Goal: Communication & Community: Answer question/provide support

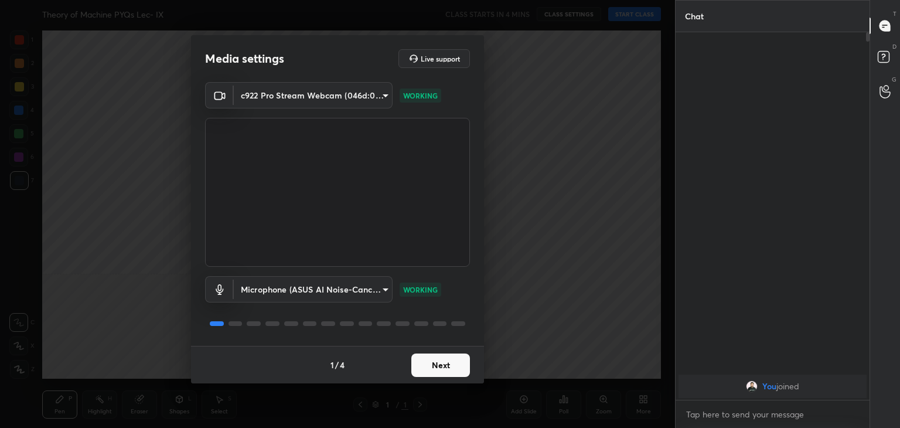
click at [445, 362] on button "Next" at bounding box center [440, 364] width 59 height 23
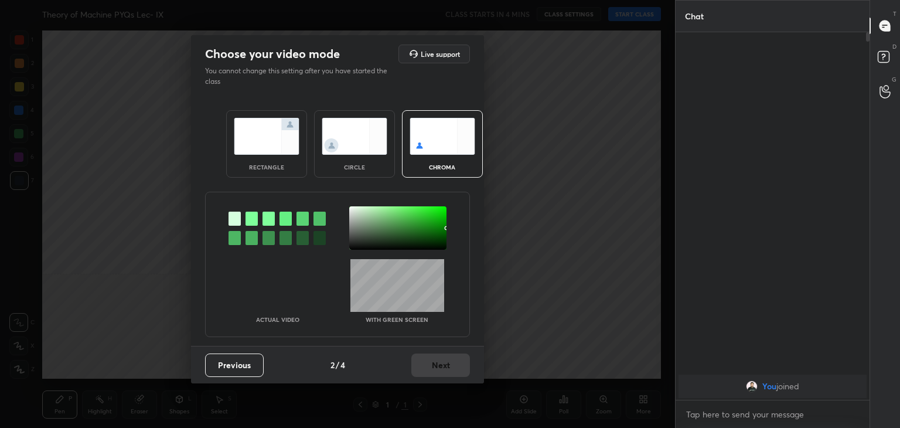
click at [251, 216] on div at bounding box center [252, 219] width 12 height 14
drag, startPoint x: 355, startPoint y: 212, endPoint x: 374, endPoint y: 227, distance: 25.0
click at [355, 212] on div at bounding box center [397, 227] width 97 height 43
click at [435, 360] on button "Next" at bounding box center [440, 364] width 59 height 23
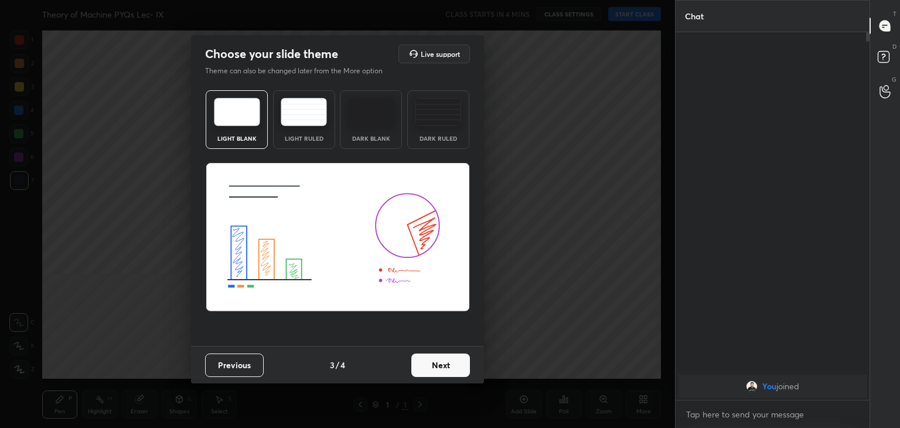
click at [457, 364] on button "Next" at bounding box center [440, 364] width 59 height 23
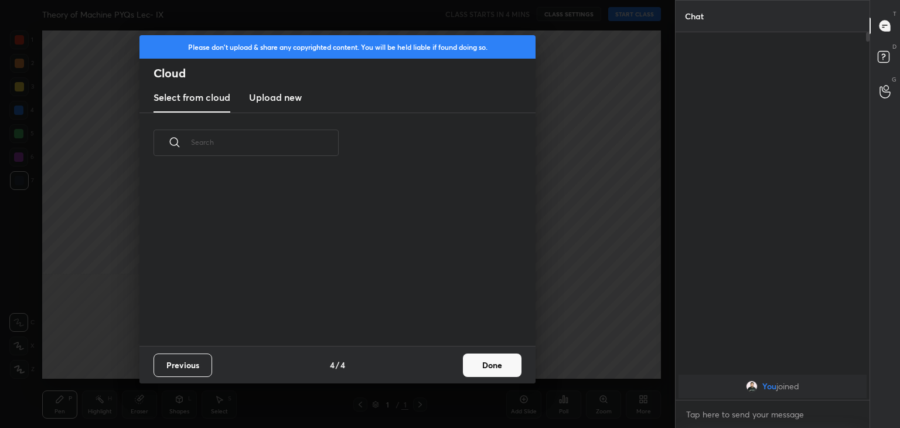
click at [497, 362] on button "Done" at bounding box center [492, 364] width 59 height 23
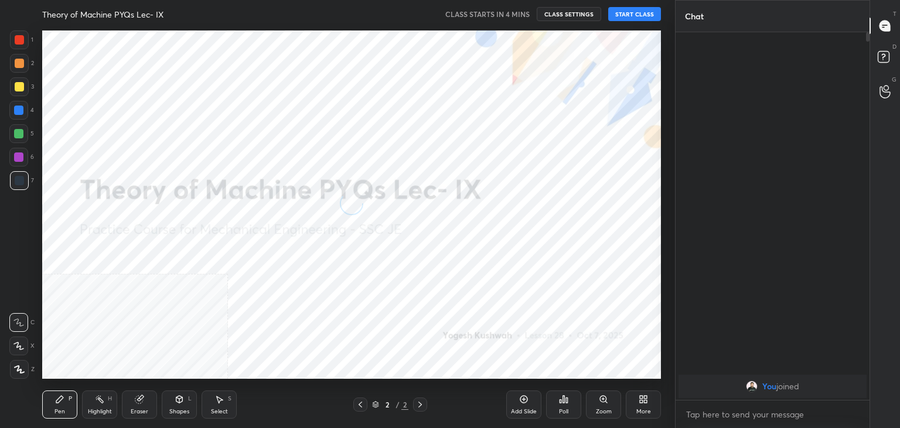
click at [19, 369] on icon at bounding box center [19, 369] width 11 height 8
click at [648, 401] on div "More" at bounding box center [643, 404] width 35 height 28
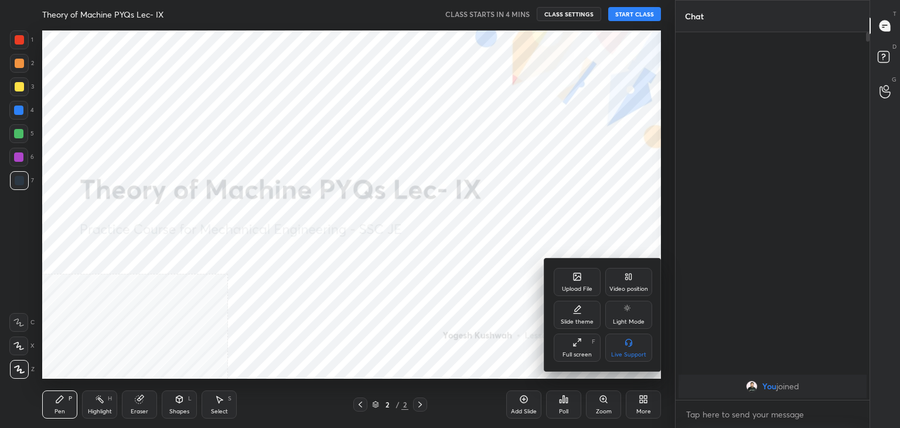
drag, startPoint x: 621, startPoint y: 289, endPoint x: 621, endPoint y: 315, distance: 26.4
click at [622, 289] on div "Video position" at bounding box center [628, 289] width 39 height 6
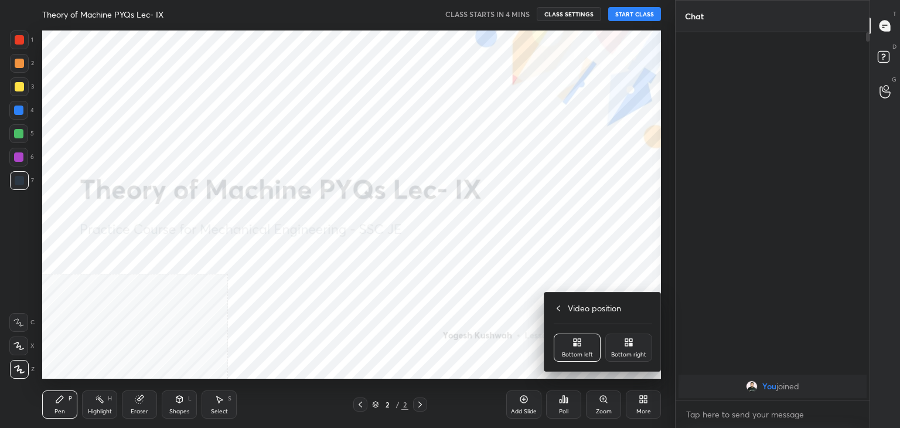
click at [621, 357] on div "Bottom right" at bounding box center [628, 355] width 35 height 6
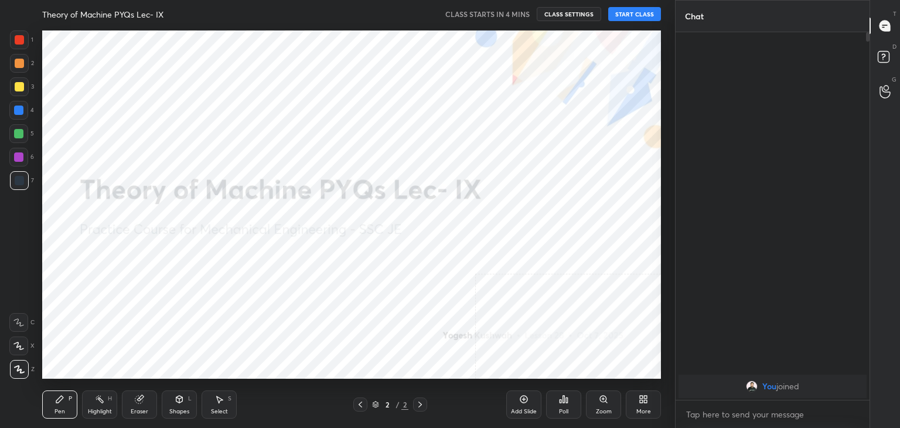
click at [180, 402] on icon at bounding box center [179, 398] width 9 height 9
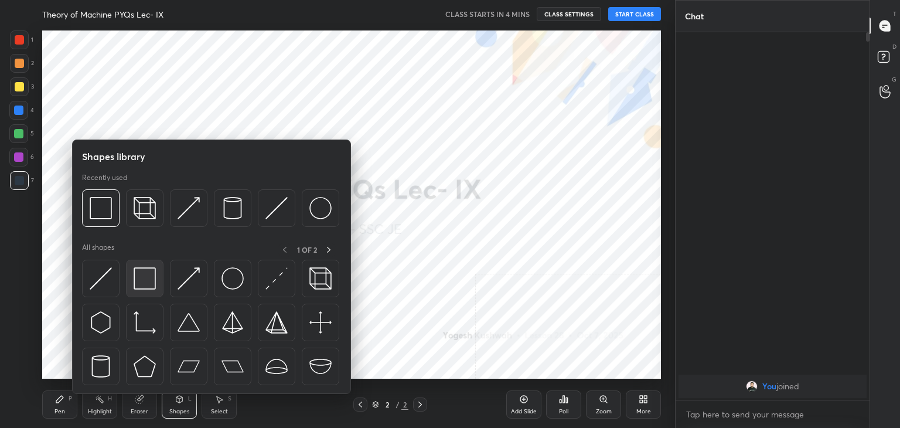
click at [144, 277] on img at bounding box center [145, 278] width 22 height 22
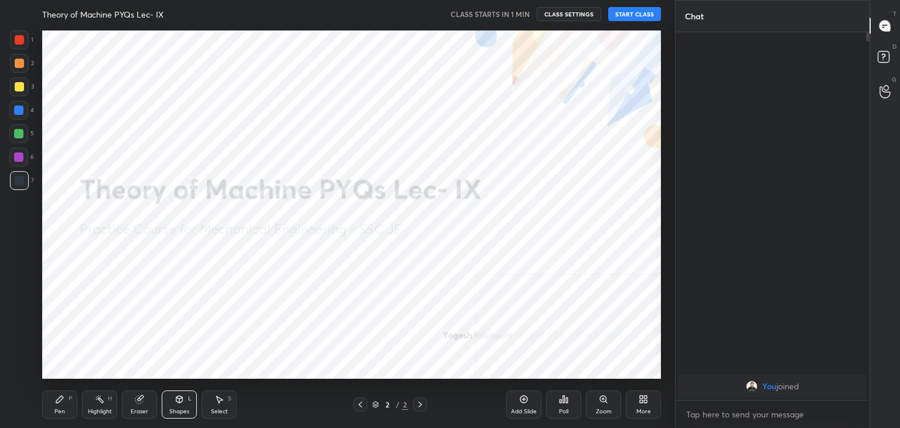
click at [630, 17] on button "START CLASS" at bounding box center [634, 14] width 53 height 14
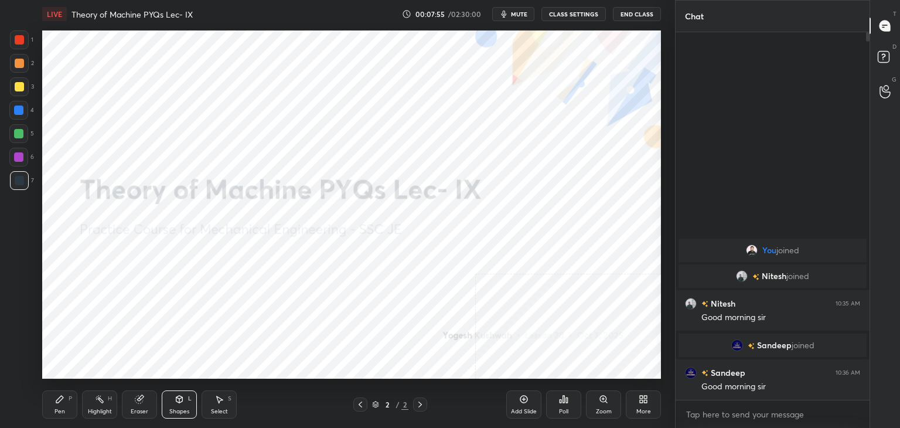
click at [94, 404] on div "Highlight H" at bounding box center [99, 404] width 35 height 28
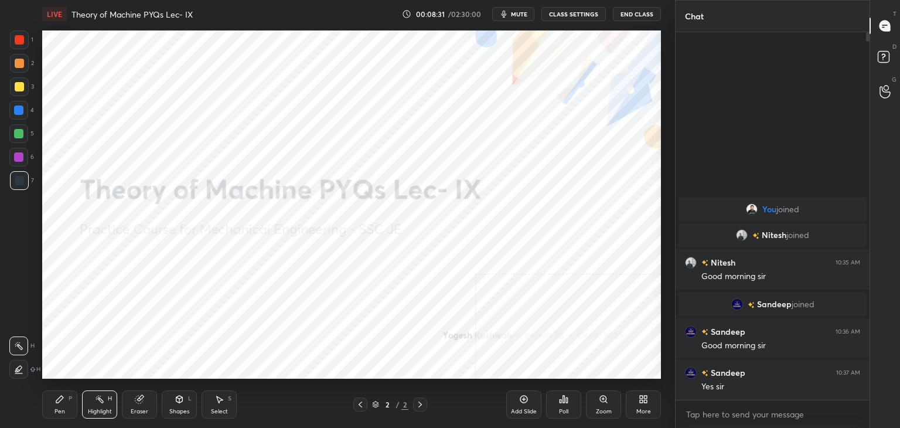
click at [647, 405] on div "More" at bounding box center [643, 404] width 35 height 28
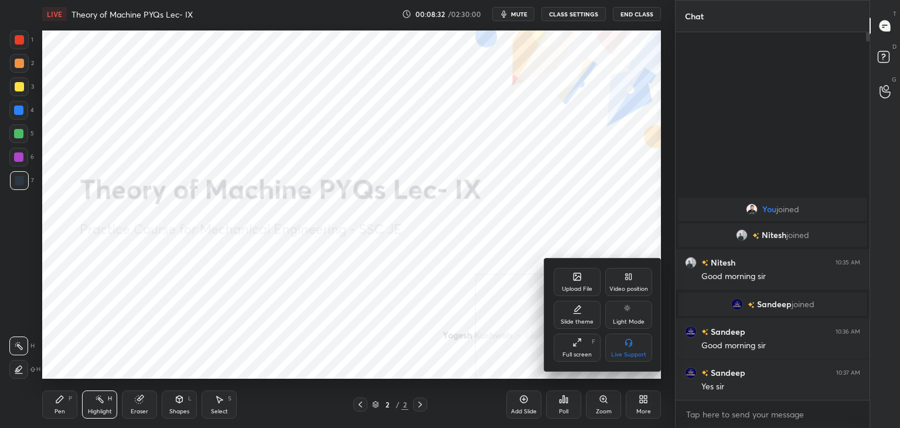
click at [570, 285] on div "Upload File" at bounding box center [577, 282] width 47 height 28
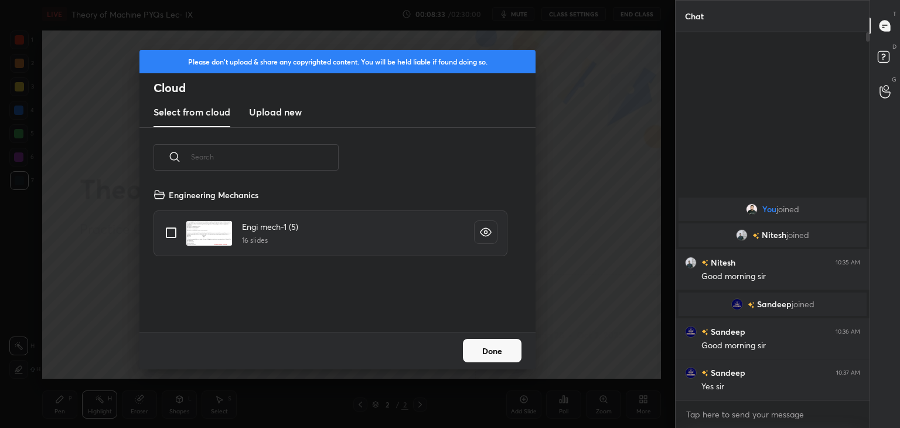
scroll to position [144, 376]
click at [263, 113] on h3 "Upload new" at bounding box center [275, 112] width 53 height 14
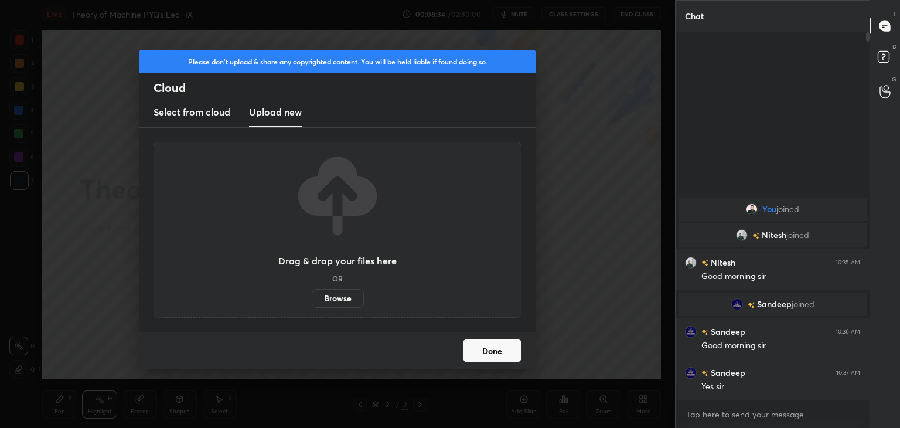
click at [334, 297] on label "Browse" at bounding box center [338, 298] width 52 height 19
click at [312, 297] on input "Browse" at bounding box center [312, 298] width 0 height 19
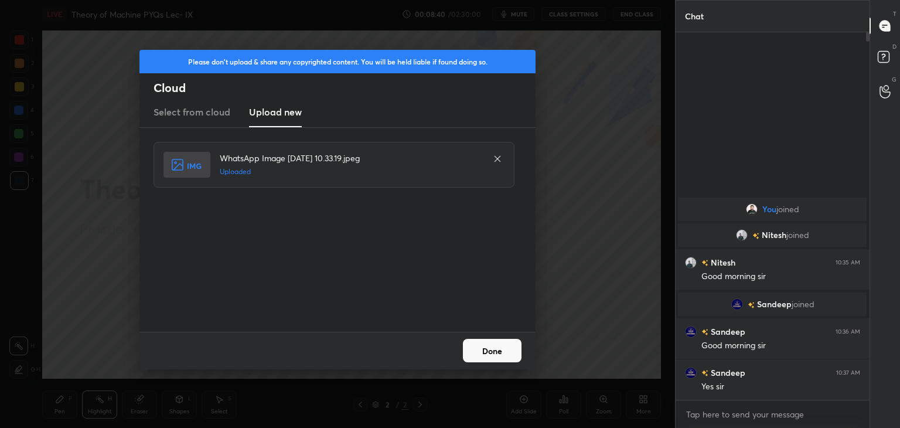
click at [492, 349] on button "Done" at bounding box center [492, 350] width 59 height 23
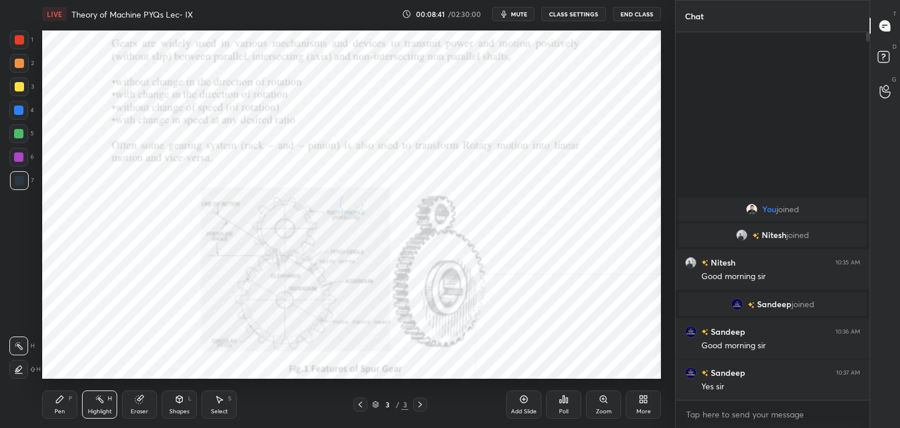
drag, startPoint x: 180, startPoint y: 404, endPoint x: 172, endPoint y: 396, distance: 11.6
click at [179, 404] on div "Shapes L" at bounding box center [179, 404] width 35 height 28
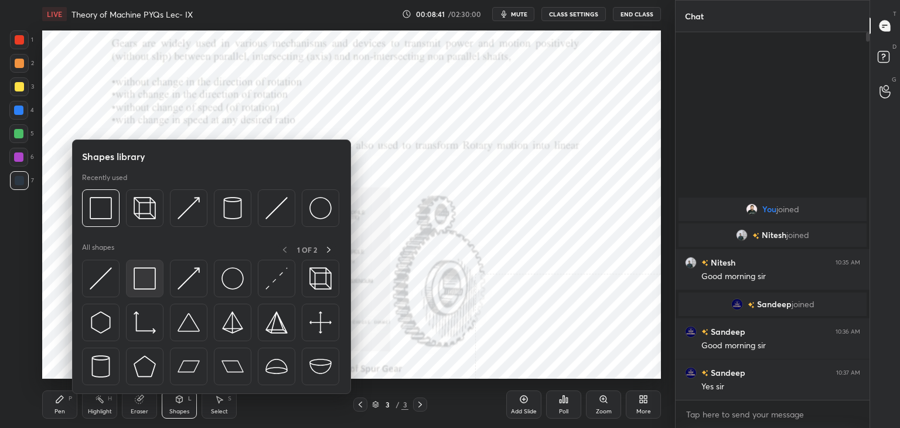
click at [141, 275] on img at bounding box center [145, 278] width 22 height 22
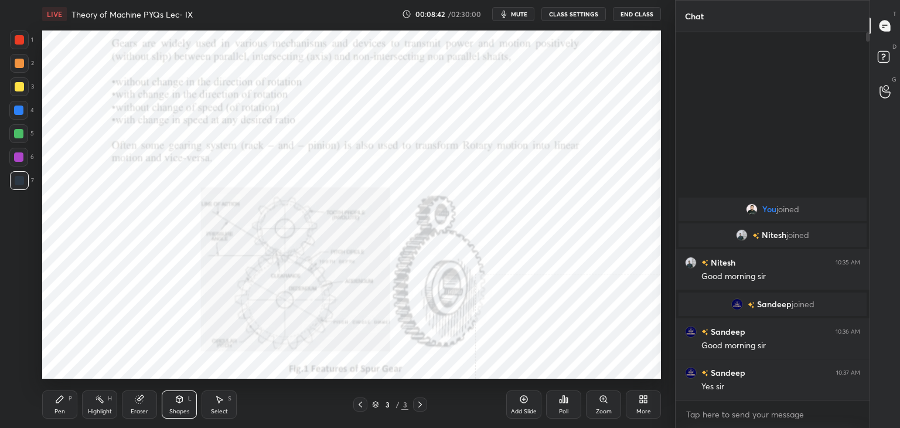
click at [23, 43] on div at bounding box center [19, 39] width 19 height 19
click at [91, 408] on div "Highlight" at bounding box center [100, 411] width 24 height 6
click at [30, 182] on div "7" at bounding box center [22, 180] width 24 height 19
click at [182, 402] on icon at bounding box center [179, 398] width 9 height 9
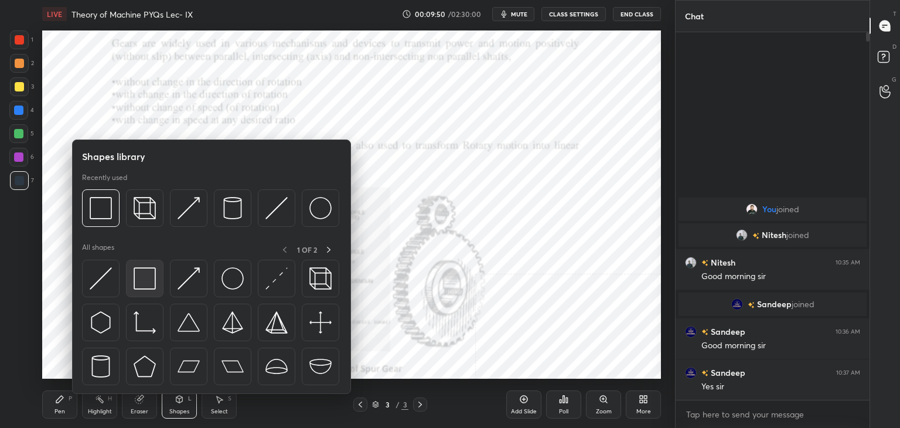
click at [143, 274] on img at bounding box center [145, 278] width 22 height 22
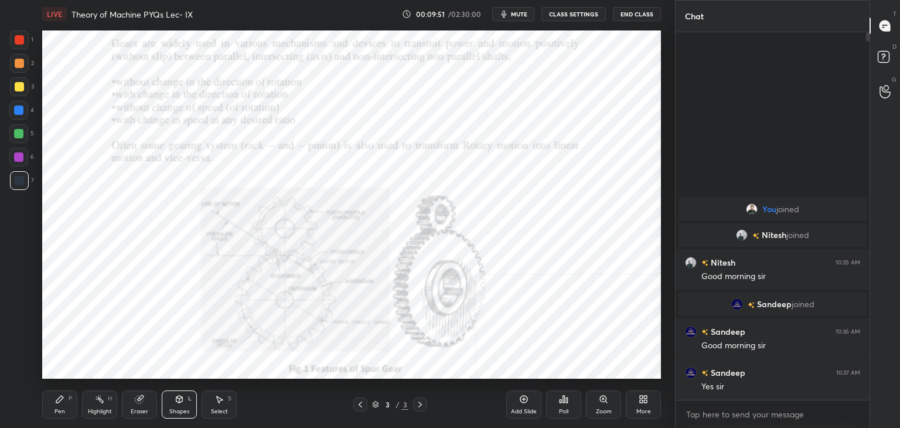
click at [19, 41] on div at bounding box center [19, 39] width 9 height 9
drag, startPoint x: 19, startPoint y: 154, endPoint x: 38, endPoint y: 124, distance: 35.8
click at [19, 154] on div at bounding box center [18, 156] width 9 height 9
drag, startPoint x: 98, startPoint y: 403, endPoint x: 86, endPoint y: 380, distance: 25.4
click at [97, 401] on icon at bounding box center [99, 398] width 9 height 9
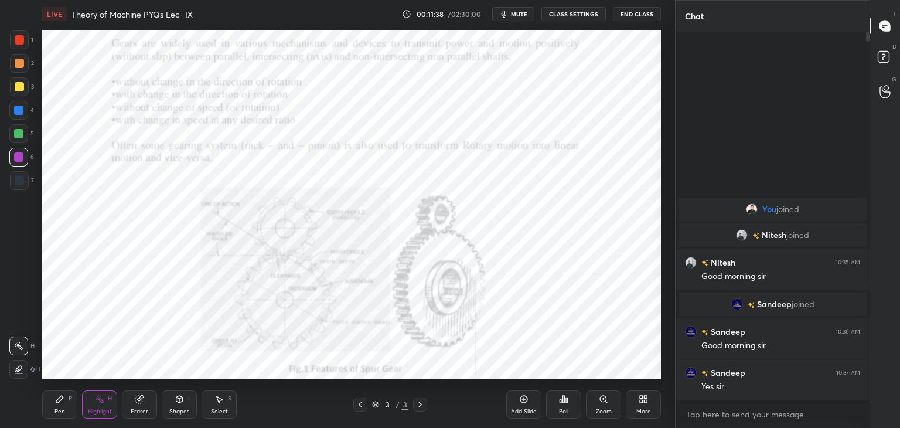
drag, startPoint x: 181, startPoint y: 403, endPoint x: 178, endPoint y: 397, distance: 6.6
click at [180, 402] on icon at bounding box center [179, 398] width 9 height 9
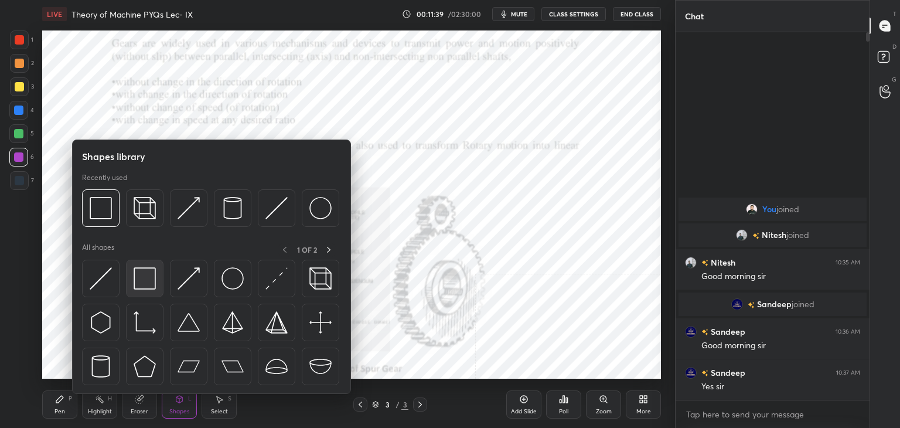
click at [142, 280] on img at bounding box center [145, 278] width 22 height 22
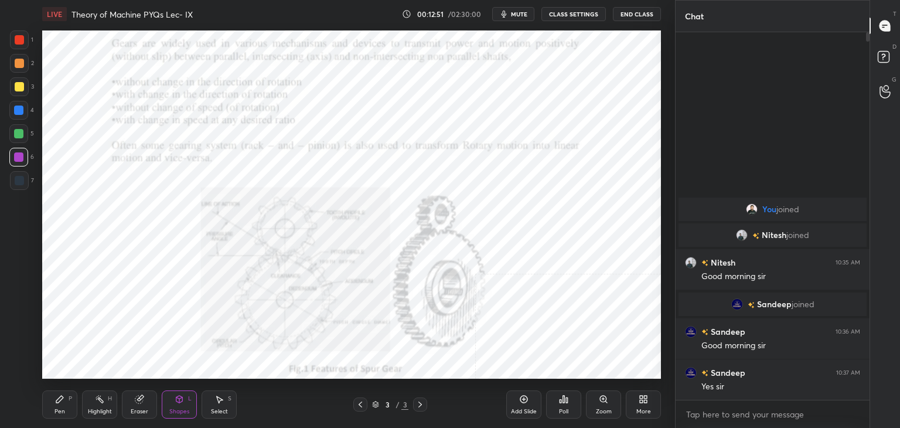
drag, startPoint x: 98, startPoint y: 404, endPoint x: 111, endPoint y: 380, distance: 27.5
click at [98, 404] on icon at bounding box center [99, 398] width 9 height 9
click at [645, 408] on div "More" at bounding box center [643, 411] width 15 height 6
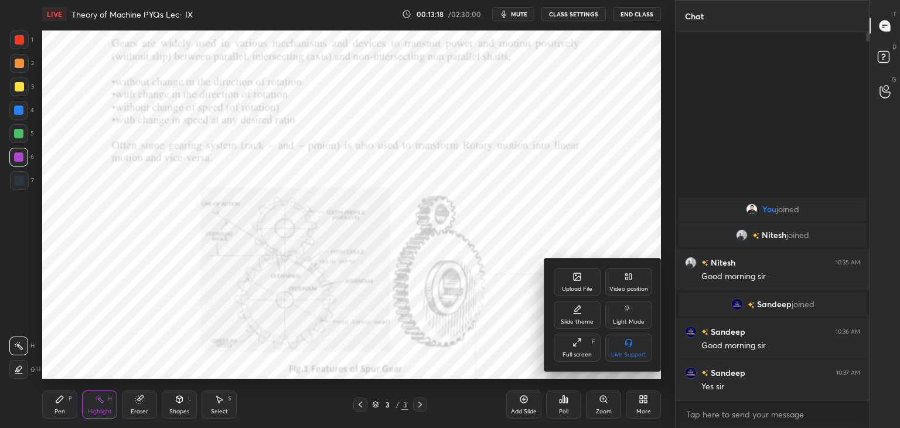
click at [585, 289] on div "Upload File" at bounding box center [577, 289] width 30 height 6
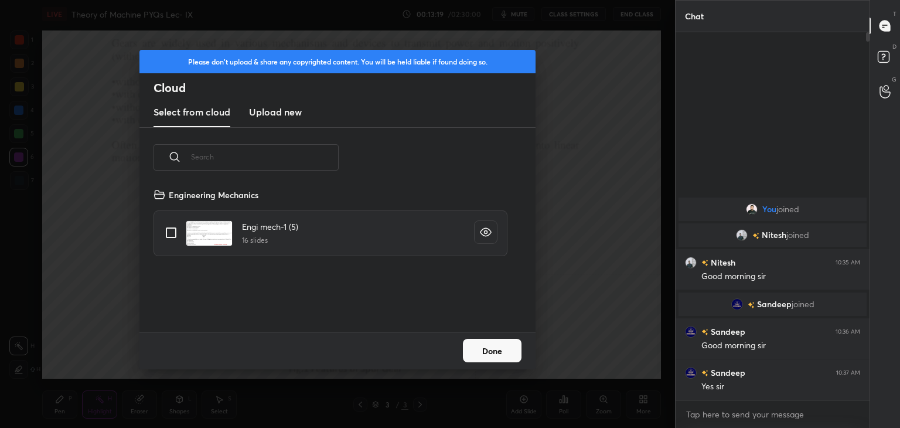
drag, startPoint x: 266, startPoint y: 106, endPoint x: 271, endPoint y: 122, distance: 16.7
click at [266, 106] on h3 "Upload new" at bounding box center [275, 112] width 53 height 14
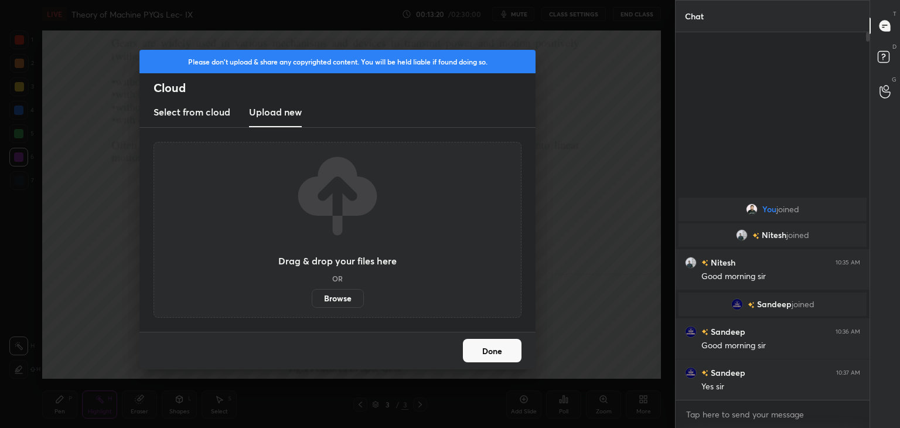
click at [330, 296] on label "Browse" at bounding box center [338, 298] width 52 height 19
click at [312, 296] on input "Browse" at bounding box center [312, 298] width 0 height 19
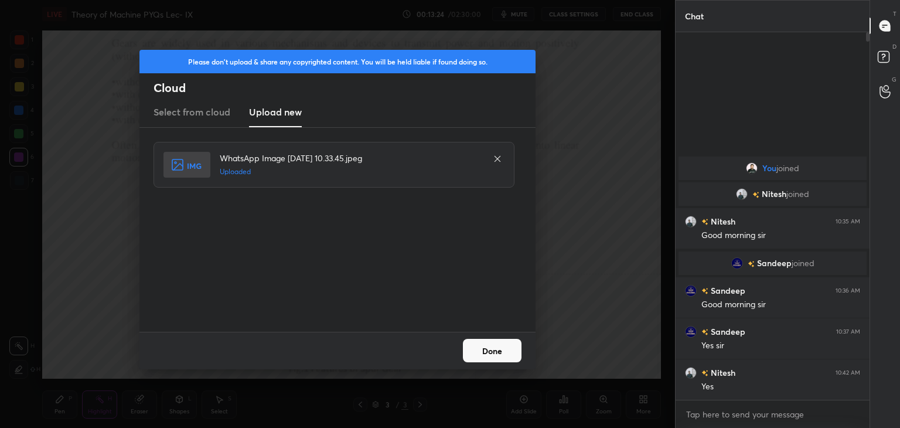
click at [492, 350] on button "Done" at bounding box center [492, 350] width 59 height 23
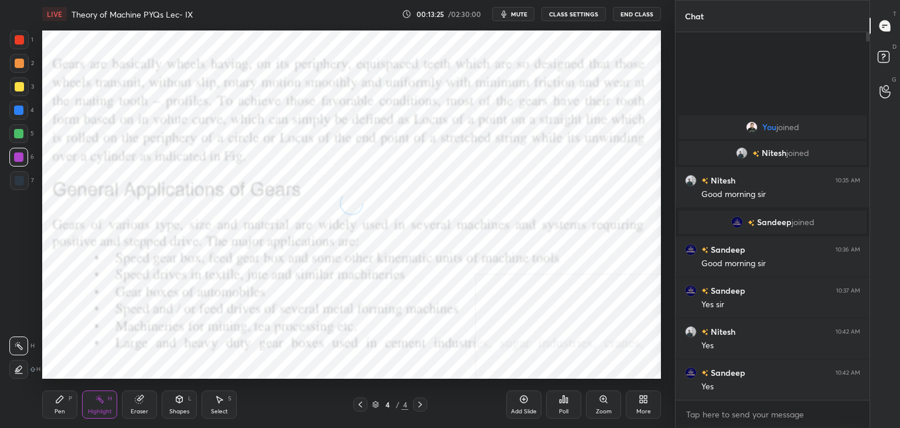
click at [184, 403] on div "Shapes L" at bounding box center [179, 404] width 35 height 28
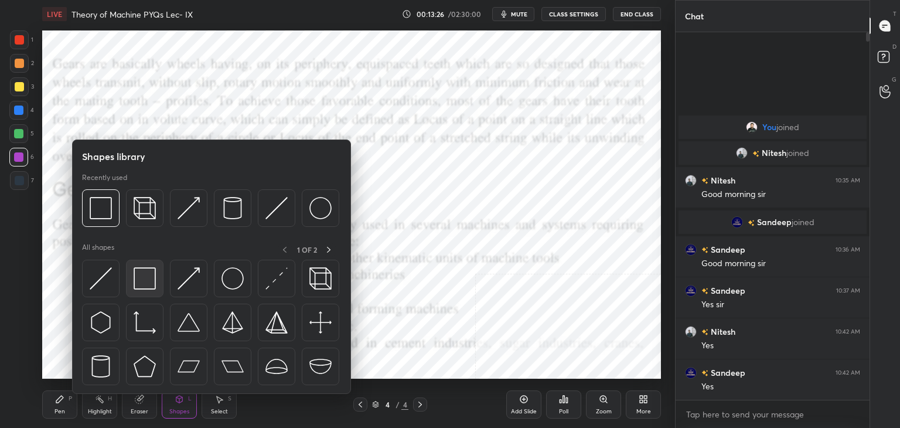
click at [143, 272] on img at bounding box center [145, 278] width 22 height 22
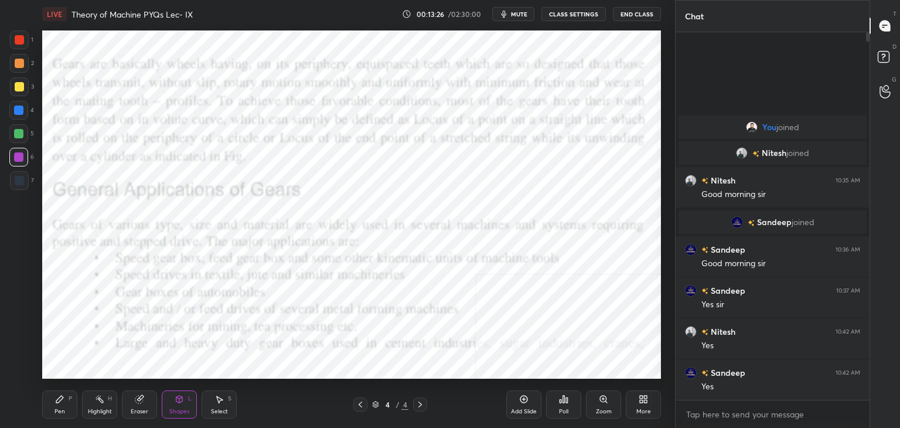
click at [21, 40] on div at bounding box center [19, 39] width 9 height 9
click at [21, 157] on div at bounding box center [18, 156] width 9 height 9
click at [21, 111] on div at bounding box center [18, 109] width 9 height 9
click at [21, 137] on div at bounding box center [18, 133] width 9 height 9
click at [101, 398] on icon at bounding box center [99, 398] width 9 height 9
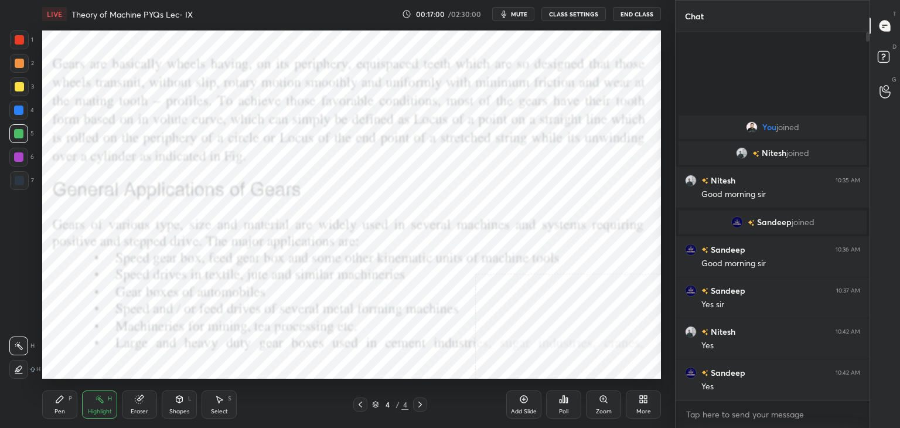
click at [644, 397] on icon at bounding box center [645, 397] width 3 height 3
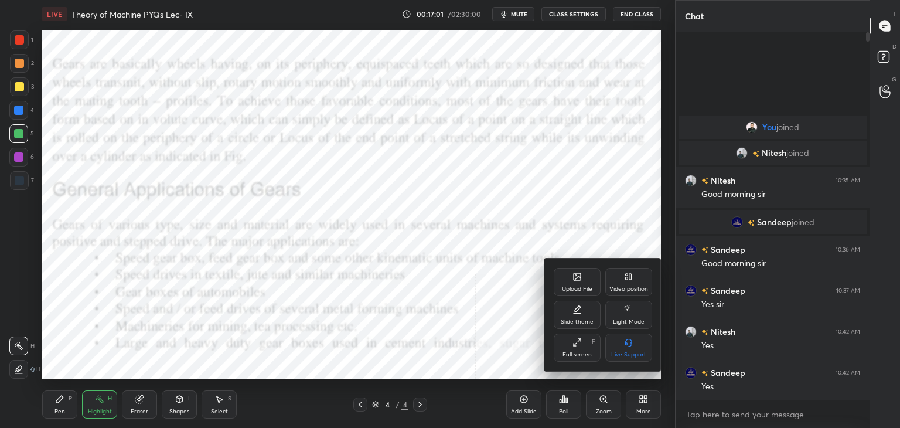
click at [577, 284] on div "Upload File" at bounding box center [577, 282] width 47 height 28
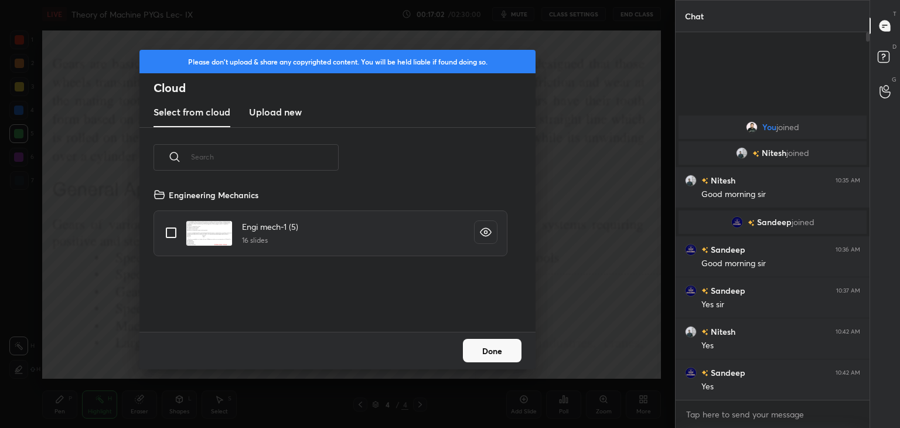
click at [267, 112] on h3 "Upload new" at bounding box center [275, 112] width 53 height 14
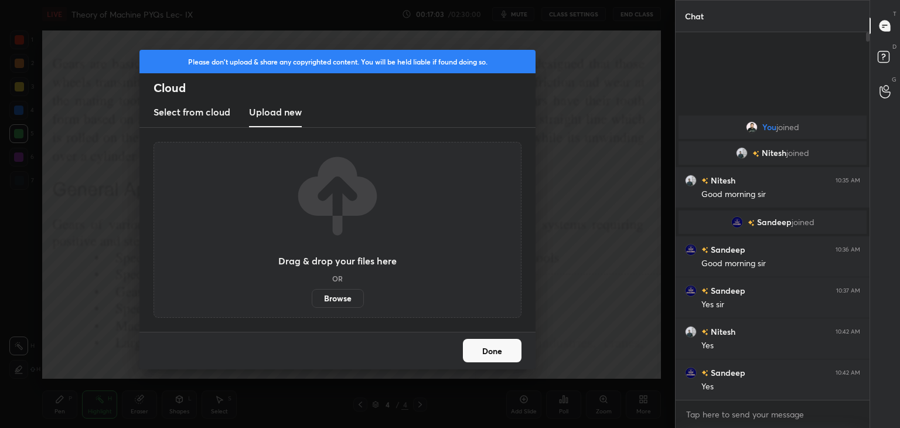
click at [343, 299] on label "Browse" at bounding box center [338, 298] width 52 height 19
click at [312, 299] on input "Browse" at bounding box center [312, 298] width 0 height 19
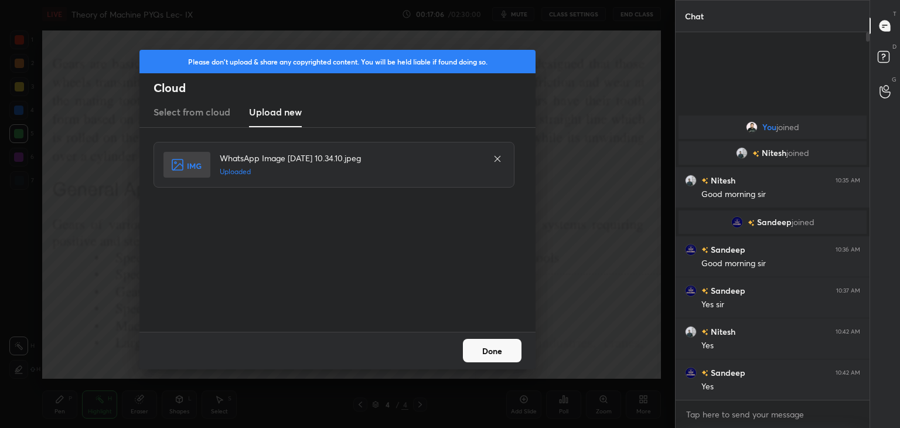
click at [499, 353] on button "Done" at bounding box center [492, 350] width 59 height 23
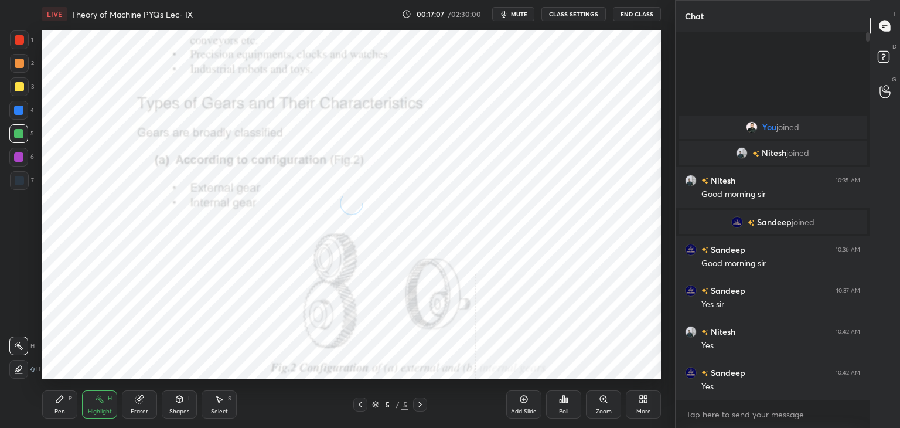
drag, startPoint x: 179, startPoint y: 407, endPoint x: 180, endPoint y: 394, distance: 12.9
click at [179, 406] on div "Shapes L" at bounding box center [179, 404] width 35 height 28
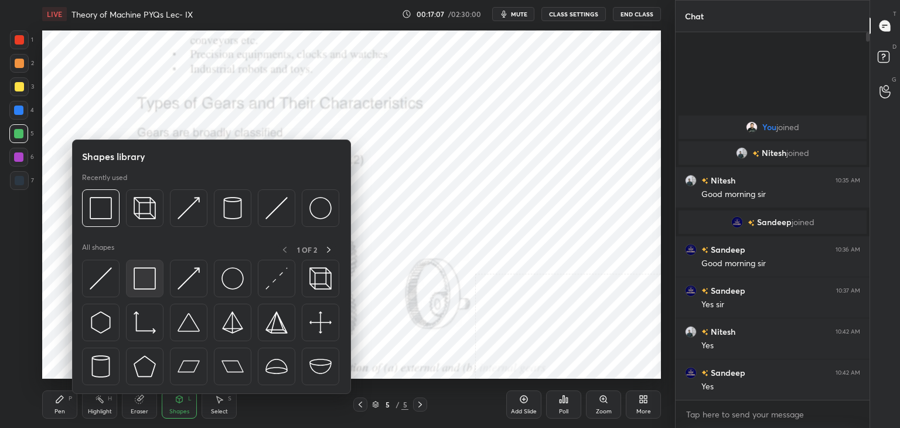
click at [149, 277] on img at bounding box center [145, 278] width 22 height 22
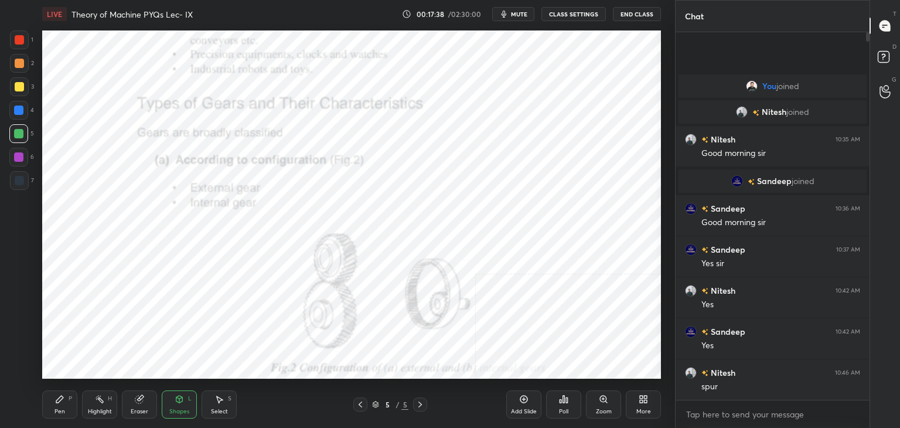
drag, startPoint x: 22, startPoint y: 108, endPoint x: 39, endPoint y: 102, distance: 18.2
click at [22, 108] on div at bounding box center [18, 109] width 9 height 9
click at [19, 45] on div at bounding box center [19, 39] width 19 height 19
drag, startPoint x: 12, startPoint y: 107, endPoint x: 30, endPoint y: 113, distance: 19.1
click at [13, 107] on div at bounding box center [18, 110] width 19 height 19
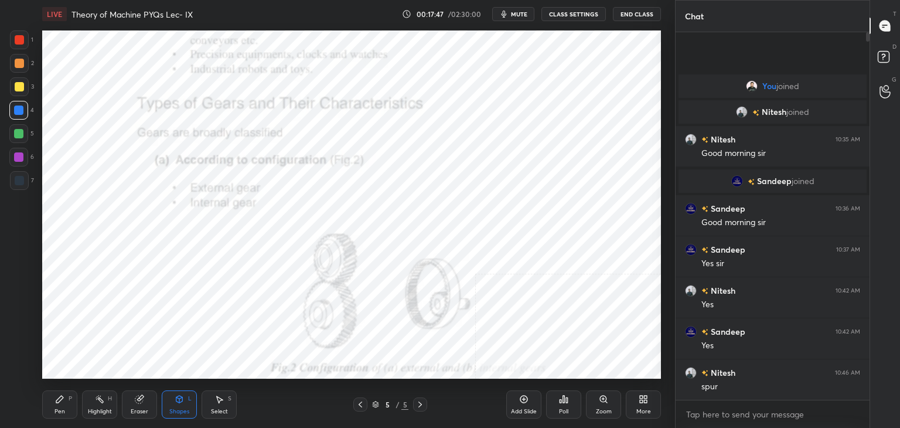
click at [140, 406] on div "Eraser" at bounding box center [139, 404] width 35 height 28
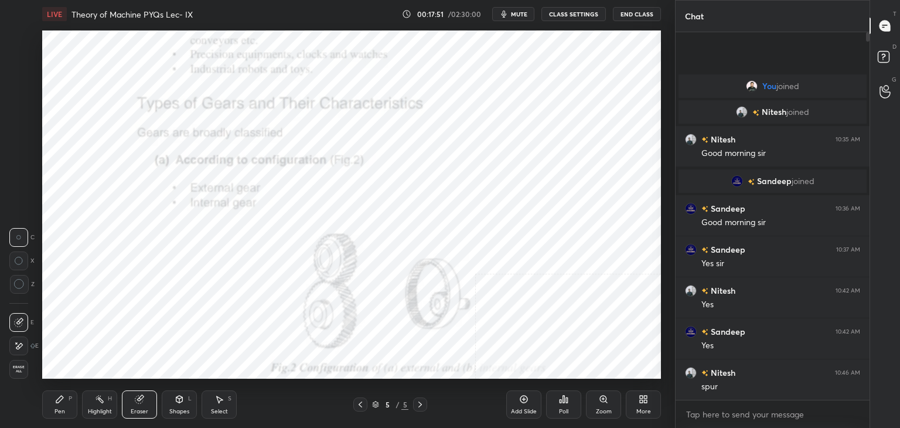
click at [189, 398] on div "L" at bounding box center [190, 399] width 4 height 6
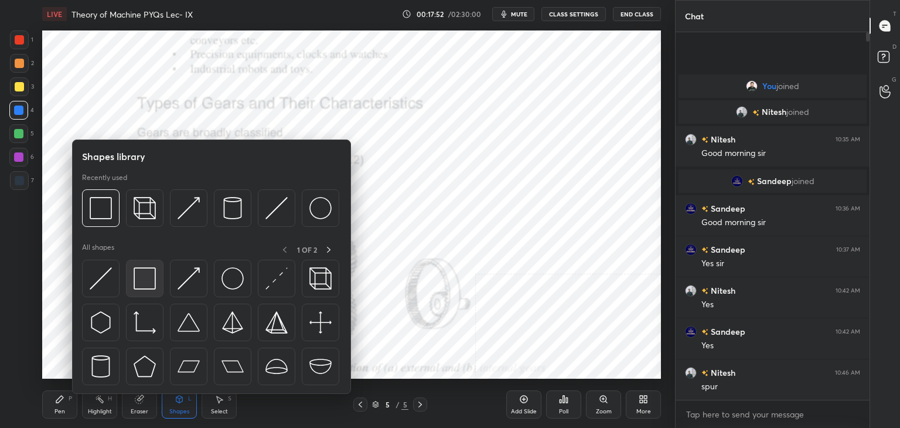
click at [148, 280] on img at bounding box center [145, 278] width 22 height 22
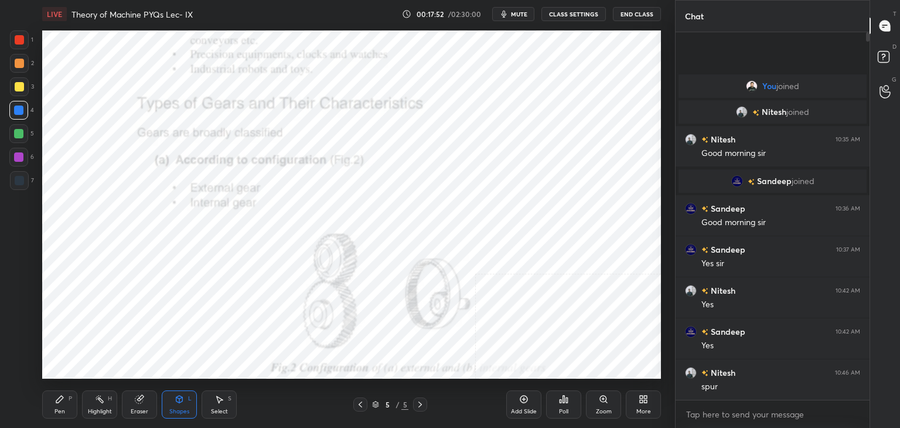
click at [24, 49] on div "1" at bounding box center [21, 41] width 23 height 23
click at [18, 107] on div at bounding box center [18, 109] width 9 height 9
click at [102, 401] on div "Highlight H" at bounding box center [99, 404] width 35 height 28
click at [419, 401] on icon at bounding box center [419, 404] width 9 height 9
click at [642, 398] on icon at bounding box center [643, 398] width 9 height 9
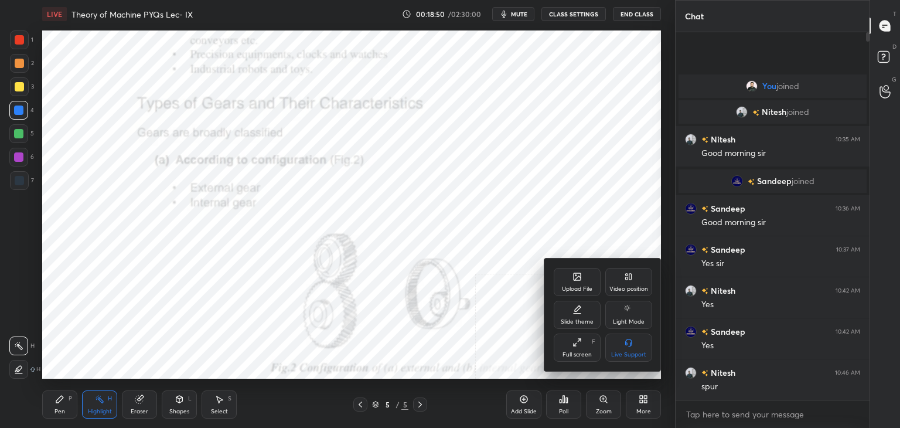
click at [565, 281] on div "Upload File" at bounding box center [577, 282] width 47 height 28
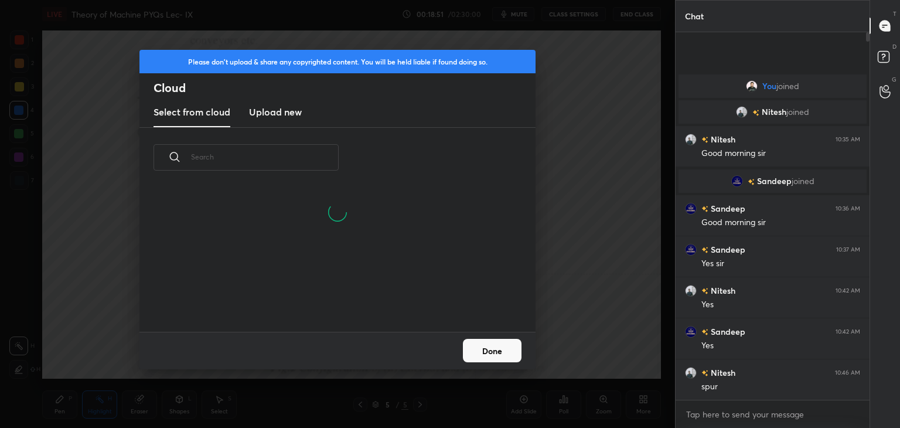
drag, startPoint x: 272, startPoint y: 111, endPoint x: 277, endPoint y: 122, distance: 12.6
click at [272, 112] on h3 "Upload new" at bounding box center [275, 112] width 53 height 14
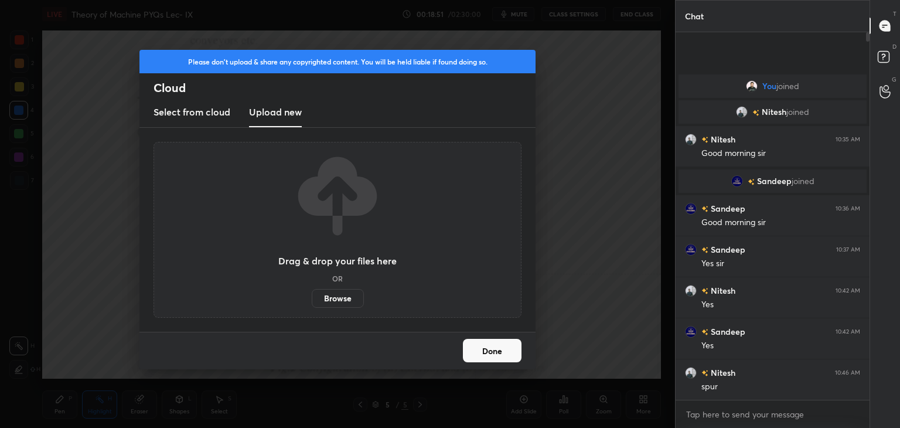
click at [333, 298] on label "Browse" at bounding box center [338, 298] width 52 height 19
click at [312, 298] on input "Browse" at bounding box center [312, 298] width 0 height 19
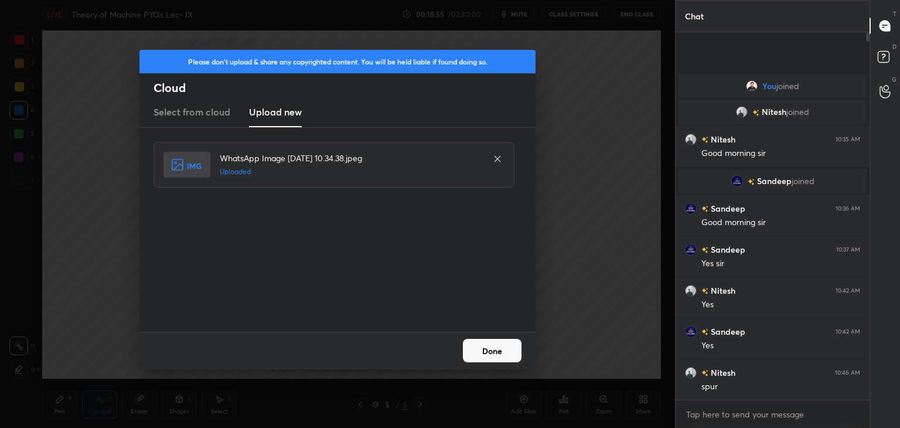
click at [494, 353] on button "Done" at bounding box center [492, 350] width 59 height 23
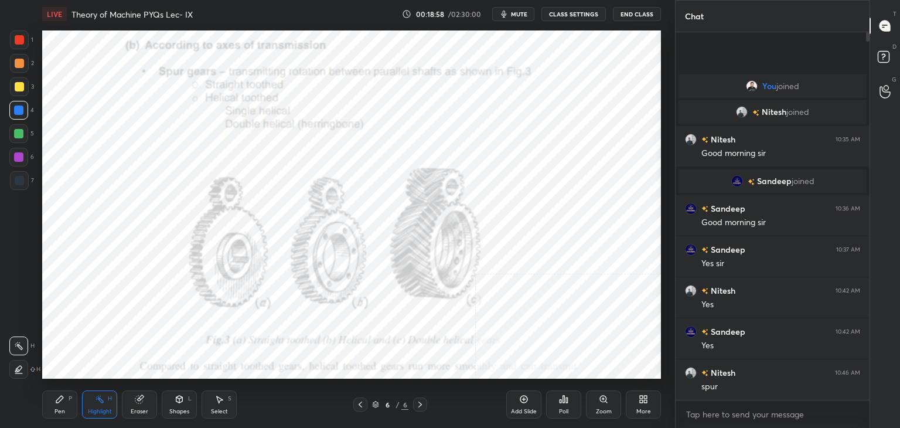
click at [190, 398] on div "L" at bounding box center [190, 399] width 4 height 6
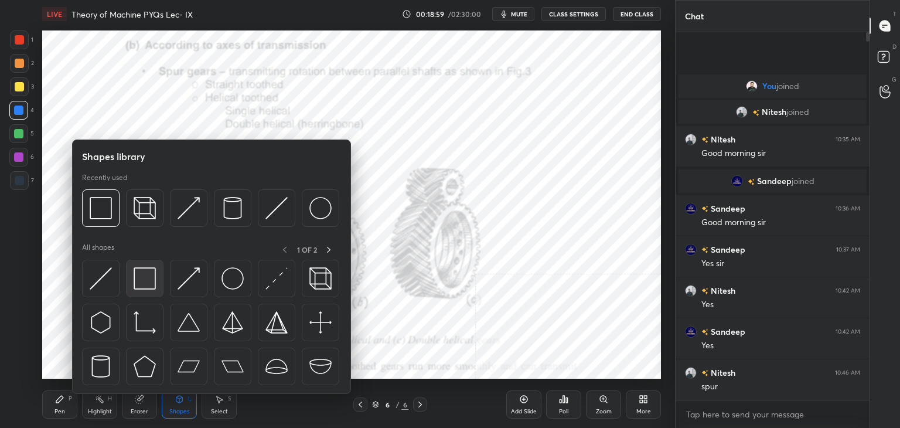
click at [139, 277] on img at bounding box center [145, 278] width 22 height 22
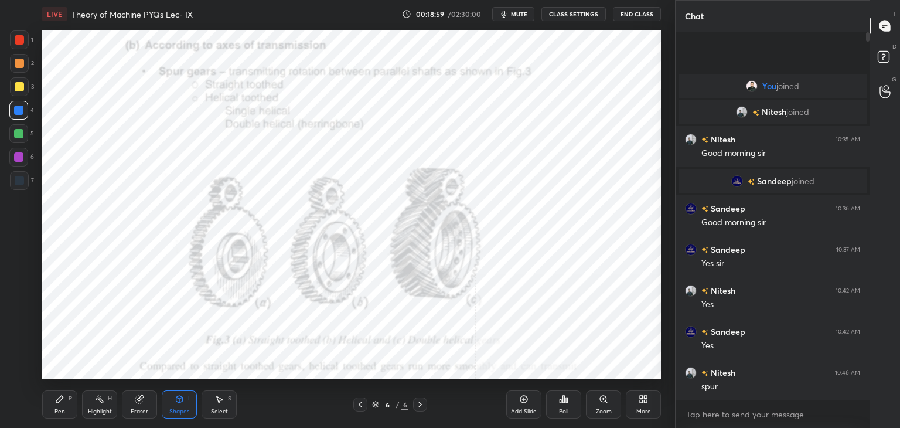
click at [18, 40] on div at bounding box center [19, 39] width 9 height 9
drag, startPoint x: 19, startPoint y: 110, endPoint x: 32, endPoint y: 107, distance: 13.8
click at [19, 110] on div at bounding box center [18, 109] width 9 height 9
click at [22, 156] on div at bounding box center [18, 156] width 9 height 9
click at [101, 401] on icon at bounding box center [99, 398] width 9 height 9
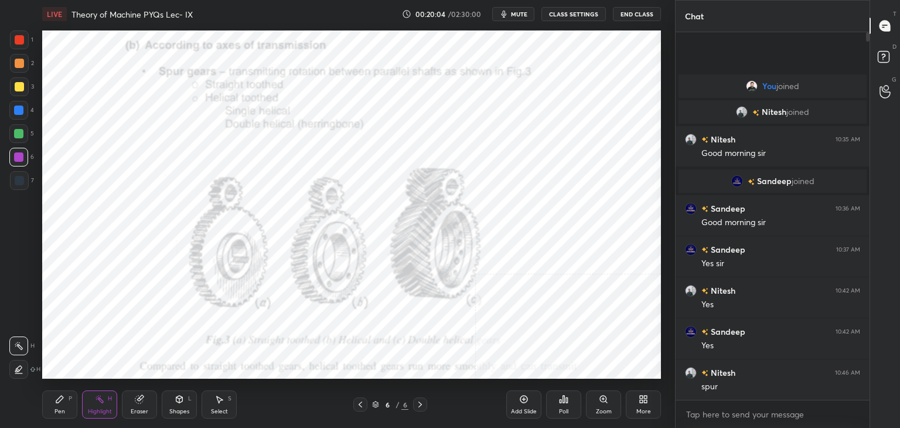
click at [178, 396] on icon at bounding box center [179, 398] width 9 height 9
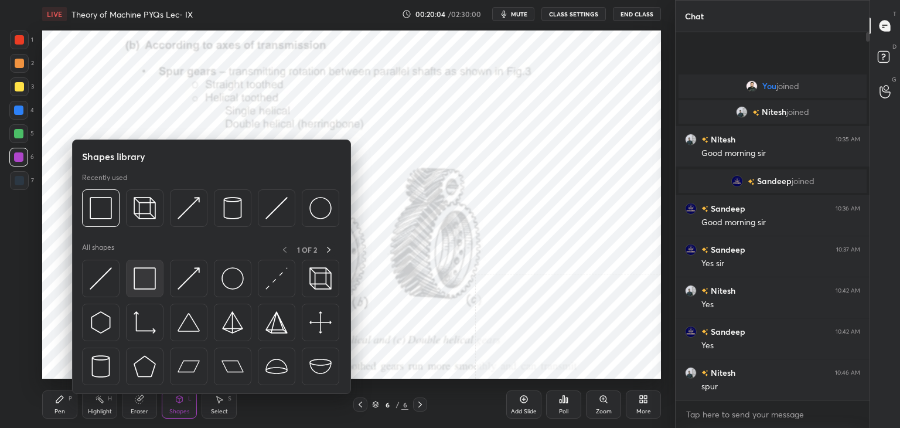
click at [143, 272] on img at bounding box center [145, 278] width 22 height 22
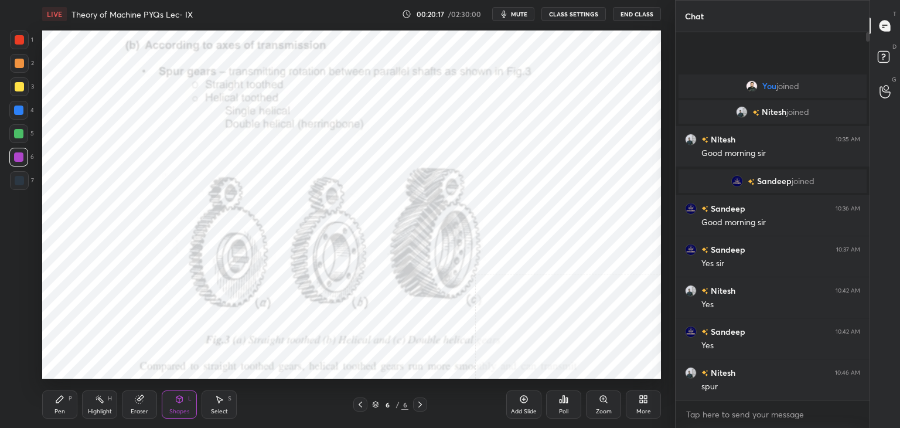
click at [652, 402] on div "More" at bounding box center [643, 404] width 35 height 28
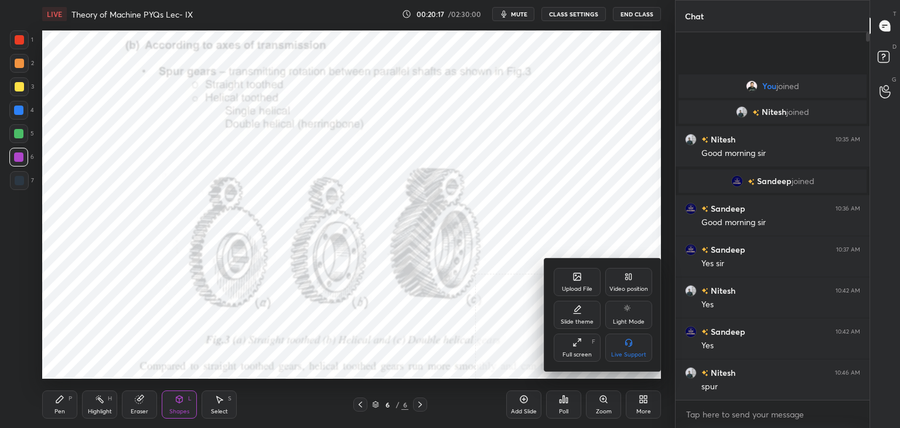
click at [625, 284] on div "Video position" at bounding box center [628, 282] width 47 height 28
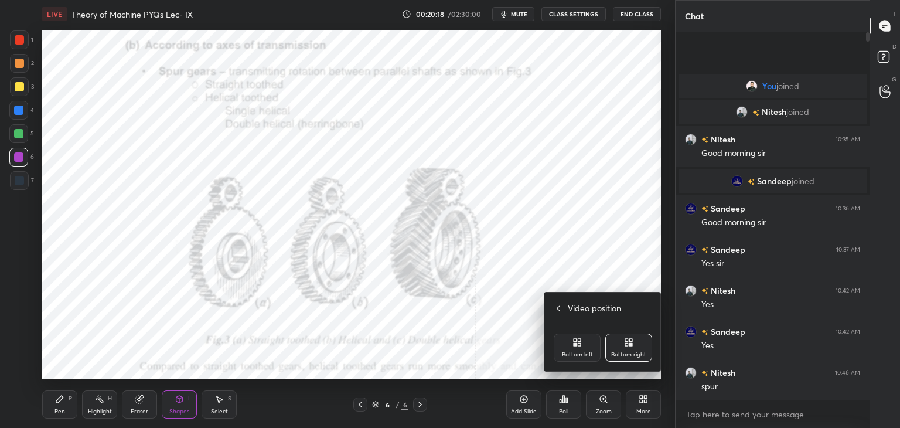
click at [576, 357] on div "Bottom left" at bounding box center [577, 355] width 31 height 6
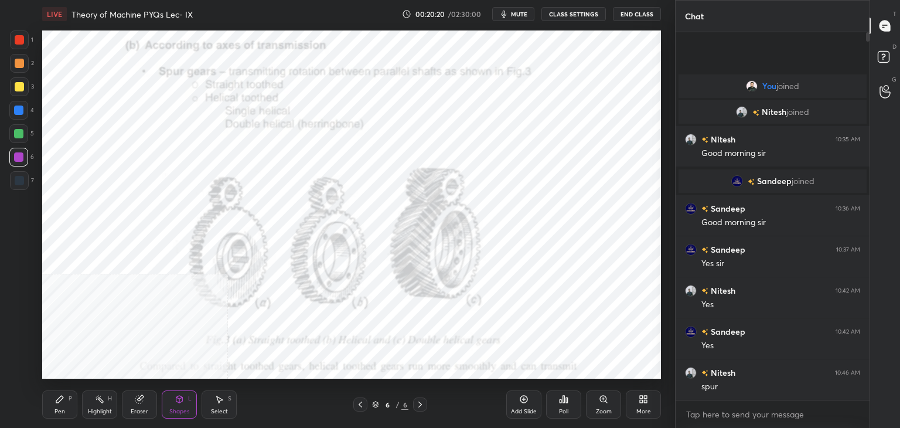
click at [578, 370] on div "LIVE Theory of Machine PYQs Lec- IX 00:20:20 / 02:30:00 mute CLASS SETTINGS End…" at bounding box center [352, 214] width 628 height 428
drag, startPoint x: 580, startPoint y: 371, endPoint x: 570, endPoint y: 371, distance: 10.0
click at [572, 371] on div "Add Slide Poll Zoom More" at bounding box center [583, 404] width 155 height 66
click at [639, 398] on icon at bounding box center [643, 398] width 9 height 9
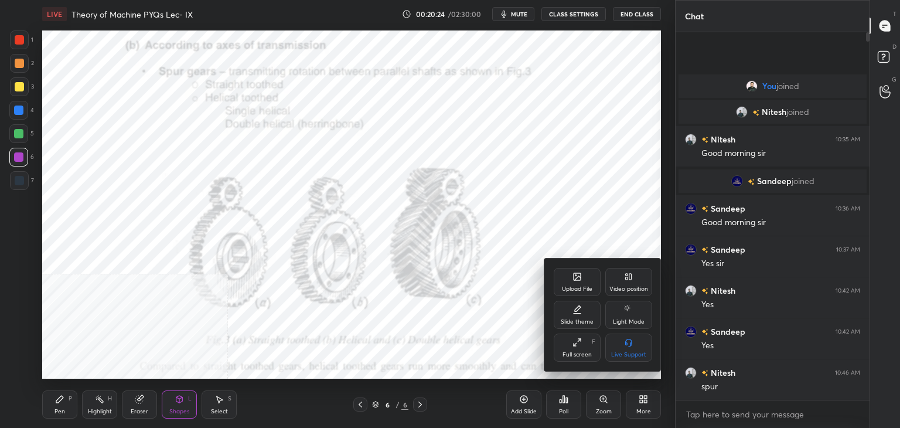
click at [628, 291] on div "Video position" at bounding box center [628, 289] width 39 height 6
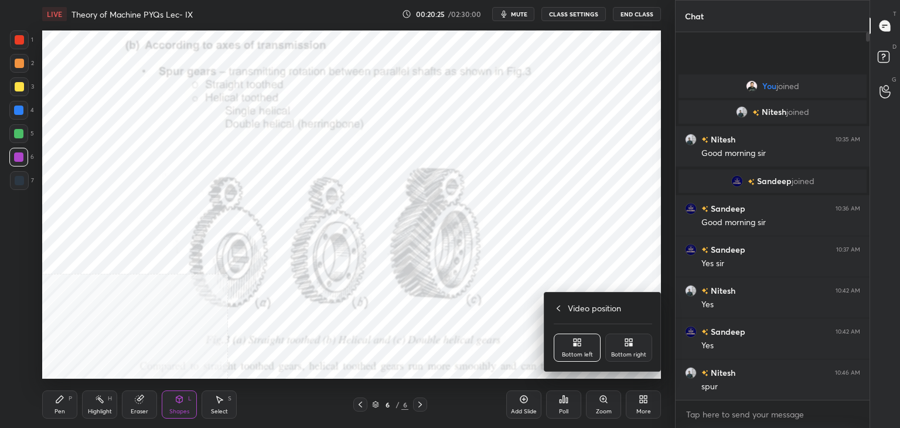
click at [630, 350] on div "Bottom right" at bounding box center [628, 347] width 47 height 28
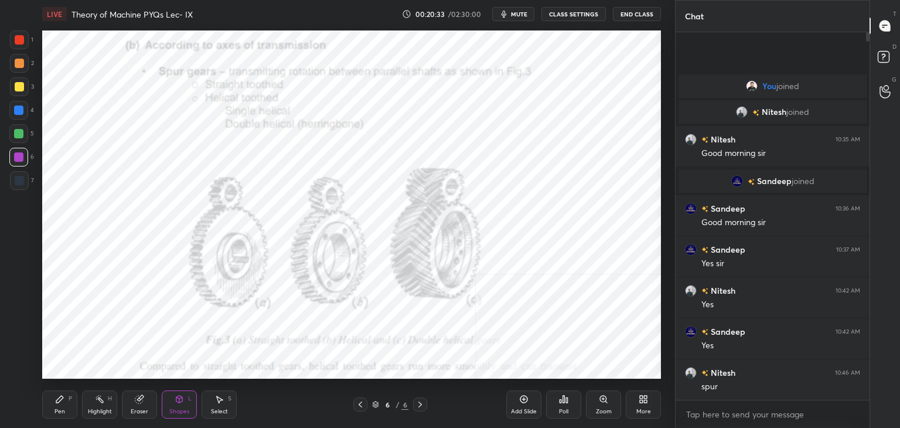
click at [642, 400] on icon at bounding box center [643, 398] width 9 height 9
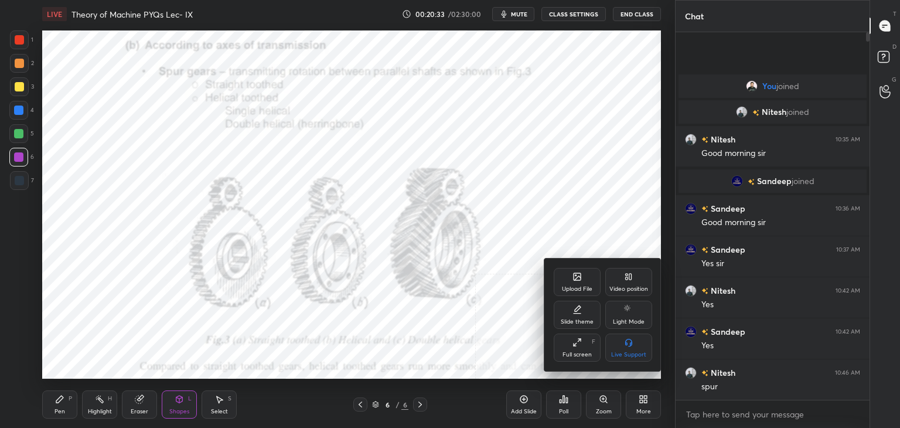
click at [574, 279] on icon at bounding box center [577, 276] width 7 height 7
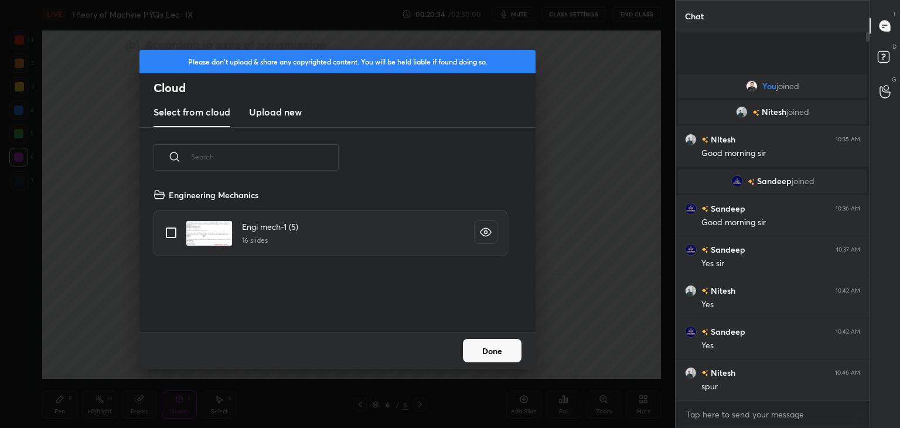
drag, startPoint x: 279, startPoint y: 111, endPoint x: 284, endPoint y: 119, distance: 8.9
click at [279, 112] on h3 "Upload new" at bounding box center [275, 112] width 53 height 14
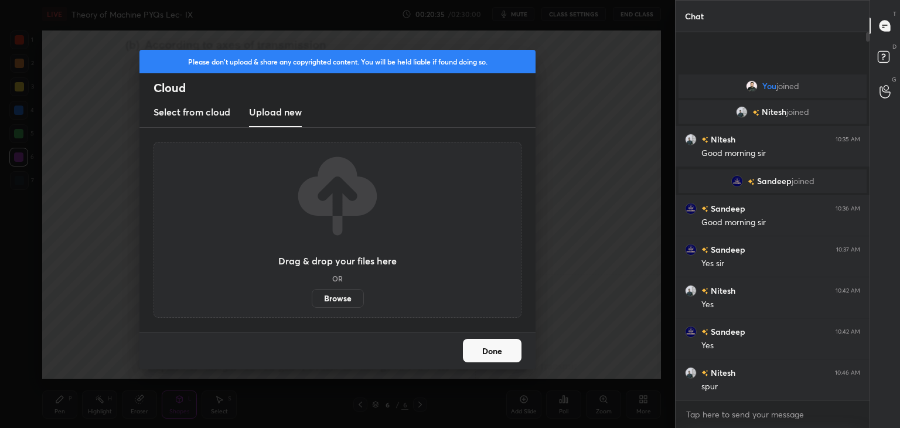
click at [333, 298] on label "Browse" at bounding box center [338, 298] width 52 height 19
click at [312, 298] on input "Browse" at bounding box center [312, 298] width 0 height 19
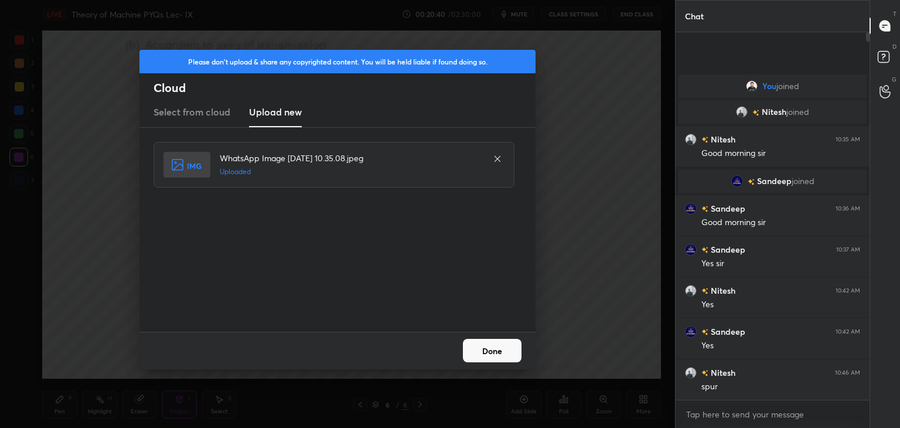
drag, startPoint x: 490, startPoint y: 350, endPoint x: 476, endPoint y: 338, distance: 18.3
click at [490, 350] on button "Done" at bounding box center [492, 350] width 59 height 23
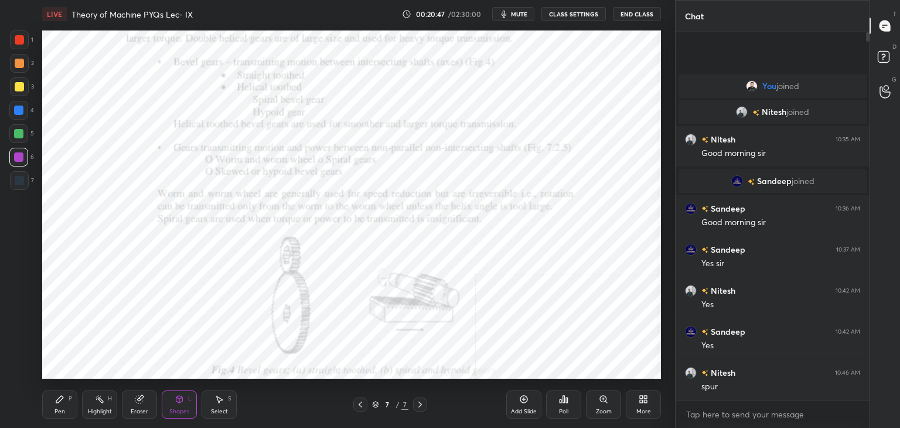
click at [362, 403] on icon at bounding box center [360, 404] width 9 height 9
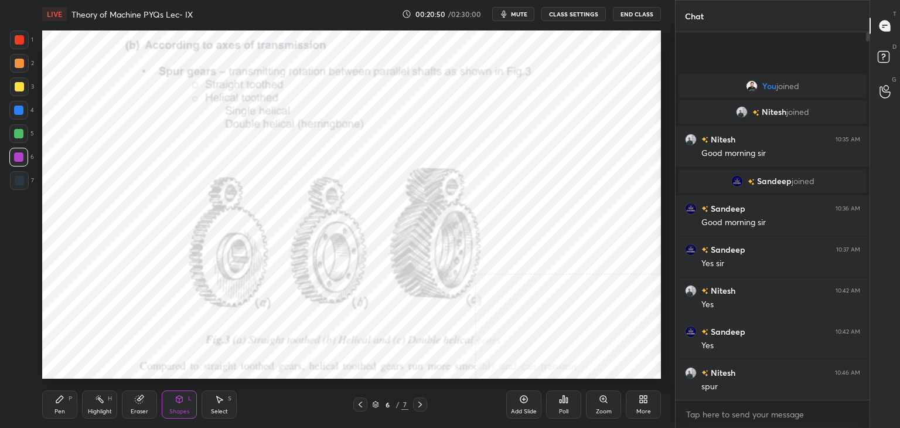
drag, startPoint x: 96, startPoint y: 404, endPoint x: 103, endPoint y: 387, distance: 17.9
click at [96, 404] on icon at bounding box center [99, 398] width 9 height 9
click at [421, 400] on icon at bounding box center [419, 404] width 9 height 9
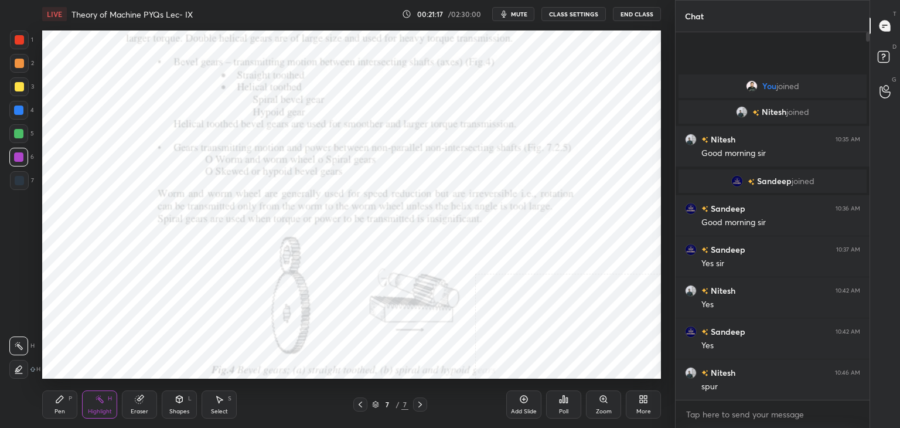
drag, startPoint x: 20, startPoint y: 40, endPoint x: 30, endPoint y: 35, distance: 11.0
click at [21, 40] on div at bounding box center [19, 39] width 9 height 9
click at [179, 396] on div "Shapes L" at bounding box center [179, 404] width 35 height 28
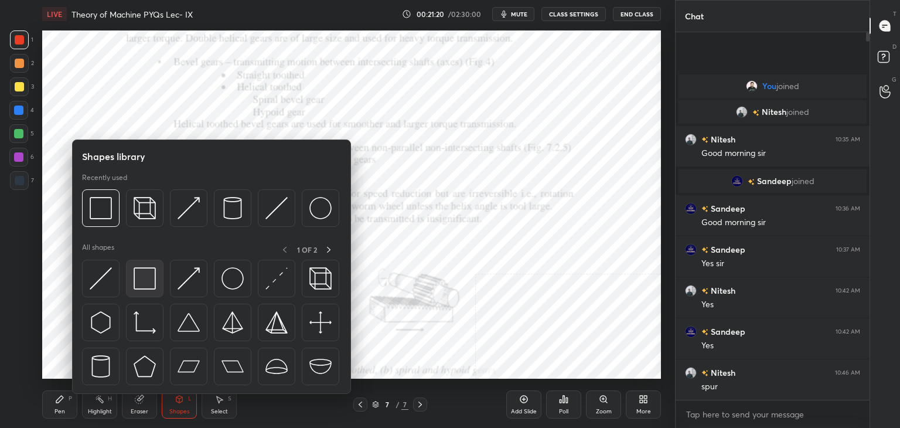
click at [149, 263] on div at bounding box center [145, 279] width 38 height 38
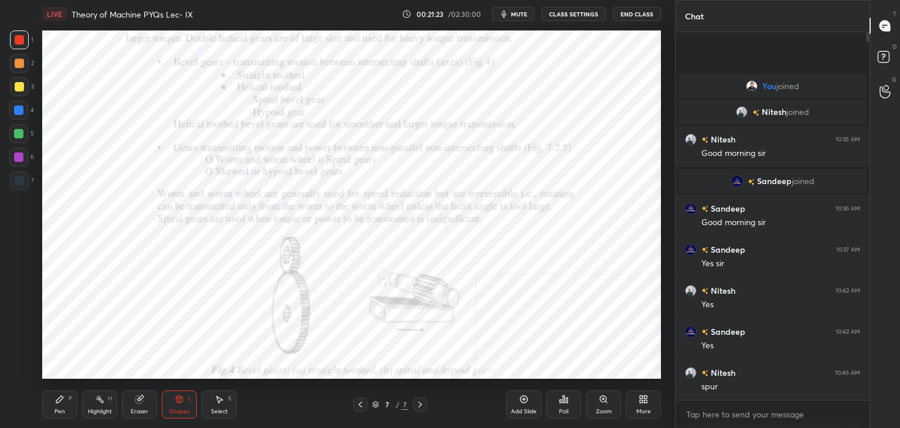
drag, startPoint x: 17, startPoint y: 152, endPoint x: 40, endPoint y: 132, distance: 30.4
click at [16, 151] on div at bounding box center [18, 157] width 19 height 19
click at [361, 406] on icon at bounding box center [360, 404] width 9 height 9
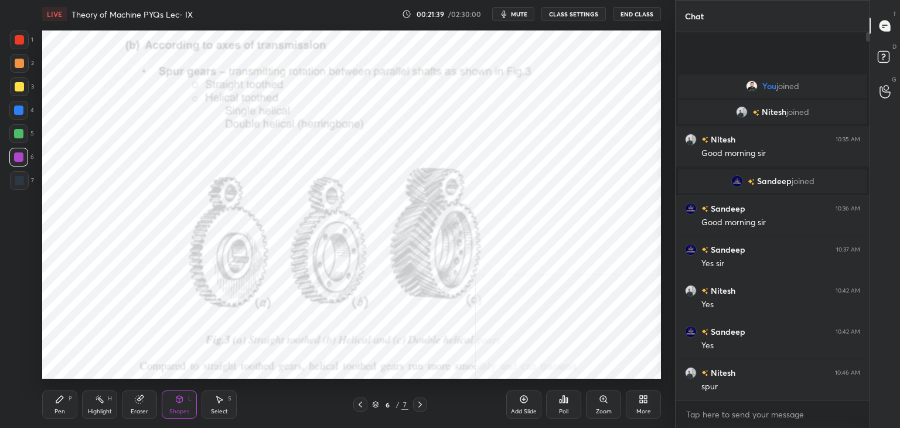
click at [416, 402] on icon at bounding box center [419, 404] width 9 height 9
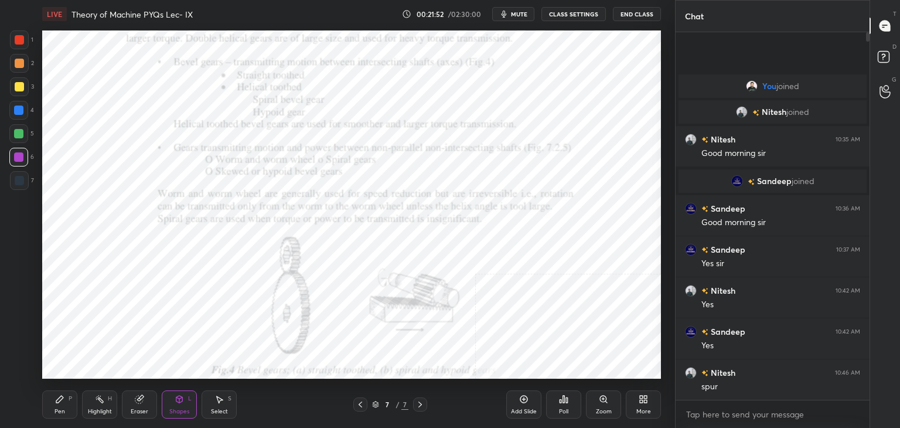
click at [162, 405] on div "Shapes L" at bounding box center [179, 404] width 35 height 28
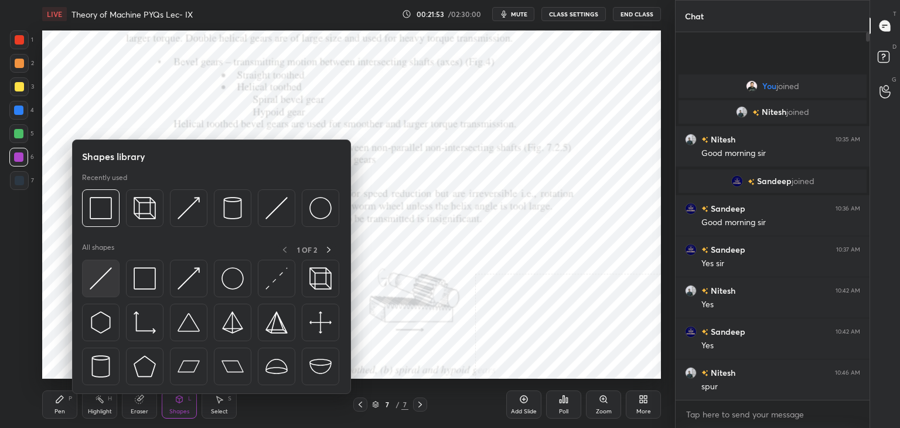
click at [94, 289] on img at bounding box center [101, 278] width 22 height 22
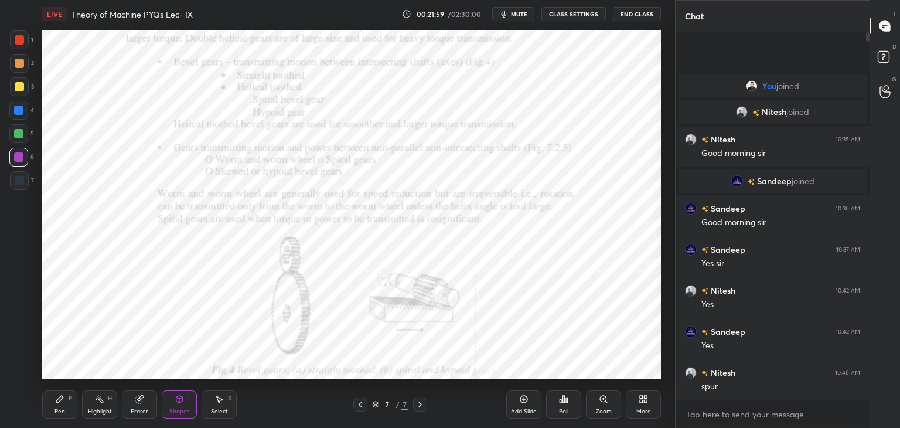
click at [223, 401] on icon at bounding box center [218, 398] width 9 height 9
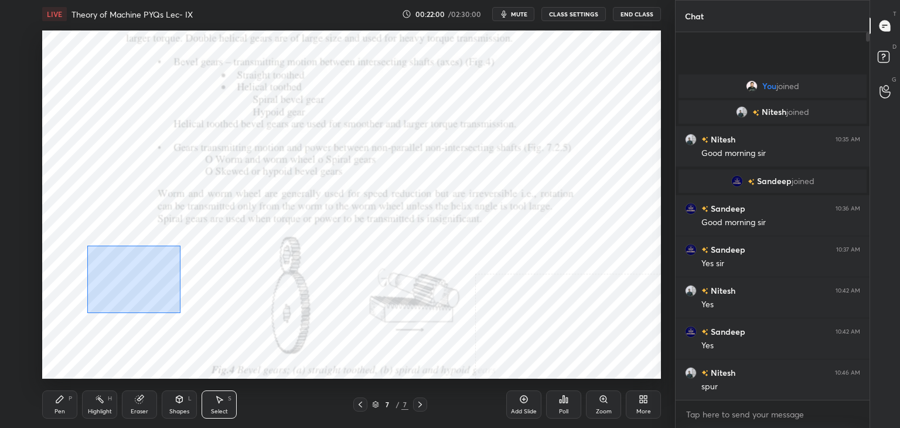
drag, startPoint x: 87, startPoint y: 246, endPoint x: 219, endPoint y: 333, distance: 158.1
click at [214, 336] on div "0 ° Undo Copy Duplicate Duplicate to new slide Delete" at bounding box center [351, 204] width 619 height 348
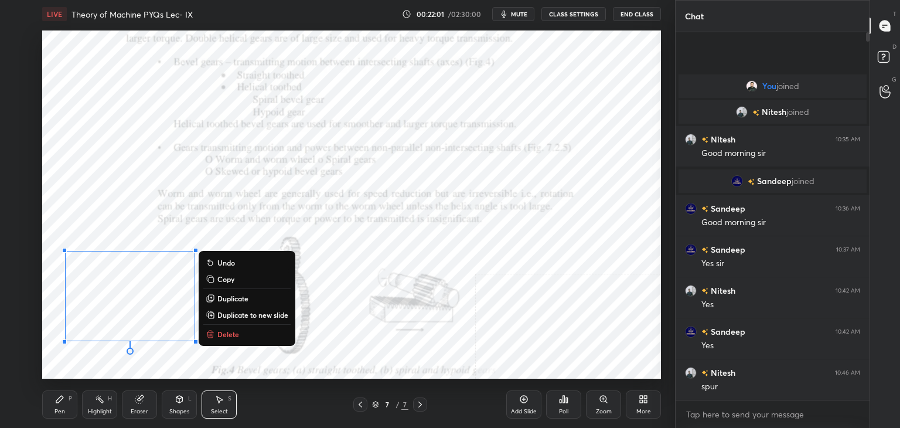
click at [241, 339] on button "Delete" at bounding box center [246, 334] width 87 height 14
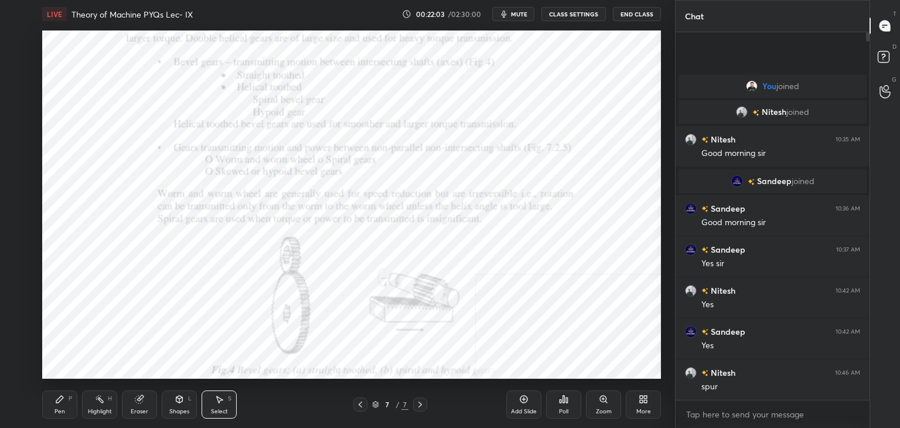
click at [87, 407] on div "Highlight H" at bounding box center [99, 404] width 35 height 28
click at [57, 403] on icon at bounding box center [59, 399] width 7 height 7
drag, startPoint x: 177, startPoint y: 405, endPoint x: 176, endPoint y: 399, distance: 6.0
click at [178, 406] on div "Shapes L" at bounding box center [179, 404] width 35 height 28
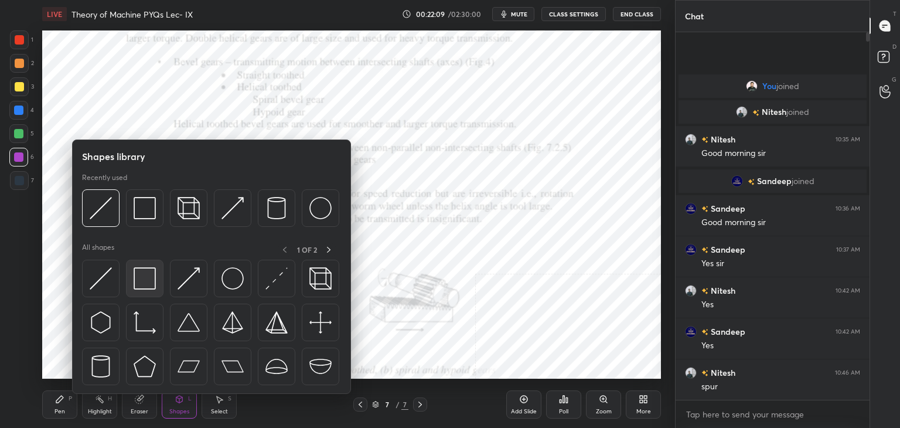
click at [150, 272] on img at bounding box center [145, 278] width 22 height 22
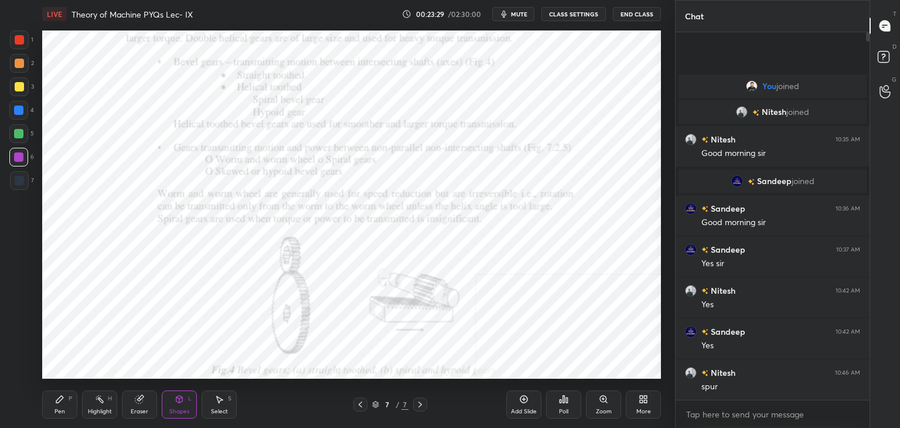
drag, startPoint x: 94, startPoint y: 403, endPoint x: 91, endPoint y: 380, distance: 22.4
click at [91, 403] on div "Highlight H" at bounding box center [99, 404] width 35 height 28
click at [413, 405] on div at bounding box center [420, 404] width 14 height 14
click at [641, 403] on div "More" at bounding box center [643, 404] width 35 height 28
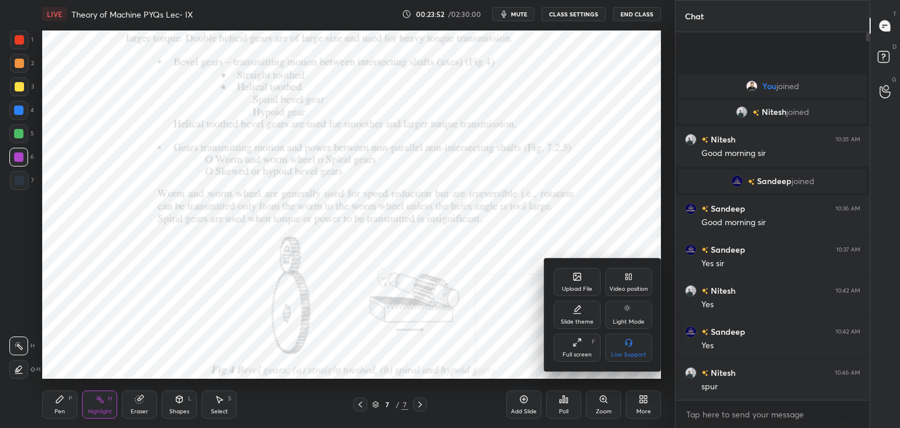
click at [585, 282] on div "Upload File" at bounding box center [577, 282] width 47 height 28
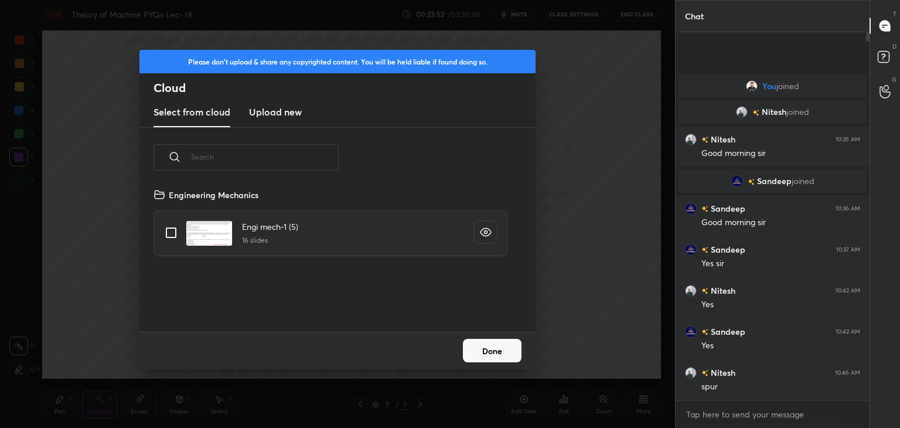
drag, startPoint x: 281, startPoint y: 113, endPoint x: 285, endPoint y: 123, distance: 11.1
click at [281, 113] on h3 "Upload new" at bounding box center [275, 112] width 53 height 14
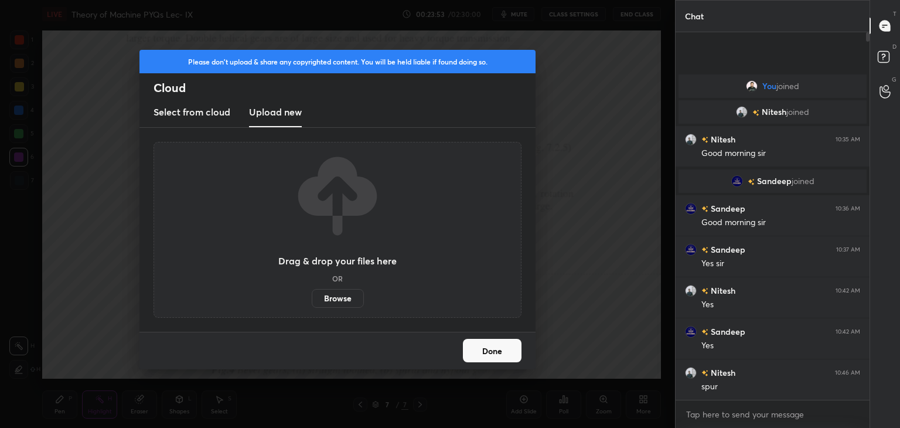
click at [335, 296] on label "Browse" at bounding box center [338, 298] width 52 height 19
click at [312, 296] on input "Browse" at bounding box center [312, 298] width 0 height 19
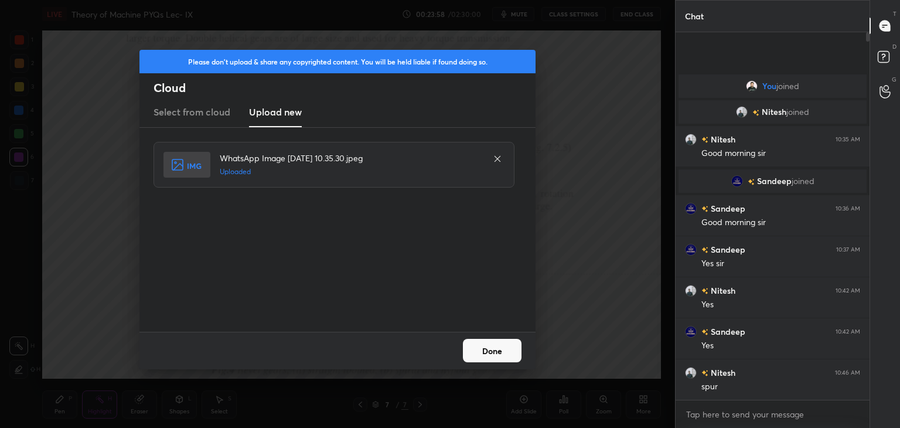
click at [499, 360] on button "Done" at bounding box center [492, 350] width 59 height 23
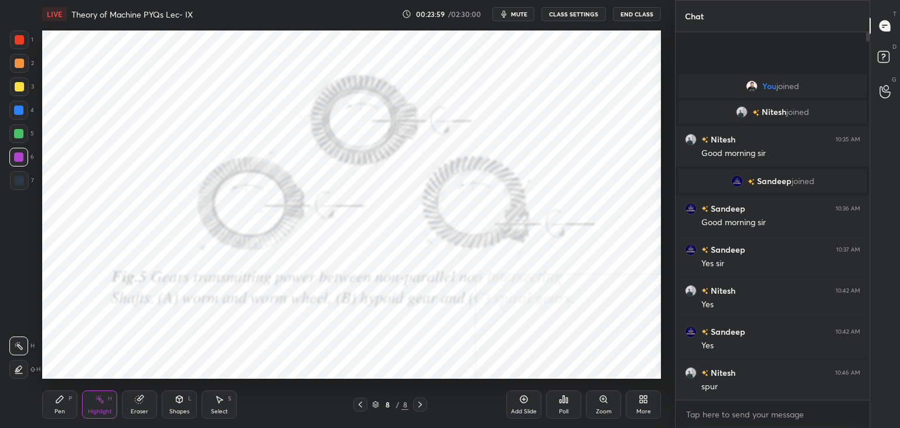
click at [644, 399] on icon at bounding box center [643, 398] width 9 height 9
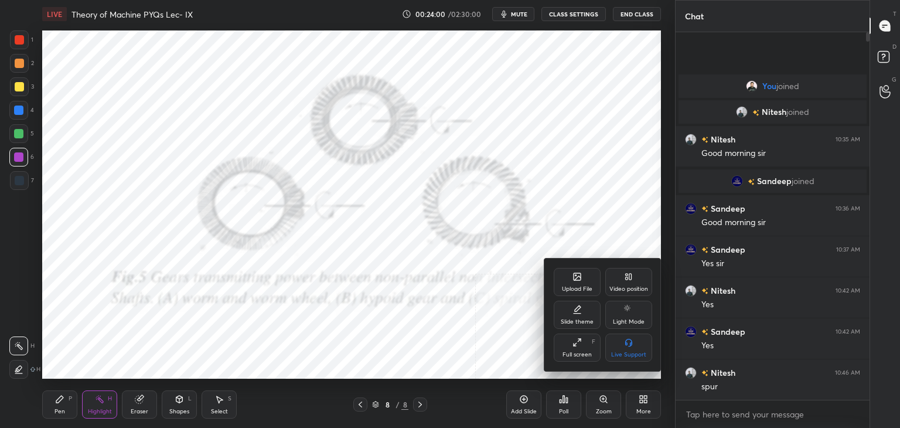
click at [577, 287] on div "Upload File" at bounding box center [577, 289] width 30 height 6
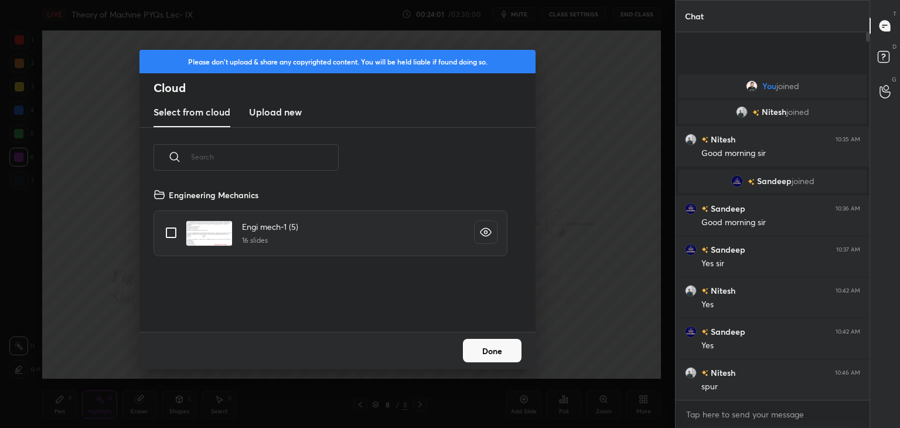
click at [272, 105] on h3 "Upload new" at bounding box center [275, 112] width 53 height 14
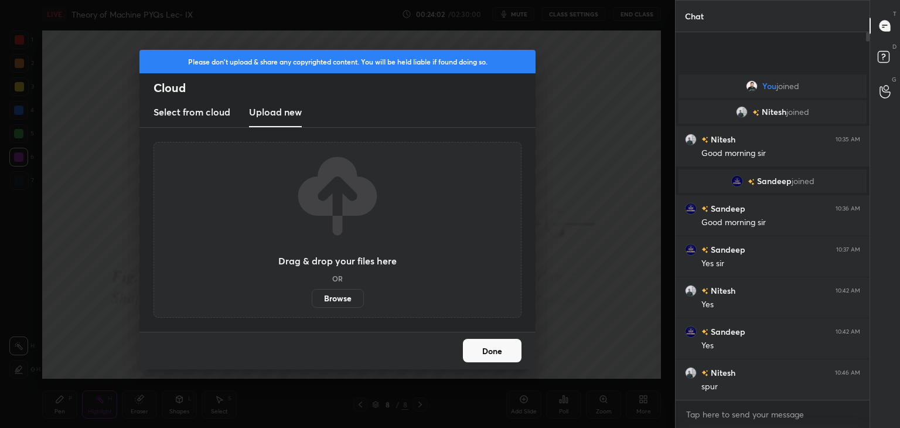
click at [342, 299] on label "Browse" at bounding box center [338, 298] width 52 height 19
click at [312, 299] on input "Browse" at bounding box center [312, 298] width 0 height 19
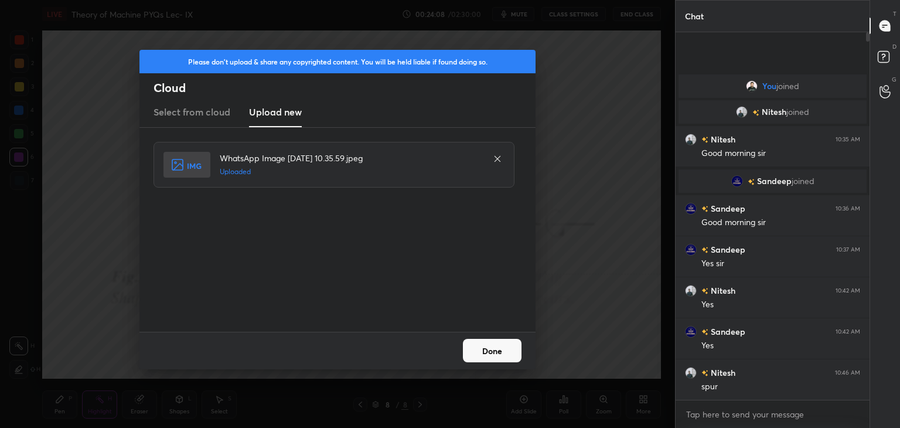
click at [497, 351] on button "Done" at bounding box center [492, 350] width 59 height 23
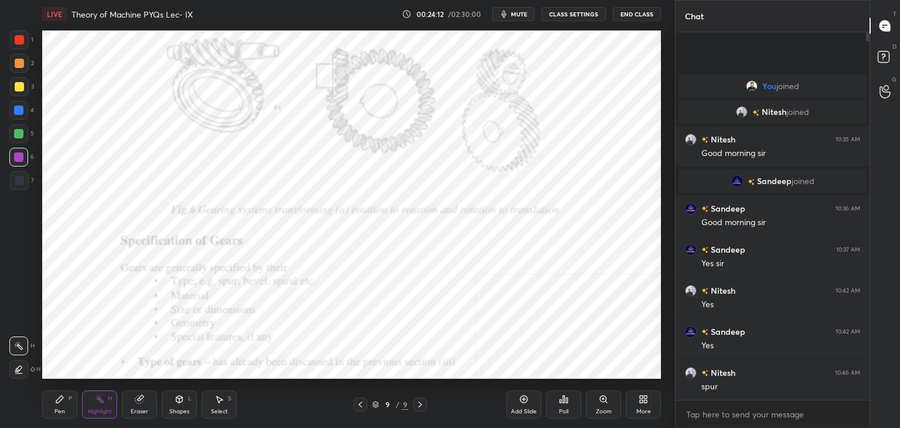
click at [362, 403] on icon at bounding box center [360, 404] width 9 height 9
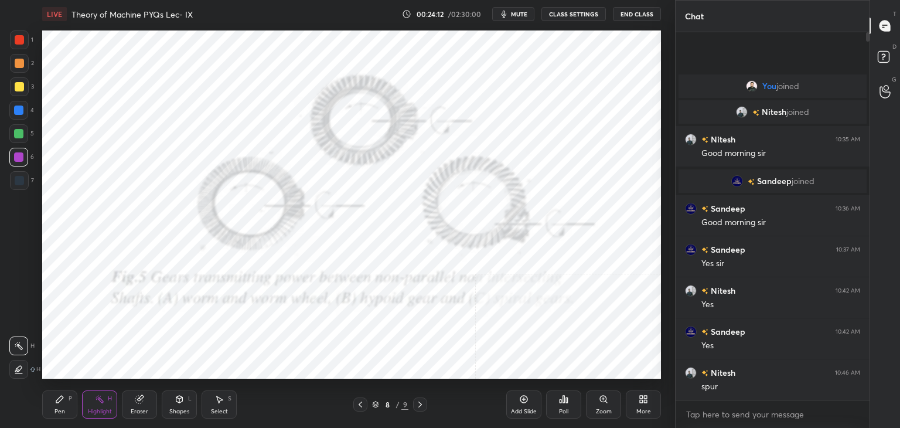
click at [360, 404] on icon at bounding box center [360, 404] width 9 height 9
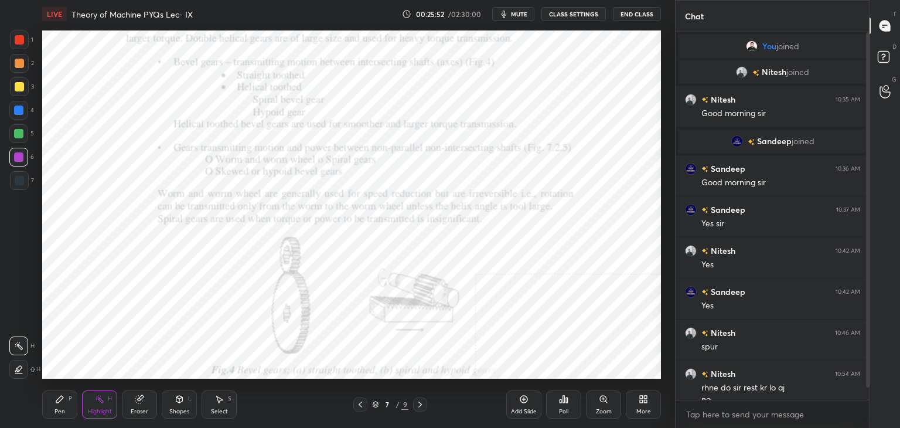
scroll to position [25, 0]
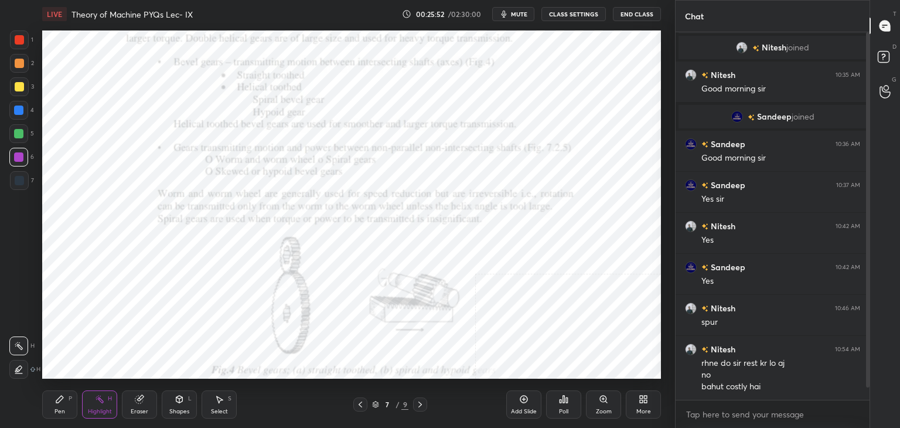
drag, startPoint x: 867, startPoint y: 155, endPoint x: 865, endPoint y: 178, distance: 22.9
click at [866, 178] on div at bounding box center [868, 209] width 4 height 355
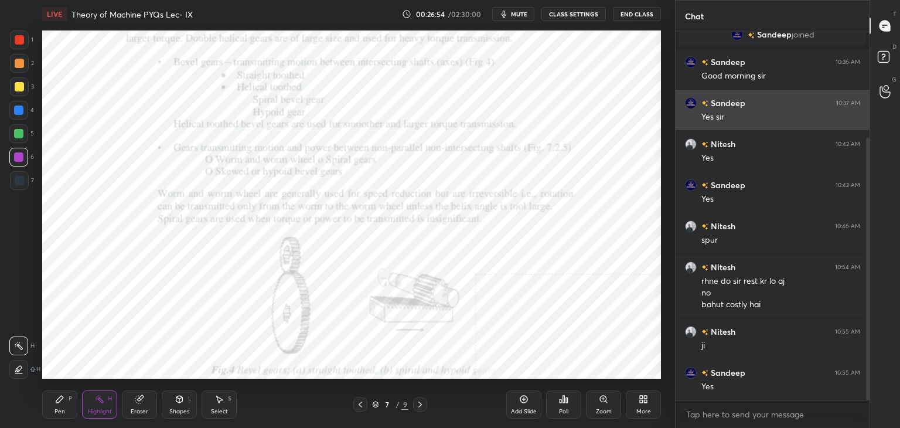
scroll to position [148, 0]
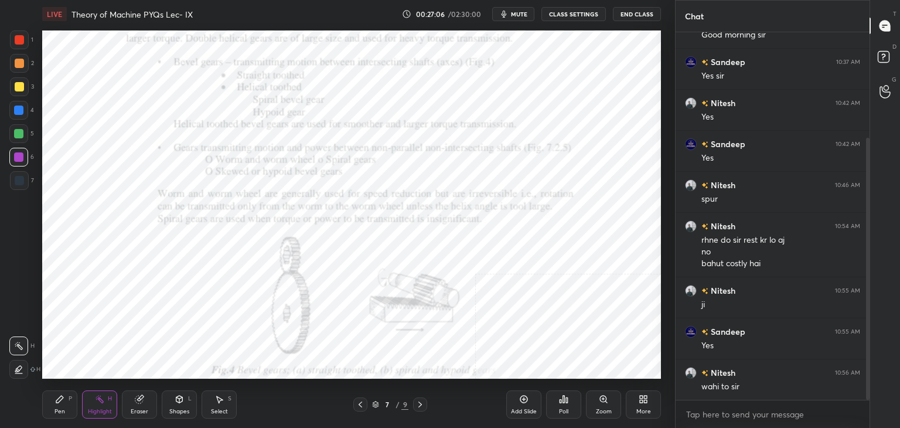
click at [420, 404] on icon at bounding box center [419, 404] width 9 height 9
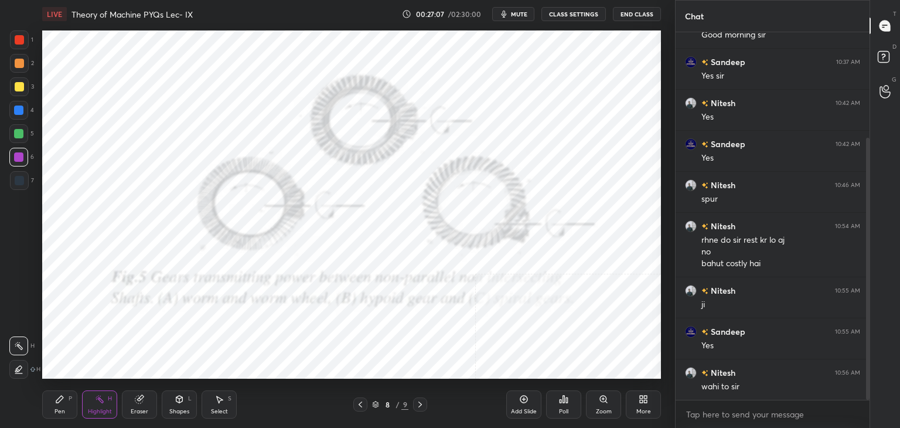
click at [415, 405] on icon at bounding box center [419, 404] width 9 height 9
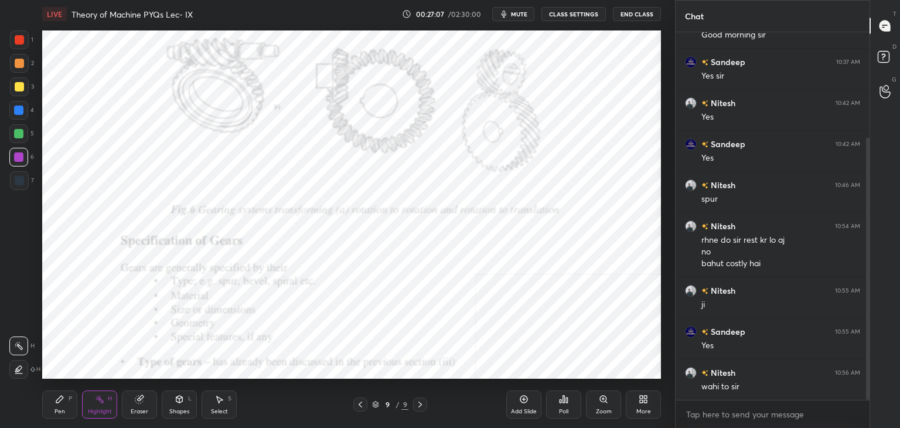
click at [415, 405] on div at bounding box center [420, 404] width 14 height 14
click at [173, 415] on div "Shapes L" at bounding box center [179, 404] width 35 height 28
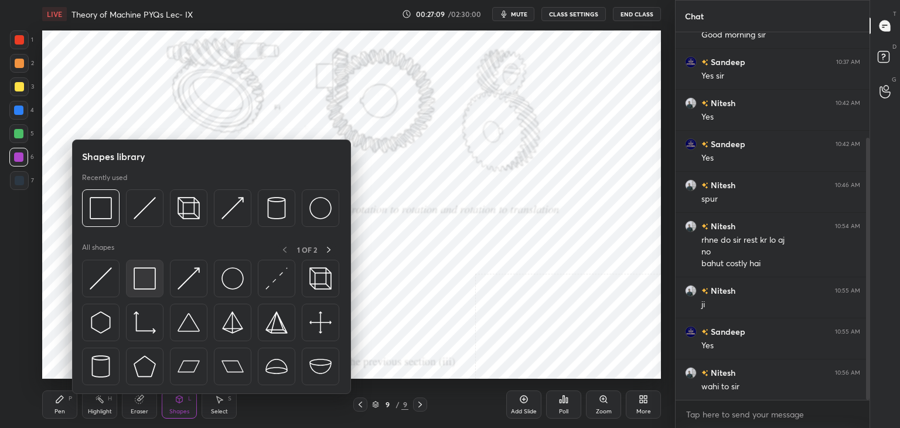
click at [136, 287] on img at bounding box center [145, 278] width 22 height 22
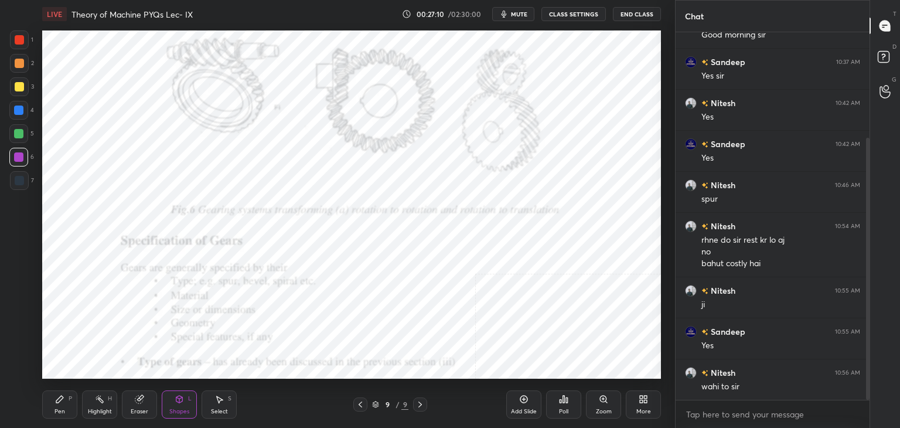
click at [11, 40] on div at bounding box center [19, 39] width 19 height 19
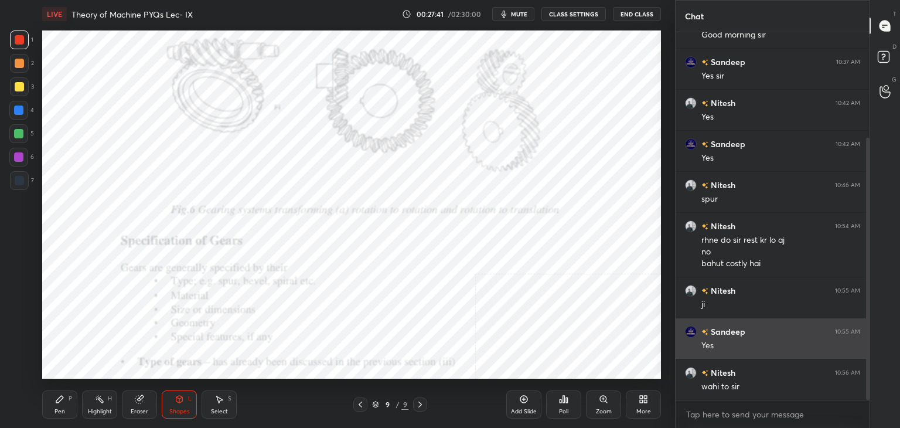
click at [689, 333] on img "grid" at bounding box center [691, 332] width 12 height 12
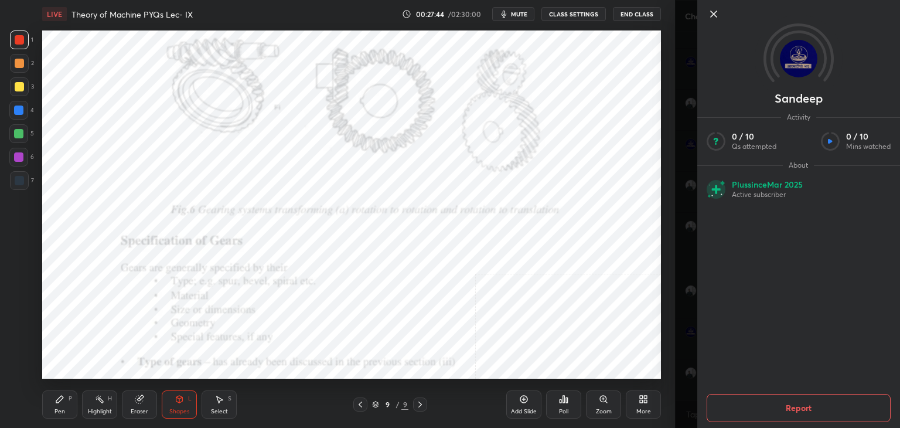
click at [711, 14] on icon at bounding box center [714, 14] width 14 height 14
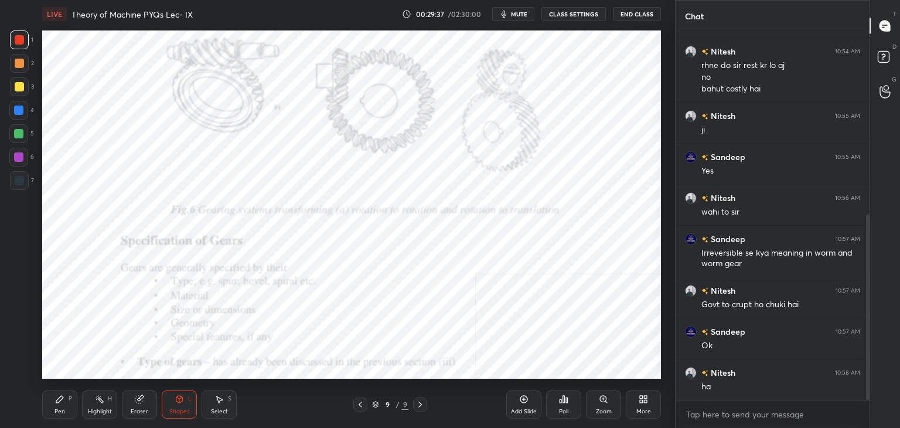
scroll to position [363, 0]
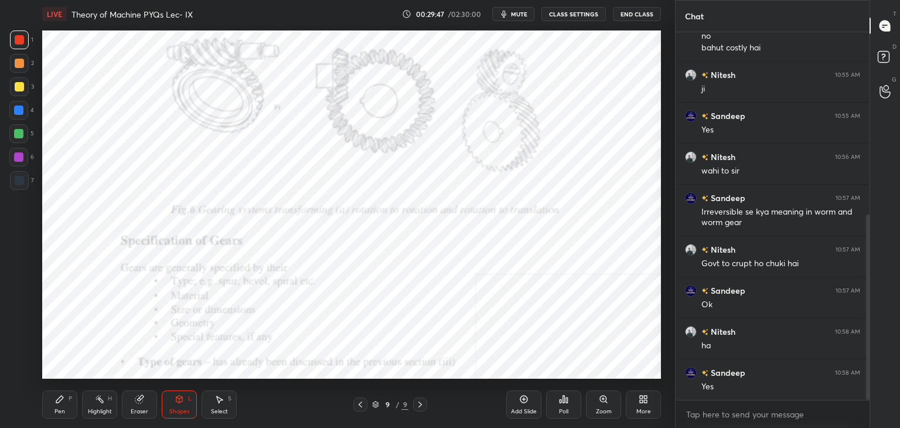
click at [98, 413] on div "Highlight" at bounding box center [100, 411] width 24 height 6
click at [645, 400] on icon at bounding box center [645, 401] width 3 height 3
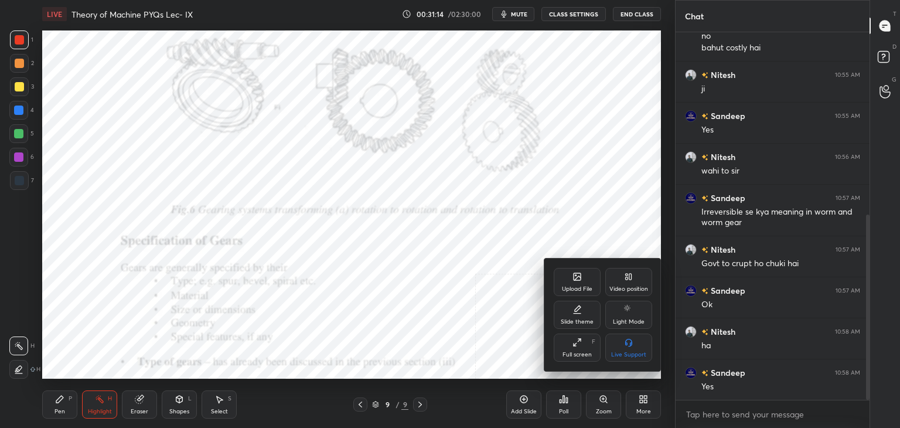
click at [575, 289] on div "Upload File" at bounding box center [577, 289] width 30 height 6
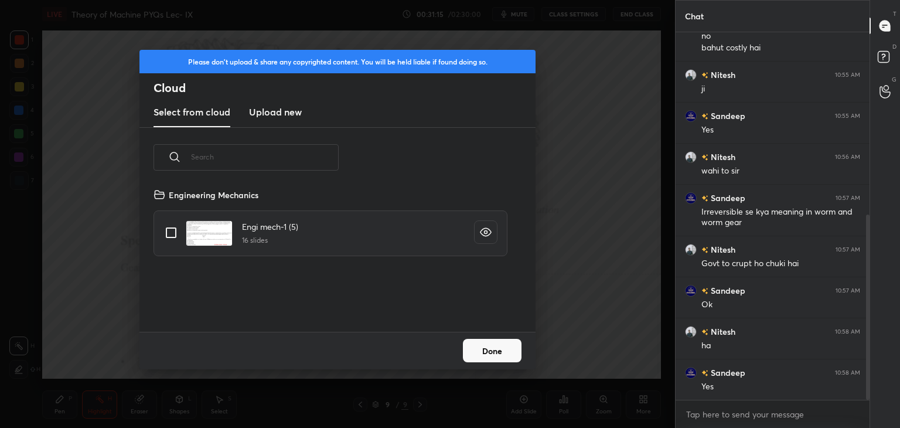
drag, startPoint x: 277, startPoint y: 111, endPoint x: 284, endPoint y: 123, distance: 14.2
click at [276, 111] on h3 "Upload new" at bounding box center [275, 112] width 53 height 14
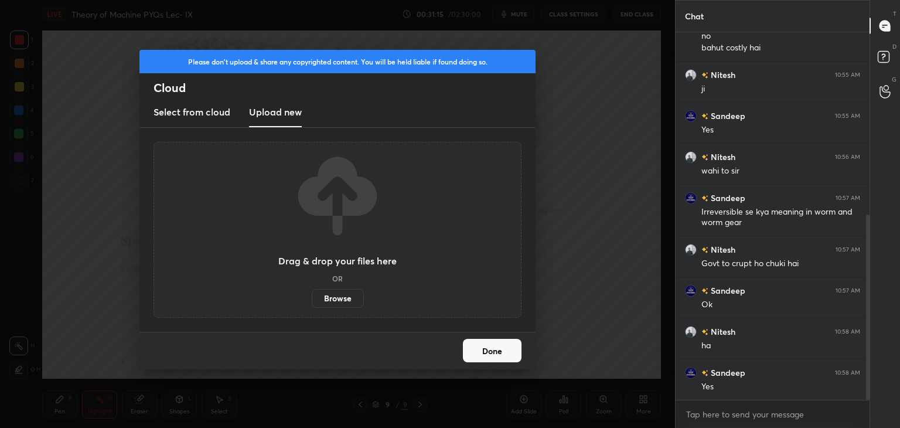
click at [335, 296] on label "Browse" at bounding box center [338, 298] width 52 height 19
click at [312, 296] on input "Browse" at bounding box center [312, 298] width 0 height 19
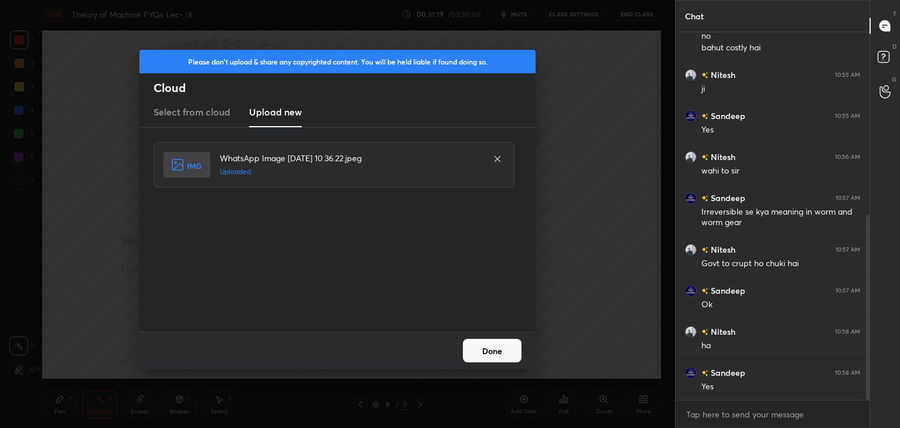
click at [500, 349] on button "Done" at bounding box center [492, 350] width 59 height 23
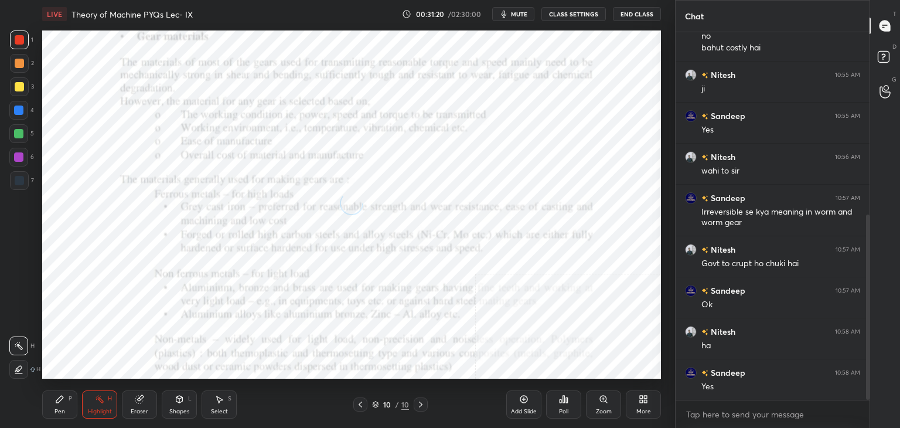
click at [182, 401] on icon at bounding box center [179, 398] width 9 height 9
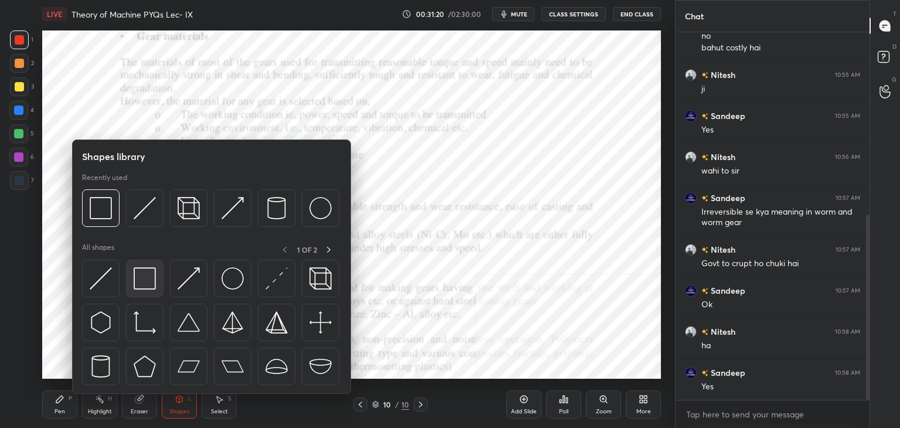
click at [139, 280] on img at bounding box center [145, 278] width 22 height 22
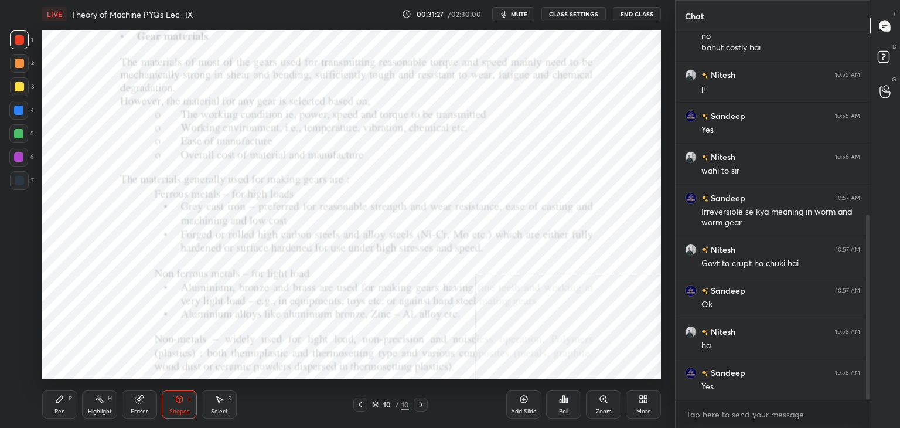
drag, startPoint x: 108, startPoint y: 404, endPoint x: 115, endPoint y: 386, distance: 19.5
click at [111, 406] on div "Highlight H" at bounding box center [99, 404] width 35 height 28
click at [359, 407] on icon at bounding box center [360, 404] width 9 height 9
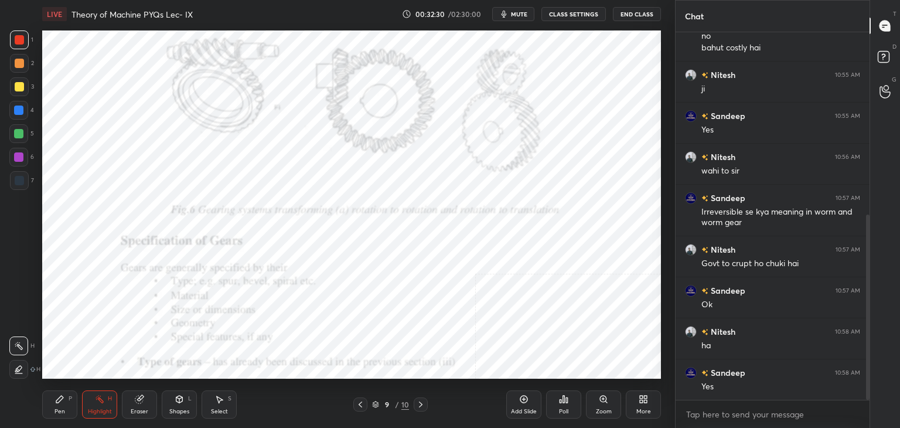
click at [647, 398] on icon at bounding box center [643, 398] width 9 height 9
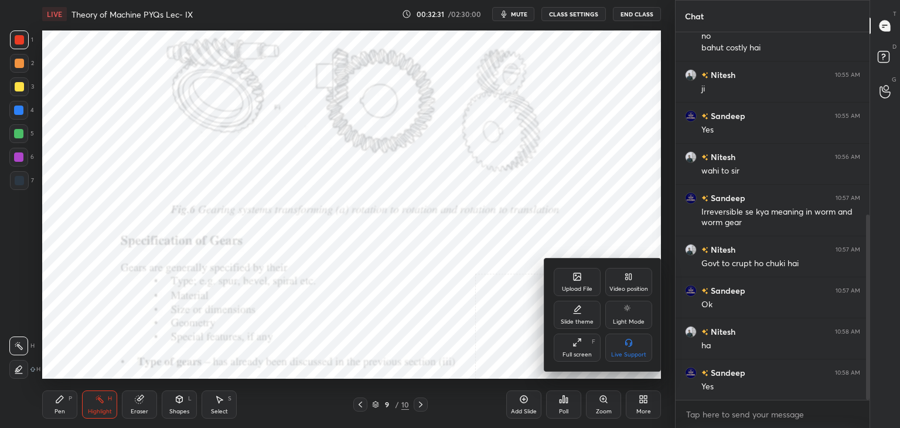
click at [575, 289] on div "Upload File" at bounding box center [577, 289] width 30 height 6
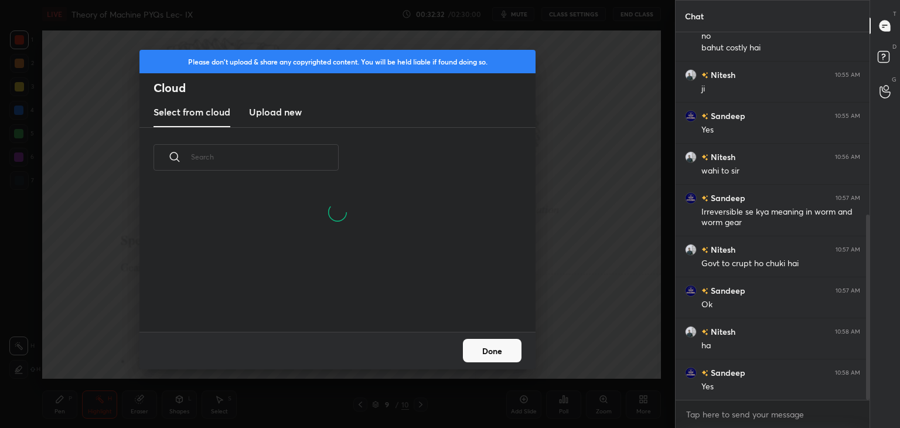
scroll to position [88, 376]
click at [274, 110] on h3 "Upload new" at bounding box center [275, 112] width 53 height 14
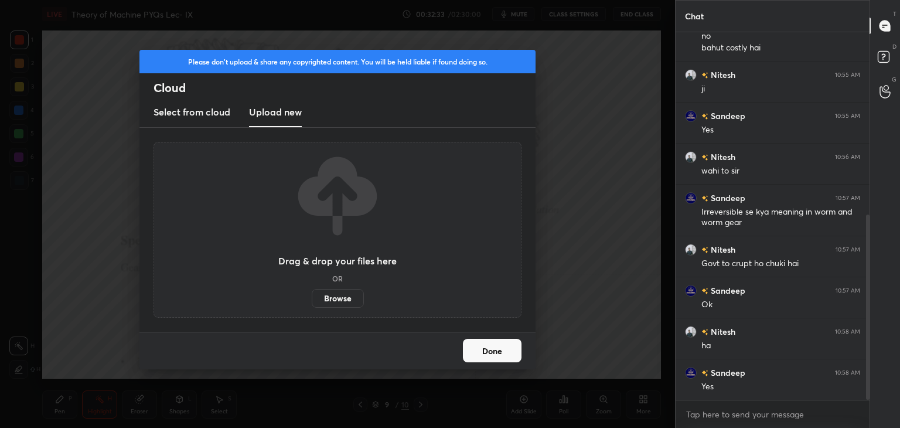
click at [339, 302] on label "Browse" at bounding box center [338, 298] width 52 height 19
click at [312, 302] on input "Browse" at bounding box center [312, 298] width 0 height 19
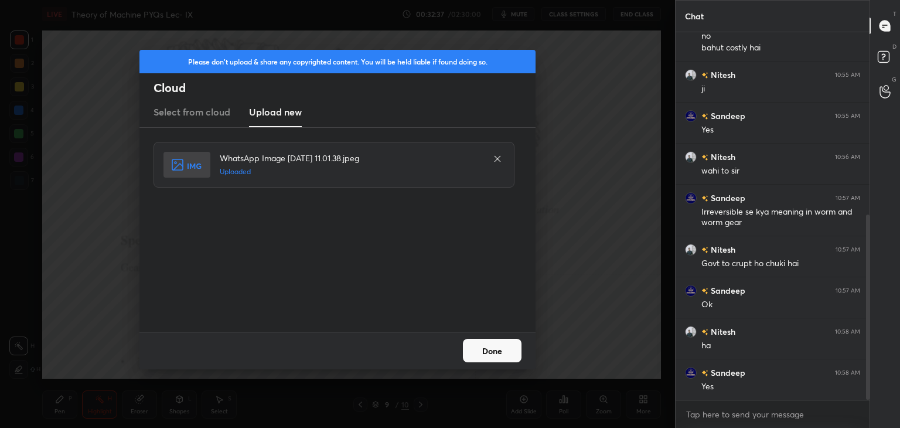
click at [496, 344] on button "Done" at bounding box center [492, 350] width 59 height 23
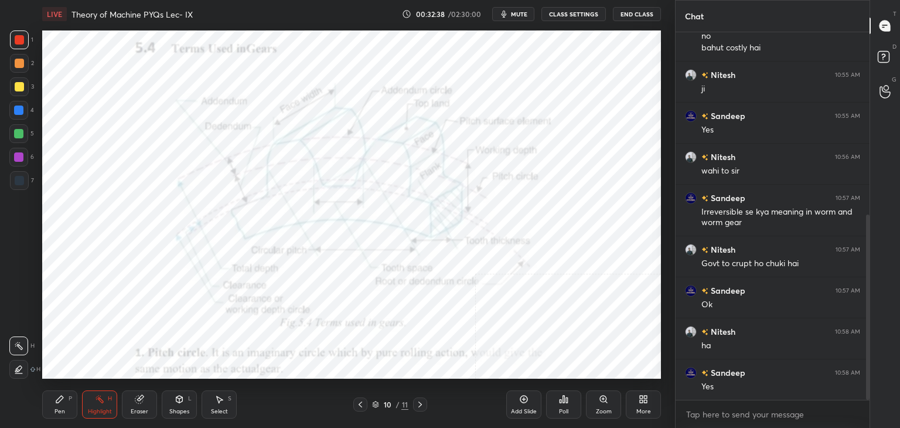
click at [173, 409] on div "Shapes" at bounding box center [179, 411] width 20 height 6
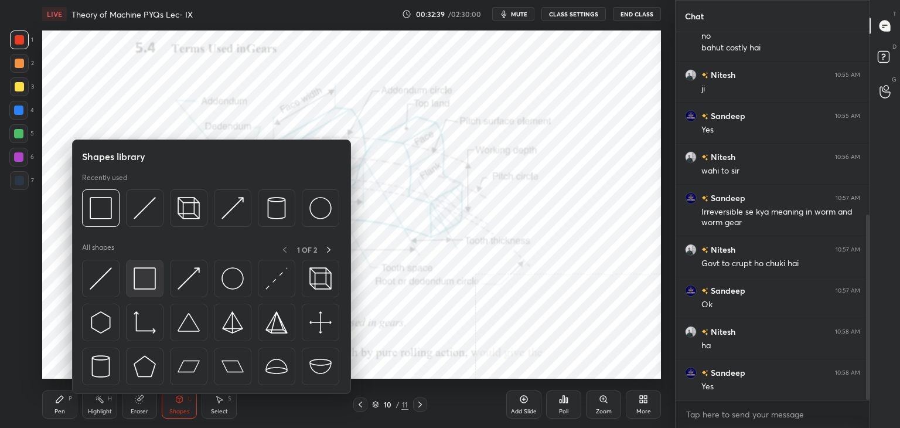
click at [135, 278] on img at bounding box center [145, 278] width 22 height 22
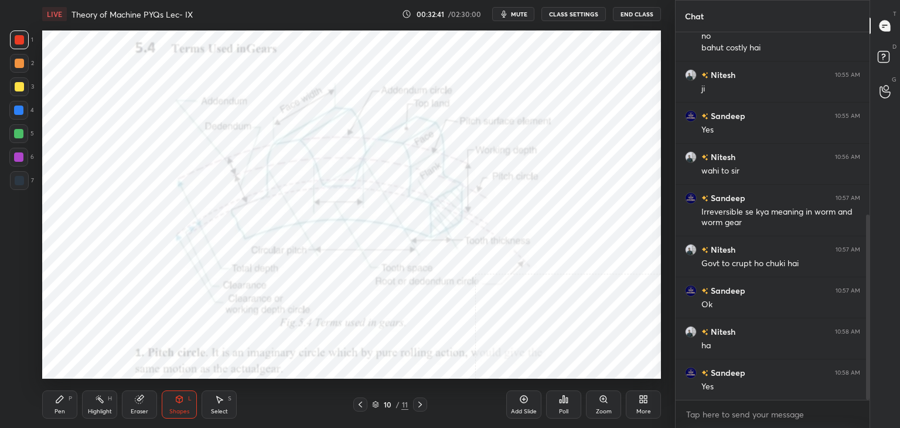
click at [18, 176] on div at bounding box center [19, 180] width 9 height 9
click at [24, 44] on div at bounding box center [19, 39] width 19 height 19
drag, startPoint x: 99, startPoint y: 399, endPoint x: 105, endPoint y: 381, distance: 18.5
click at [99, 399] on icon at bounding box center [99, 398] width 1 height 1
click at [184, 406] on div "Shapes L" at bounding box center [179, 404] width 35 height 28
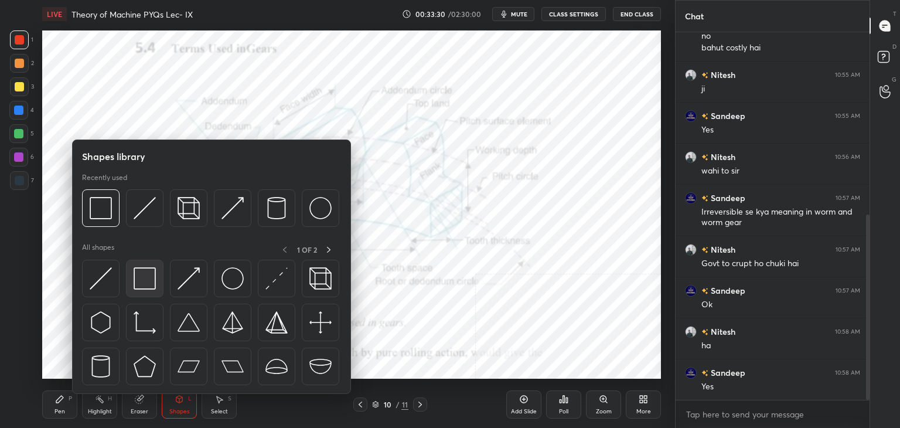
click at [136, 284] on img at bounding box center [145, 278] width 22 height 22
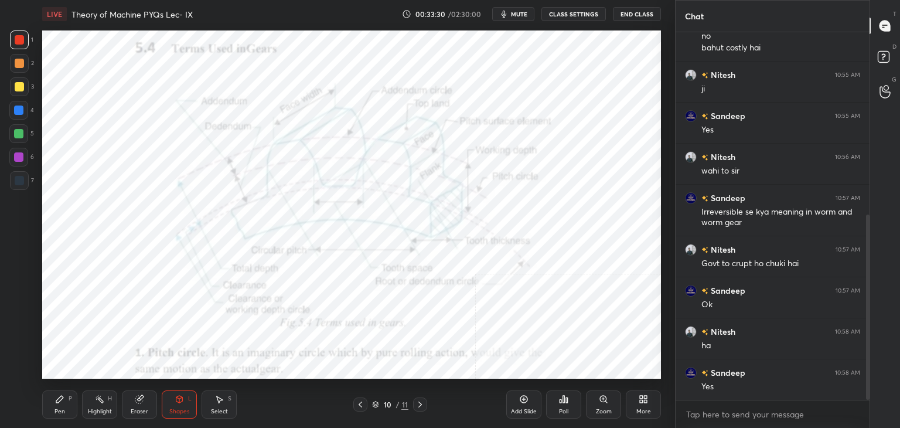
click at [25, 163] on div at bounding box center [18, 157] width 19 height 19
click at [172, 415] on div "Shapes L" at bounding box center [179, 404] width 35 height 28
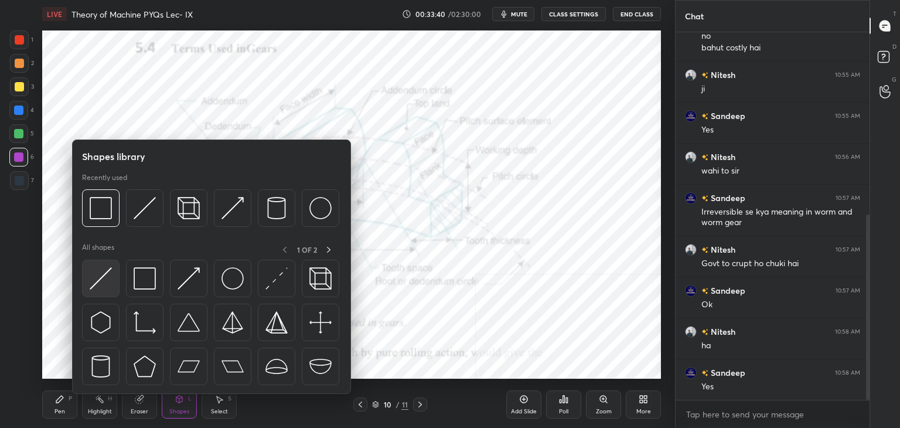
click at [91, 291] on div at bounding box center [101, 279] width 38 height 38
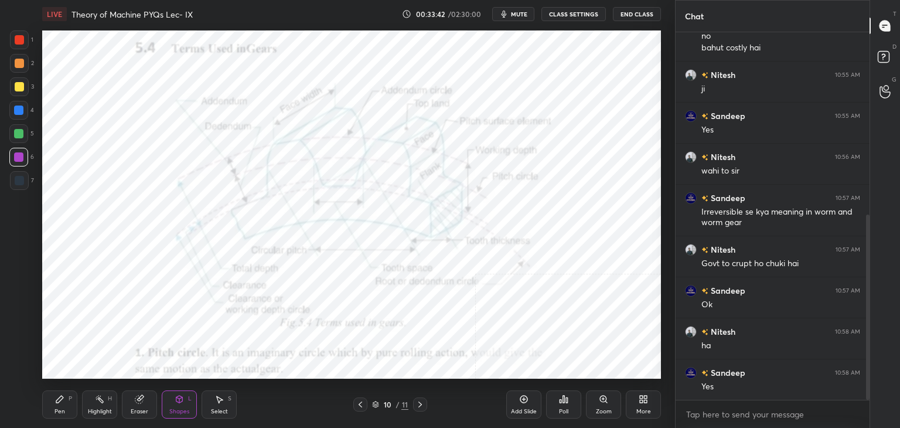
drag, startPoint x: 18, startPoint y: 108, endPoint x: 35, endPoint y: 108, distance: 17.0
click at [18, 108] on div at bounding box center [18, 109] width 9 height 9
click at [102, 404] on div "Highlight H" at bounding box center [99, 404] width 35 height 28
click at [173, 404] on div "Shapes L" at bounding box center [179, 404] width 35 height 28
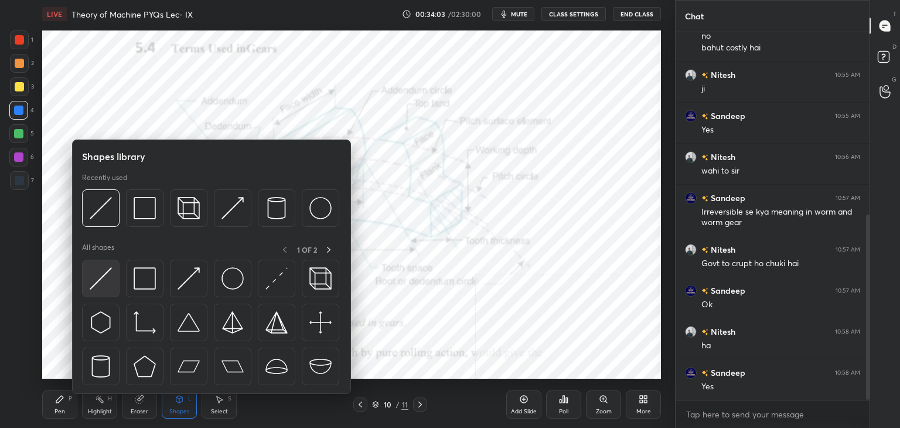
click at [104, 275] on img at bounding box center [101, 278] width 22 height 22
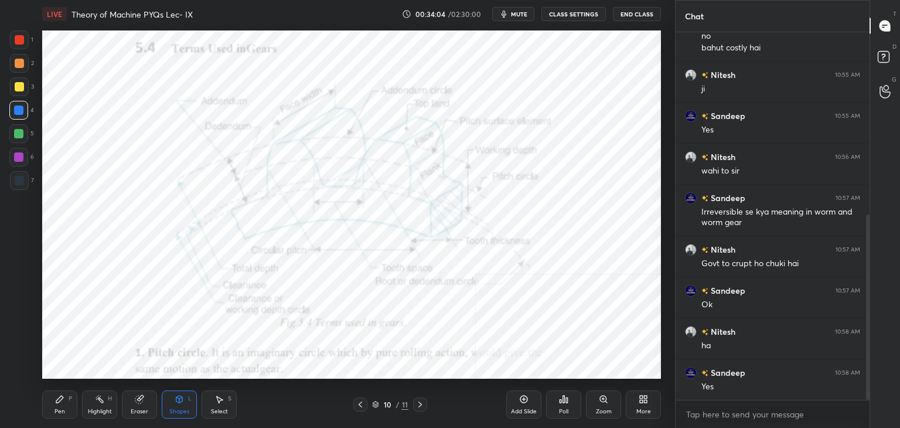
click at [18, 182] on div at bounding box center [19, 180] width 9 height 9
drag, startPoint x: 17, startPoint y: 103, endPoint x: 39, endPoint y: 121, distance: 27.9
click at [18, 105] on div at bounding box center [18, 110] width 19 height 19
click at [110, 402] on div "Highlight H" at bounding box center [99, 404] width 35 height 28
click at [178, 403] on div "Shapes L" at bounding box center [179, 404] width 35 height 28
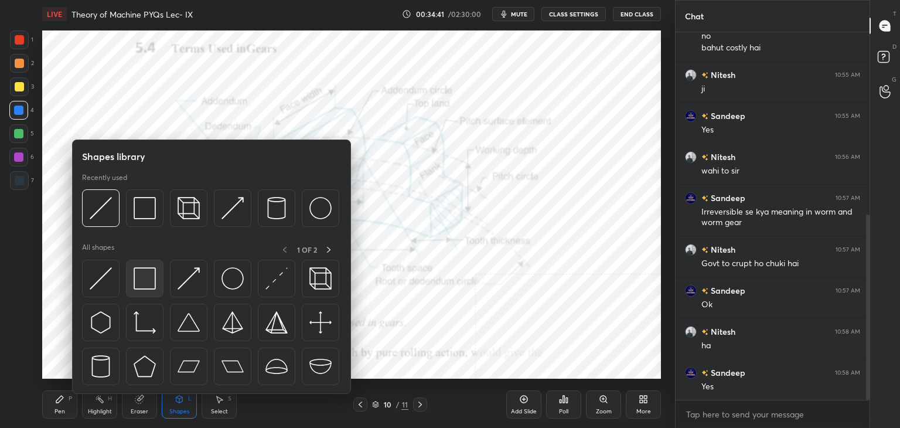
click at [148, 274] on img at bounding box center [145, 278] width 22 height 22
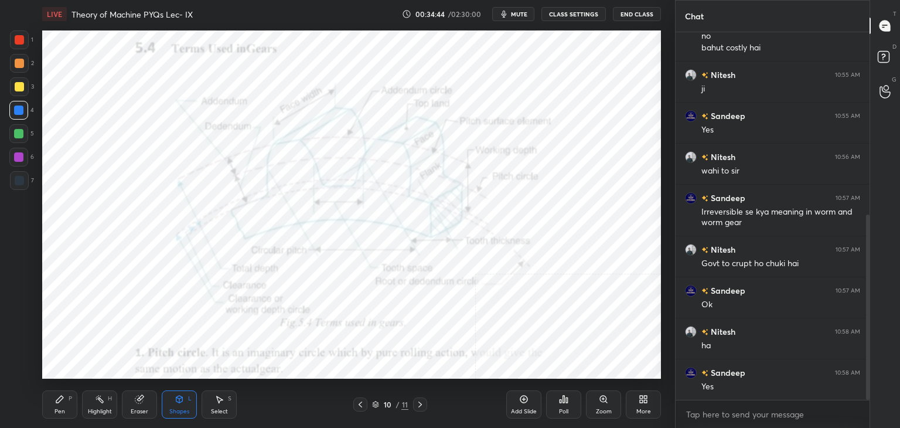
drag, startPoint x: 23, startPoint y: 155, endPoint x: 33, endPoint y: 151, distance: 10.5
click at [23, 158] on div at bounding box center [18, 157] width 19 height 19
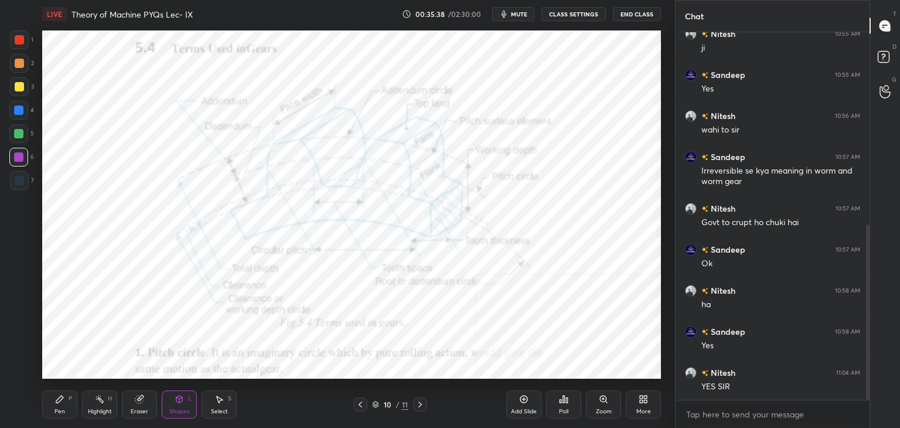
drag, startPoint x: 103, startPoint y: 404, endPoint x: 111, endPoint y: 381, distance: 23.5
click at [103, 404] on div "Highlight H" at bounding box center [99, 404] width 35 height 28
drag, startPoint x: 171, startPoint y: 413, endPoint x: 169, endPoint y: 403, distance: 10.2
click at [171, 412] on div "Shapes" at bounding box center [179, 411] width 20 height 6
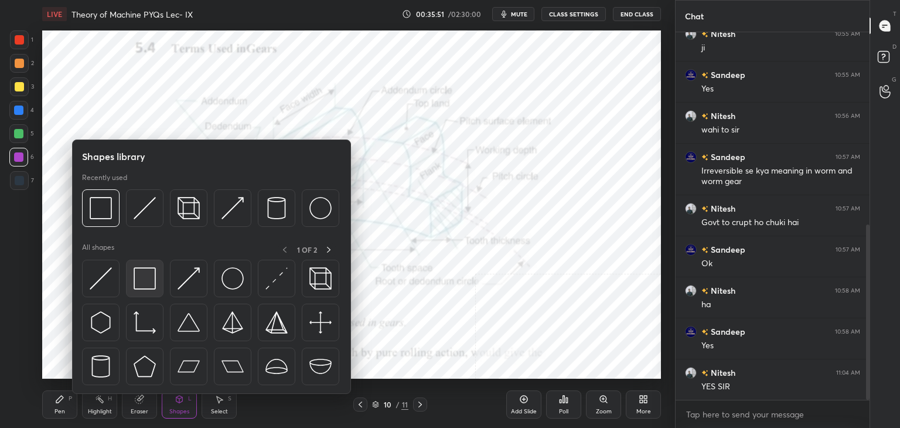
click at [149, 278] on img at bounding box center [145, 278] width 22 height 22
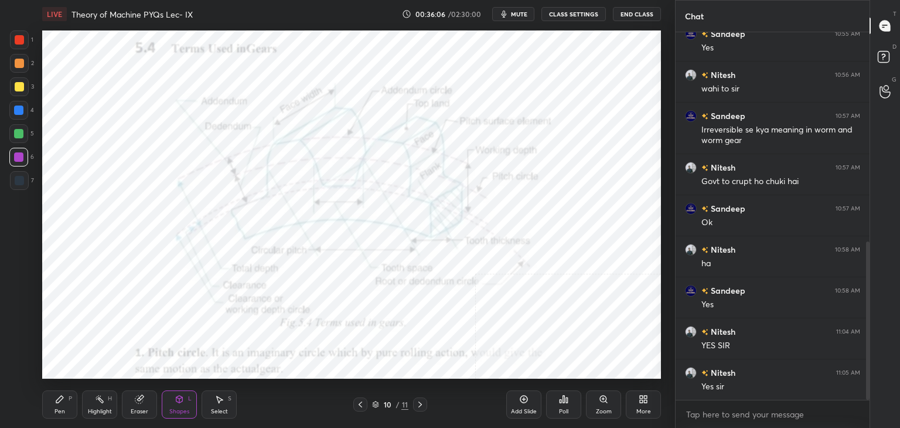
scroll to position [486, 0]
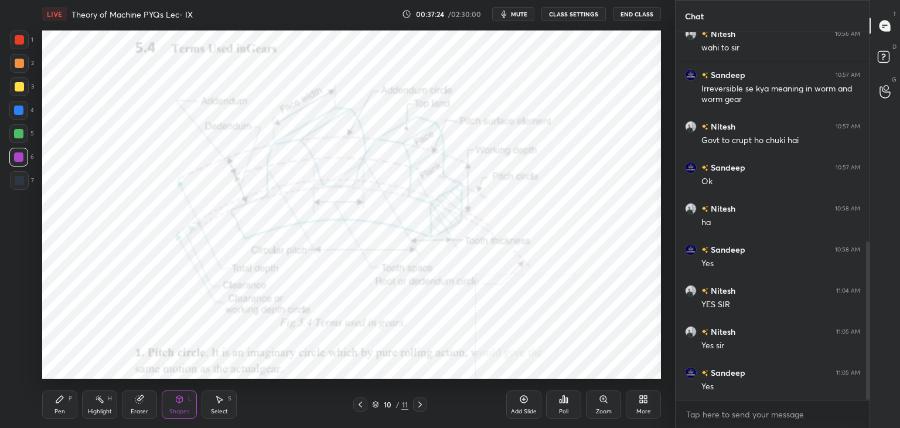
click at [19, 114] on div at bounding box center [18, 109] width 9 height 9
click at [643, 400] on icon at bounding box center [643, 398] width 9 height 9
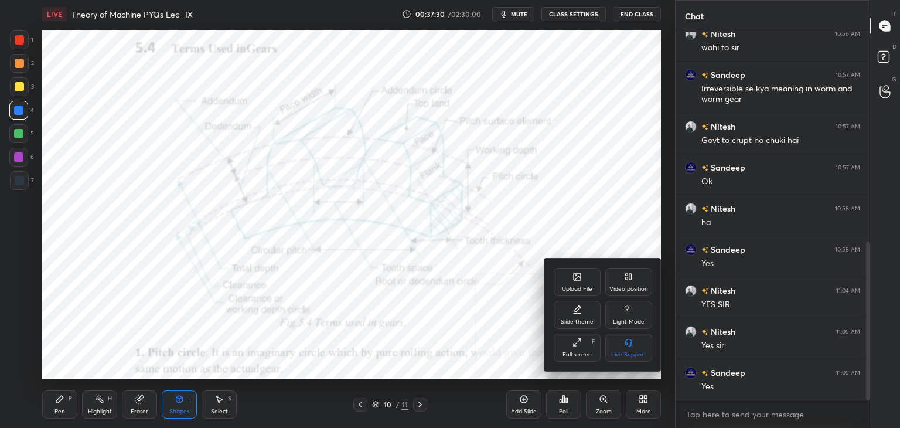
drag, startPoint x: 623, startPoint y: 288, endPoint x: 609, endPoint y: 309, distance: 25.8
click at [623, 288] on div "Video position" at bounding box center [628, 289] width 39 height 6
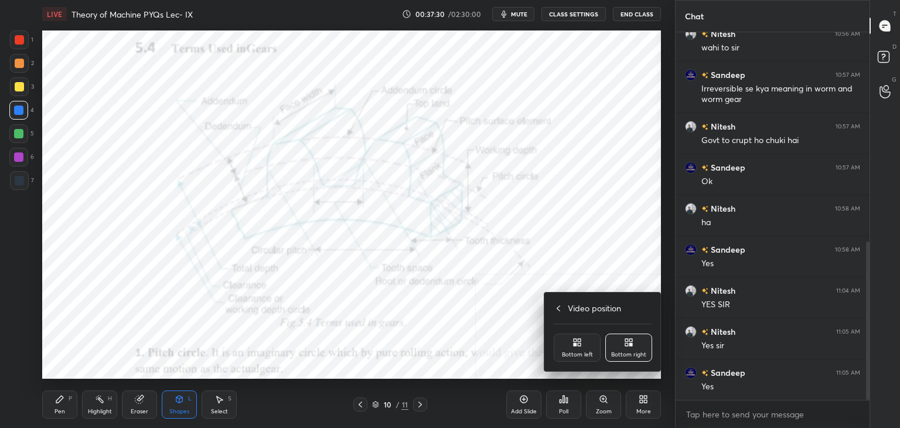
click at [582, 345] on div "Bottom left" at bounding box center [577, 347] width 47 height 28
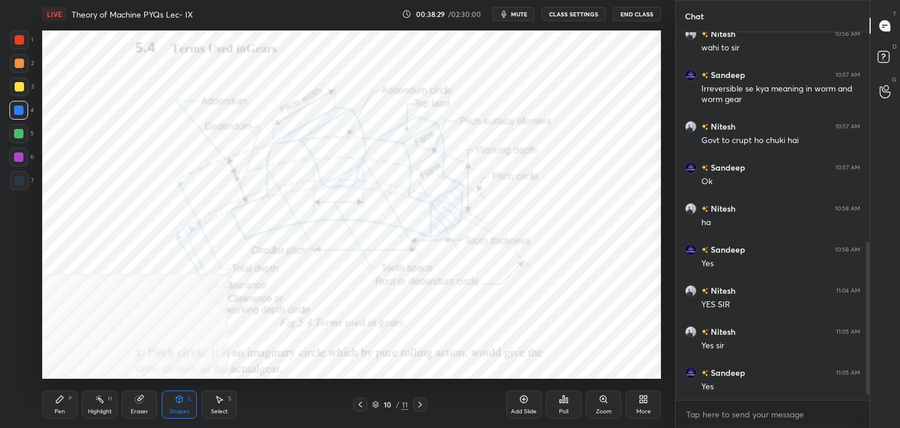
scroll to position [527, 0]
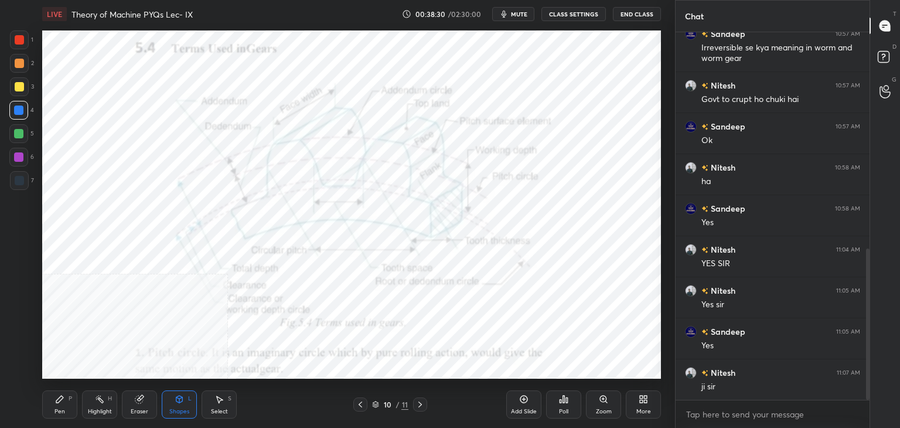
click at [649, 403] on div "More" at bounding box center [643, 404] width 35 height 28
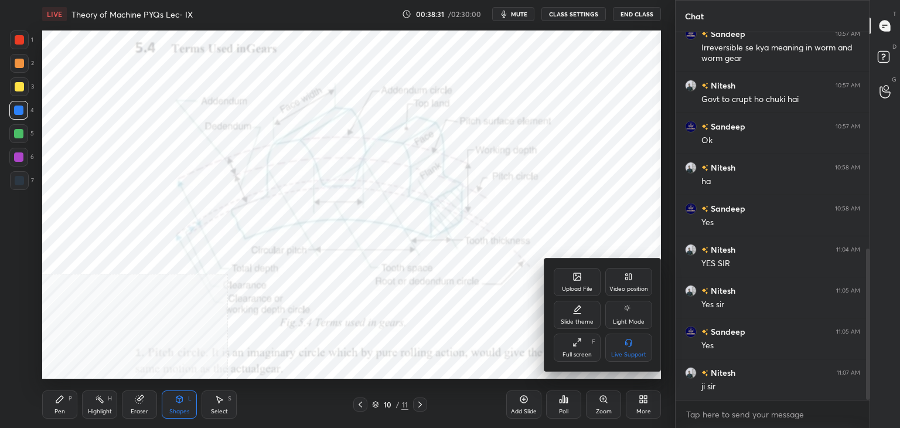
click at [568, 277] on div "Upload File" at bounding box center [577, 282] width 47 height 28
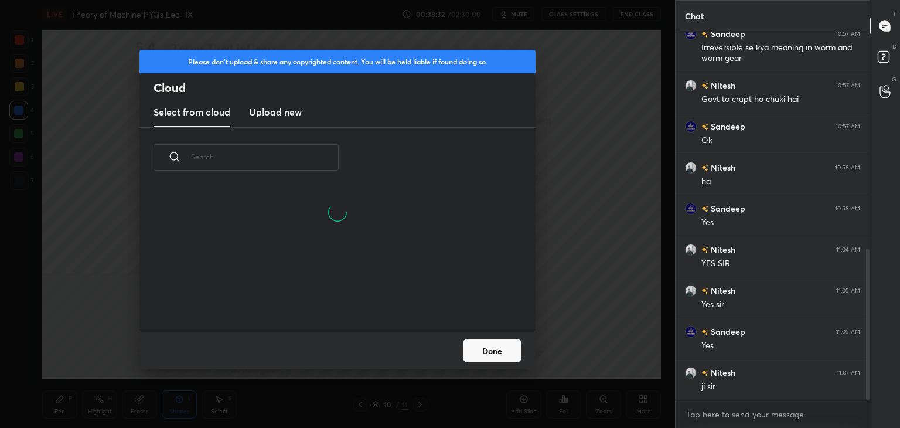
drag, startPoint x: 265, startPoint y: 108, endPoint x: 267, endPoint y: 124, distance: 15.4
click at [265, 109] on h3 "Upload new" at bounding box center [275, 112] width 53 height 14
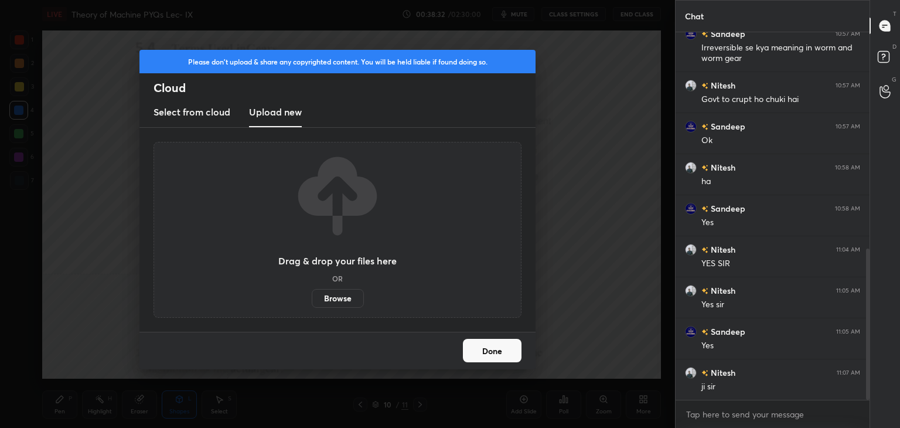
click at [335, 298] on label "Browse" at bounding box center [338, 298] width 52 height 19
click at [312, 298] on input "Browse" at bounding box center [312, 298] width 0 height 19
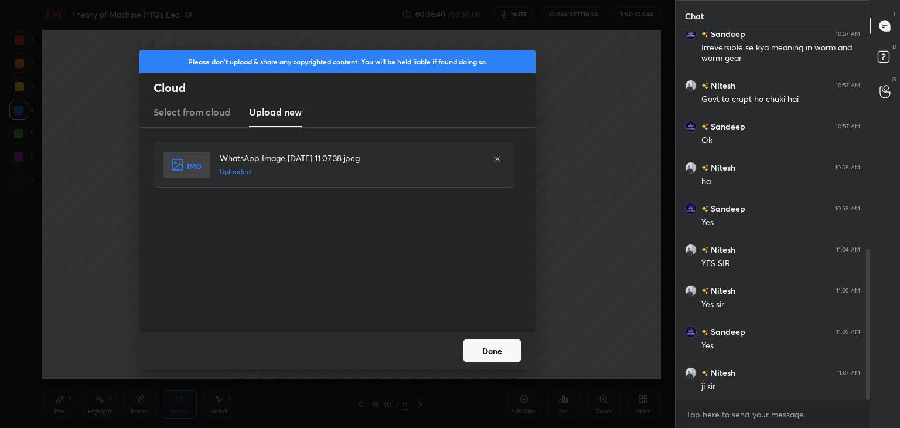
click at [506, 351] on button "Done" at bounding box center [492, 350] width 59 height 23
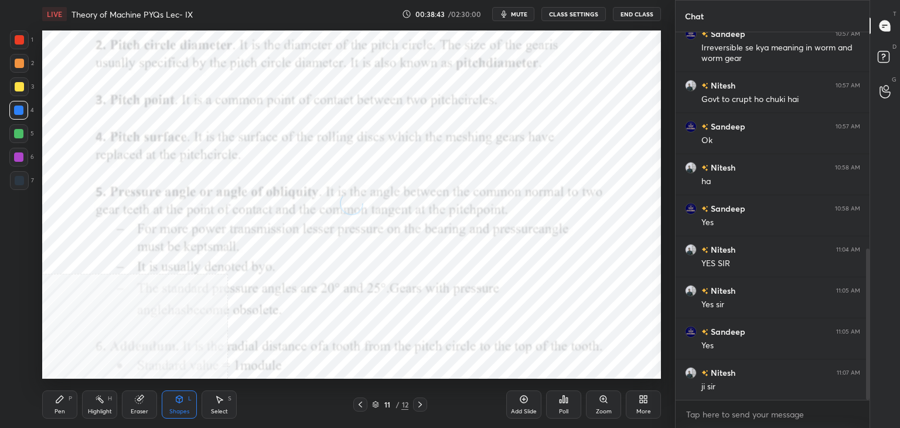
click at [22, 40] on div at bounding box center [19, 39] width 9 height 9
click at [361, 404] on icon at bounding box center [360, 404] width 9 height 9
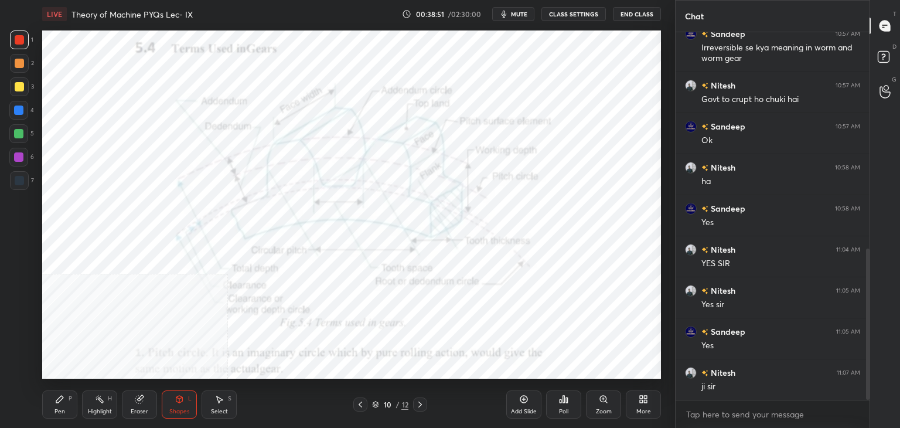
click at [21, 103] on div at bounding box center [18, 110] width 19 height 19
click at [418, 401] on icon at bounding box center [419, 404] width 9 height 9
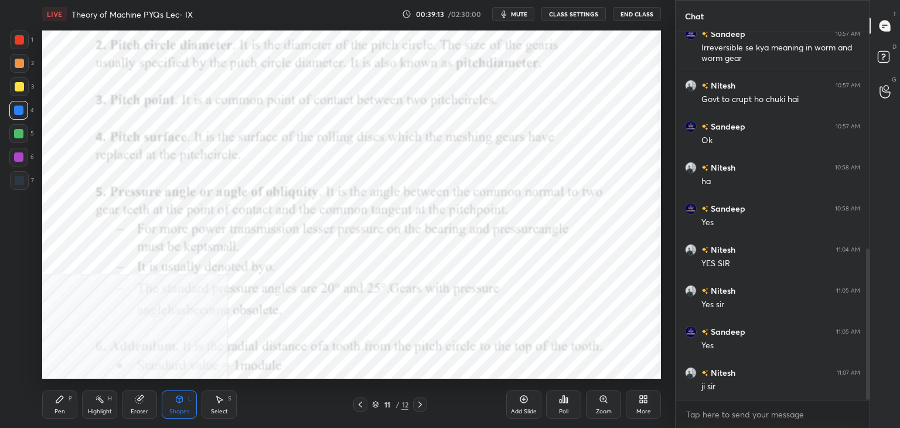
drag, startPoint x: 91, startPoint y: 406, endPoint x: 104, endPoint y: 395, distance: 17.0
click at [91, 406] on div "Highlight H" at bounding box center [99, 404] width 35 height 28
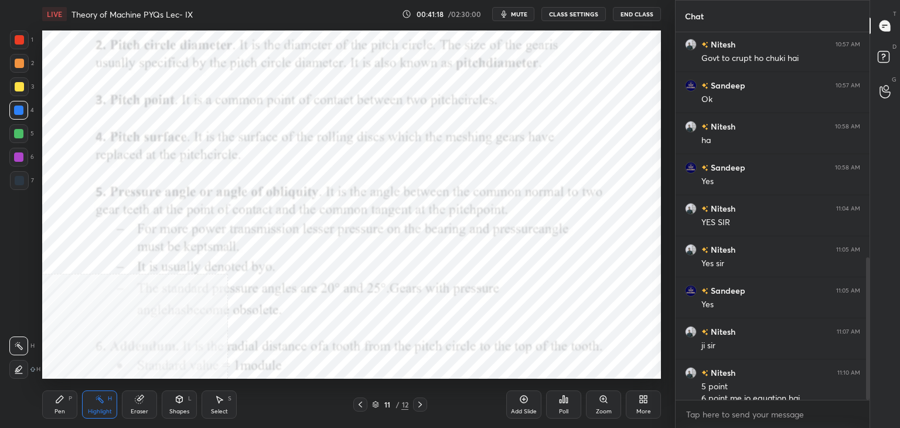
scroll to position [580, 0]
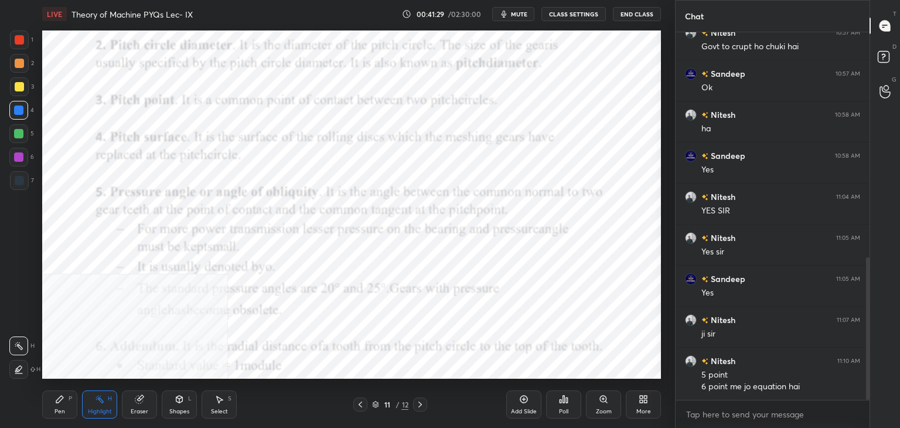
click at [361, 404] on icon at bounding box center [360, 404] width 9 height 9
click at [217, 404] on div "Select S" at bounding box center [219, 404] width 35 height 28
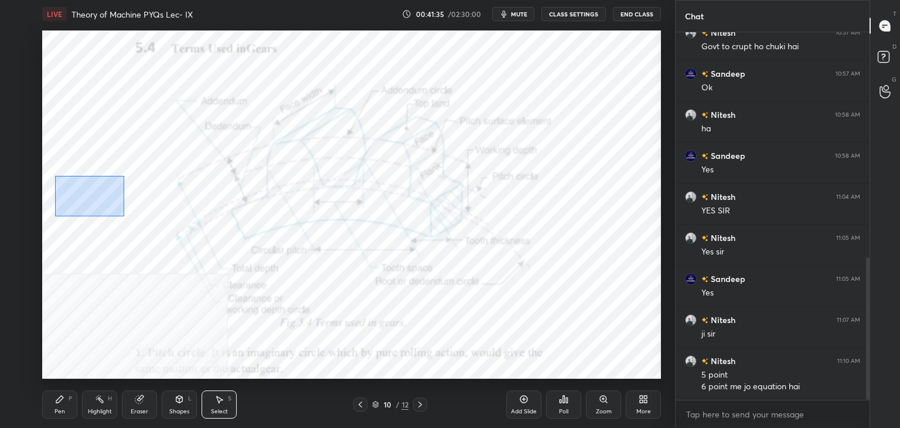
drag, startPoint x: 54, startPoint y: 177, endPoint x: 140, endPoint y: 215, distance: 93.6
click at [135, 218] on div "0 ° Undo Copy Duplicate Duplicate to new slide Delete" at bounding box center [351, 204] width 619 height 348
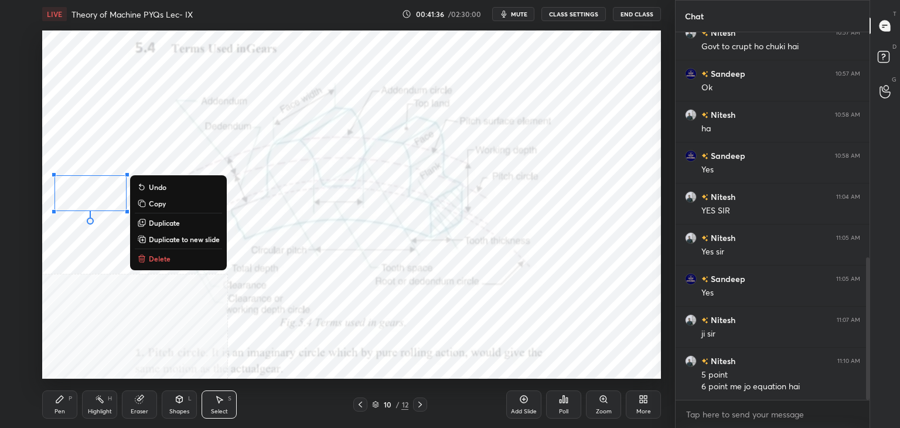
click at [163, 254] on p "Delete" at bounding box center [160, 258] width 22 height 9
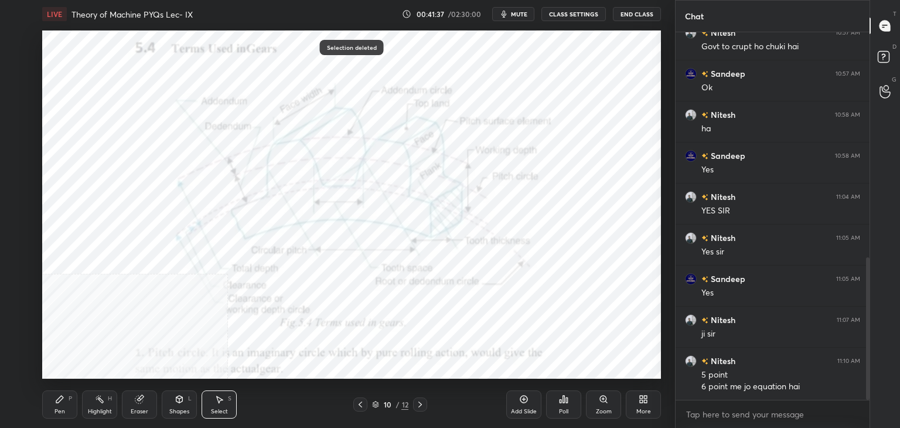
drag, startPoint x: 97, startPoint y: 407, endPoint x: 90, endPoint y: 388, distance: 20.2
click at [97, 408] on div "Highlight" at bounding box center [100, 411] width 24 height 6
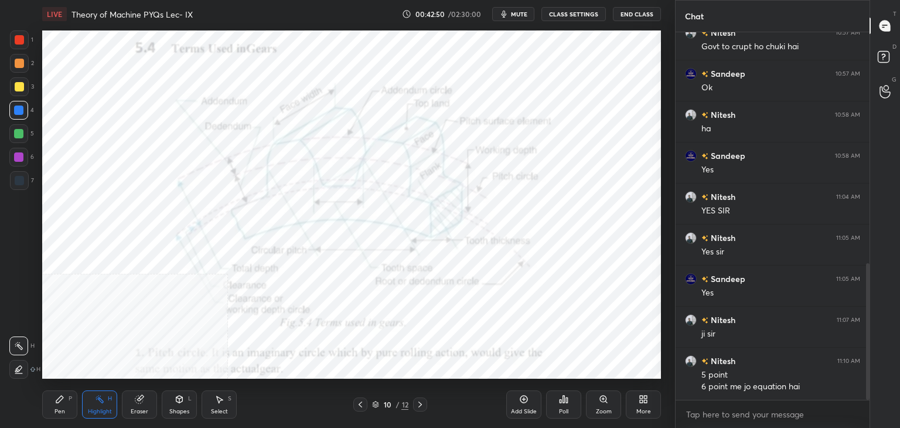
scroll to position [621, 0]
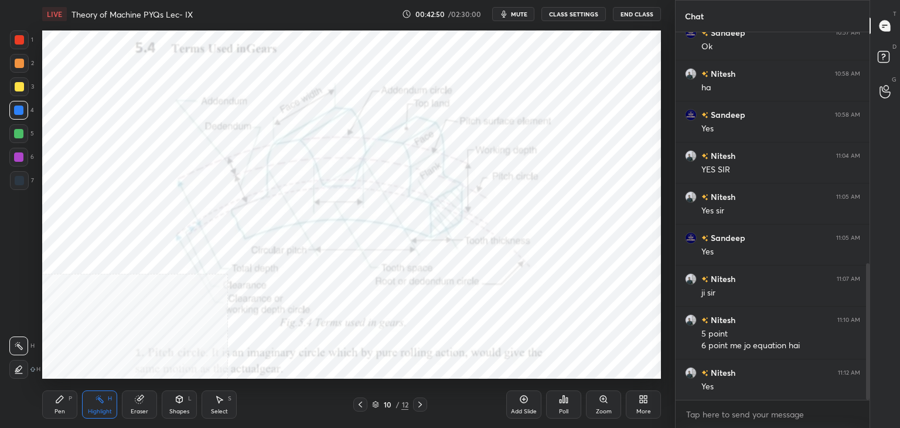
click at [424, 401] on div at bounding box center [420, 404] width 14 height 14
click at [359, 404] on icon at bounding box center [360, 404] width 9 height 9
click at [355, 406] on div at bounding box center [360, 404] width 14 height 14
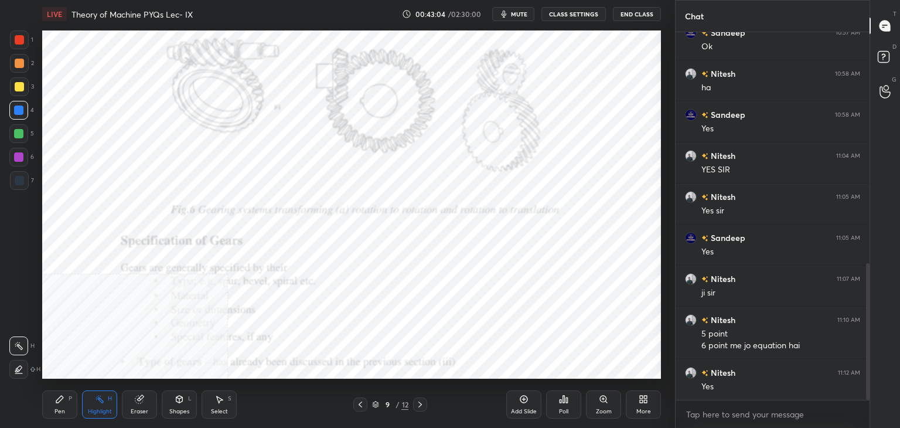
click at [359, 404] on icon at bounding box center [361, 404] width 4 height 6
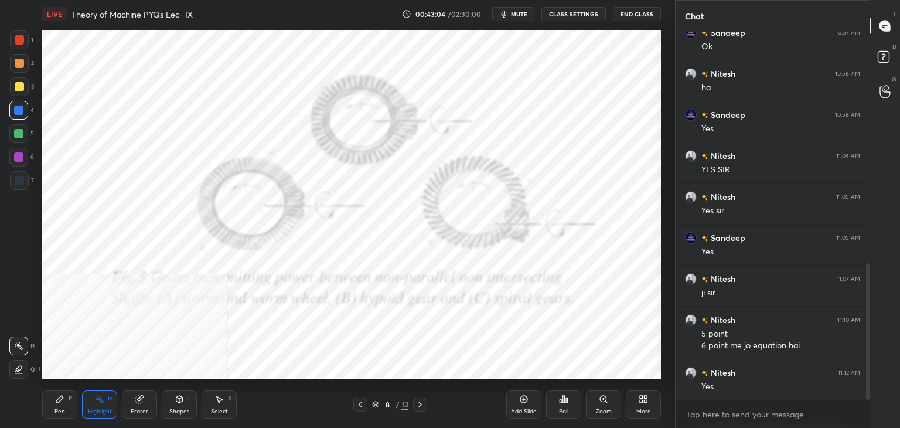
click at [359, 402] on icon at bounding box center [360, 404] width 9 height 9
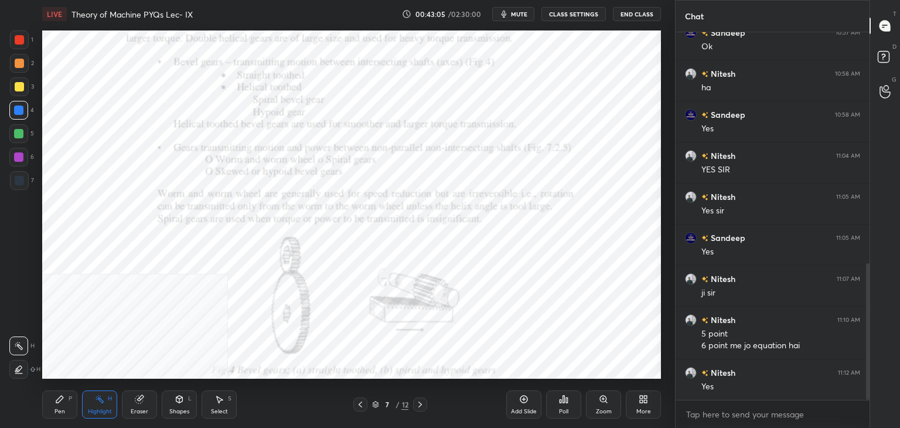
click at [359, 403] on icon at bounding box center [360, 404] width 9 height 9
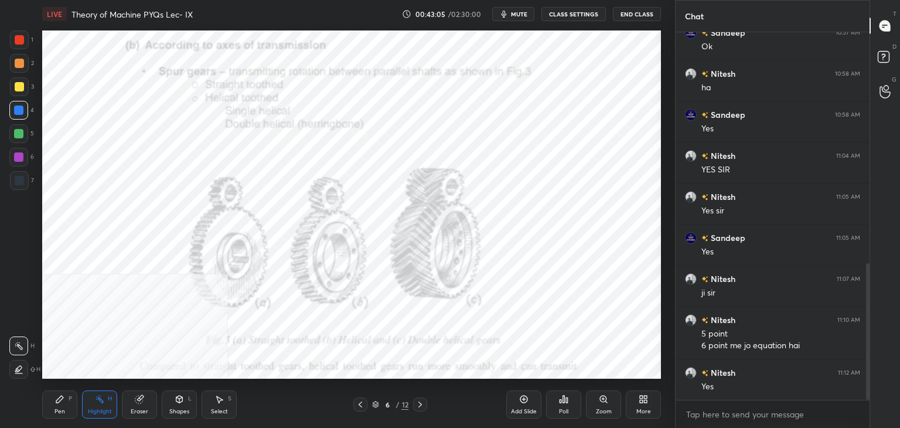
click at [360, 404] on icon at bounding box center [361, 404] width 4 height 6
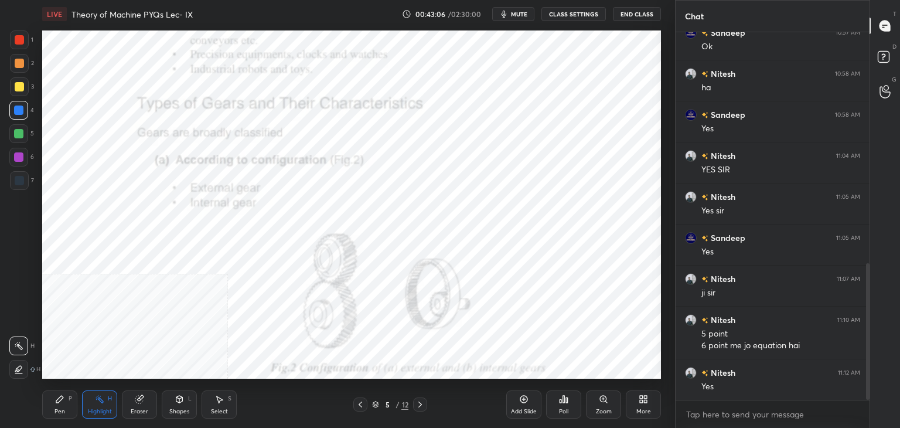
click at [359, 403] on icon at bounding box center [360, 404] width 9 height 9
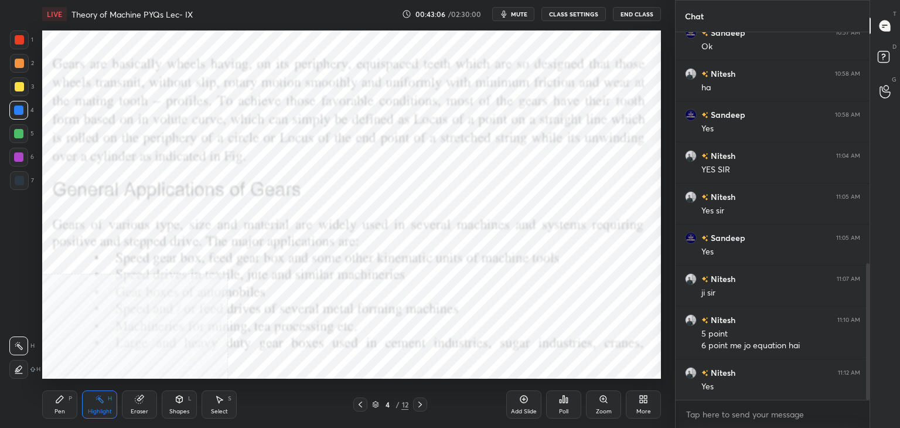
click at [358, 404] on icon at bounding box center [360, 404] width 9 height 9
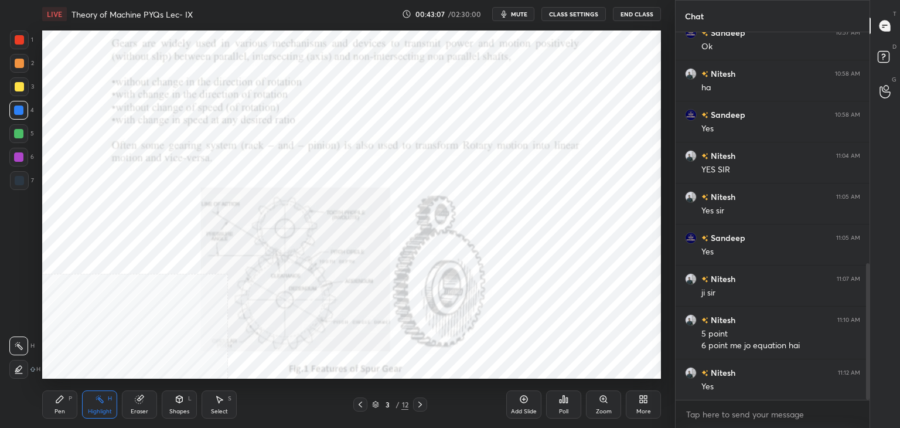
click at [359, 404] on icon at bounding box center [360, 404] width 9 height 9
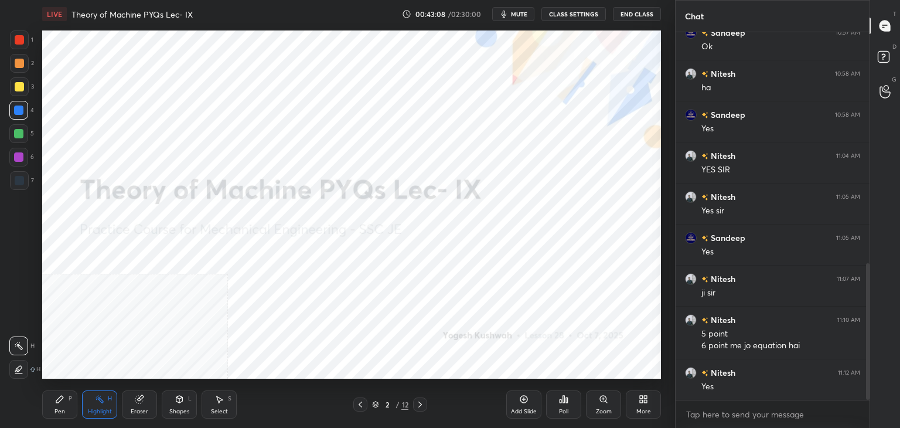
drag, startPoint x: 423, startPoint y: 403, endPoint x: 406, endPoint y: 380, distance: 28.0
click at [422, 403] on icon at bounding box center [419, 404] width 9 height 9
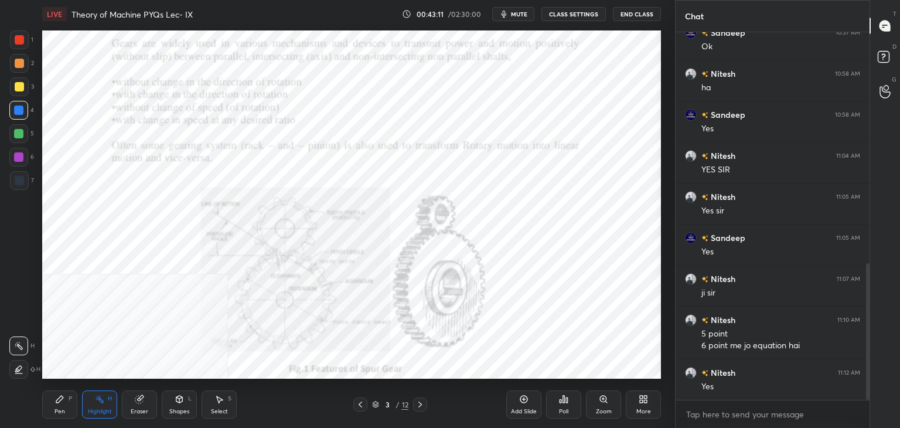
click at [604, 404] on div "Zoom" at bounding box center [603, 404] width 35 height 28
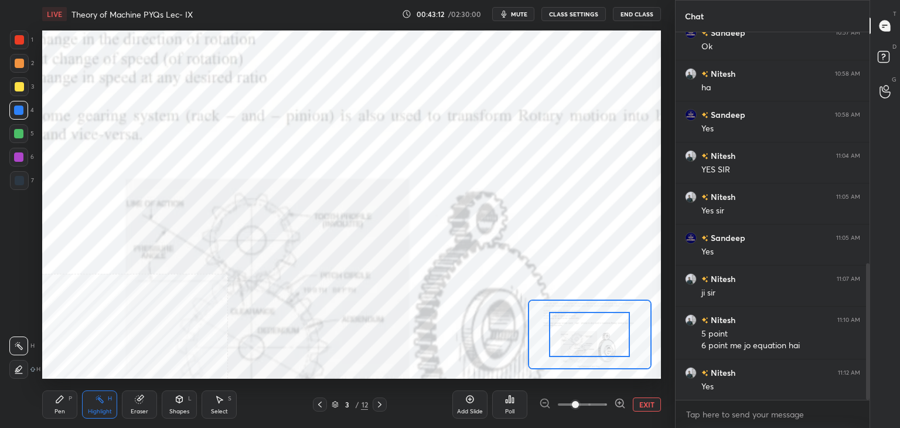
click at [616, 403] on icon at bounding box center [620, 403] width 12 height 12
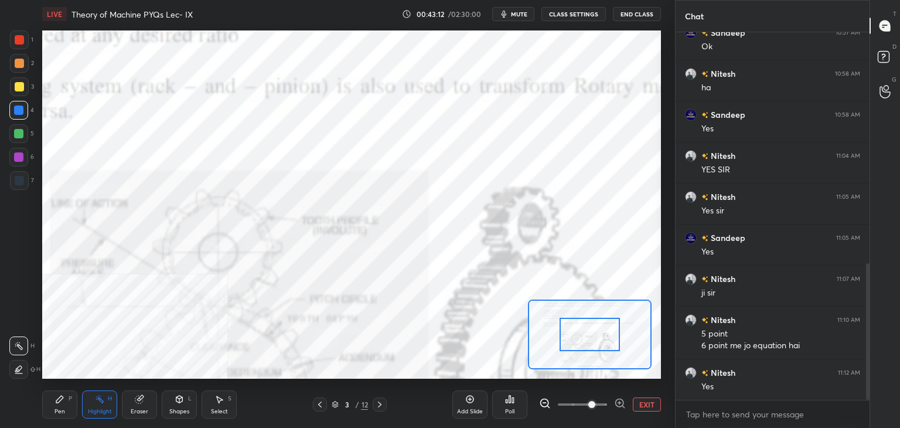
click at [616, 402] on icon at bounding box center [620, 403] width 12 height 12
click at [595, 402] on span at bounding box center [591, 404] width 7 height 7
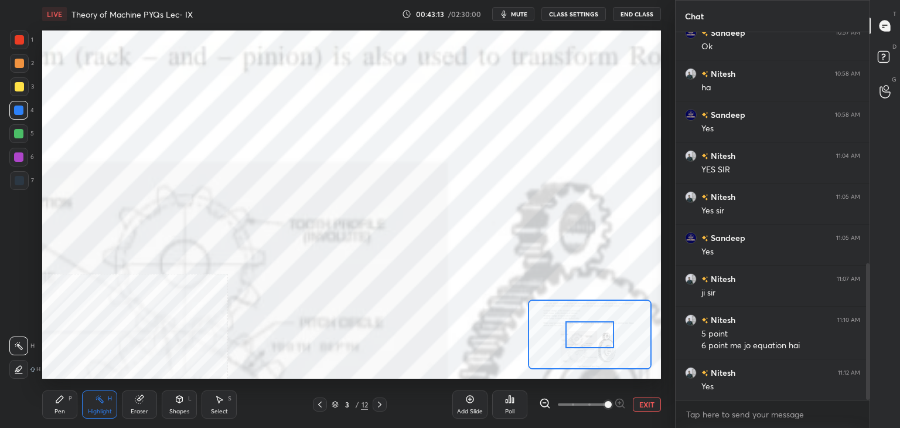
click at [612, 401] on span at bounding box center [608, 404] width 7 height 7
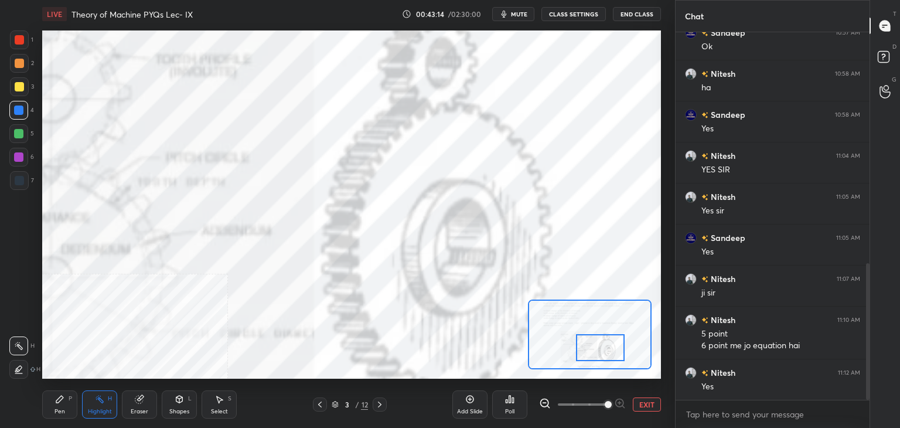
drag, startPoint x: 609, startPoint y: 346, endPoint x: 597, endPoint y: 336, distance: 16.2
click at [618, 358] on div at bounding box center [600, 347] width 49 height 27
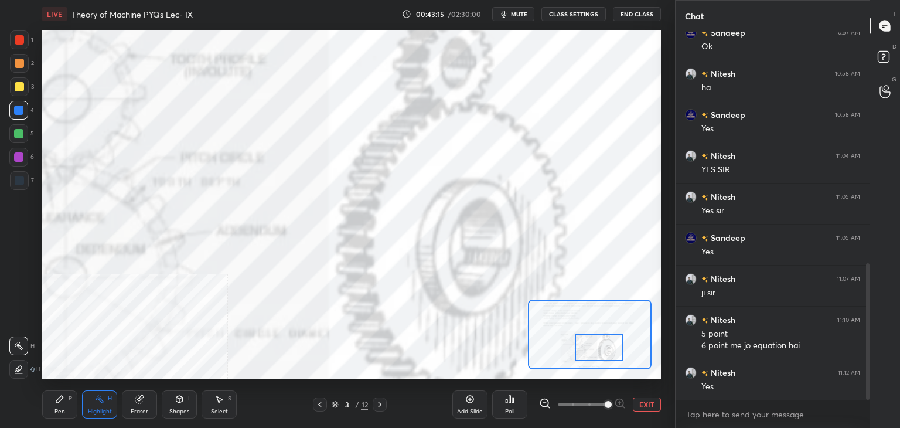
drag, startPoint x: 67, startPoint y: 400, endPoint x: 63, endPoint y: 384, distance: 16.2
click at [66, 401] on div "Pen P" at bounding box center [59, 404] width 35 height 28
click at [19, 43] on div at bounding box center [19, 39] width 19 height 19
click at [131, 406] on div "Eraser" at bounding box center [139, 404] width 35 height 28
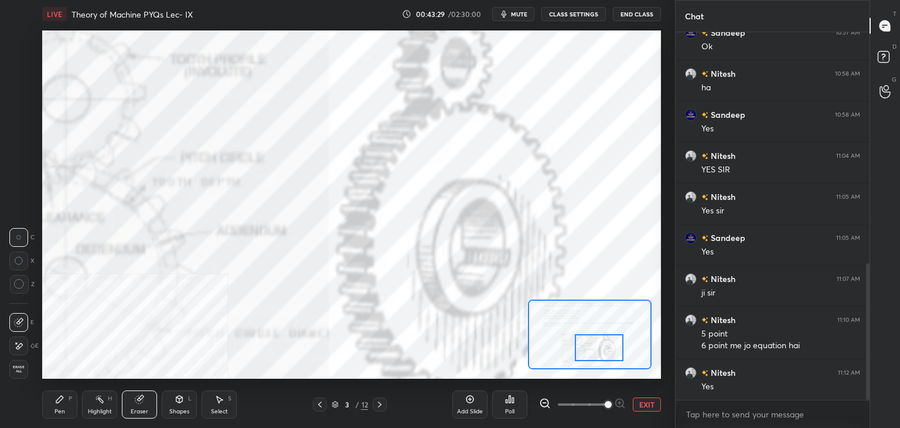
drag, startPoint x: 110, startPoint y: 411, endPoint x: 128, endPoint y: 384, distance: 32.4
click at [108, 409] on div "Highlight" at bounding box center [100, 411] width 24 height 6
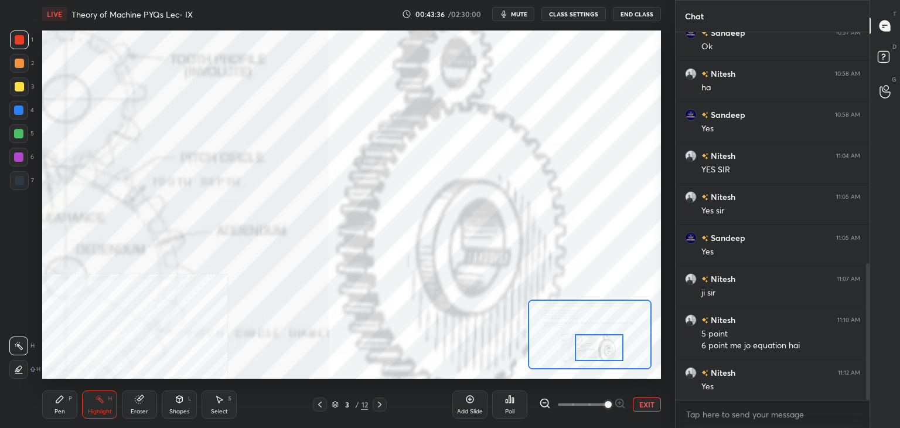
click at [643, 401] on button "EXIT" at bounding box center [647, 404] width 28 height 14
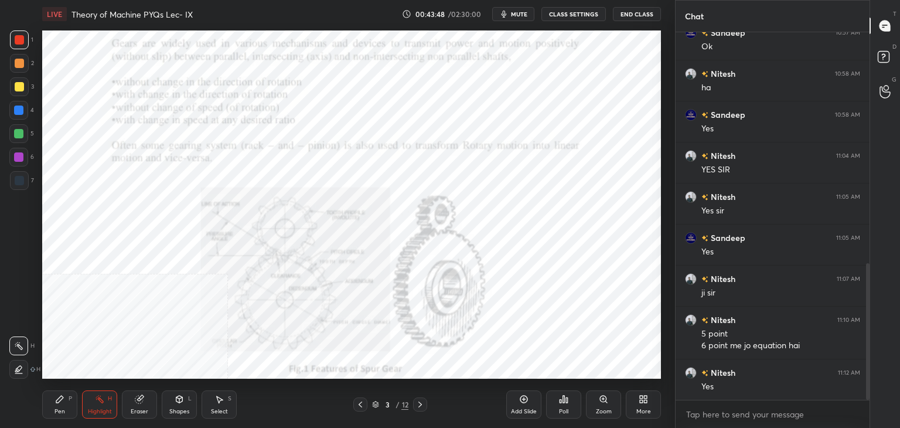
click at [421, 401] on icon at bounding box center [419, 404] width 9 height 9
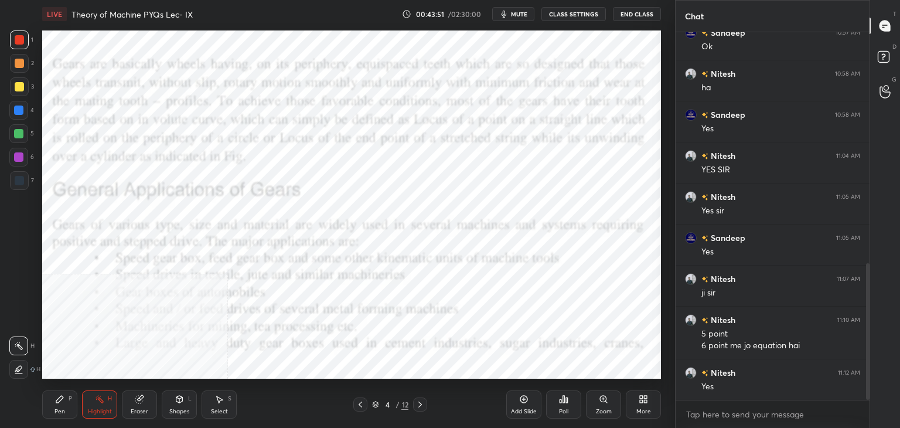
click at [417, 402] on icon at bounding box center [419, 404] width 9 height 9
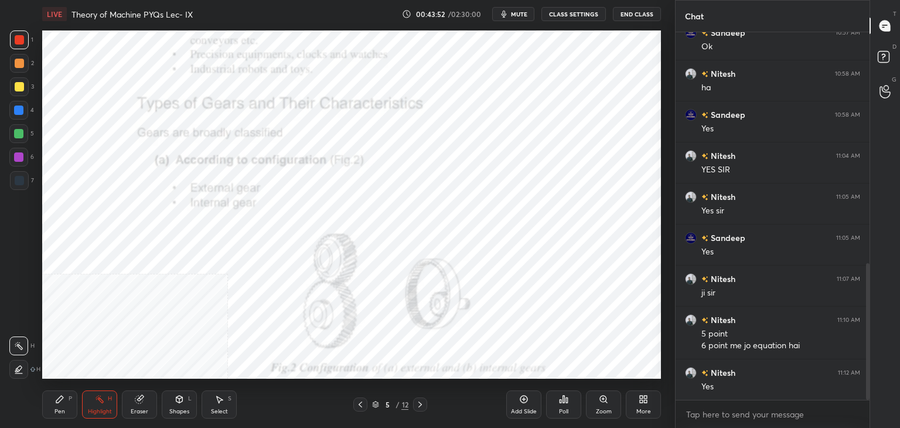
click at [418, 403] on icon at bounding box center [419, 404] width 9 height 9
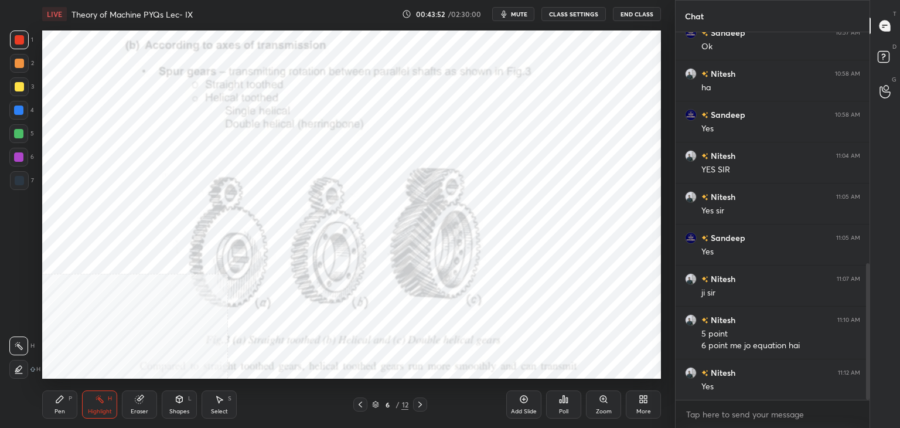
click at [417, 403] on icon at bounding box center [419, 404] width 9 height 9
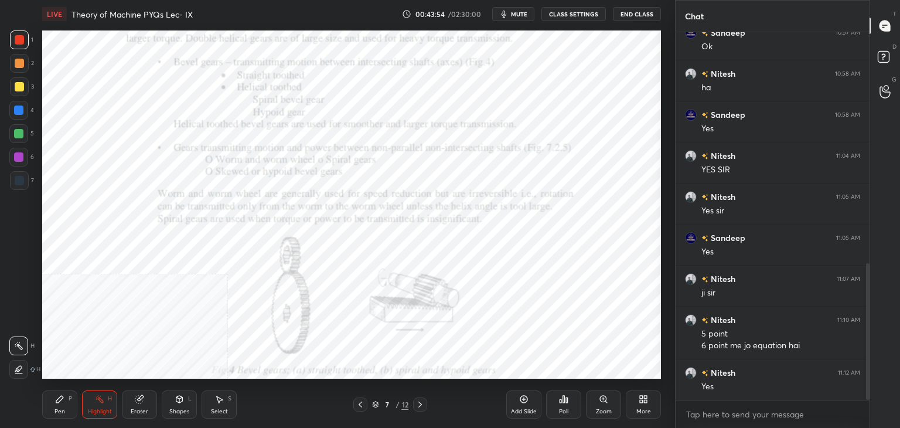
click at [418, 403] on icon at bounding box center [419, 404] width 9 height 9
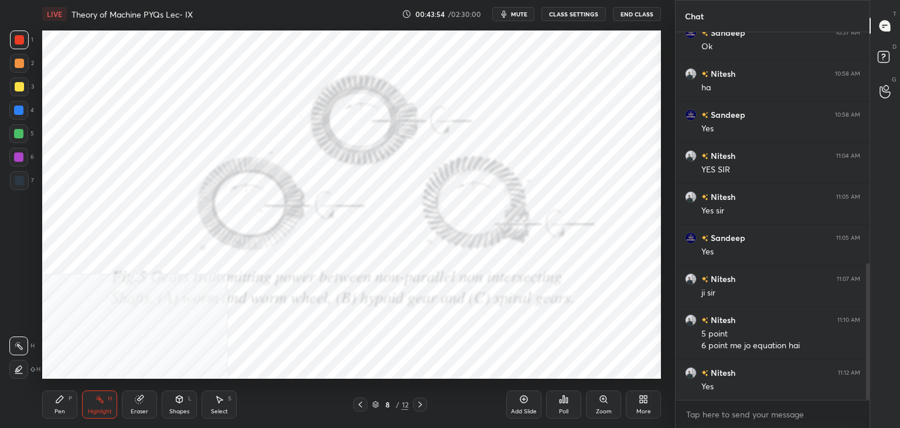
click at [420, 401] on icon at bounding box center [419, 404] width 9 height 9
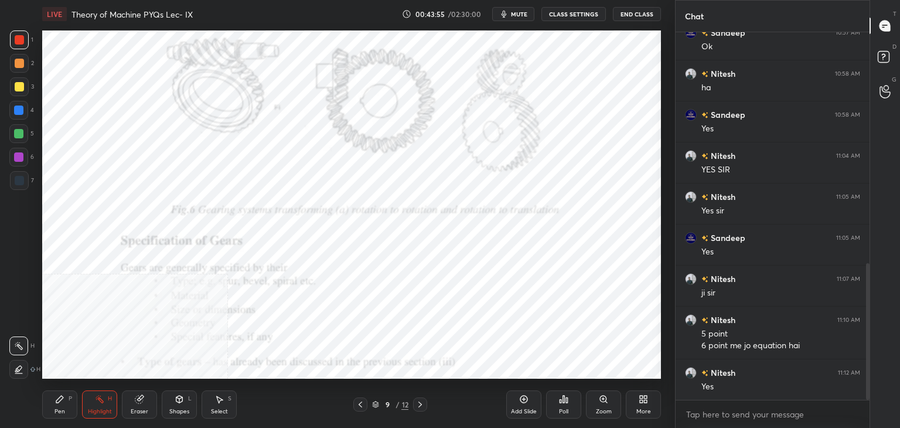
click at [421, 401] on icon at bounding box center [419, 404] width 9 height 9
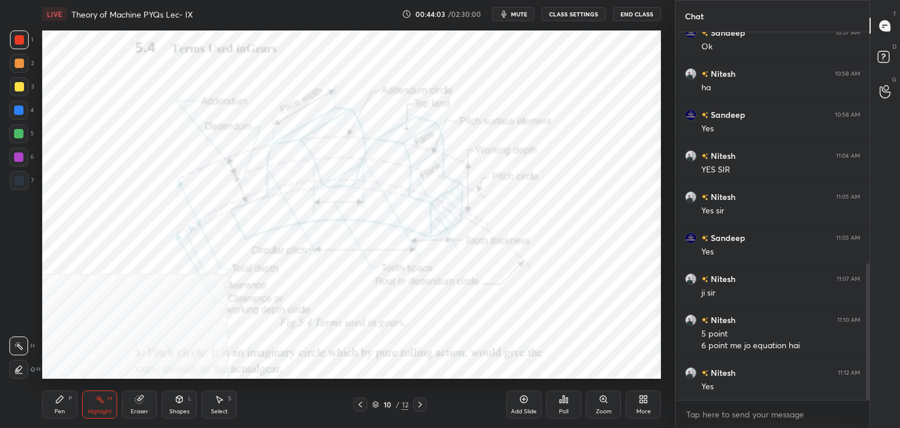
click at [421, 404] on icon at bounding box center [419, 404] width 9 height 9
drag, startPoint x: 183, startPoint y: 404, endPoint x: 176, endPoint y: 394, distance: 12.1
click at [181, 402] on div "Shapes L" at bounding box center [179, 404] width 35 height 28
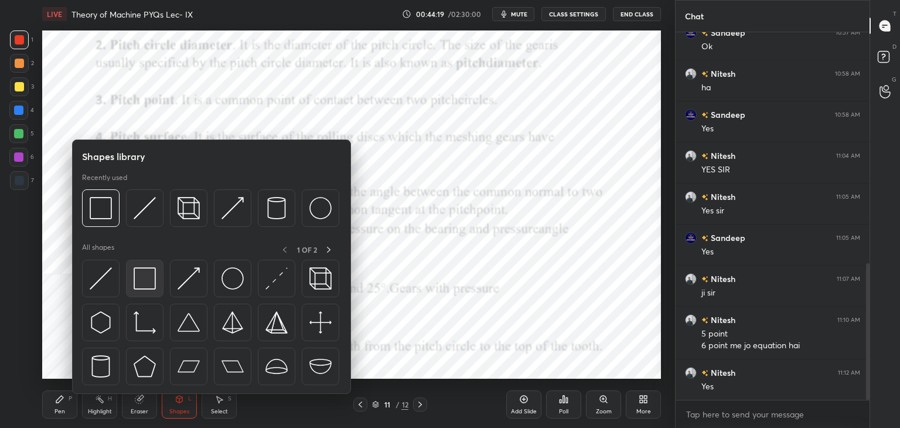
click at [141, 285] on img at bounding box center [145, 278] width 22 height 22
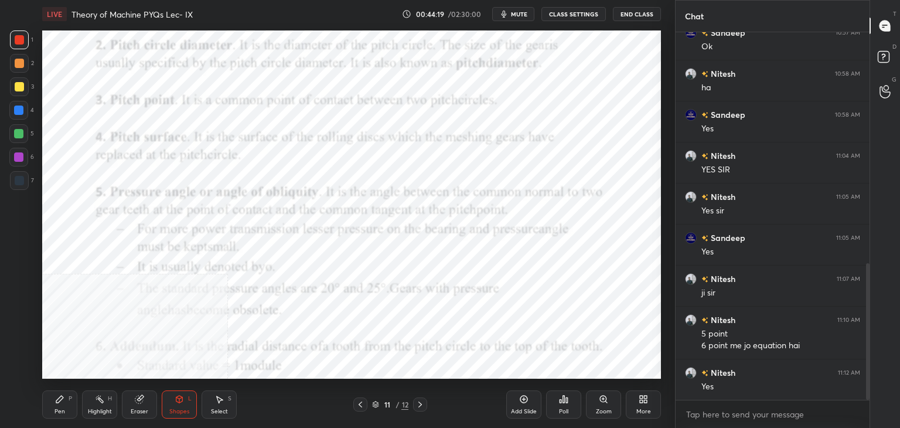
drag, startPoint x: 23, startPoint y: 155, endPoint x: 35, endPoint y: 151, distance: 12.6
click at [23, 155] on div at bounding box center [18, 157] width 19 height 19
click at [58, 406] on div "Pen P" at bounding box center [59, 404] width 35 height 28
click at [19, 177] on div at bounding box center [19, 180] width 9 height 9
click at [16, 111] on div at bounding box center [18, 109] width 9 height 9
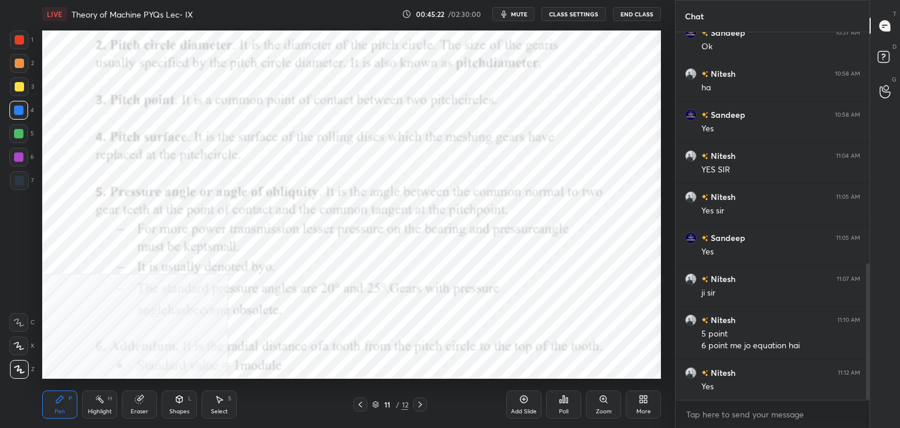
drag, startPoint x: 214, startPoint y: 406, endPoint x: 225, endPoint y: 383, distance: 25.7
click at [213, 404] on div "Select S" at bounding box center [219, 404] width 35 height 28
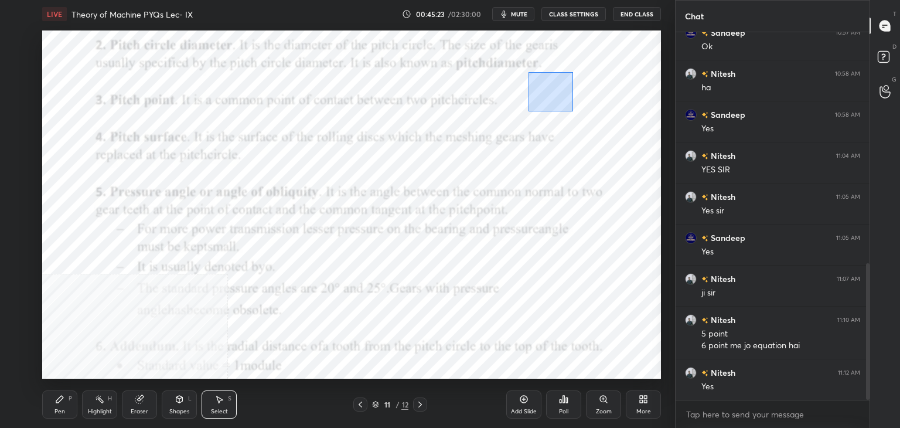
drag, startPoint x: 543, startPoint y: 93, endPoint x: 619, endPoint y: 123, distance: 81.5
click at [619, 123] on div "0 ° Undo Copy Duplicate Duplicate to new slide Delete" at bounding box center [351, 204] width 619 height 348
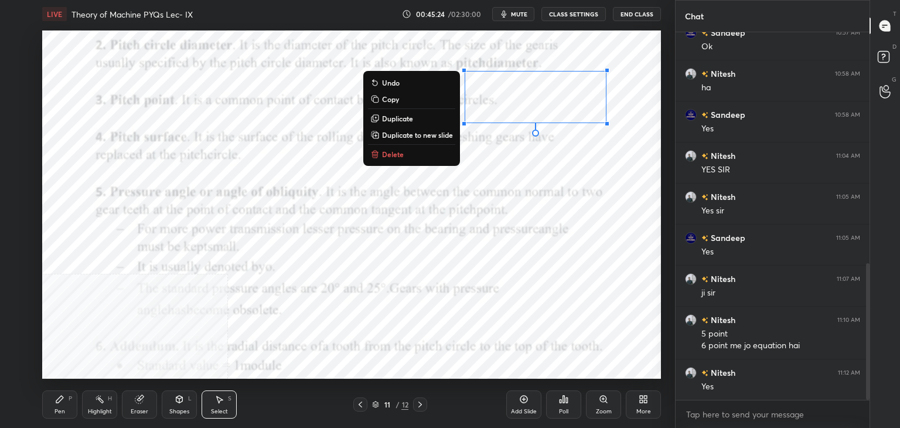
click at [395, 155] on p "Delete" at bounding box center [393, 153] width 22 height 9
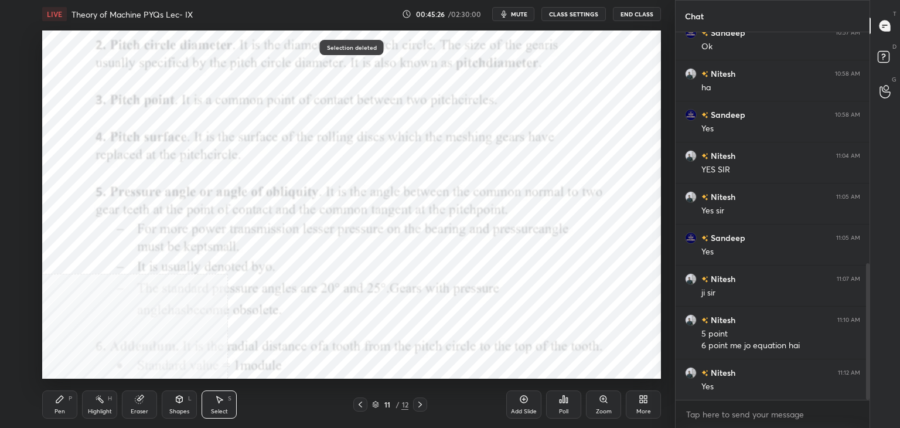
click at [190, 404] on div "Shapes L" at bounding box center [179, 404] width 35 height 28
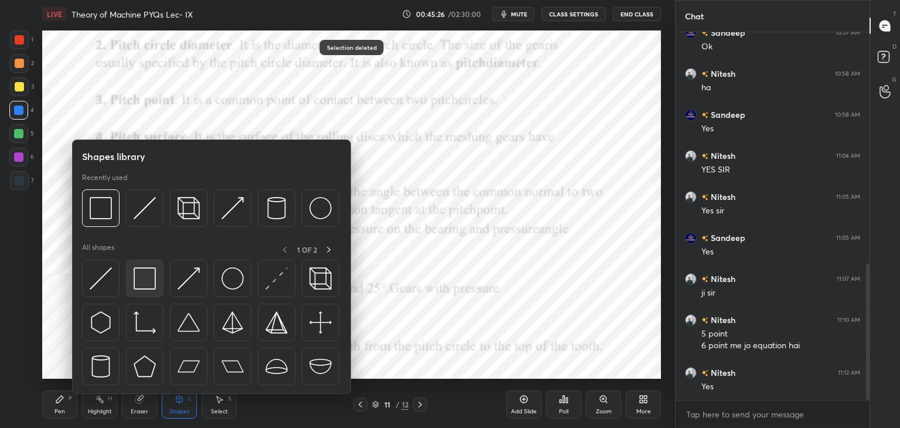
click at [141, 287] on img at bounding box center [145, 278] width 22 height 22
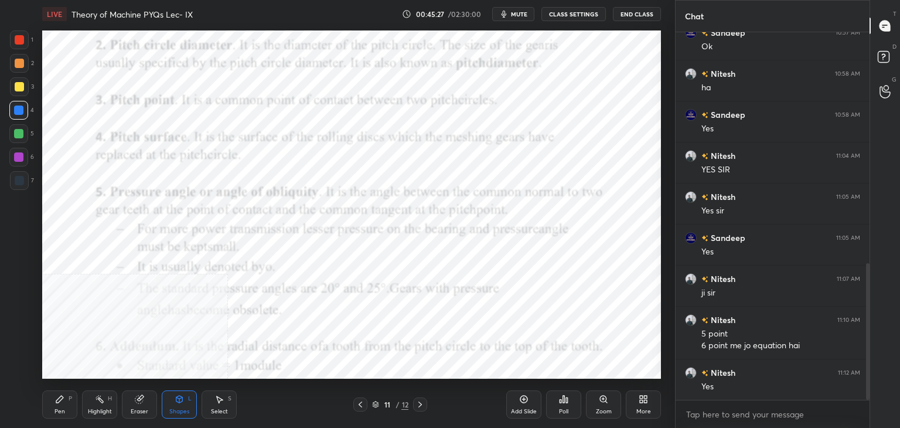
click at [20, 158] on div at bounding box center [18, 156] width 9 height 9
click at [359, 404] on icon at bounding box center [360, 404] width 9 height 9
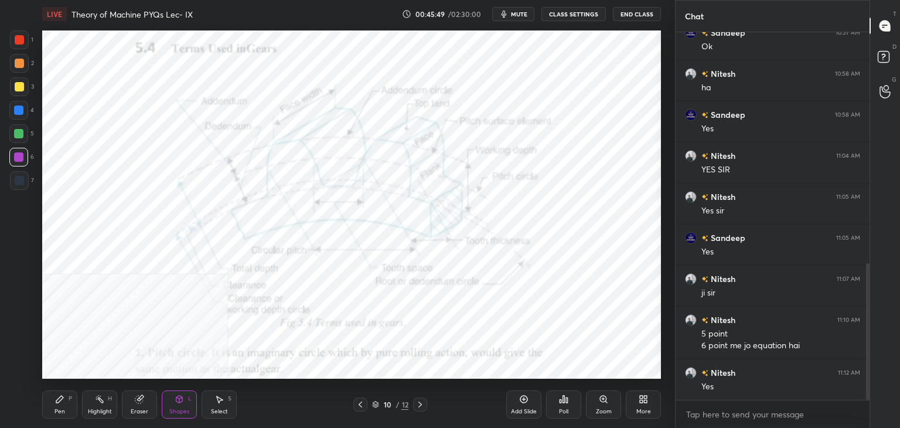
drag, startPoint x: 102, startPoint y: 407, endPoint x: 107, endPoint y: 387, distance: 20.0
click at [101, 405] on div "Highlight H" at bounding box center [99, 404] width 35 height 28
click at [423, 401] on icon at bounding box center [419, 404] width 9 height 9
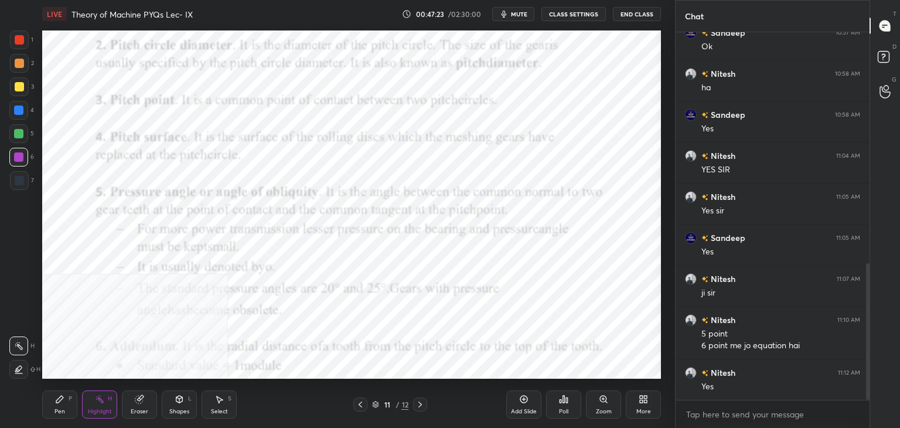
click at [645, 405] on div "More" at bounding box center [643, 404] width 35 height 28
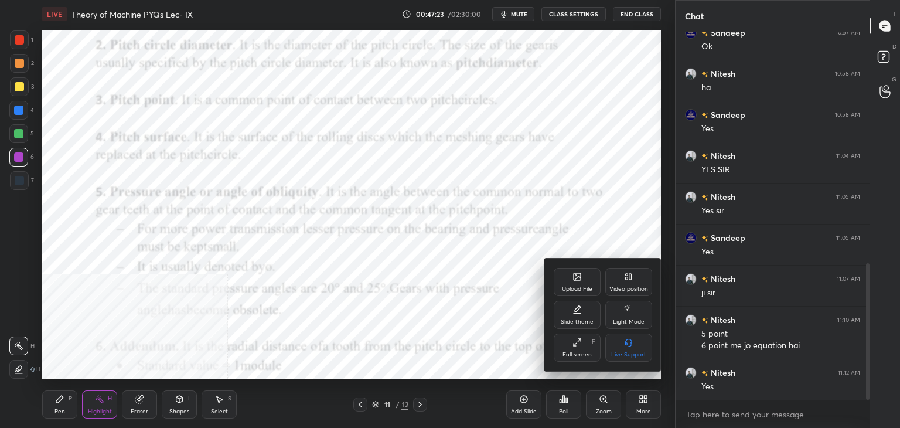
drag, startPoint x: 624, startPoint y: 285, endPoint x: 626, endPoint y: 323, distance: 37.5
click at [625, 286] on div "Video position" at bounding box center [628, 289] width 39 height 6
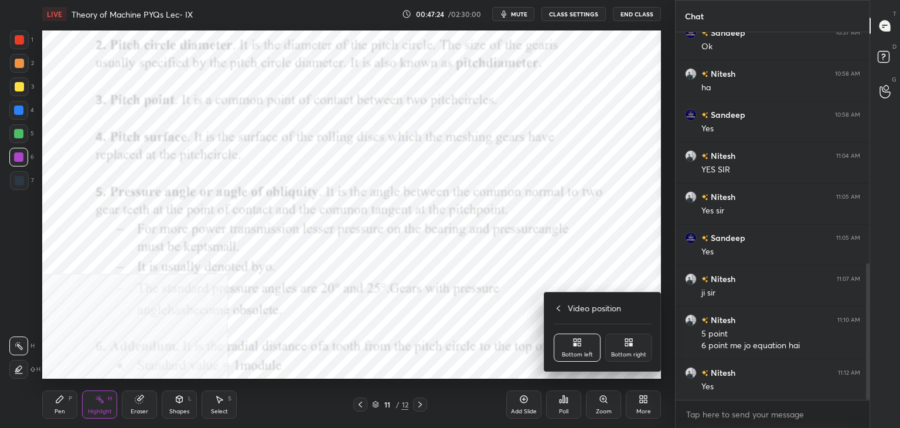
click at [630, 342] on icon at bounding box center [630, 340] width 3 height 3
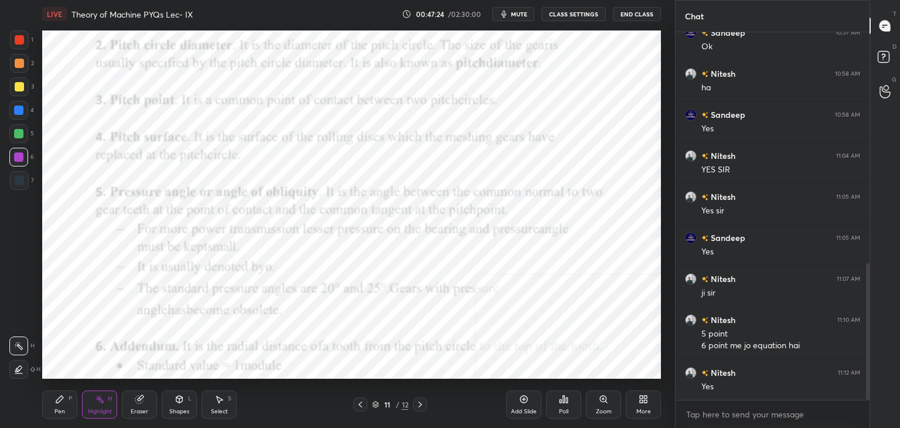
click at [570, 404] on div "Poll" at bounding box center [563, 404] width 35 height 28
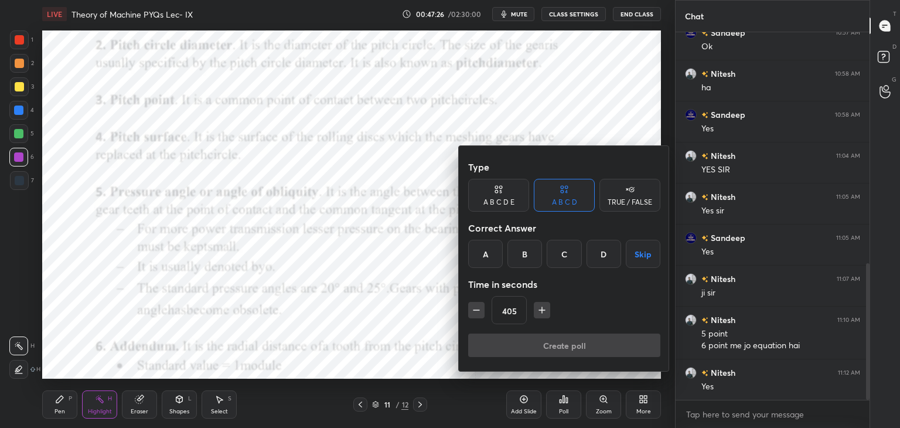
click at [604, 406] on div at bounding box center [450, 214] width 900 height 428
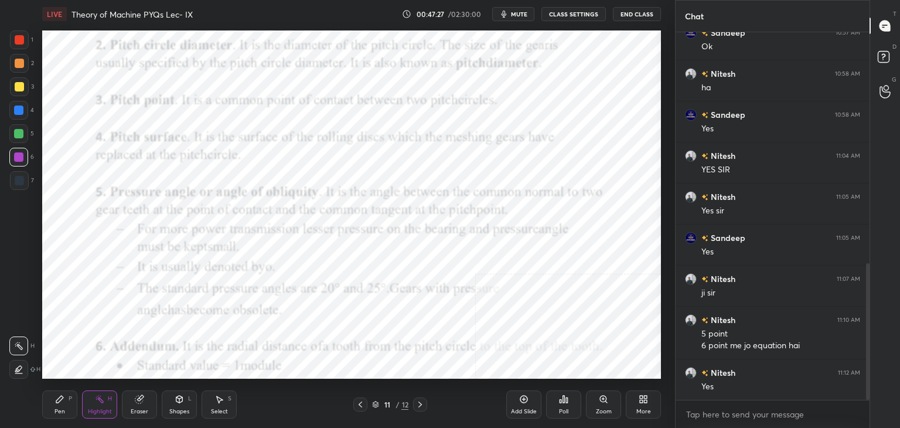
click at [645, 404] on div "More" at bounding box center [643, 404] width 35 height 28
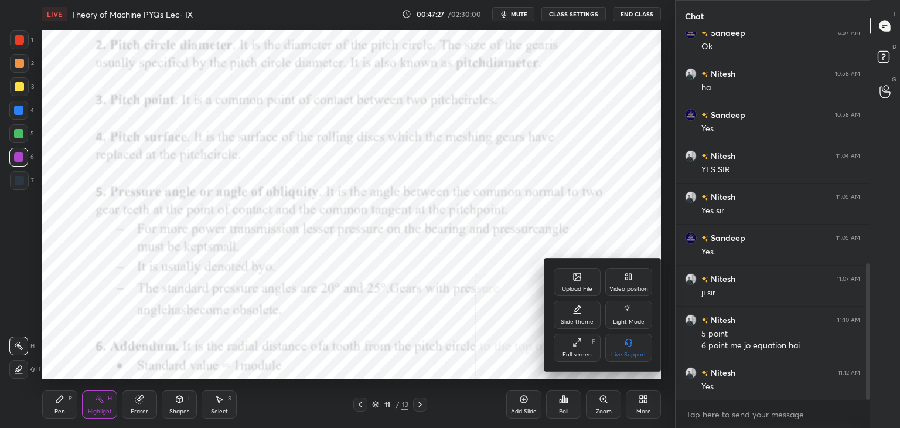
click at [577, 278] on icon at bounding box center [577, 278] width 6 height 4
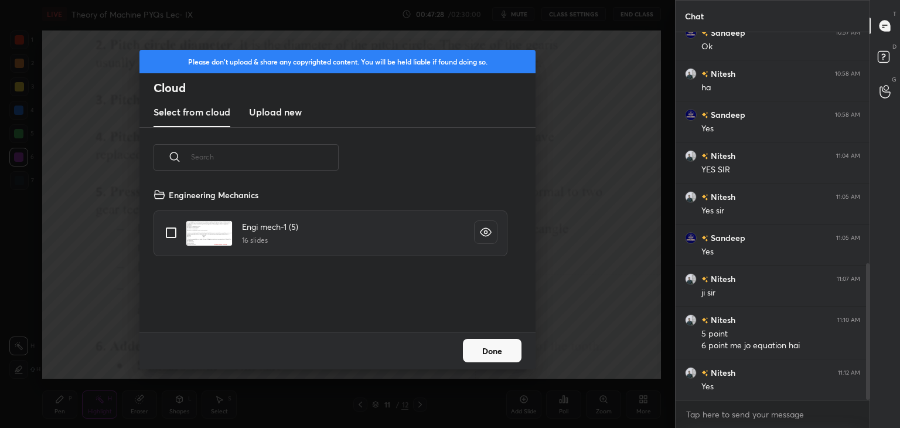
scroll to position [144, 376]
drag, startPoint x: 265, startPoint y: 106, endPoint x: 272, endPoint y: 122, distance: 17.3
click at [265, 107] on h3 "Upload new" at bounding box center [275, 112] width 53 height 14
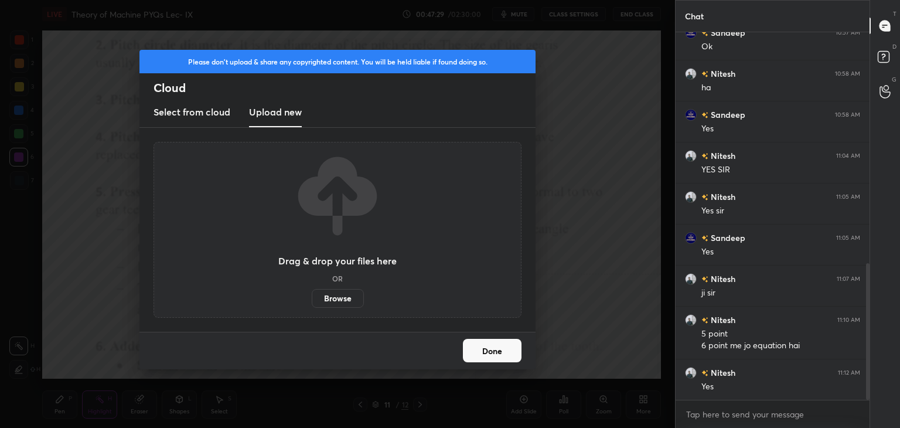
click at [344, 296] on label "Browse" at bounding box center [338, 298] width 52 height 19
click at [312, 296] on input "Browse" at bounding box center [312, 298] width 0 height 19
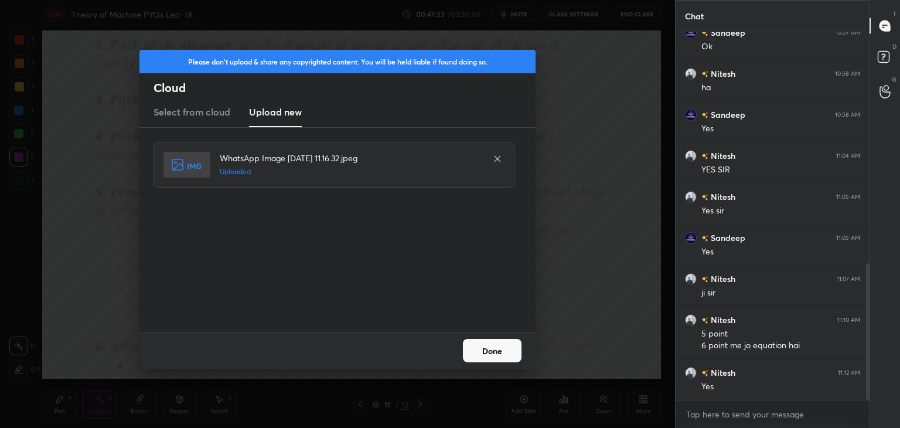
click at [499, 349] on button "Done" at bounding box center [492, 350] width 59 height 23
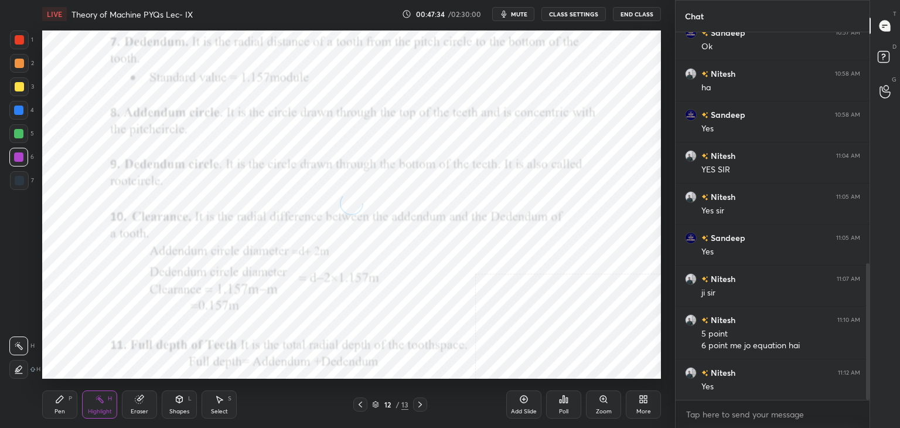
drag, startPoint x: 182, startPoint y: 403, endPoint x: 178, endPoint y: 396, distance: 8.7
click at [181, 404] on icon at bounding box center [179, 398] width 9 height 9
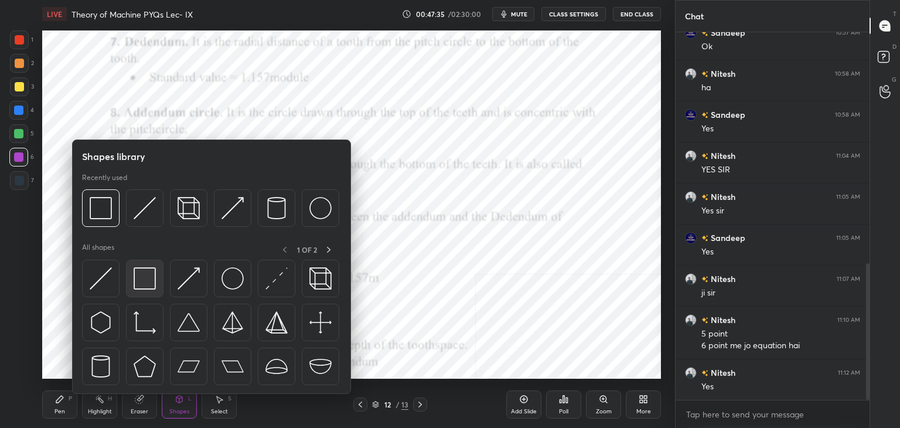
click at [135, 282] on img at bounding box center [145, 278] width 22 height 22
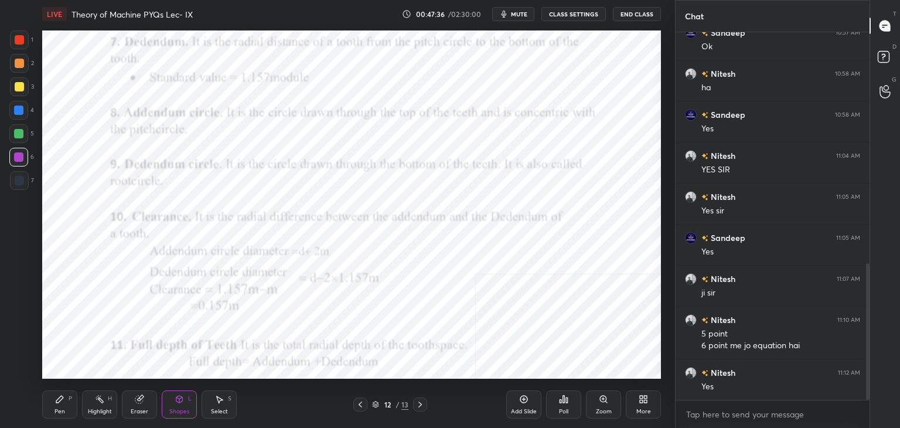
drag, startPoint x: 18, startPoint y: 107, endPoint x: 39, endPoint y: 101, distance: 22.5
click at [18, 107] on div at bounding box center [18, 109] width 9 height 9
drag, startPoint x: 360, startPoint y: 403, endPoint x: 372, endPoint y: 401, distance: 12.4
click at [359, 403] on icon at bounding box center [360, 404] width 9 height 9
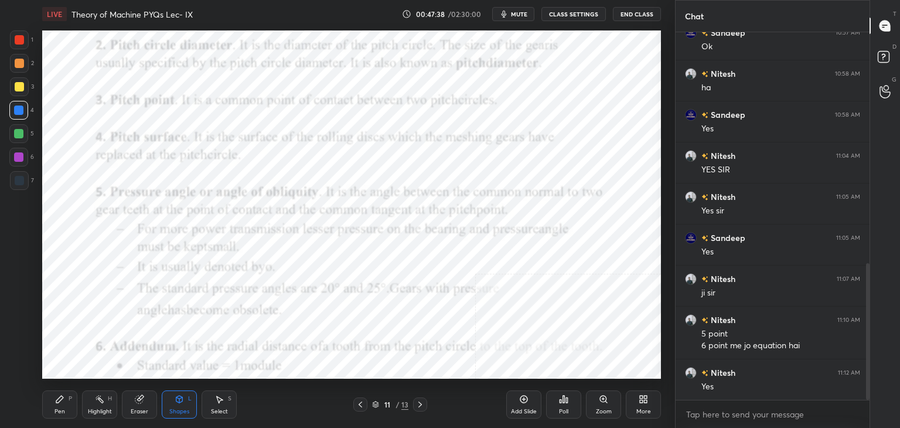
click at [421, 402] on icon at bounding box center [419, 404] width 9 height 9
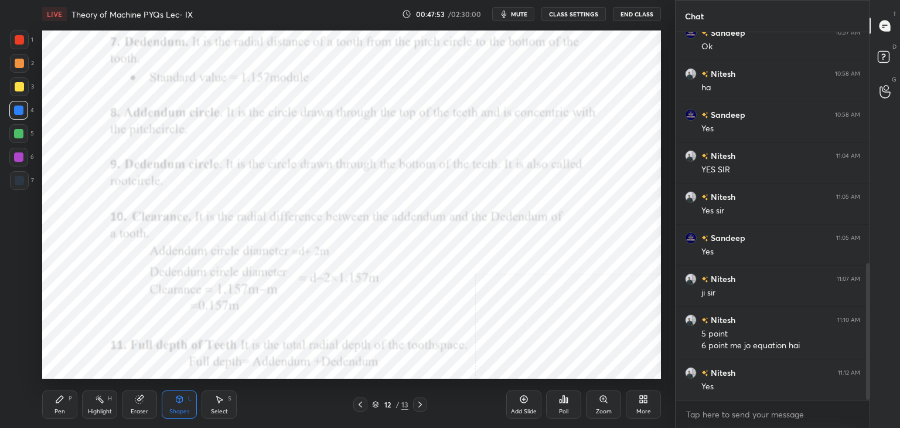
drag, startPoint x: 101, startPoint y: 407, endPoint x: 140, endPoint y: 394, distance: 40.6
click at [101, 407] on div "Highlight H" at bounding box center [99, 404] width 35 height 28
click at [362, 403] on icon at bounding box center [360, 404] width 9 height 9
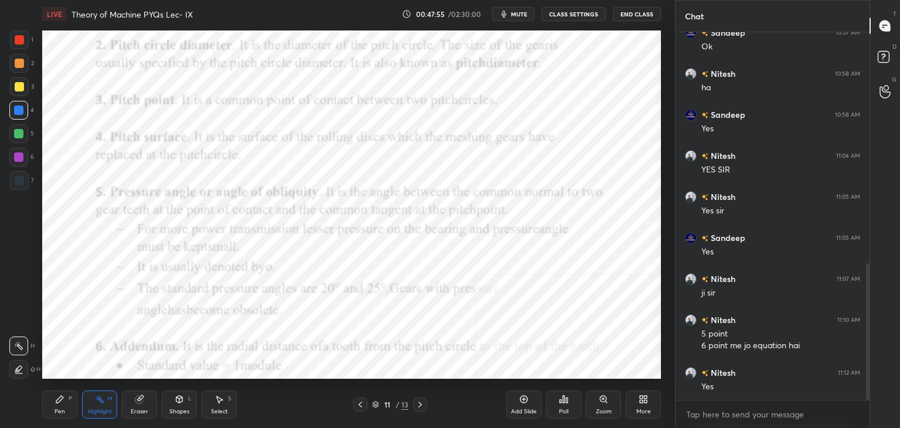
click at [362, 404] on icon at bounding box center [360, 404] width 9 height 9
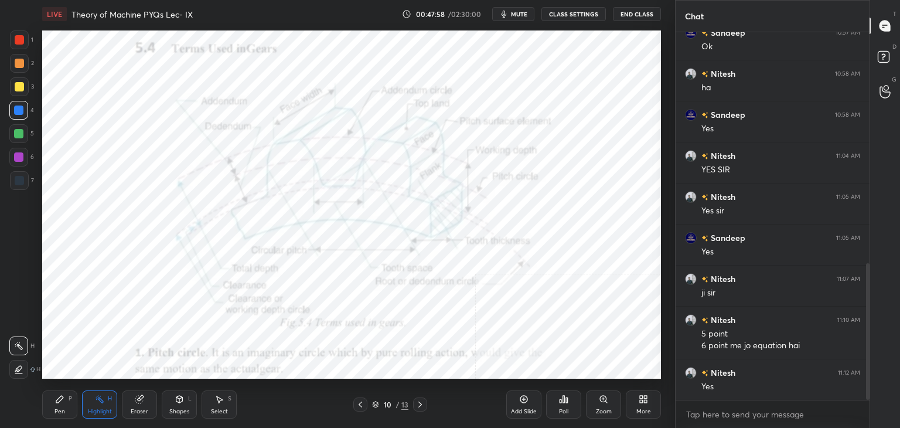
click at [417, 405] on icon at bounding box center [419, 404] width 9 height 9
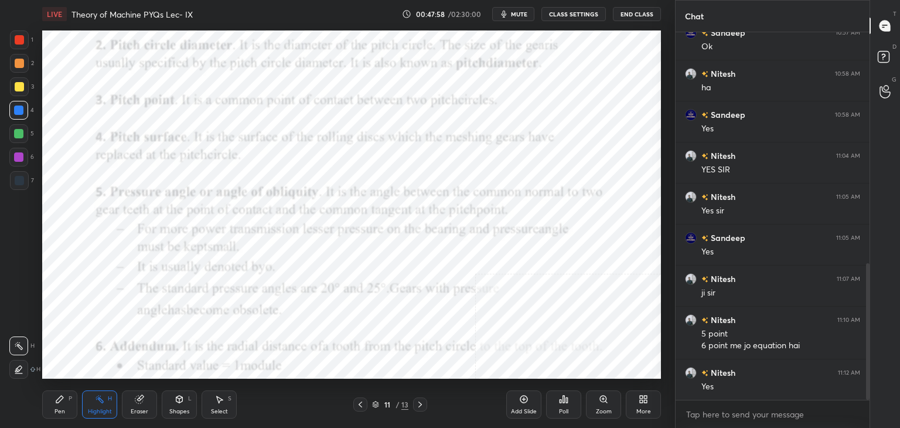
click at [419, 404] on icon at bounding box center [419, 404] width 9 height 9
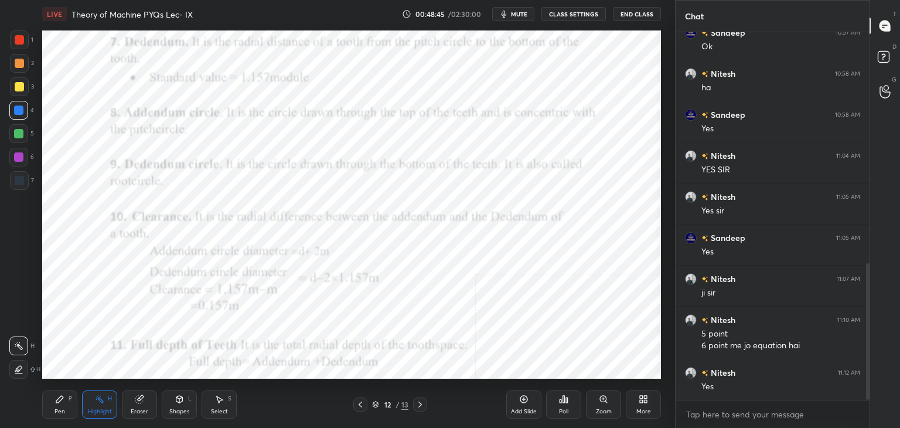
click at [645, 398] on icon at bounding box center [645, 397] width 3 height 3
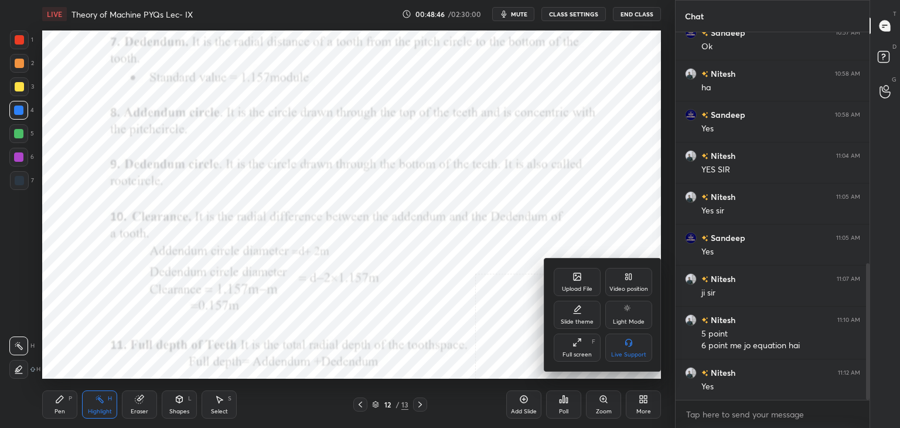
click at [580, 291] on div "Upload File" at bounding box center [577, 289] width 30 height 6
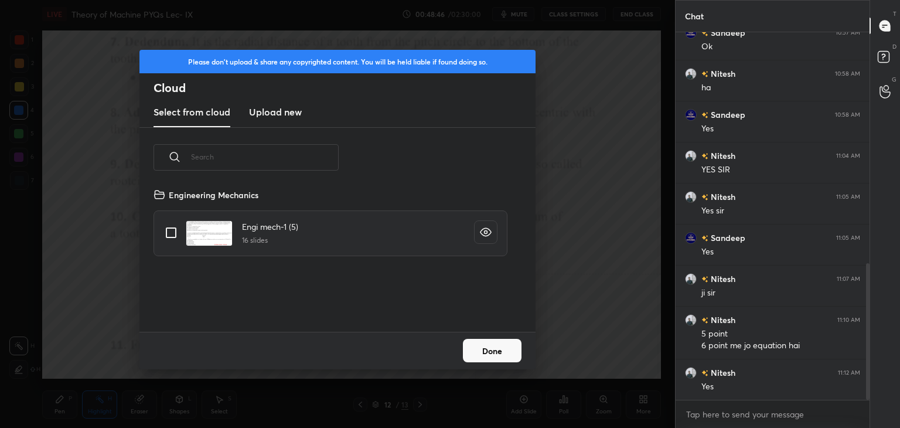
drag, startPoint x: 268, startPoint y: 113, endPoint x: 275, endPoint y: 127, distance: 15.2
click at [268, 113] on h3 "Upload new" at bounding box center [275, 112] width 53 height 14
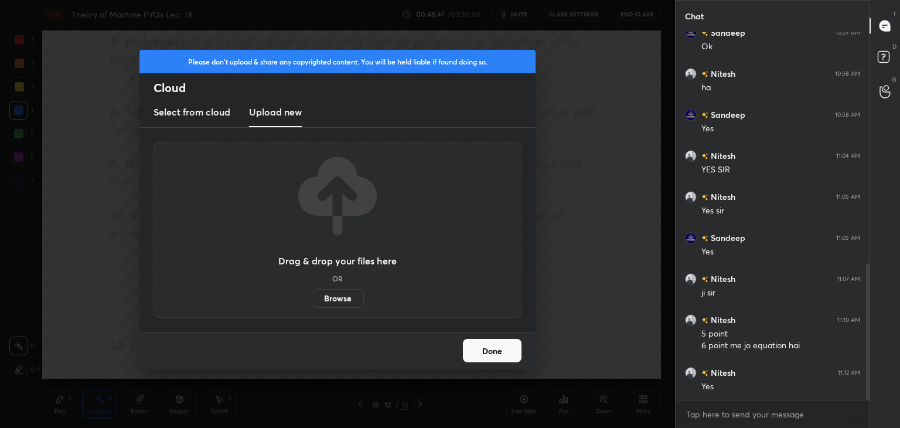
click at [338, 298] on label "Browse" at bounding box center [338, 298] width 52 height 19
click at [312, 298] on input "Browse" at bounding box center [312, 298] width 0 height 19
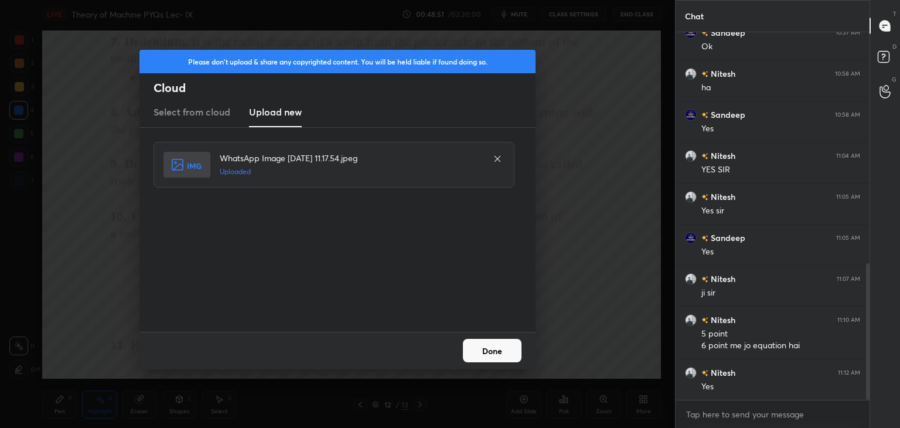
click at [492, 352] on button "Done" at bounding box center [492, 350] width 59 height 23
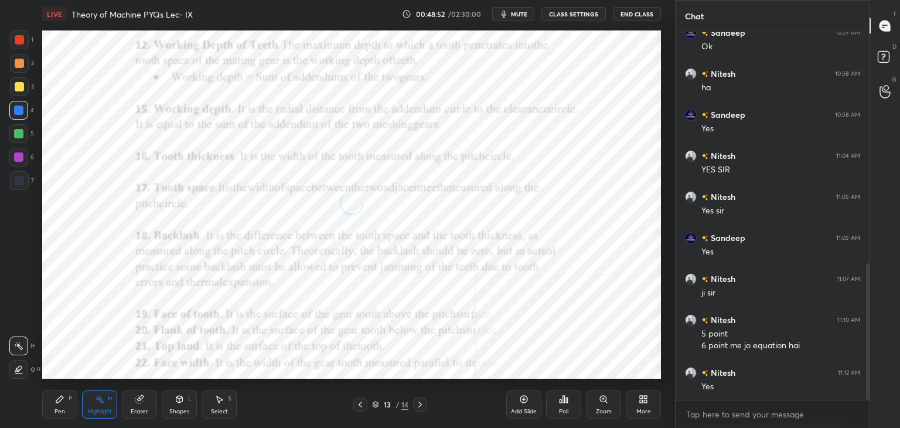
click at [181, 401] on icon at bounding box center [179, 399] width 6 height 7
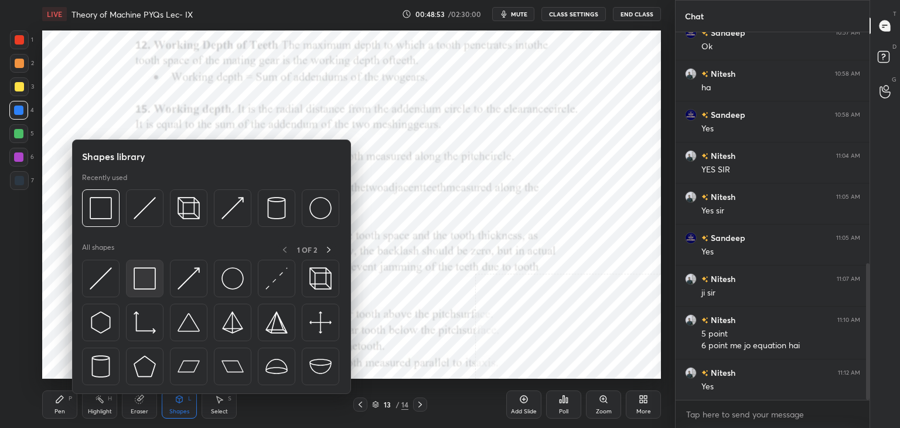
click at [145, 277] on img at bounding box center [145, 278] width 22 height 22
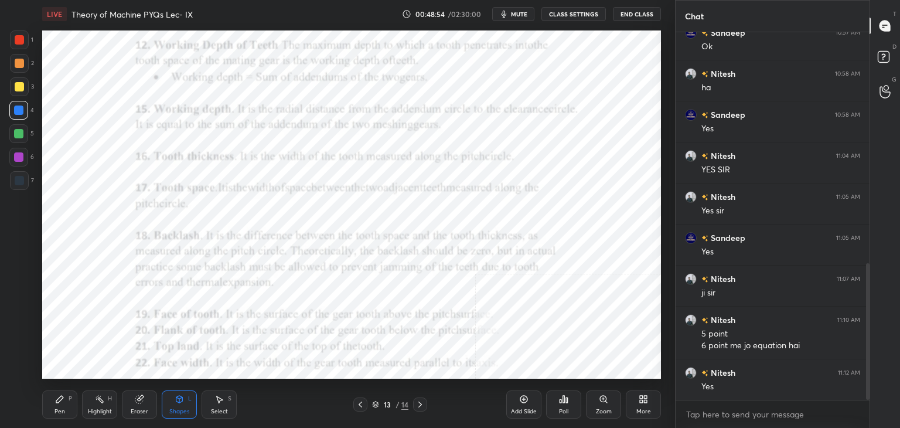
click at [22, 37] on div at bounding box center [19, 39] width 9 height 9
click at [20, 108] on div at bounding box center [18, 109] width 9 height 9
drag, startPoint x: 364, startPoint y: 403, endPoint x: 354, endPoint y: 388, distance: 17.6
click at [363, 402] on icon at bounding box center [360, 404] width 9 height 9
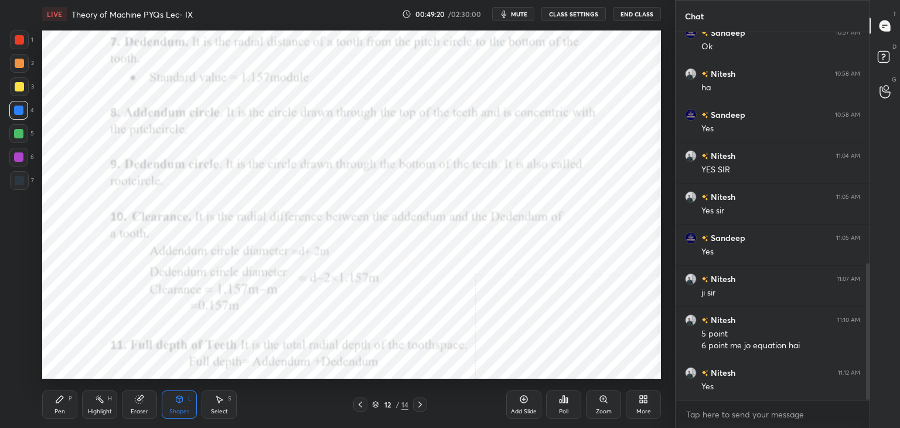
drag, startPoint x: 424, startPoint y: 403, endPoint x: 408, endPoint y: 381, distance: 26.5
click at [424, 402] on icon at bounding box center [419, 404] width 9 height 9
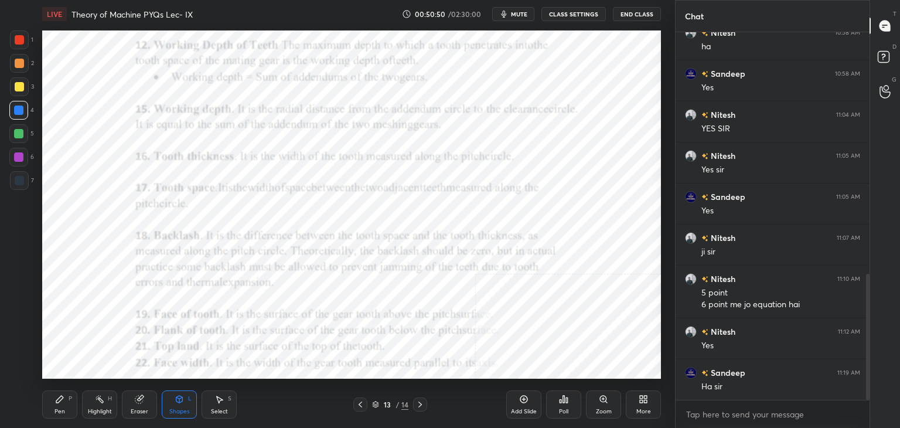
scroll to position [703, 0]
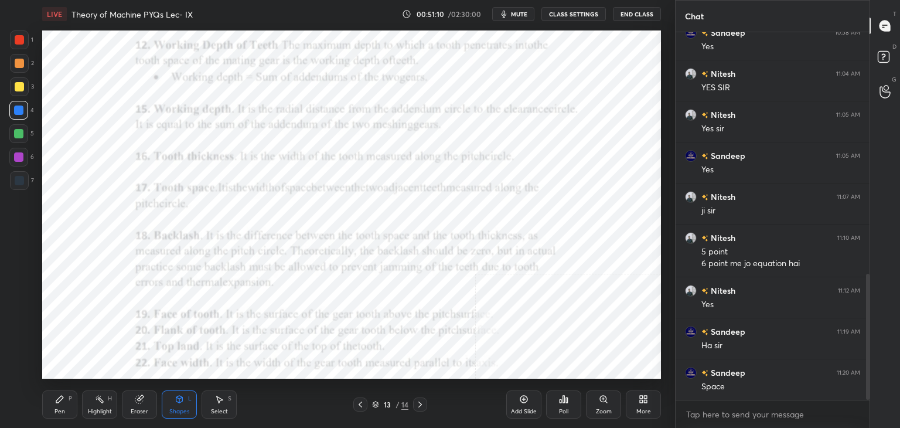
click at [414, 401] on div at bounding box center [420, 404] width 14 height 14
click at [361, 400] on icon at bounding box center [360, 404] width 9 height 9
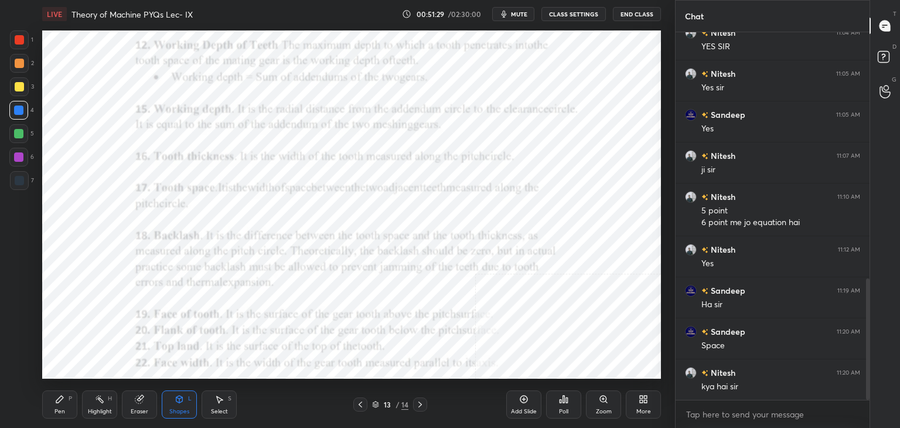
click at [642, 397] on icon at bounding box center [641, 397] width 3 height 3
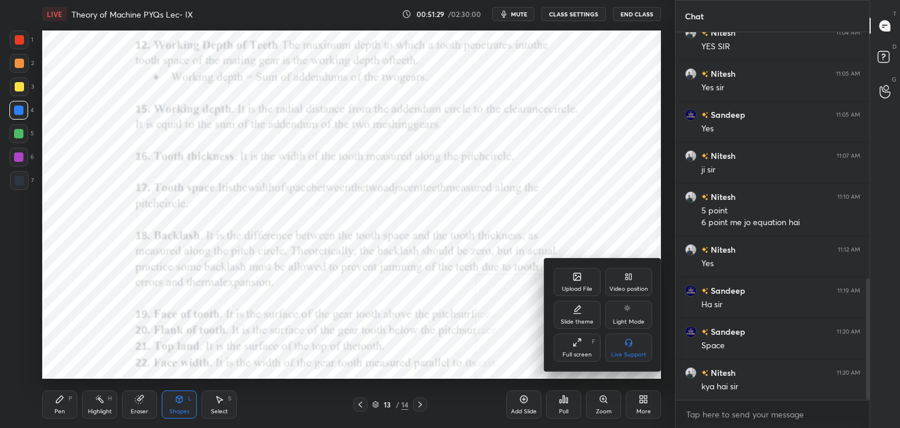
click at [583, 282] on div "Upload File" at bounding box center [577, 282] width 47 height 28
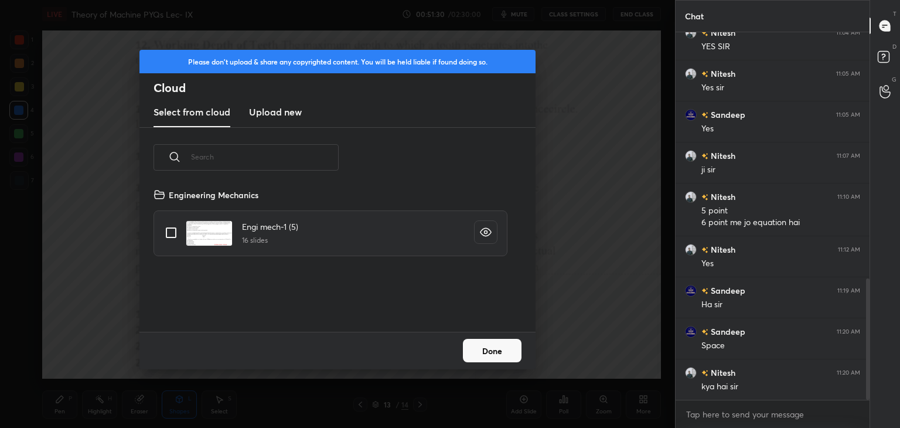
scroll to position [144, 376]
click at [275, 108] on h3 "Upload new" at bounding box center [275, 112] width 53 height 14
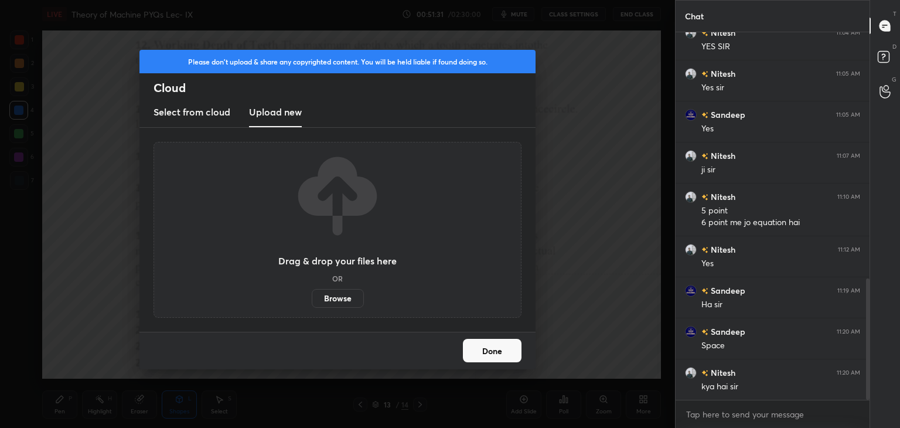
click at [342, 296] on label "Browse" at bounding box center [338, 298] width 52 height 19
click at [312, 296] on input "Browse" at bounding box center [312, 298] width 0 height 19
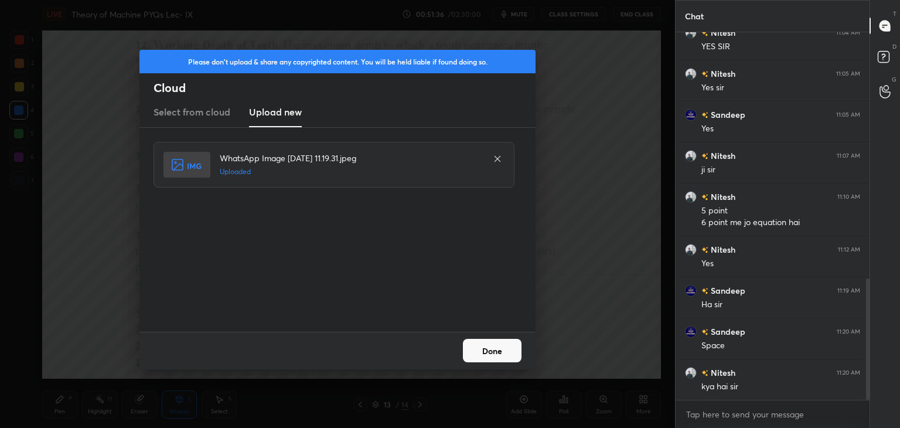
drag, startPoint x: 499, startPoint y: 355, endPoint x: 492, endPoint y: 356, distance: 7.1
click at [499, 354] on button "Done" at bounding box center [492, 350] width 59 height 23
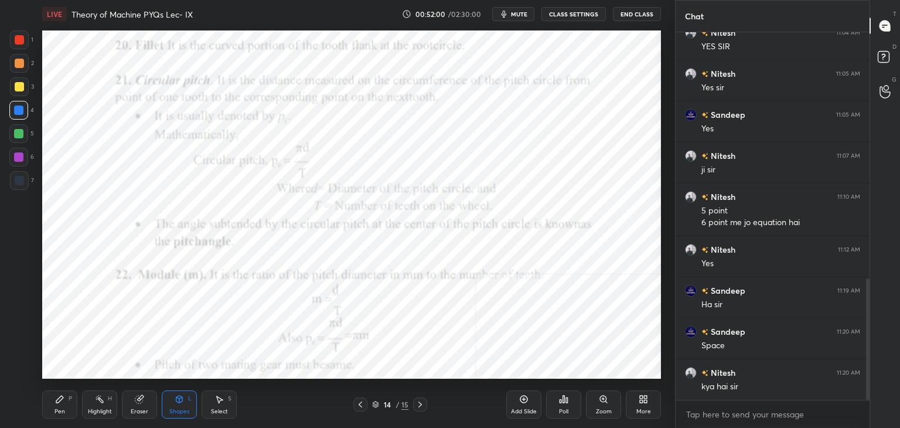
click at [649, 399] on div "More" at bounding box center [643, 404] width 35 height 28
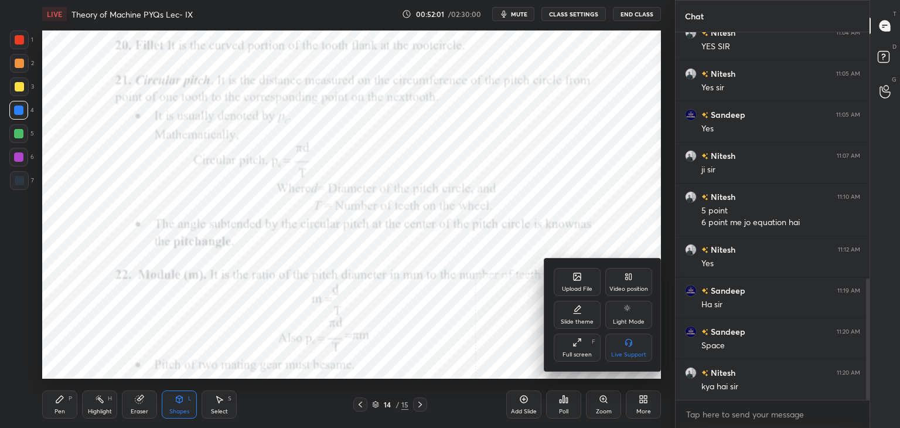
click at [588, 283] on div "Upload File" at bounding box center [577, 282] width 47 height 28
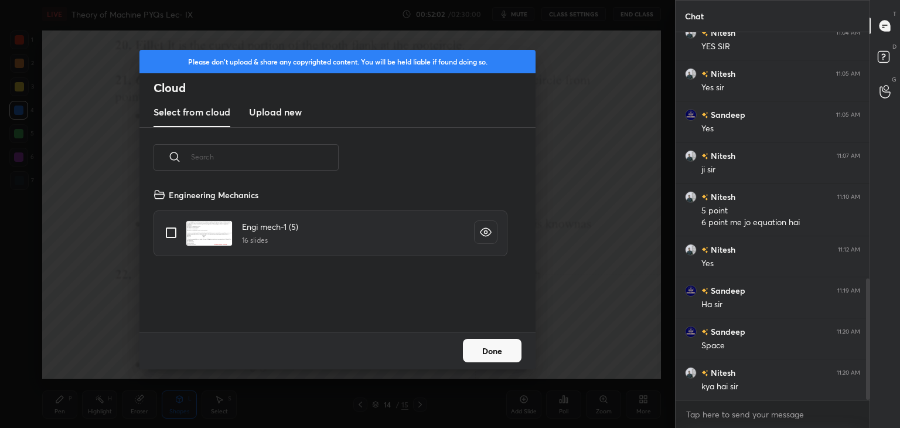
click at [269, 109] on h3 "Upload new" at bounding box center [275, 112] width 53 height 14
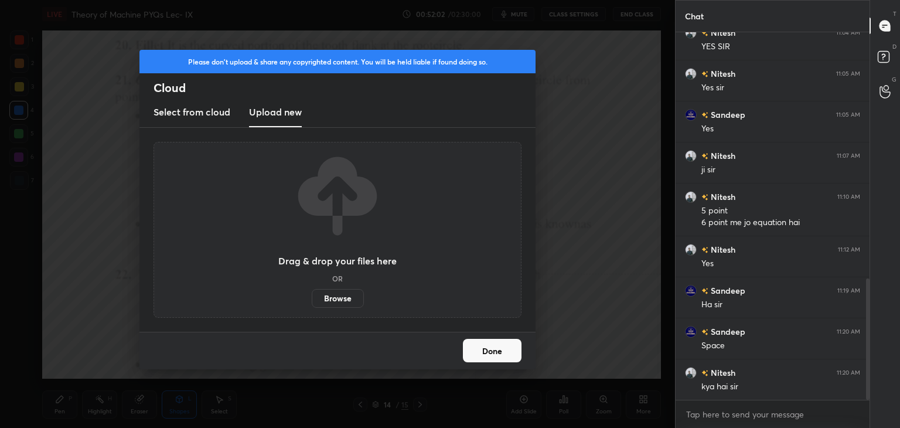
click at [330, 295] on label "Browse" at bounding box center [338, 298] width 52 height 19
click at [312, 295] on input "Browse" at bounding box center [312, 298] width 0 height 19
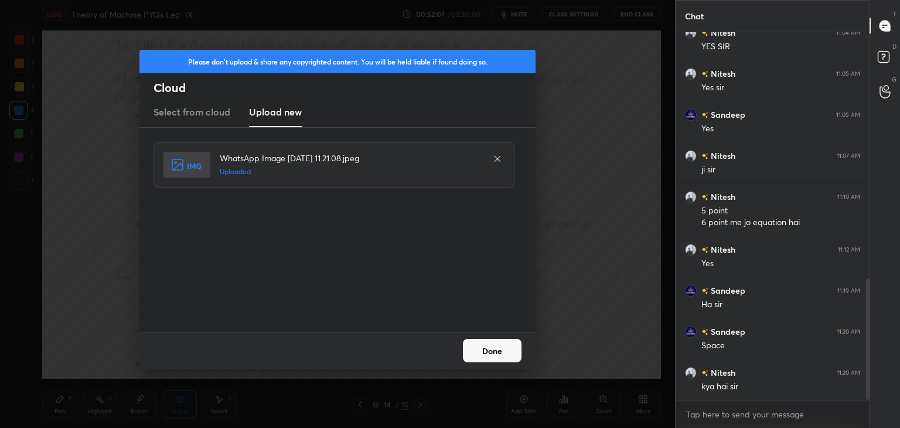
drag, startPoint x: 488, startPoint y: 352, endPoint x: 455, endPoint y: 355, distance: 32.4
click at [488, 352] on button "Done" at bounding box center [492, 350] width 59 height 23
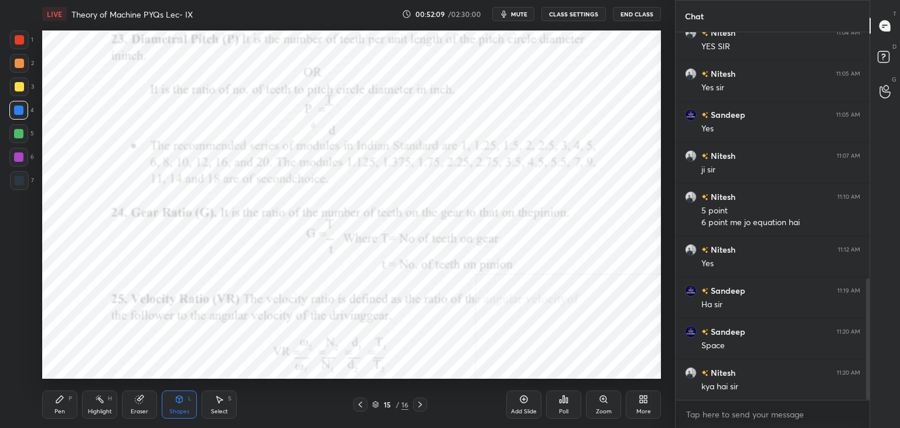
click at [358, 400] on div at bounding box center [360, 404] width 14 height 14
drag, startPoint x: 422, startPoint y: 405, endPoint x: 397, endPoint y: 404, distance: 25.2
click at [421, 405] on icon at bounding box center [419, 404] width 9 height 9
click at [359, 405] on icon at bounding box center [360, 404] width 9 height 9
click at [361, 402] on icon at bounding box center [360, 404] width 9 height 9
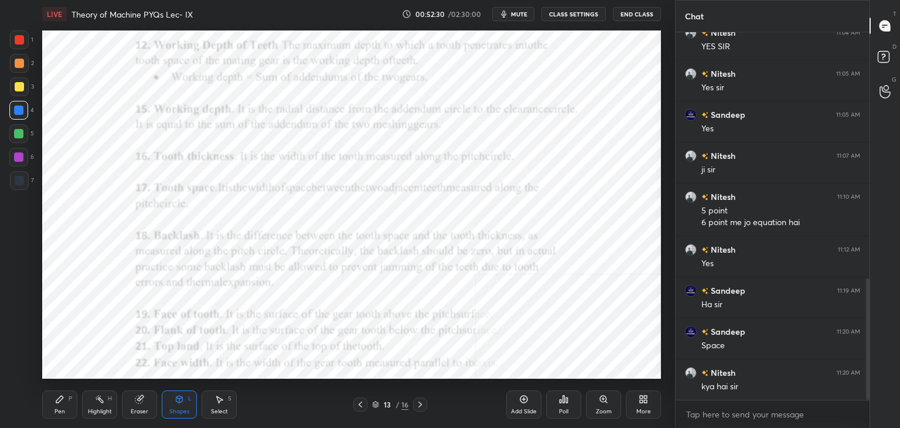
click at [90, 411] on div "Highlight" at bounding box center [100, 411] width 24 height 6
click at [418, 402] on icon at bounding box center [419, 404] width 9 height 9
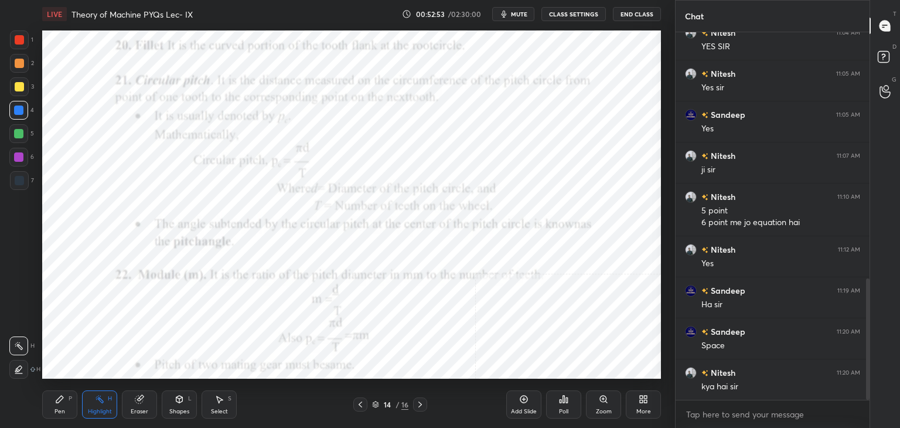
click at [418, 401] on icon at bounding box center [419, 404] width 9 height 9
click at [416, 404] on icon at bounding box center [419, 404] width 9 height 9
click at [360, 404] on icon at bounding box center [360, 404] width 9 height 9
click at [361, 405] on icon at bounding box center [360, 404] width 9 height 9
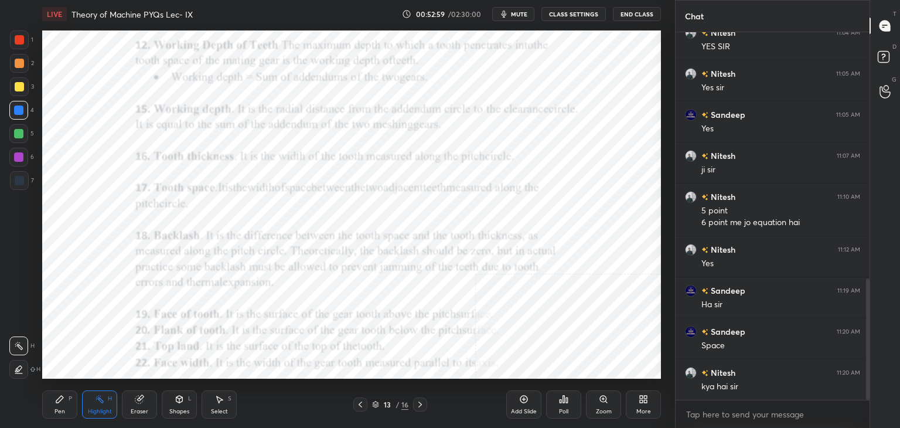
click at [360, 404] on icon at bounding box center [360, 404] width 9 height 9
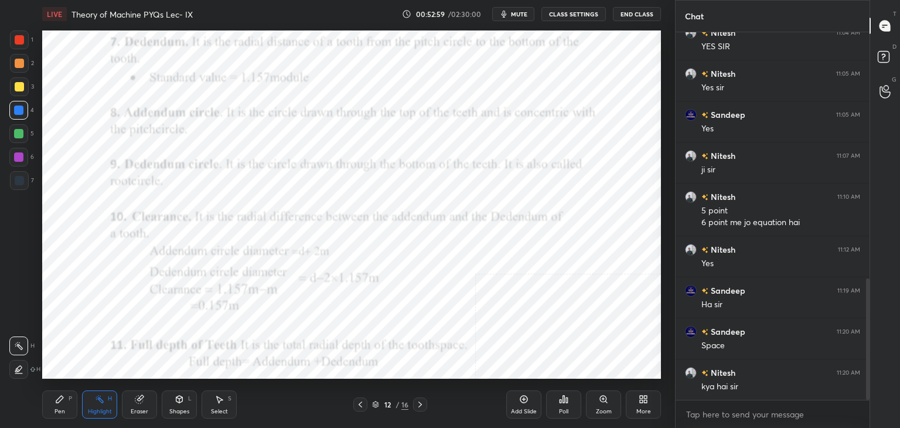
click at [359, 404] on icon at bounding box center [361, 404] width 4 height 6
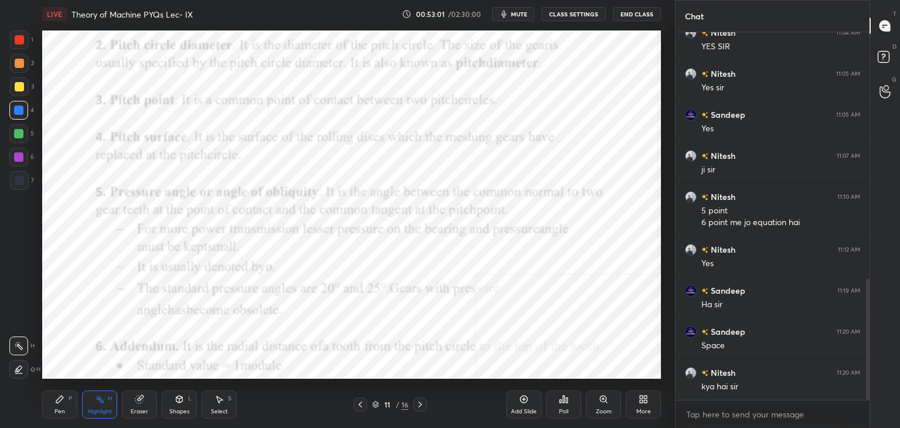
click at [420, 404] on icon at bounding box center [420, 404] width 4 height 6
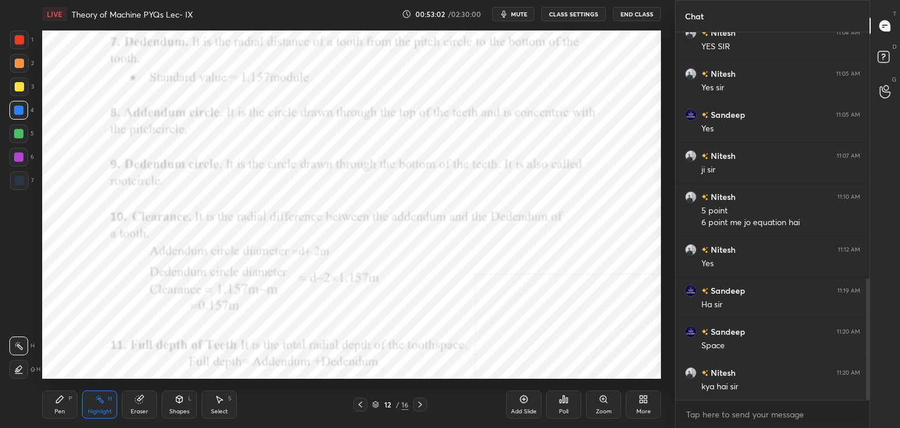
click at [417, 400] on icon at bounding box center [419, 404] width 9 height 9
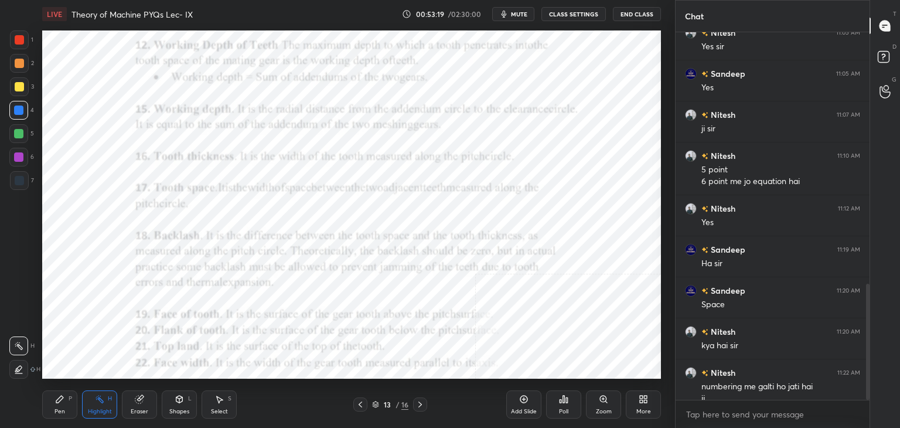
scroll to position [797, 0]
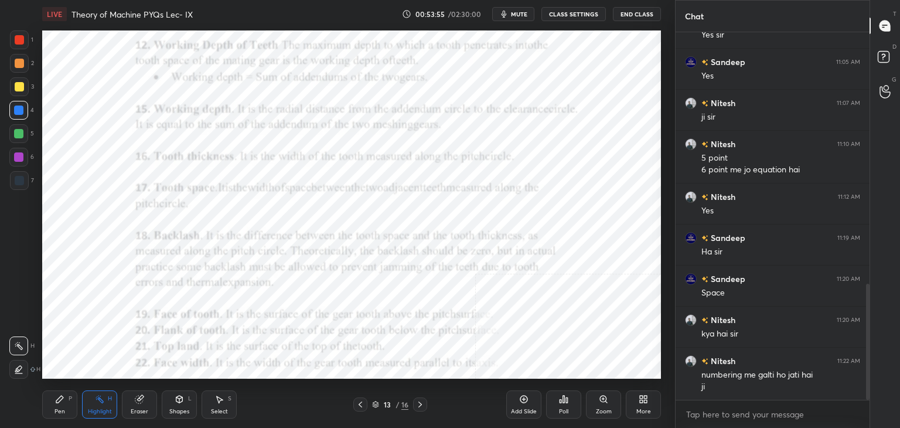
click at [359, 408] on icon at bounding box center [360, 404] width 9 height 9
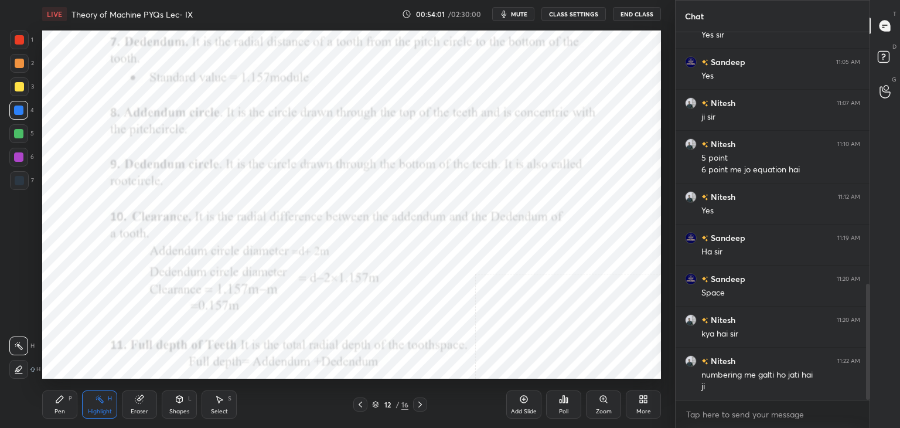
click at [360, 405] on icon at bounding box center [361, 404] width 4 height 6
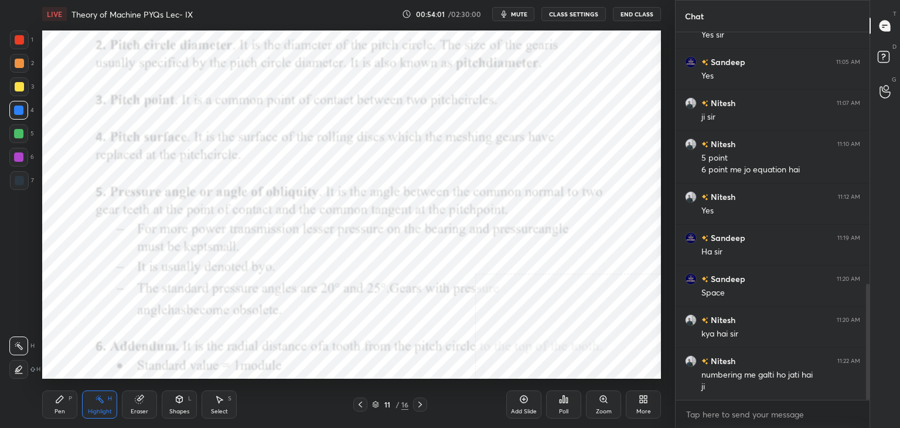
click at [361, 404] on icon at bounding box center [360, 404] width 9 height 9
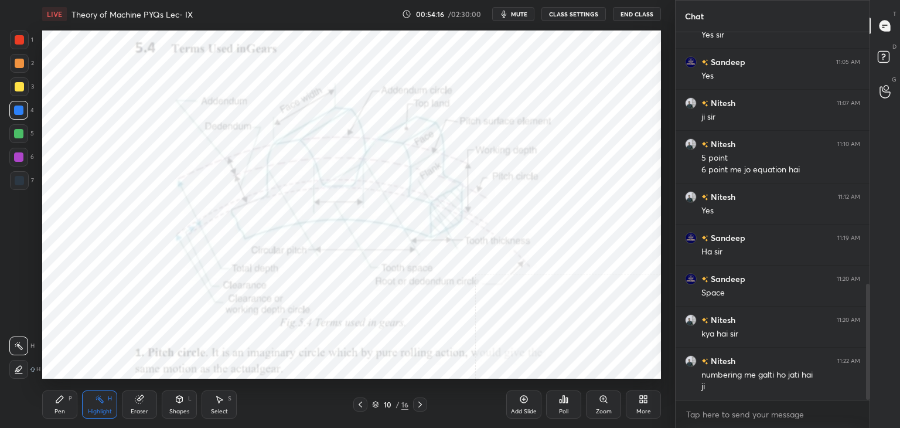
click at [415, 408] on div at bounding box center [420, 404] width 14 height 14
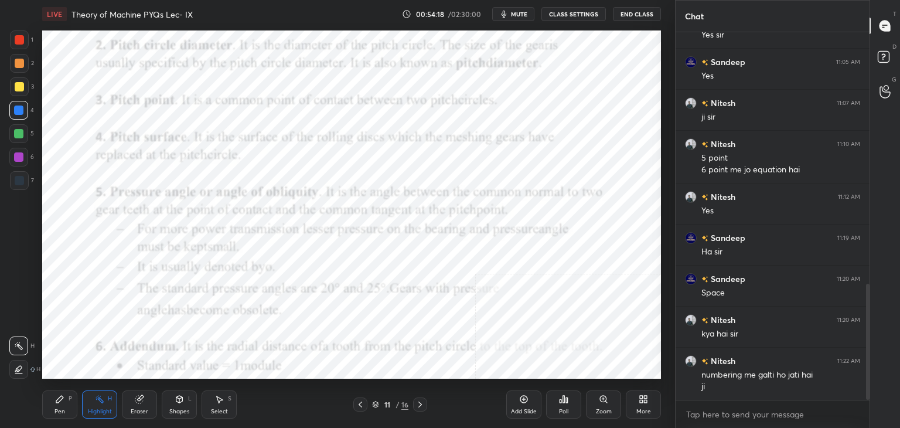
drag, startPoint x: 418, startPoint y: 401, endPoint x: 407, endPoint y: 382, distance: 22.3
click at [417, 401] on icon at bounding box center [419, 404] width 9 height 9
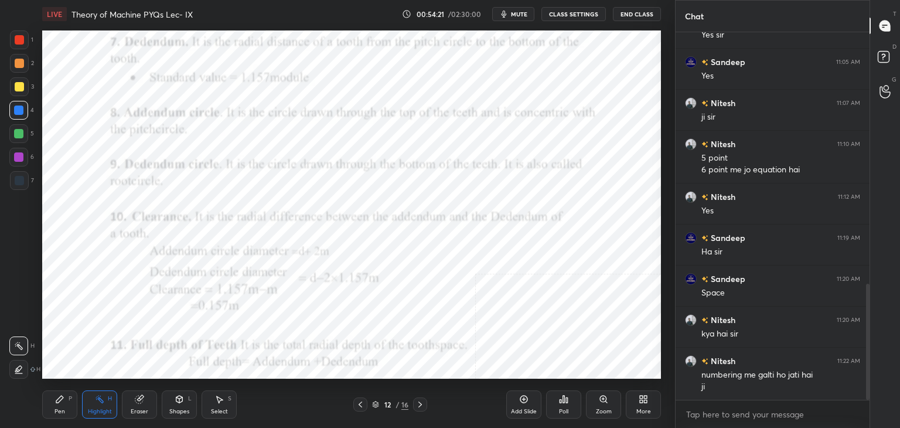
click at [363, 404] on div at bounding box center [360, 404] width 14 height 14
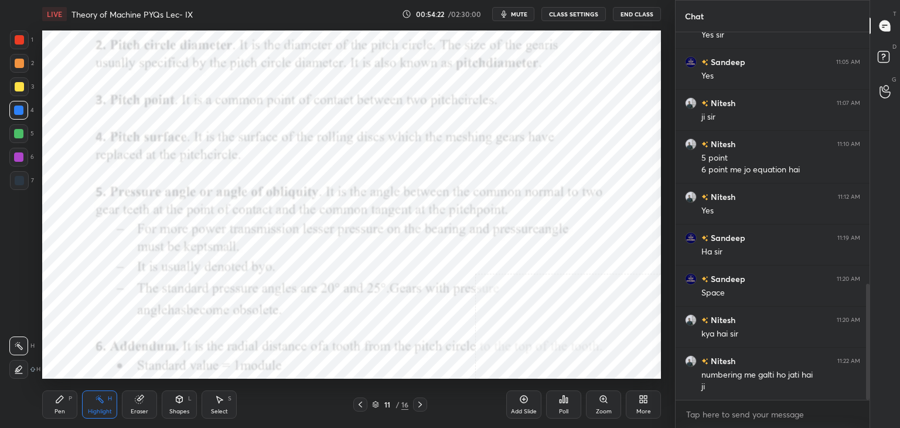
click at [183, 405] on div "Shapes L" at bounding box center [179, 404] width 35 height 28
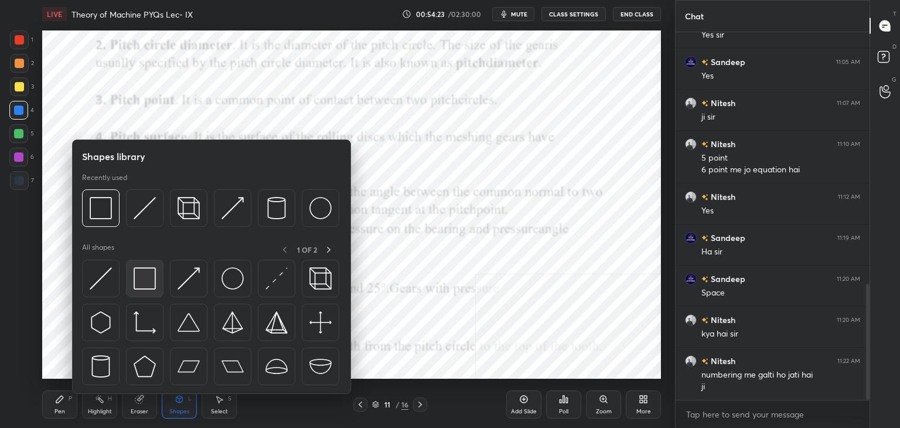
click at [144, 285] on img at bounding box center [145, 278] width 22 height 22
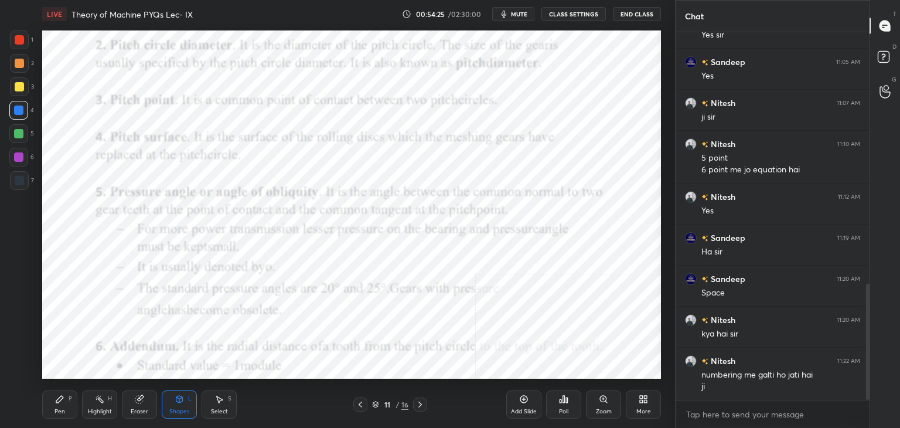
click at [22, 157] on div at bounding box center [18, 156] width 9 height 9
click at [421, 405] on icon at bounding box center [419, 404] width 9 height 9
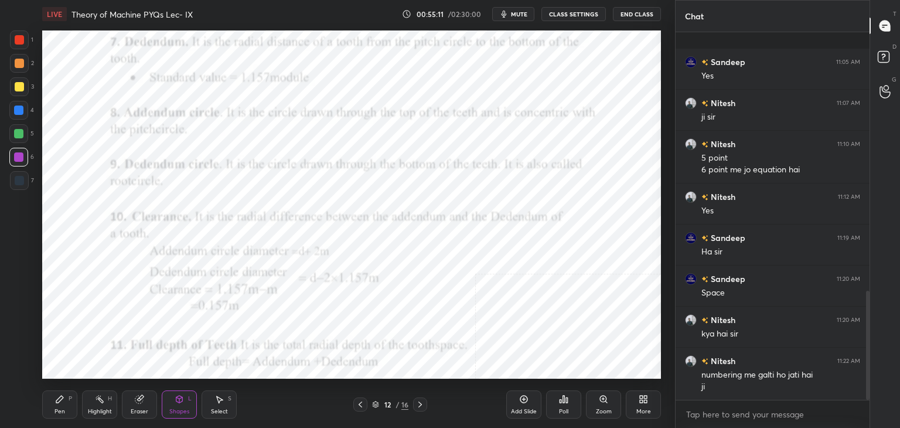
scroll to position [870, 0]
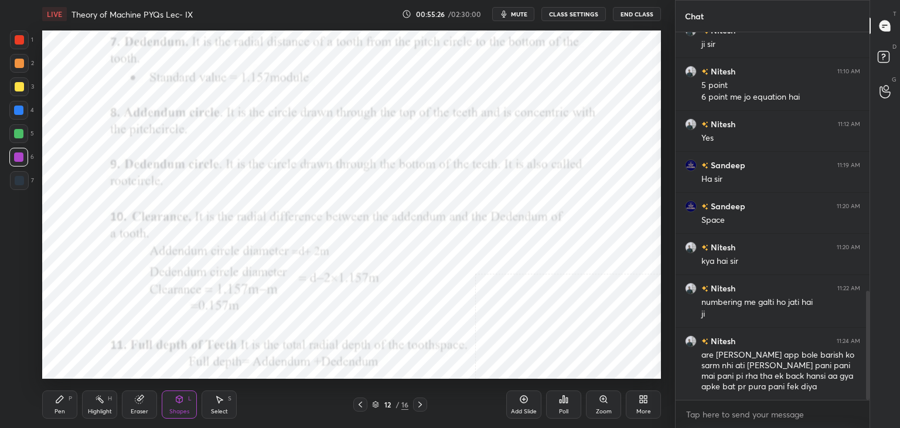
drag, startPoint x: 90, startPoint y: 407, endPoint x: 82, endPoint y: 384, distance: 24.6
click at [89, 407] on div "Highlight H" at bounding box center [99, 404] width 35 height 28
click at [21, 176] on div at bounding box center [19, 180] width 19 height 19
drag, startPoint x: 22, startPoint y: 158, endPoint x: 33, endPoint y: 161, distance: 11.7
click at [21, 158] on div at bounding box center [18, 156] width 9 height 9
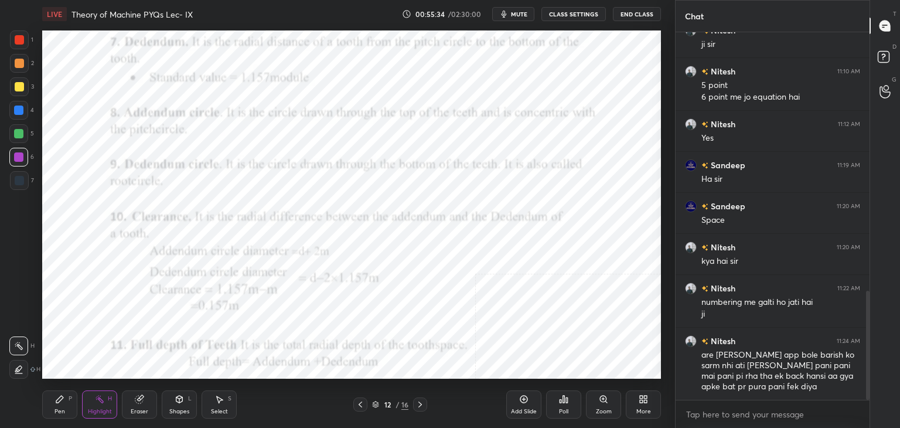
click at [178, 405] on div "Shapes L" at bounding box center [179, 404] width 35 height 28
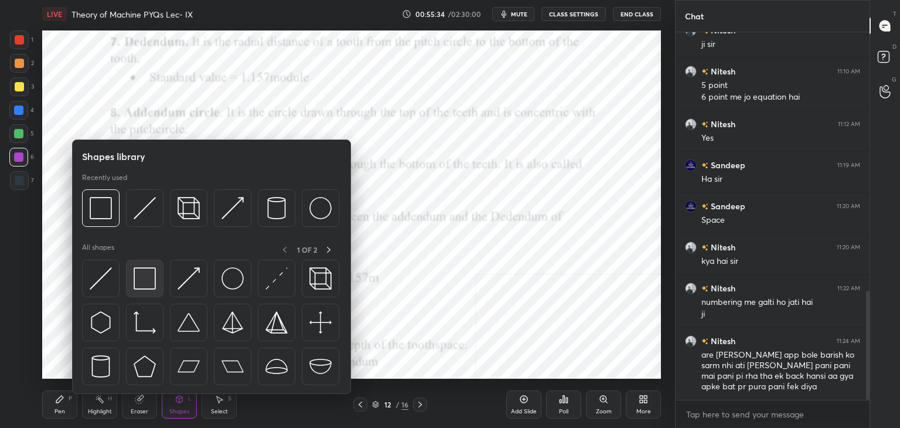
click at [137, 272] on img at bounding box center [145, 278] width 22 height 22
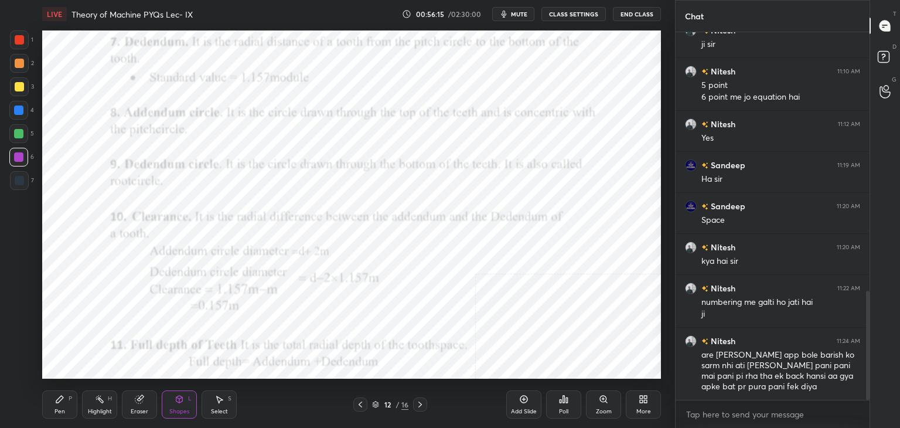
drag, startPoint x: 419, startPoint y: 403, endPoint x: 408, endPoint y: 397, distance: 12.6
click at [419, 403] on icon at bounding box center [419, 404] width 9 height 9
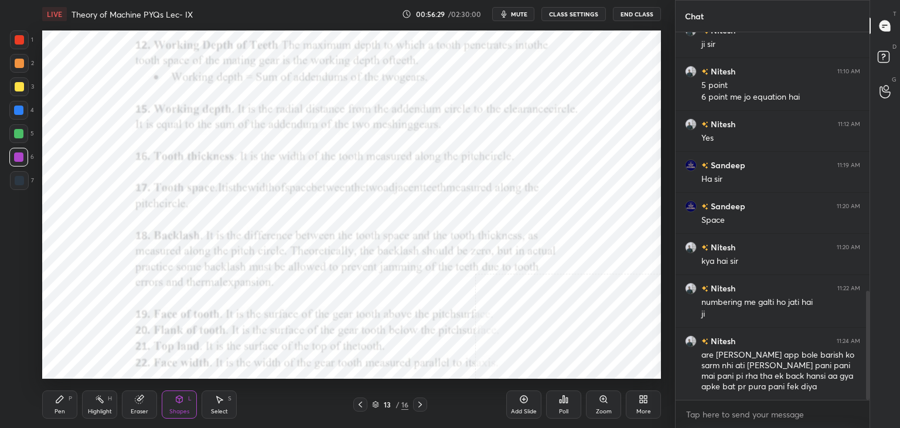
click at [97, 403] on icon at bounding box center [99, 398] width 9 height 9
click at [360, 405] on icon at bounding box center [360, 404] width 9 height 9
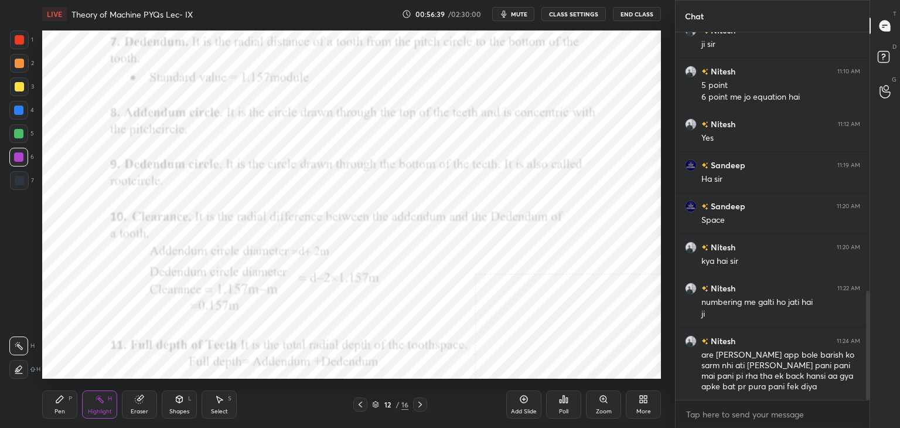
click at [359, 404] on icon at bounding box center [360, 404] width 9 height 9
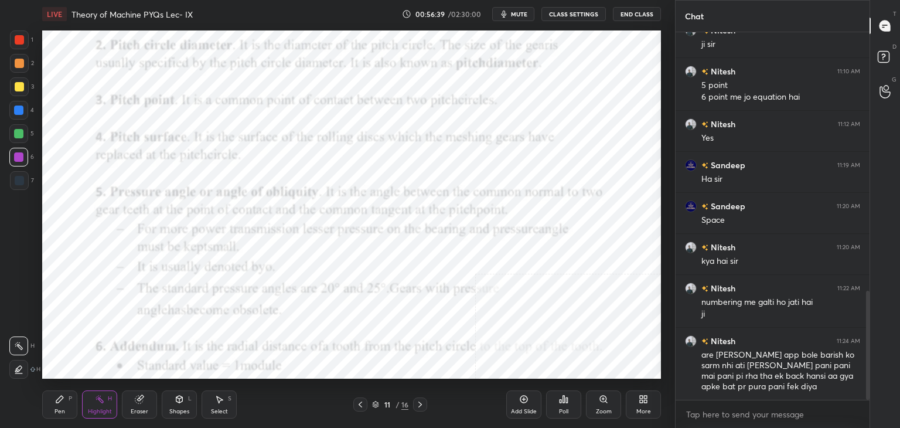
click at [356, 405] on icon at bounding box center [360, 404] width 9 height 9
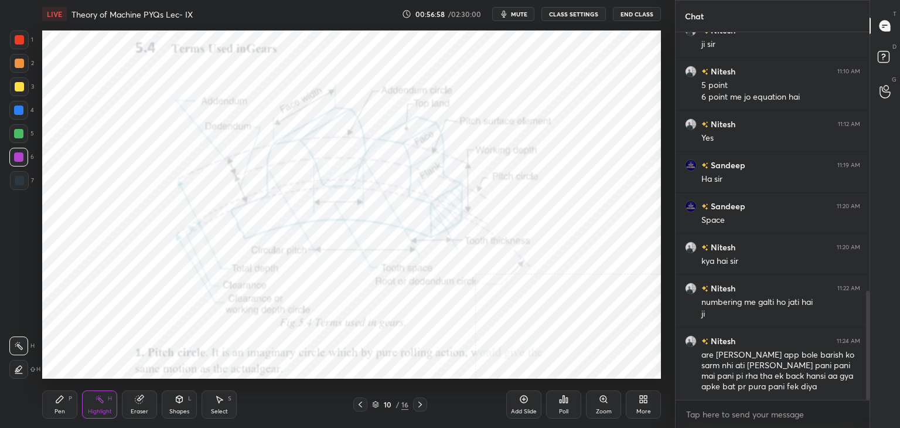
click at [413, 400] on div at bounding box center [420, 404] width 14 height 14
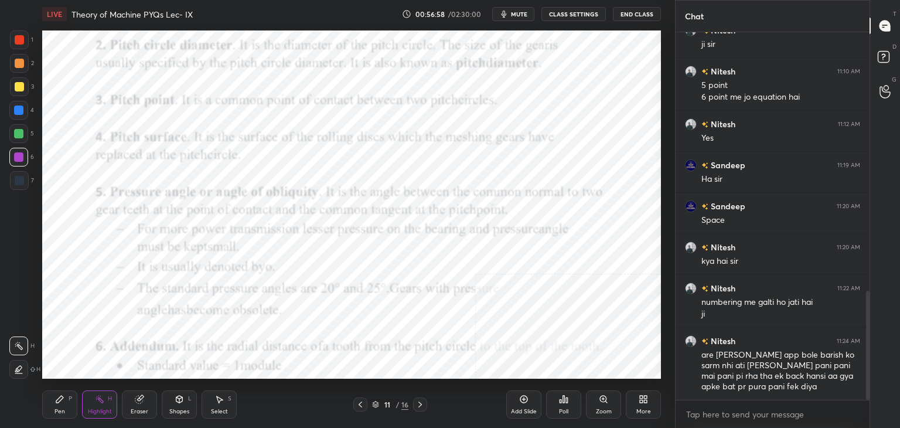
click at [420, 400] on icon at bounding box center [419, 404] width 9 height 9
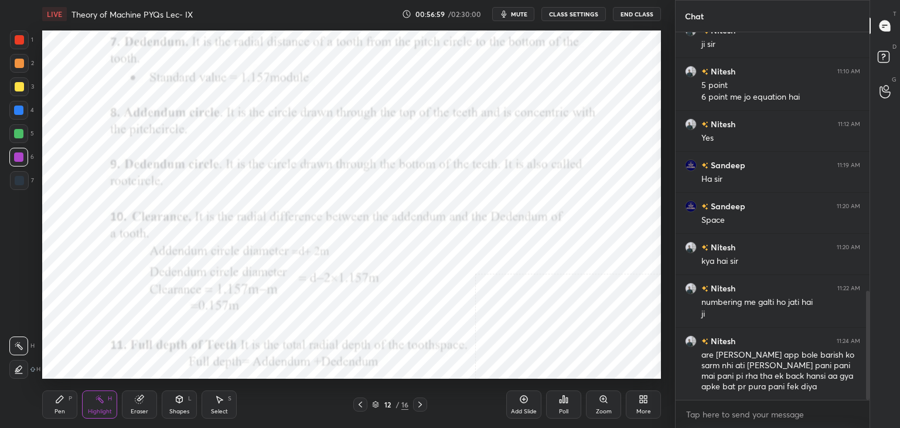
click at [417, 401] on icon at bounding box center [419, 404] width 9 height 9
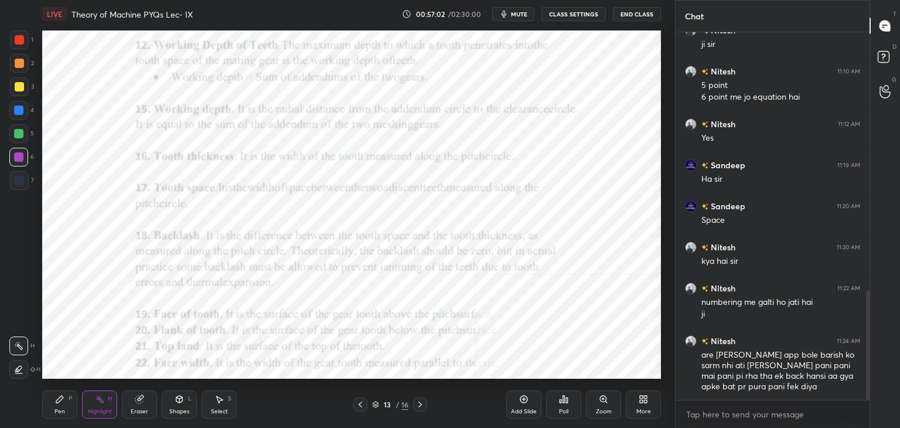
click at [419, 404] on icon at bounding box center [419, 404] width 9 height 9
click at [417, 403] on icon at bounding box center [419, 404] width 9 height 9
click at [359, 402] on icon at bounding box center [360, 404] width 9 height 9
click at [176, 406] on div "Shapes L" at bounding box center [179, 404] width 35 height 28
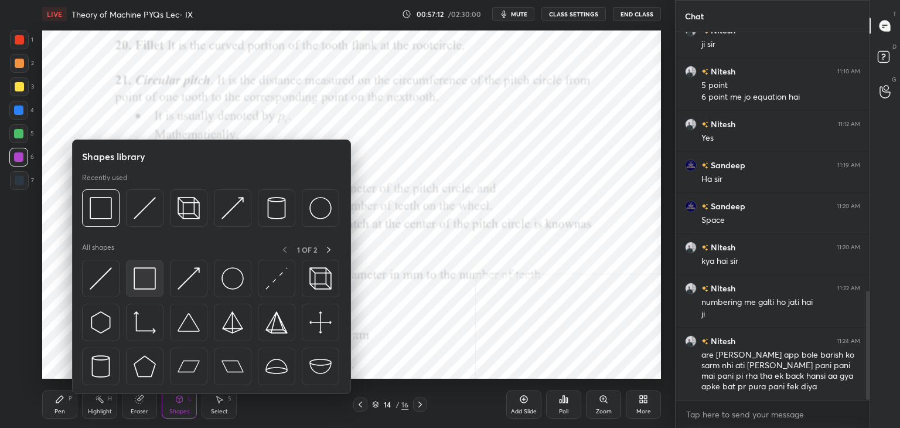
click at [141, 280] on img at bounding box center [145, 278] width 22 height 22
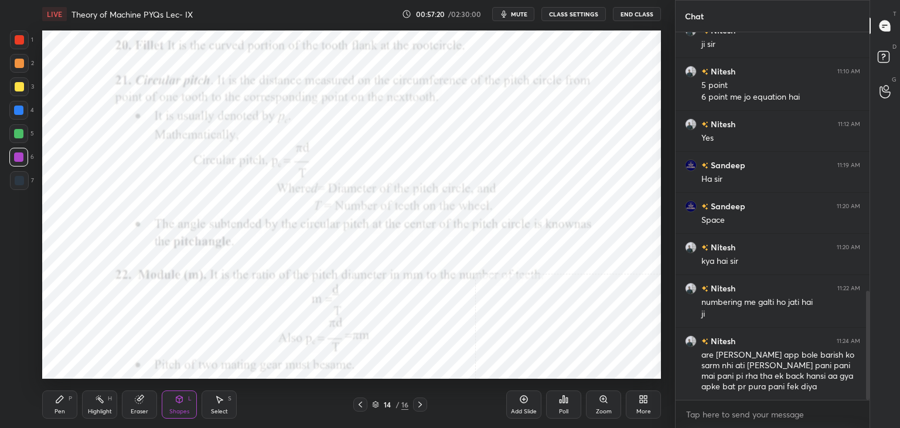
drag, startPoint x: 142, startPoint y: 394, endPoint x: 153, endPoint y: 384, distance: 15.3
click at [142, 394] on icon at bounding box center [139, 398] width 9 height 9
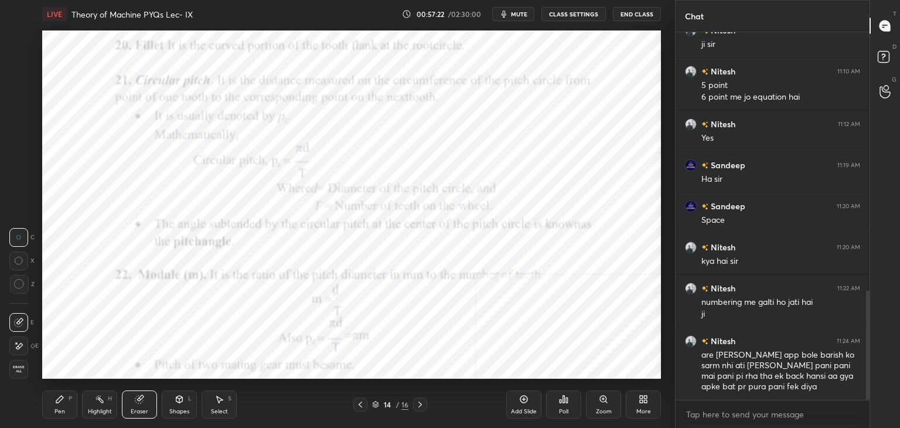
drag, startPoint x: 100, startPoint y: 404, endPoint x: 105, endPoint y: 398, distance: 8.3
click at [100, 404] on div "Highlight H" at bounding box center [99, 404] width 35 height 28
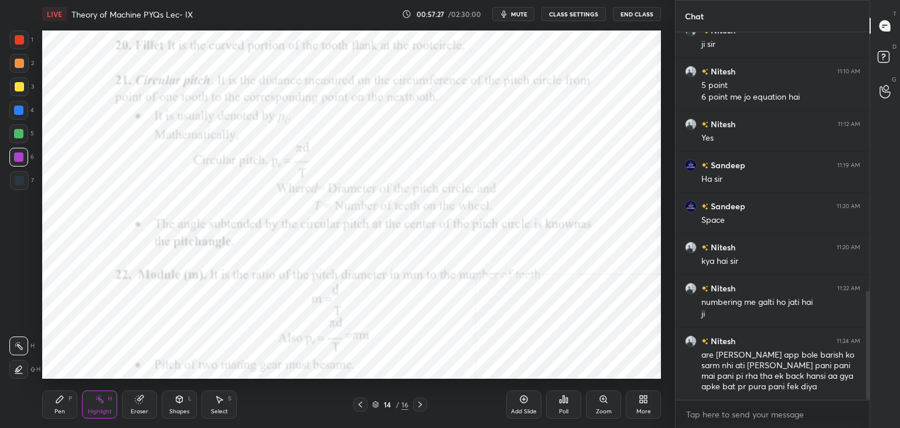
click at [417, 405] on icon at bounding box center [419, 404] width 9 height 9
click at [105, 400] on div "Highlight H" at bounding box center [99, 404] width 35 height 28
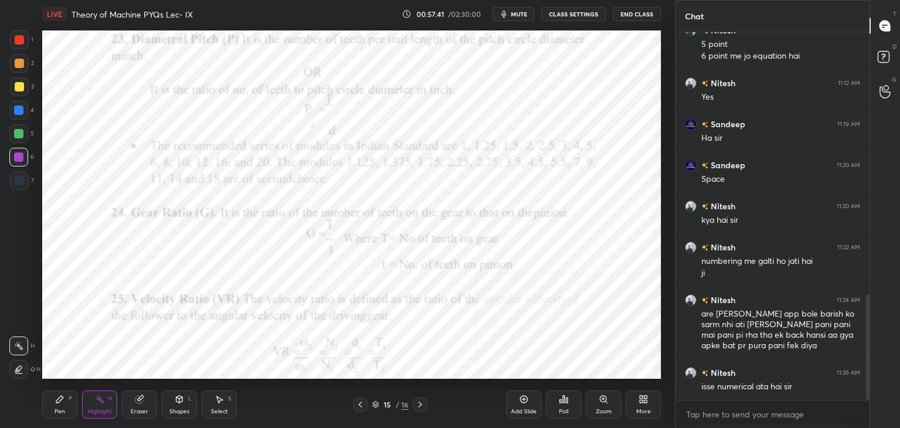
click at [21, 174] on div at bounding box center [19, 180] width 19 height 19
drag, startPoint x: 93, startPoint y: 399, endPoint x: 98, endPoint y: 382, distance: 18.0
click at [93, 399] on div "Highlight H" at bounding box center [99, 404] width 35 height 28
click at [359, 406] on icon at bounding box center [360, 404] width 9 height 9
click at [417, 401] on icon at bounding box center [419, 404] width 9 height 9
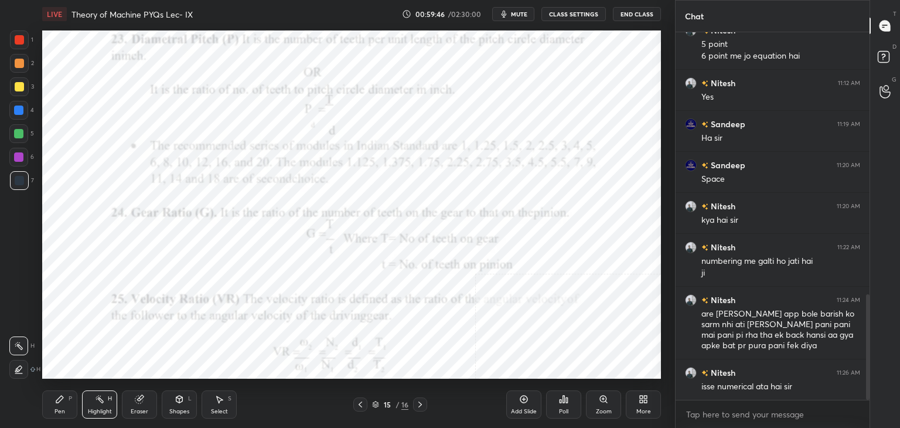
click at [417, 401] on icon at bounding box center [419, 404] width 9 height 9
click at [361, 402] on icon at bounding box center [360, 404] width 9 height 9
click at [645, 400] on icon at bounding box center [645, 401] width 3 height 3
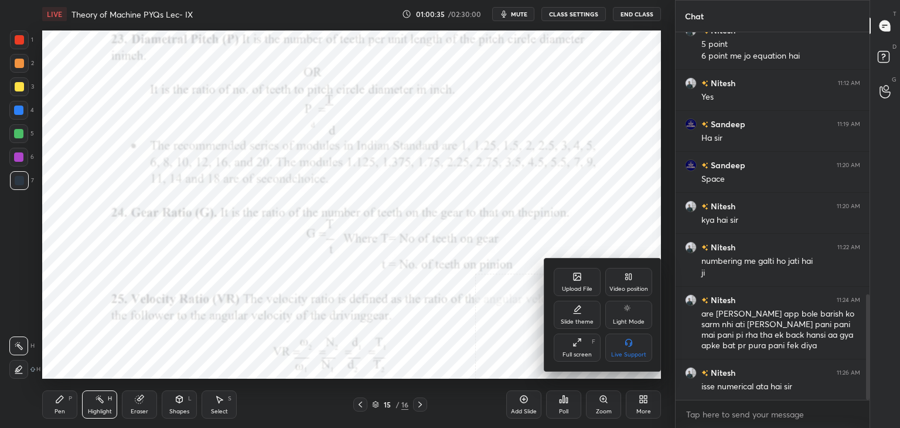
click at [589, 284] on div "Upload File" at bounding box center [577, 282] width 47 height 28
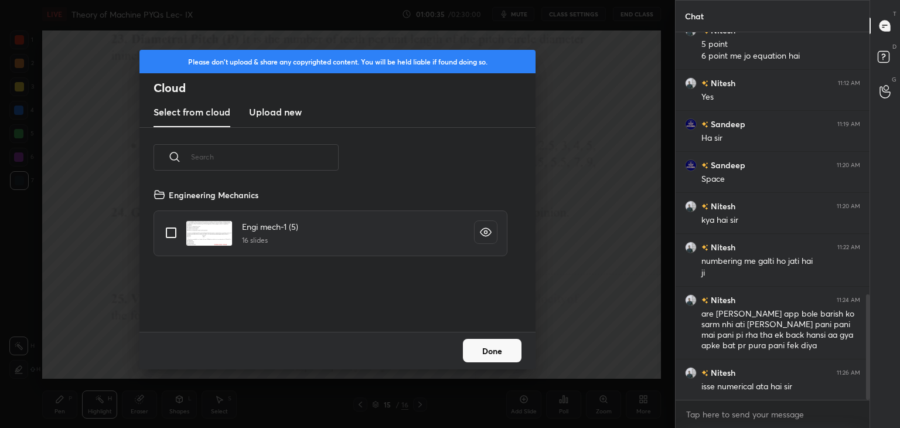
scroll to position [144, 376]
click at [282, 113] on h3 "Upload new" at bounding box center [275, 112] width 53 height 14
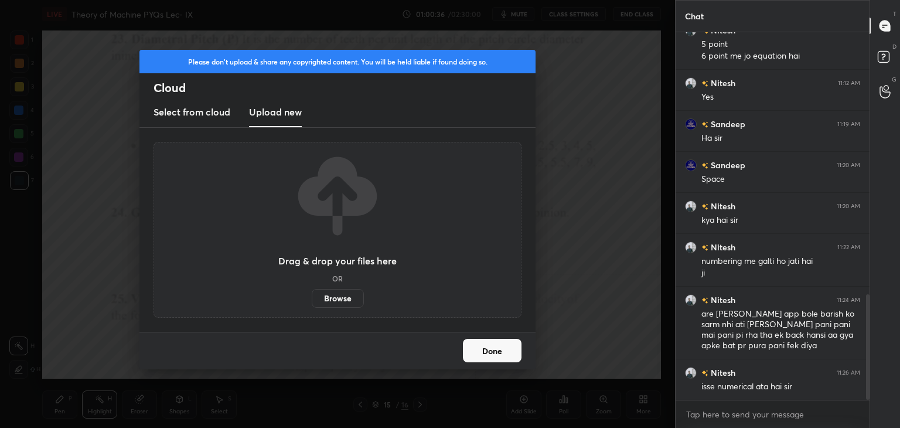
click at [337, 298] on label "Browse" at bounding box center [338, 298] width 52 height 19
click at [312, 298] on input "Browse" at bounding box center [312, 298] width 0 height 19
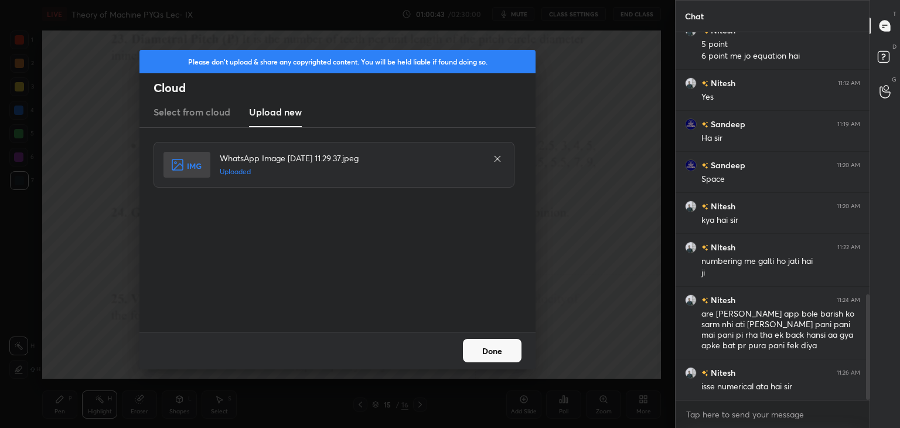
click at [486, 347] on button "Done" at bounding box center [492, 350] width 59 height 23
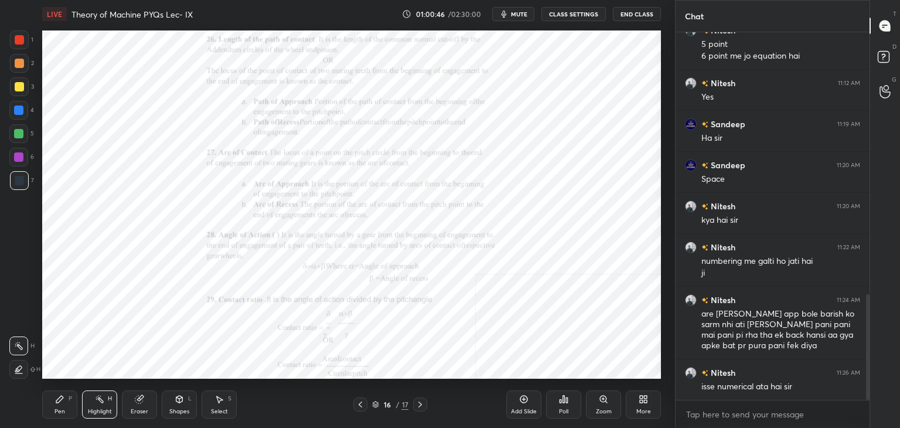
click at [179, 401] on icon at bounding box center [179, 400] width 0 height 4
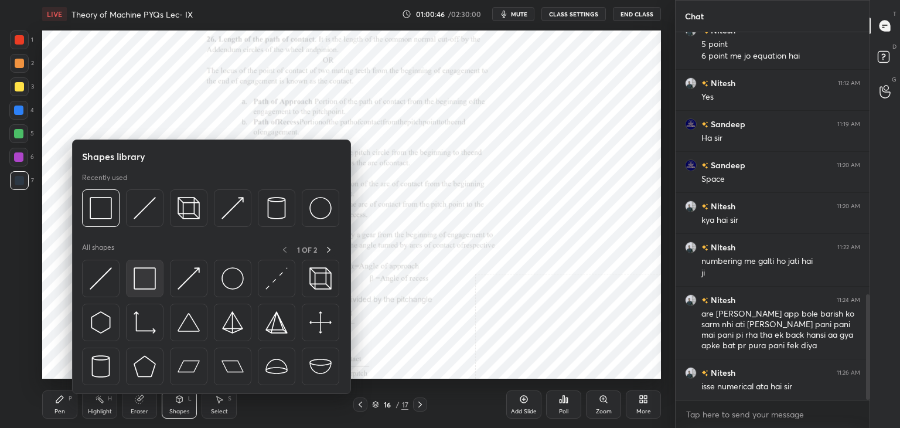
click at [132, 278] on div at bounding box center [145, 279] width 38 height 38
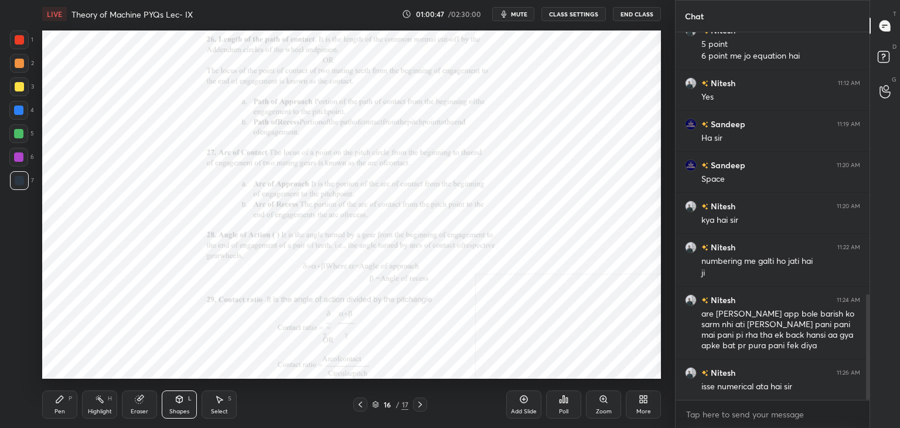
drag, startPoint x: 19, startPoint y: 108, endPoint x: 41, endPoint y: 113, distance: 22.9
click at [21, 108] on div at bounding box center [18, 109] width 9 height 9
click at [606, 399] on icon at bounding box center [603, 399] width 6 height 6
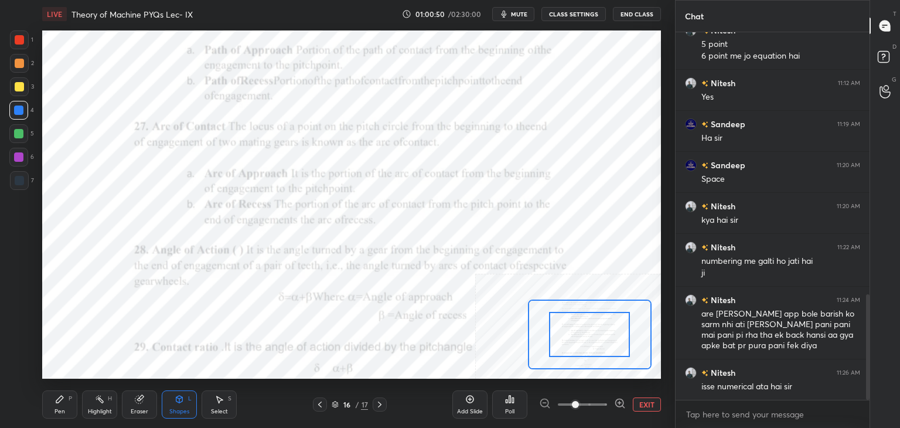
click at [623, 400] on icon at bounding box center [620, 403] width 12 height 12
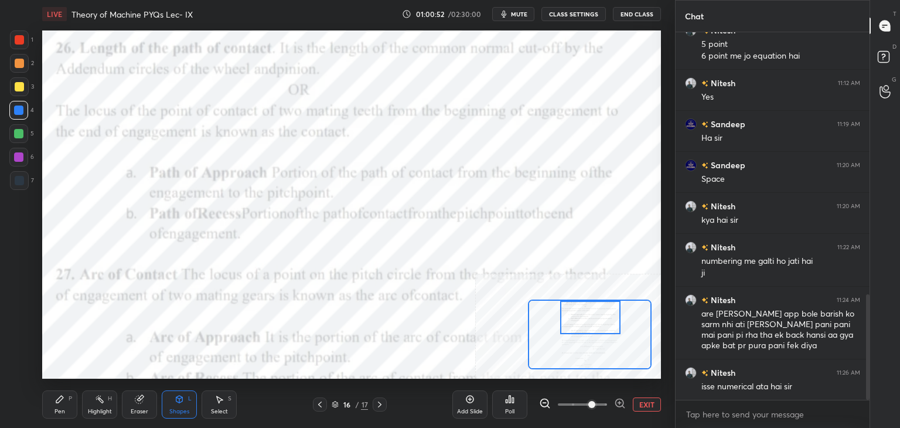
drag, startPoint x: 574, startPoint y: 329, endPoint x: 575, endPoint y: 301, distance: 28.7
click at [575, 301] on div at bounding box center [590, 317] width 61 height 33
click at [26, 33] on div at bounding box center [19, 39] width 19 height 19
drag, startPoint x: 182, startPoint y: 403, endPoint x: 173, endPoint y: 394, distance: 12.0
click at [179, 401] on icon at bounding box center [179, 398] width 9 height 9
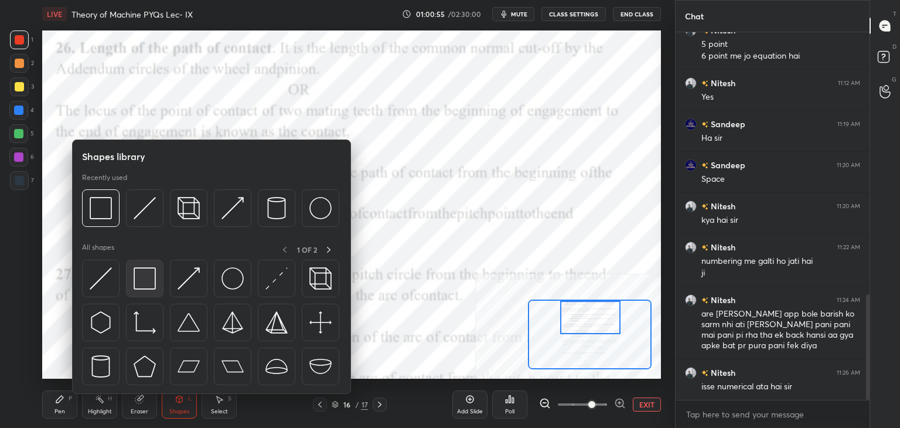
click at [143, 278] on img at bounding box center [145, 278] width 22 height 22
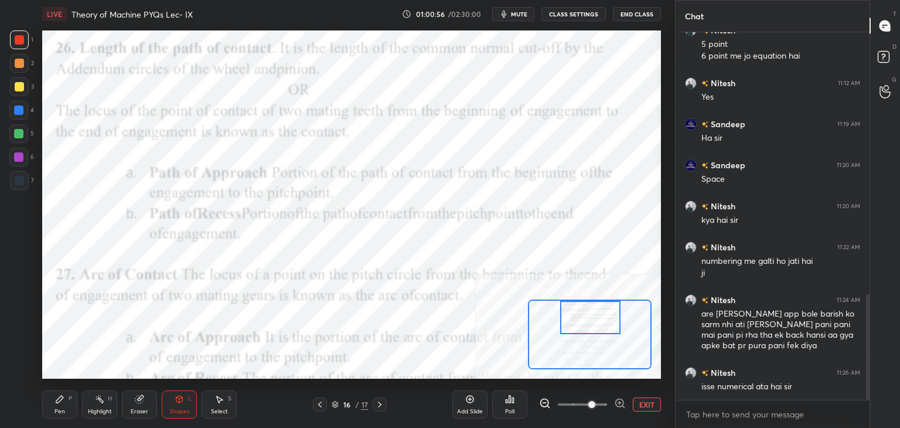
click at [16, 111] on div at bounding box center [18, 109] width 9 height 9
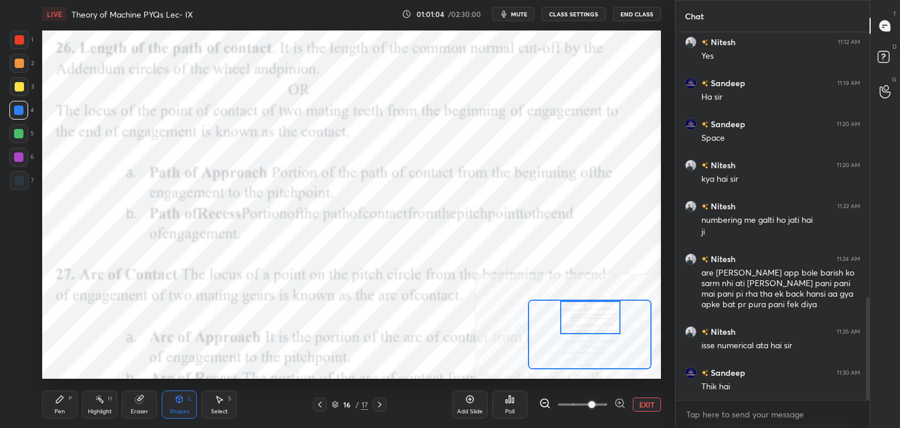
drag, startPoint x: 639, startPoint y: 401, endPoint x: 602, endPoint y: 388, distance: 39.7
click at [638, 401] on button "EXIT" at bounding box center [647, 404] width 28 height 14
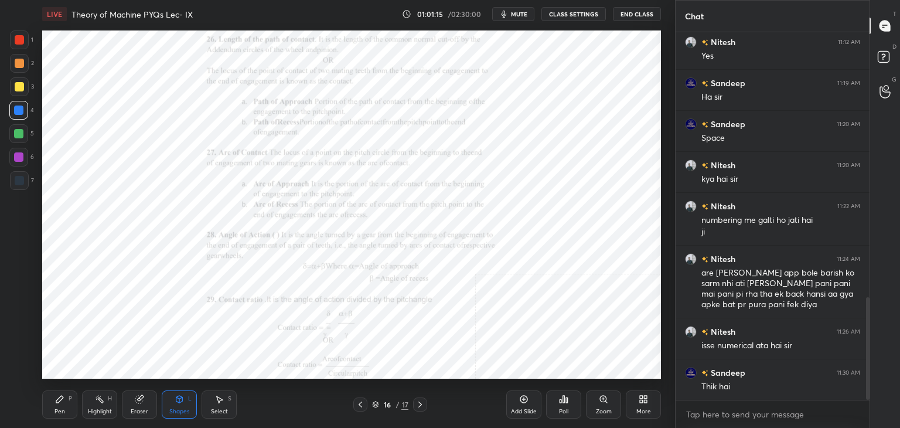
click at [609, 401] on div "Zoom" at bounding box center [603, 404] width 35 height 28
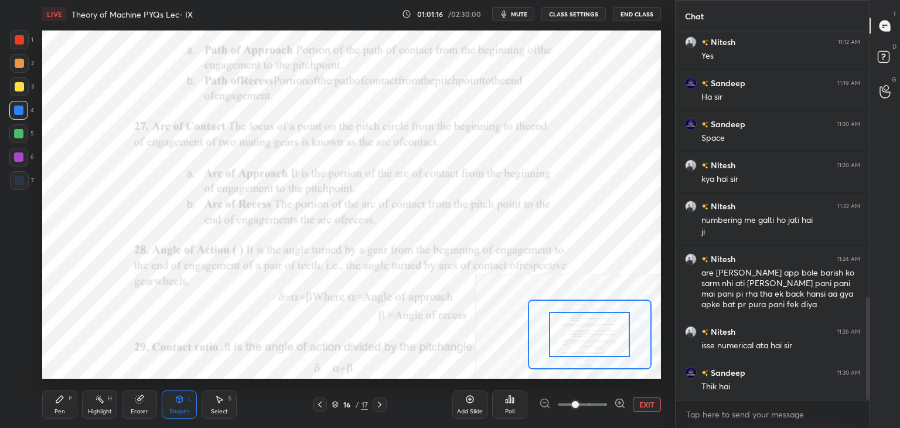
click at [612, 400] on div at bounding box center [582, 404] width 87 height 14
drag, startPoint x: 620, startPoint y: 401, endPoint x: 613, endPoint y: 389, distance: 14.2
click at [619, 401] on icon at bounding box center [620, 403] width 12 height 12
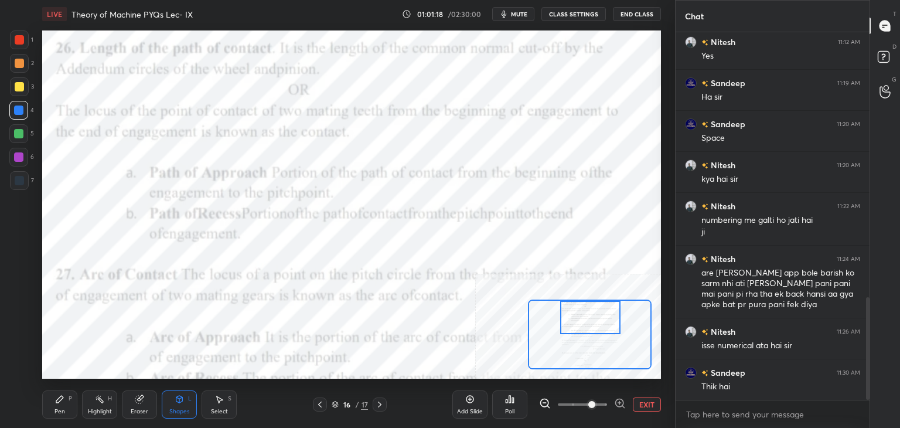
drag, startPoint x: 578, startPoint y: 323, endPoint x: 579, endPoint y: 305, distance: 18.2
click at [579, 305] on div at bounding box center [590, 317] width 61 height 33
drag, startPoint x: 22, startPoint y: 158, endPoint x: 36, endPoint y: 151, distance: 15.7
click at [21, 158] on div at bounding box center [18, 156] width 9 height 9
click at [59, 396] on icon at bounding box center [59, 398] width 9 height 9
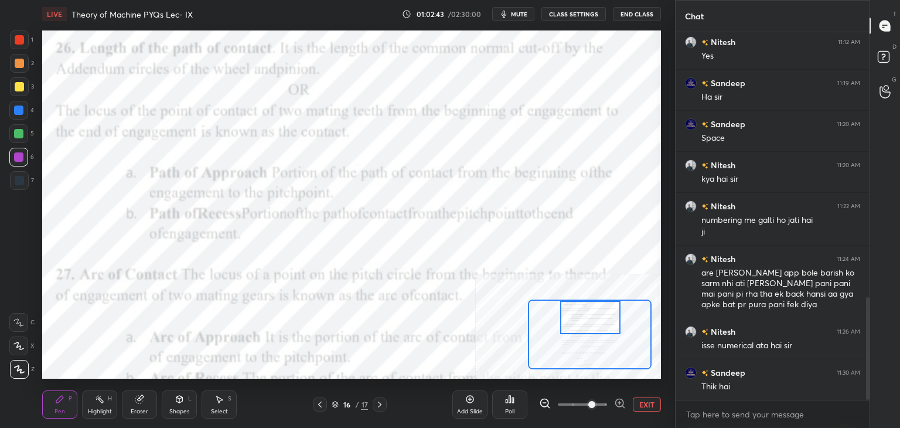
click at [20, 185] on div at bounding box center [19, 180] width 9 height 9
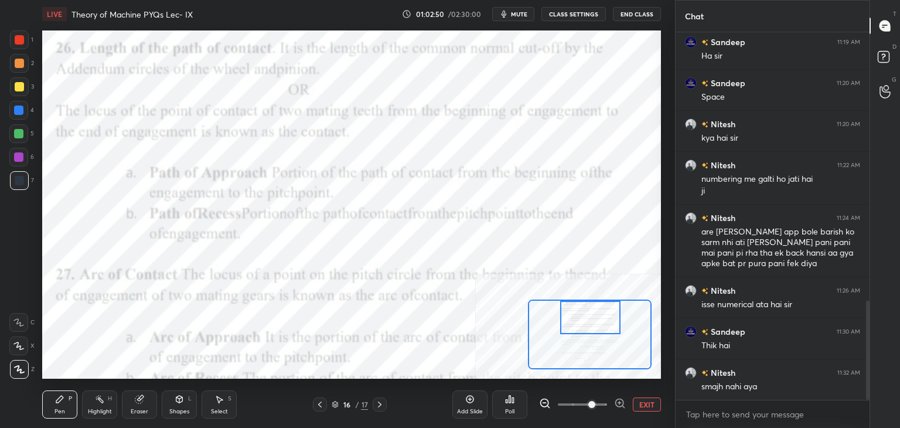
click at [18, 154] on div at bounding box center [18, 156] width 9 height 9
click at [18, 137] on div at bounding box center [18, 133] width 9 height 9
click at [224, 403] on div "Select S" at bounding box center [219, 404] width 35 height 28
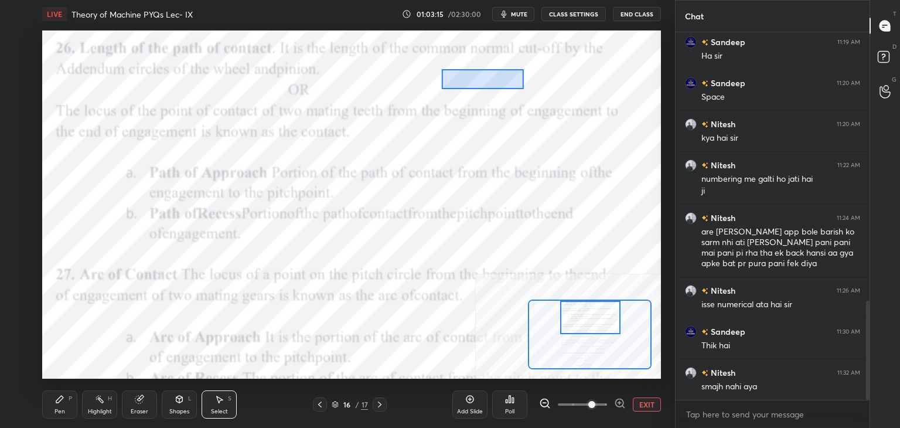
drag, startPoint x: 441, startPoint y: 69, endPoint x: 560, endPoint y: 91, distance: 120.5
click at [560, 91] on div "0 ° Undo Copy Duplicate Duplicate to new slide Delete" at bounding box center [346, 378] width 1238 height 696
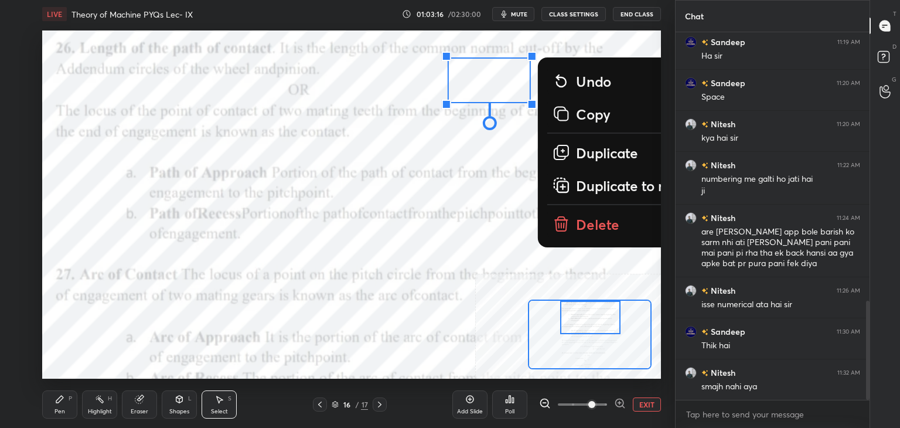
click at [591, 231] on p "Delete" at bounding box center [597, 223] width 43 height 19
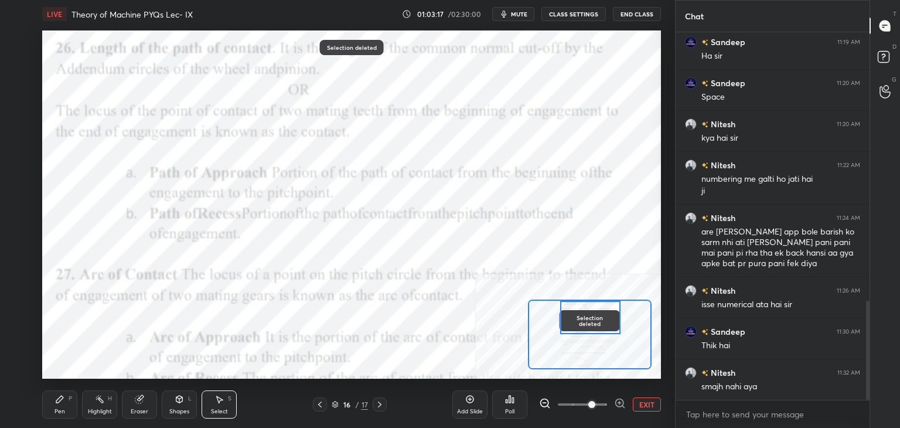
click at [652, 404] on button "EXIT" at bounding box center [647, 404] width 28 height 14
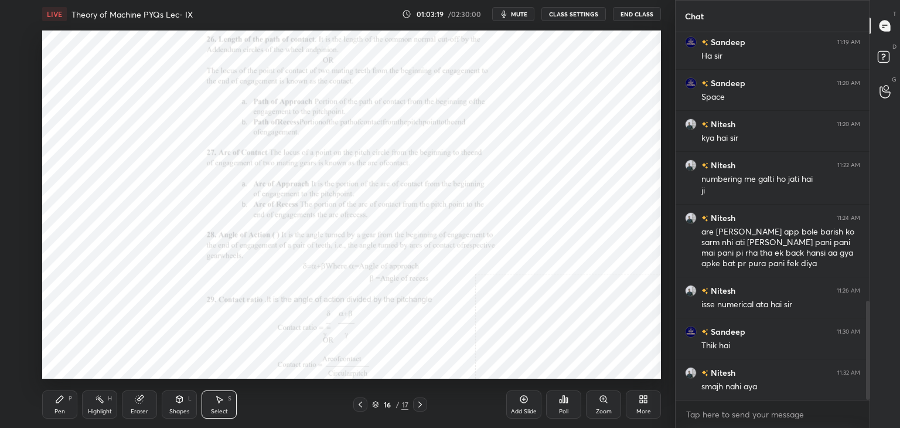
click at [563, 404] on div "Poll" at bounding box center [563, 404] width 35 height 28
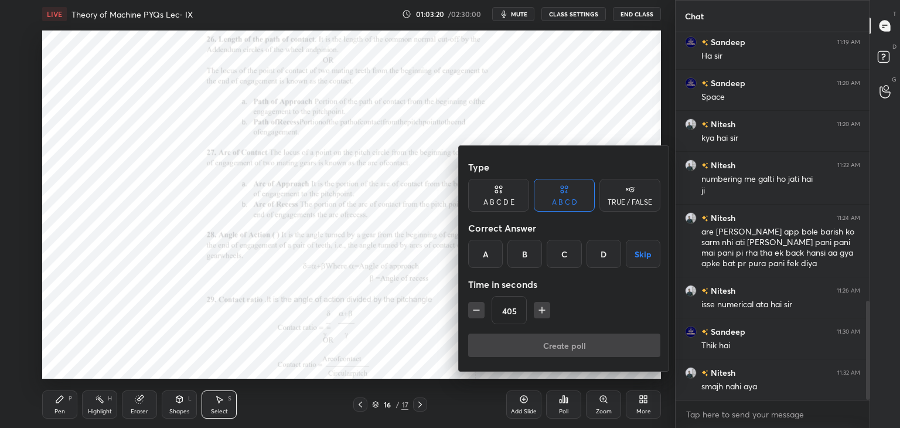
drag, startPoint x: 646, startPoint y: 255, endPoint x: 645, endPoint y: 261, distance: 6.6
click at [646, 256] on button "Skip" at bounding box center [643, 254] width 35 height 28
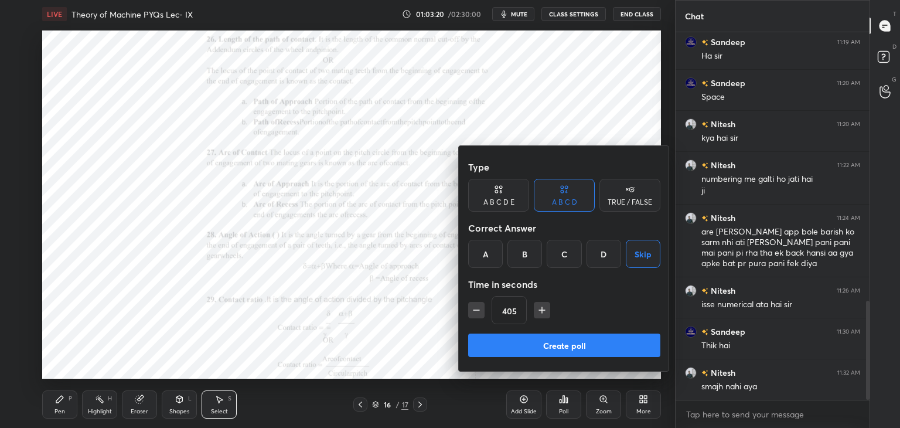
drag, startPoint x: 600, startPoint y: 252, endPoint x: 589, endPoint y: 326, distance: 75.2
click at [600, 253] on div "D" at bounding box center [604, 254] width 35 height 28
drag, startPoint x: 588, startPoint y: 345, endPoint x: 572, endPoint y: 343, distance: 16.0
click at [588, 346] on button "Create poll" at bounding box center [564, 344] width 192 height 23
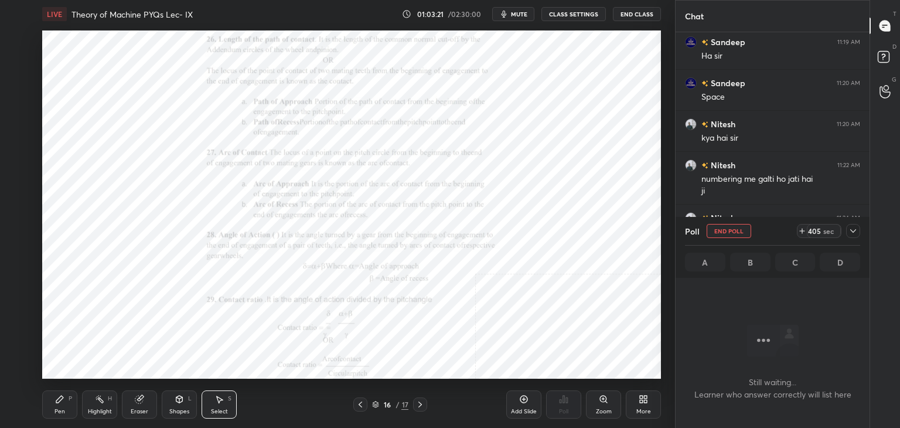
scroll to position [206, 190]
click at [605, 403] on icon at bounding box center [603, 398] width 9 height 9
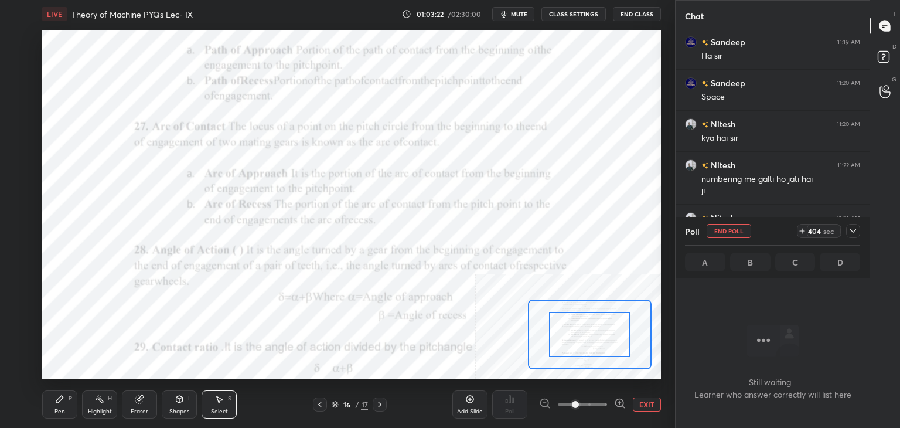
click at [619, 399] on icon at bounding box center [620, 403] width 8 height 8
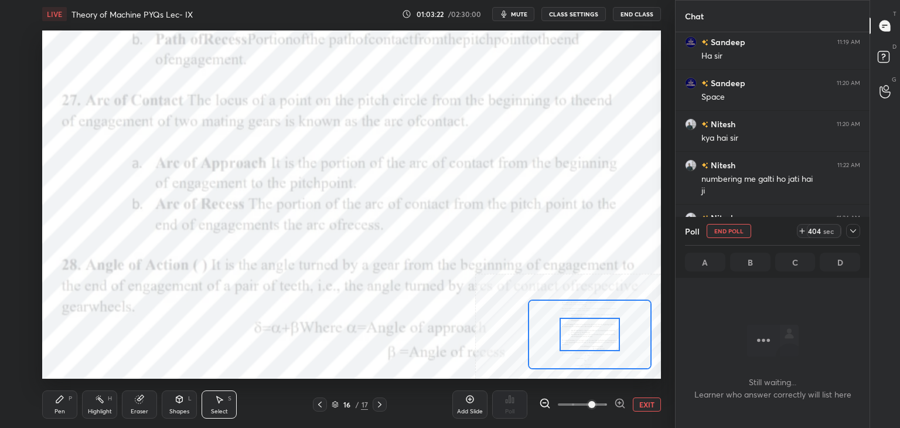
click at [621, 399] on icon at bounding box center [620, 403] width 8 height 8
click at [621, 399] on div at bounding box center [582, 404] width 87 height 14
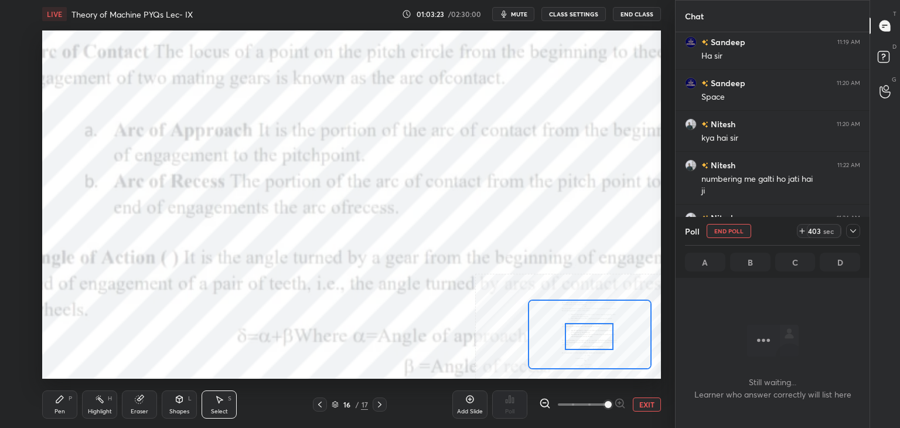
drag, startPoint x: 593, startPoint y: 336, endPoint x: 570, endPoint y: 376, distance: 46.2
click at [593, 335] on div at bounding box center [589, 336] width 49 height 27
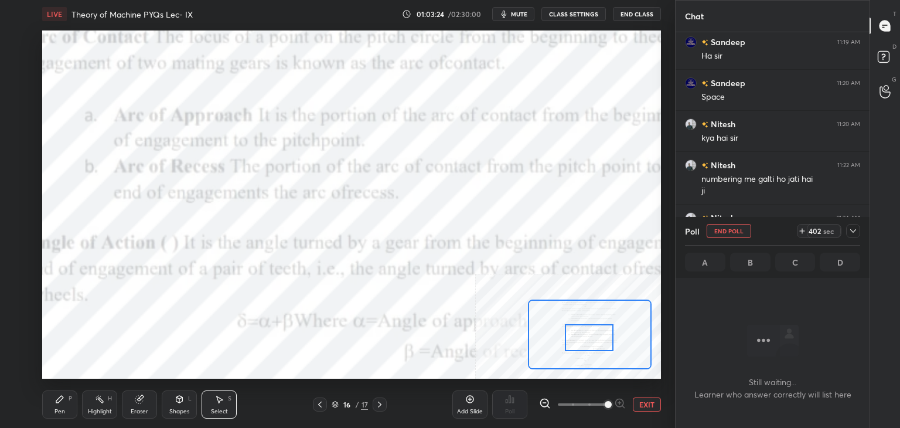
click at [546, 403] on icon at bounding box center [545, 403] width 12 height 12
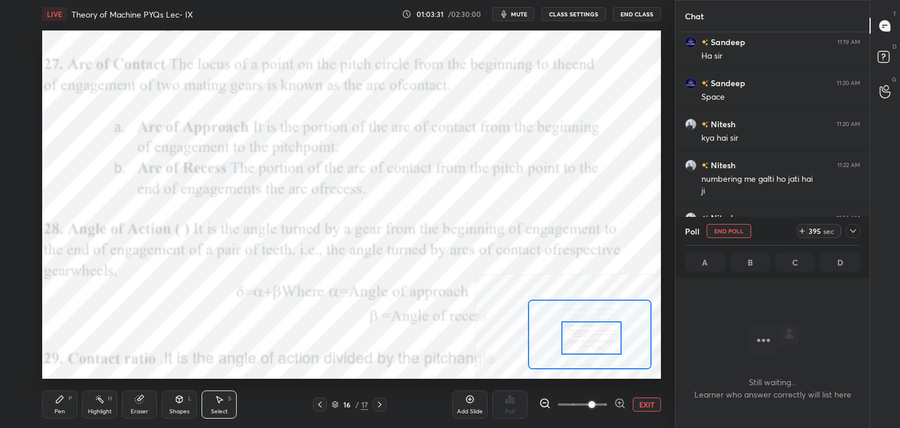
click at [587, 348] on div at bounding box center [591, 337] width 61 height 33
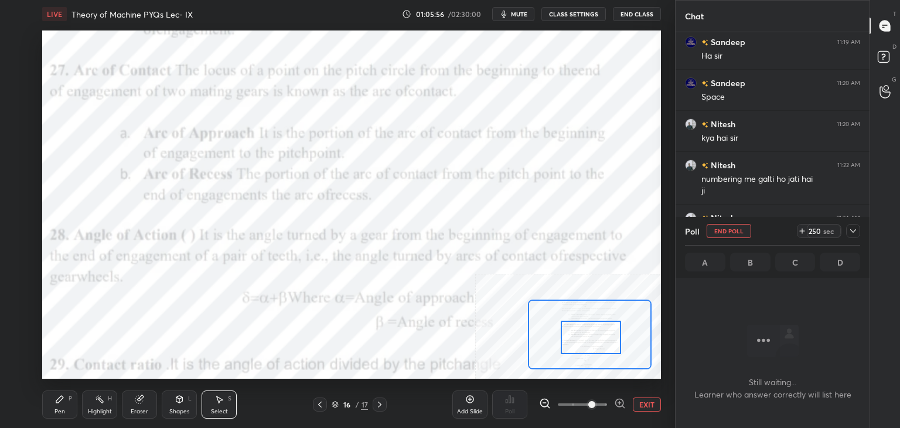
click at [643, 401] on button "EXIT" at bounding box center [647, 404] width 28 height 14
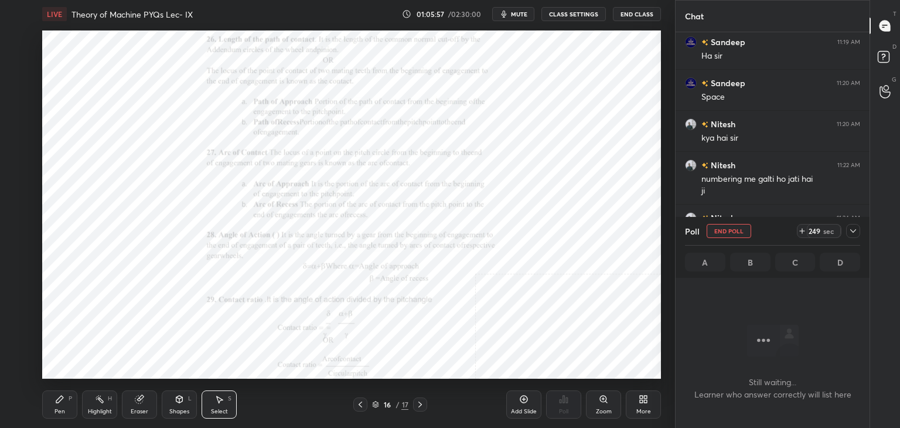
click at [732, 229] on button "End Poll" at bounding box center [729, 231] width 45 height 14
type textarea "x"
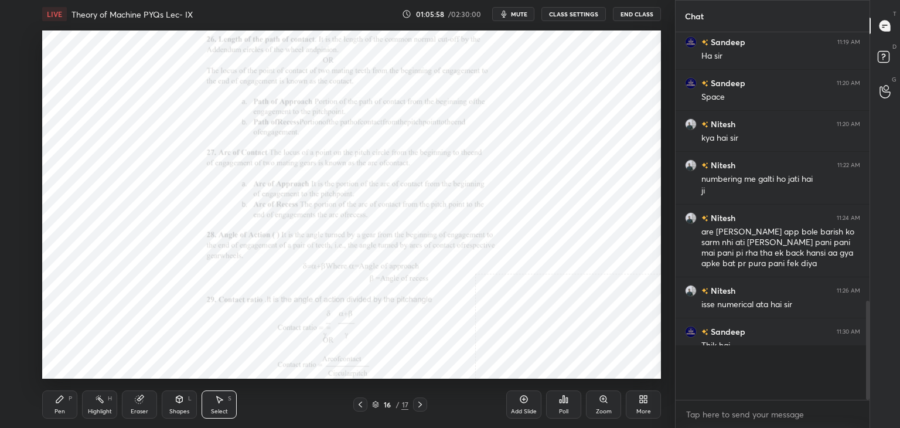
scroll to position [4, 4]
click at [565, 404] on icon at bounding box center [563, 398] width 9 height 9
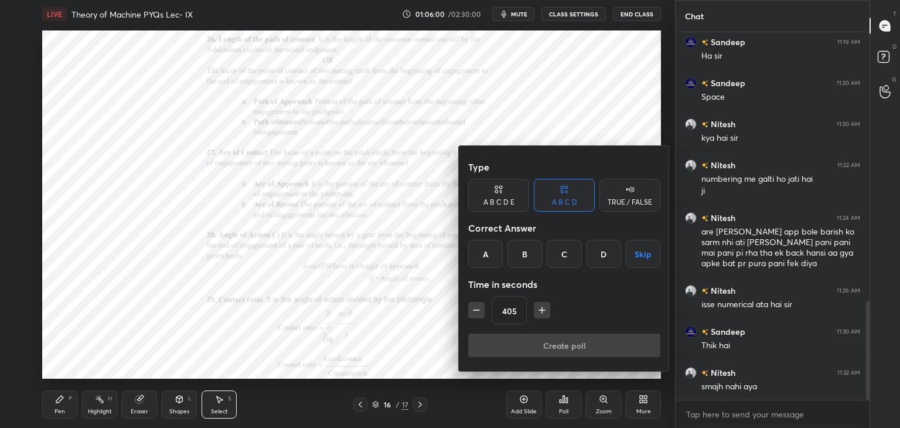
drag, startPoint x: 444, startPoint y: 347, endPoint x: 455, endPoint y: 351, distance: 11.7
click at [445, 348] on div at bounding box center [450, 214] width 900 height 428
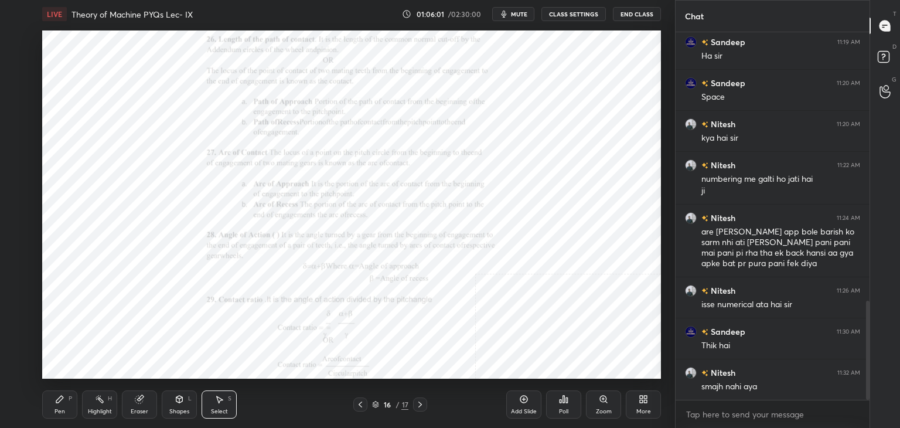
click at [609, 402] on div "Zoom" at bounding box center [603, 404] width 35 height 28
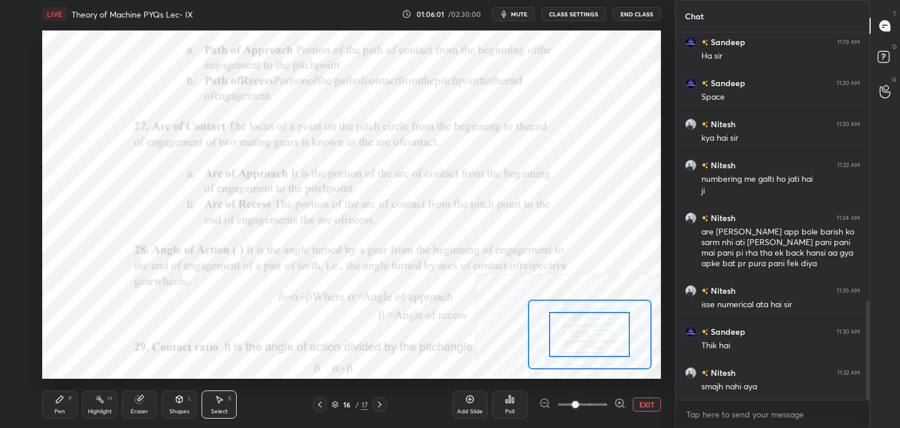
click at [623, 402] on icon at bounding box center [620, 403] width 12 height 12
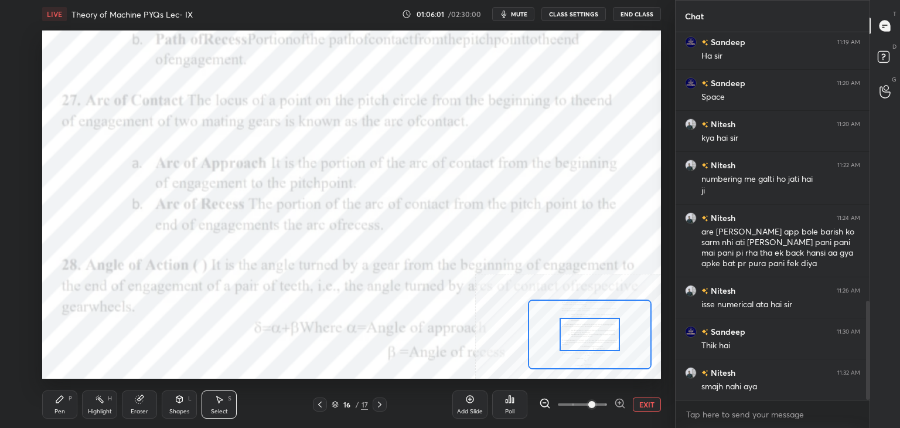
click at [621, 401] on icon at bounding box center [620, 403] width 12 height 12
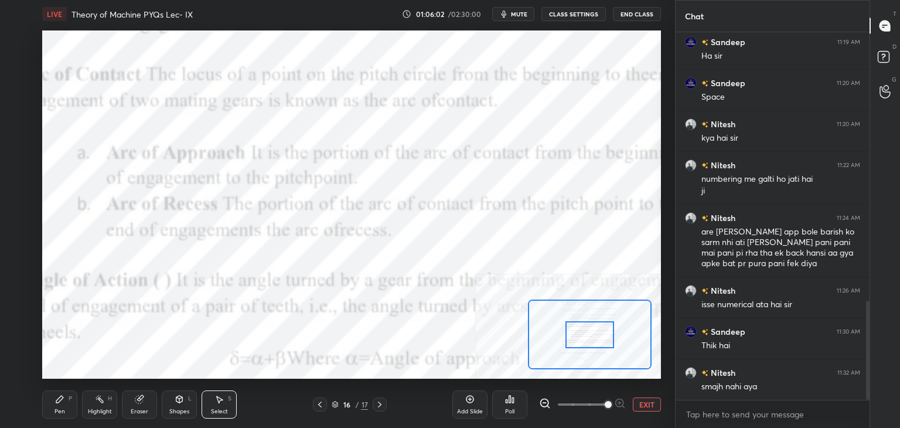
drag, startPoint x: 620, startPoint y: 401, endPoint x: 619, endPoint y: 377, distance: 24.1
click at [612, 401] on span at bounding box center [608, 404] width 7 height 7
click at [546, 403] on icon at bounding box center [545, 403] width 12 height 12
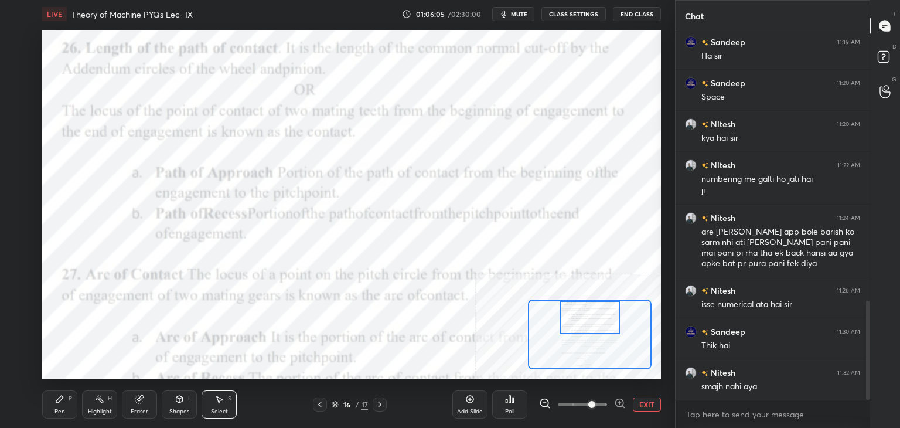
drag, startPoint x: 569, startPoint y: 325, endPoint x: 569, endPoint y: 308, distance: 17.6
click at [569, 308] on div at bounding box center [590, 317] width 61 height 33
drag, startPoint x: 100, startPoint y: 400, endPoint x: 98, endPoint y: 388, distance: 12.5
click at [100, 399] on icon at bounding box center [99, 398] width 9 height 9
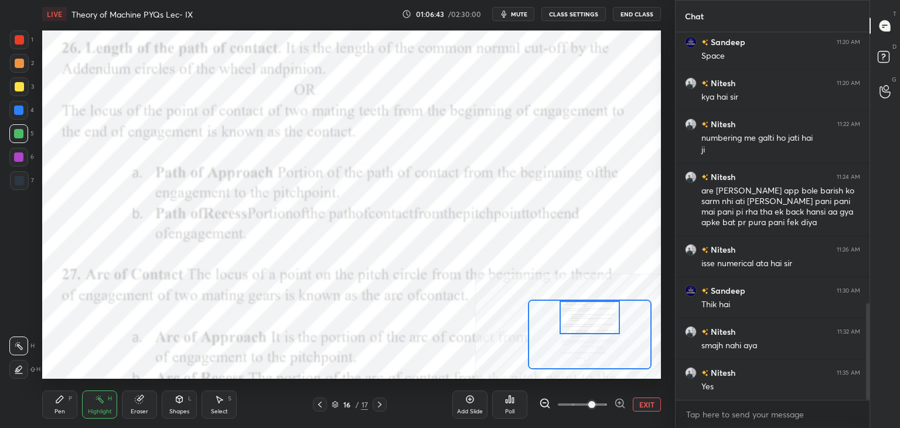
drag, startPoint x: 166, startPoint y: 405, endPoint x: 167, endPoint y: 399, distance: 5.9
click at [166, 406] on div "Shapes L" at bounding box center [179, 404] width 35 height 28
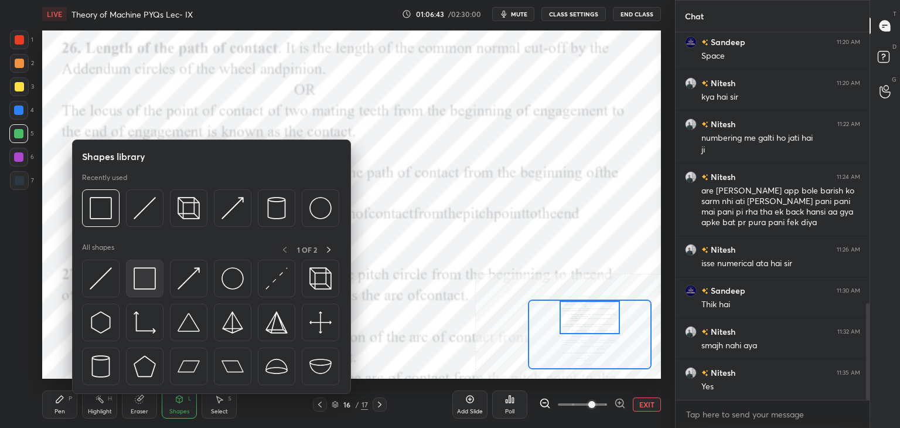
click at [129, 270] on div at bounding box center [145, 279] width 38 height 38
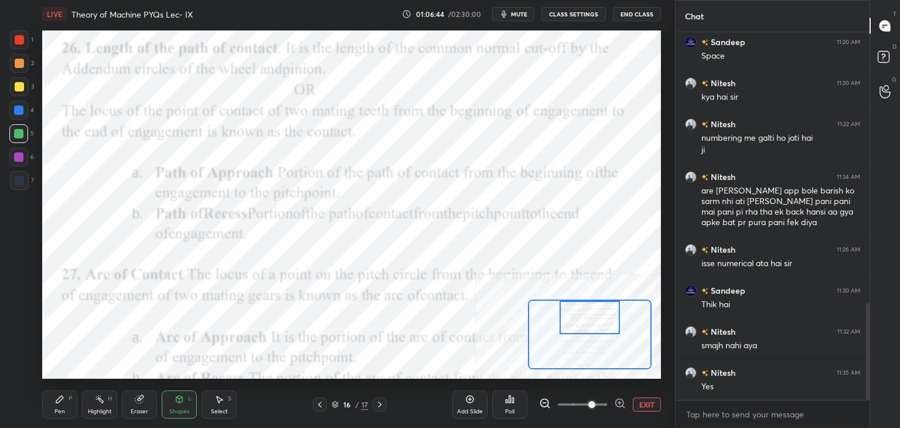
click at [18, 152] on div at bounding box center [18, 157] width 19 height 19
click at [645, 404] on button "EXIT" at bounding box center [647, 404] width 28 height 14
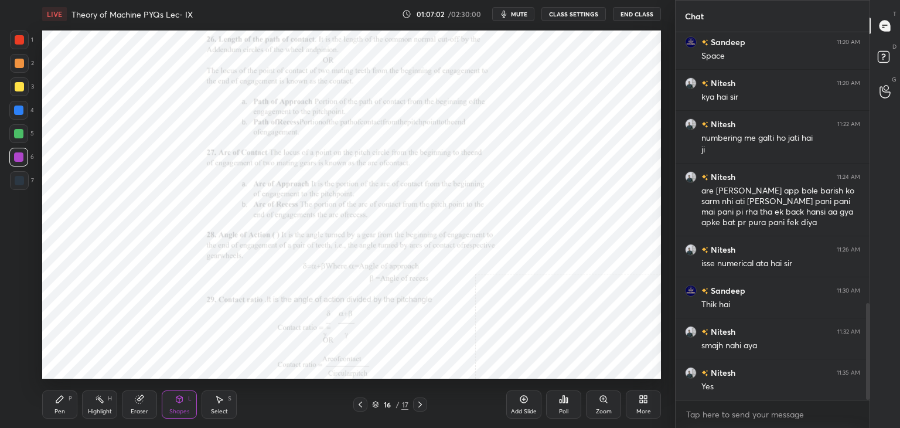
click at [606, 404] on div "Zoom" at bounding box center [603, 404] width 35 height 28
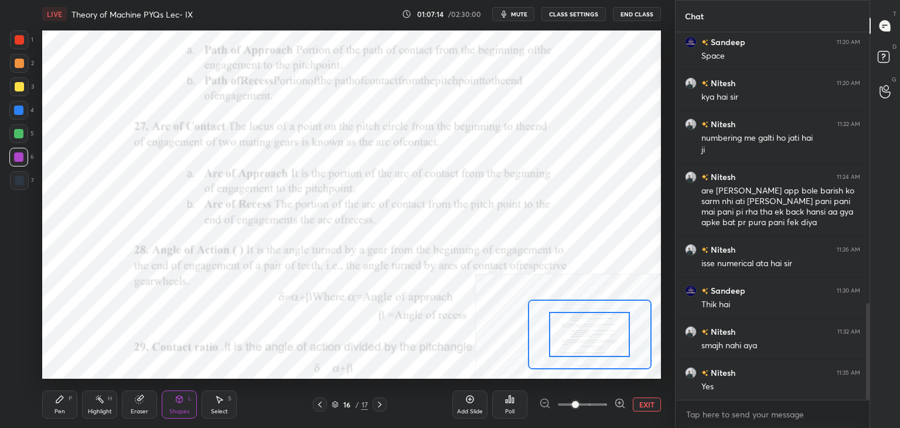
scroll to position [1075, 0]
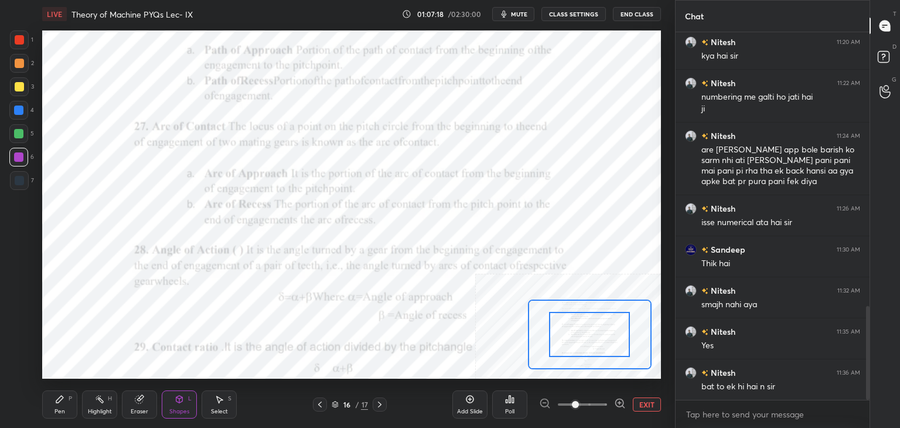
click at [170, 399] on div "Shapes L" at bounding box center [179, 404] width 35 height 28
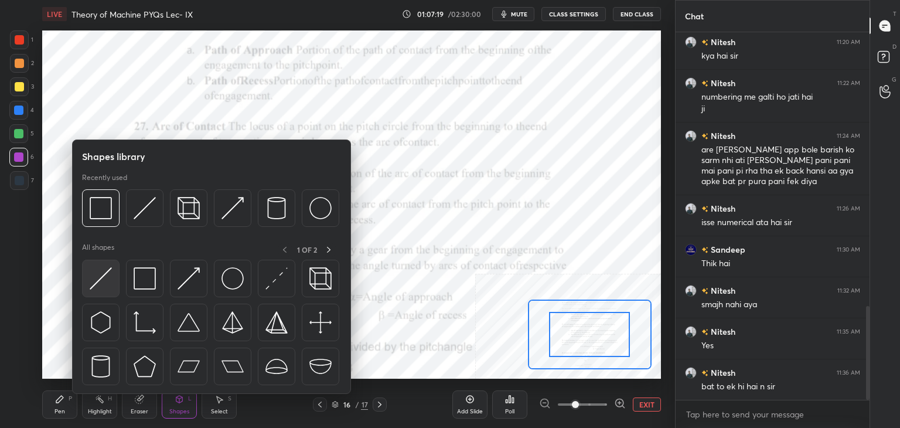
click at [98, 287] on img at bounding box center [101, 278] width 22 height 22
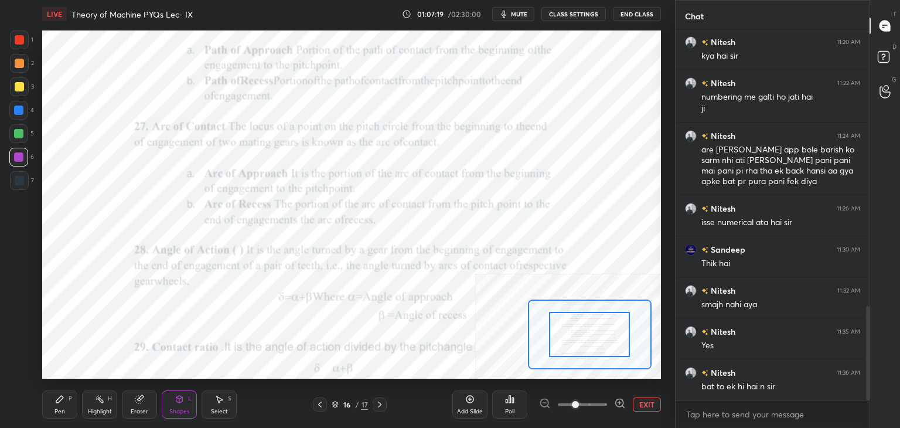
click at [19, 169] on div "6" at bounding box center [21, 159] width 25 height 23
click at [22, 180] on div at bounding box center [19, 180] width 9 height 9
drag, startPoint x: 62, startPoint y: 404, endPoint x: 60, endPoint y: 390, distance: 14.2
click at [62, 402] on div "Pen P" at bounding box center [59, 404] width 35 height 28
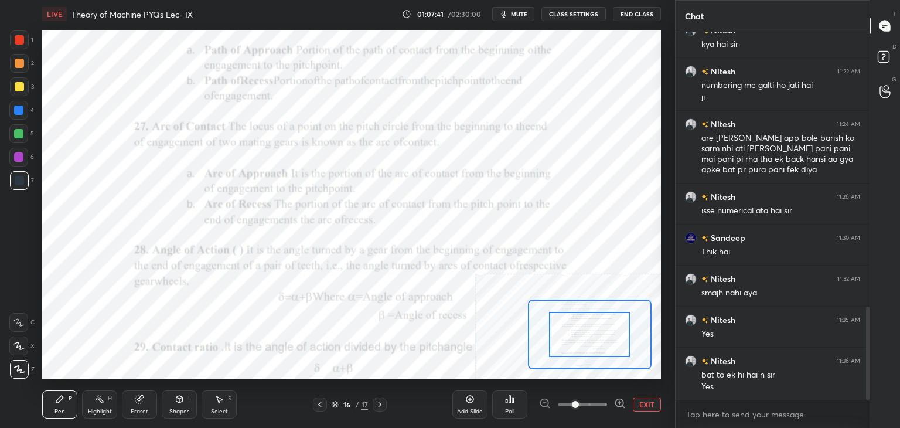
click at [232, 399] on div "Select S" at bounding box center [219, 404] width 35 height 28
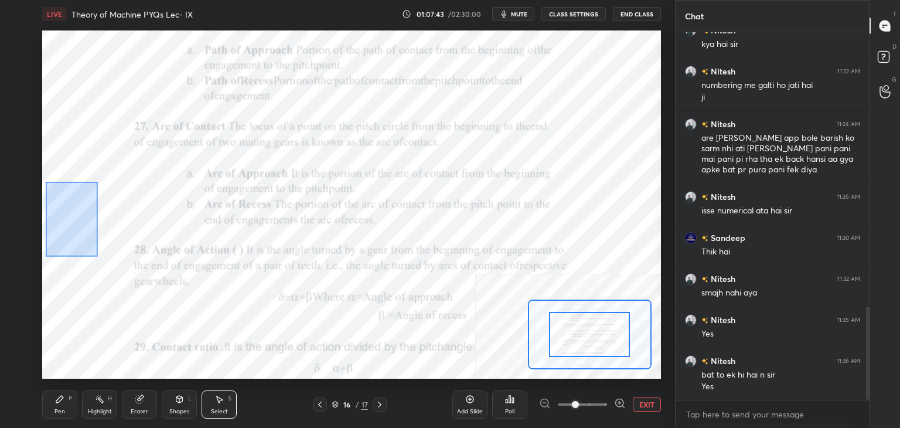
drag, startPoint x: 45, startPoint y: 182, endPoint x: 111, endPoint y: 247, distance: 92.8
click at [96, 255] on div "0 ° Undo Copy Duplicate Duplicate to new slide Delete" at bounding box center [351, 205] width 928 height 522
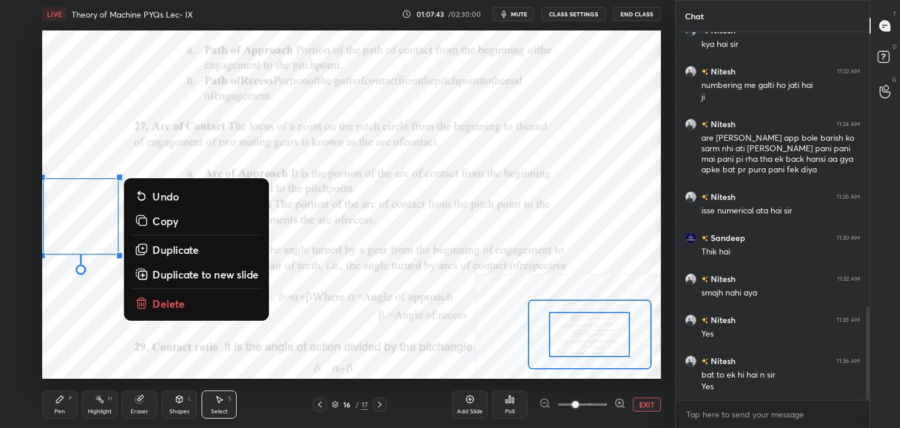
click at [171, 299] on p "Delete" at bounding box center [168, 303] width 33 height 14
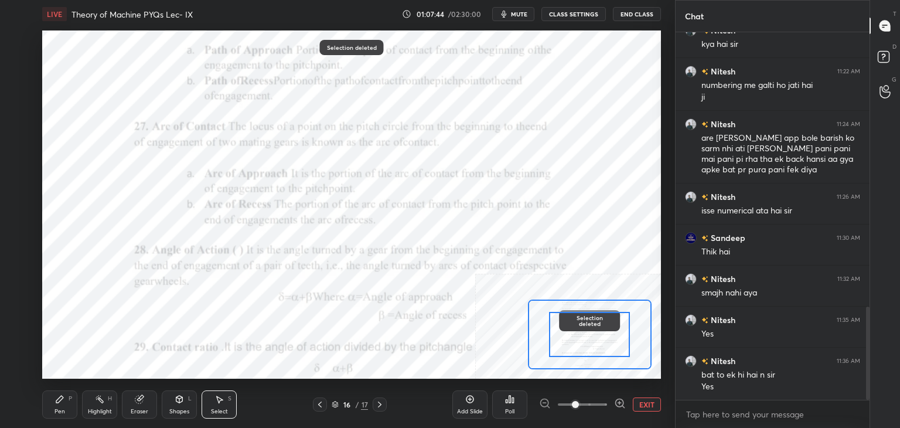
drag, startPoint x: 92, startPoint y: 405, endPoint x: 98, endPoint y: 380, distance: 26.0
click at [92, 405] on div "Highlight H" at bounding box center [99, 404] width 35 height 28
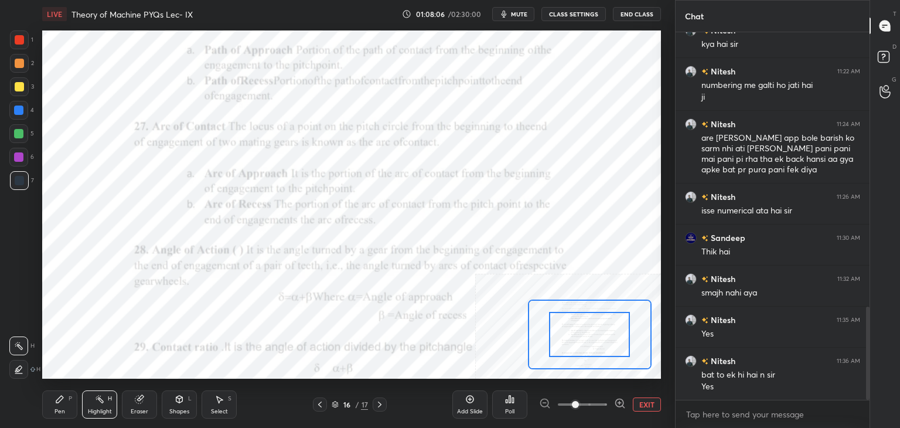
click at [145, 401] on div "Eraser" at bounding box center [139, 404] width 35 height 28
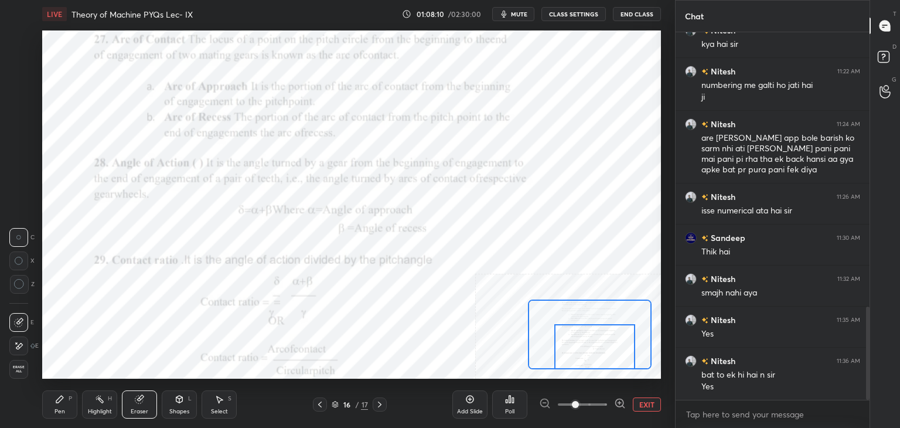
scroll to position [1127, 0]
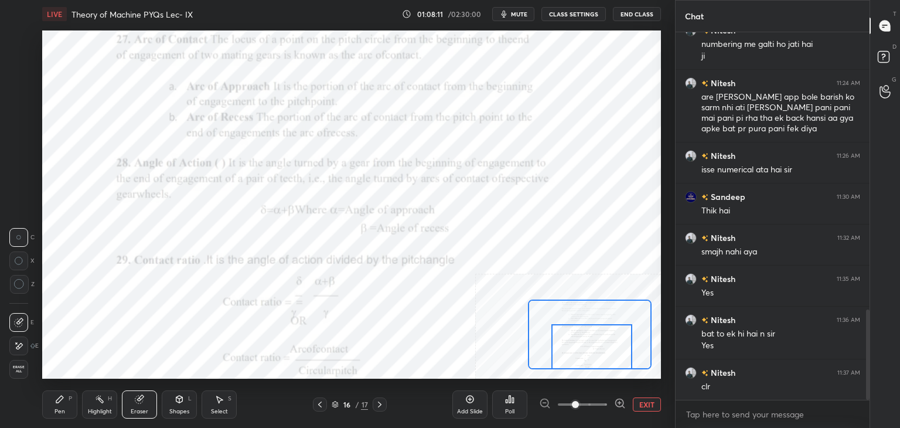
click at [577, 371] on div "Setting up your live class Poll for secs No correct answer Start poll" at bounding box center [351, 204] width 619 height 348
click at [175, 400] on div "Shapes L" at bounding box center [179, 404] width 35 height 28
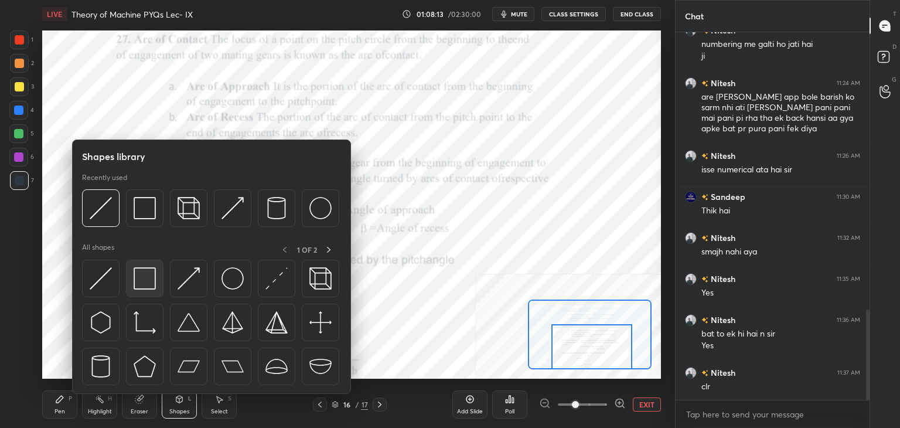
click at [154, 274] on img at bounding box center [145, 278] width 22 height 22
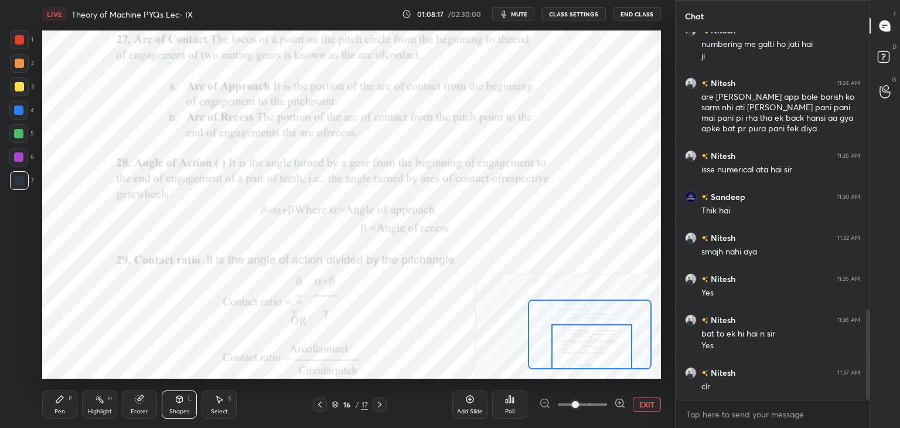
click at [23, 161] on div at bounding box center [18, 157] width 19 height 19
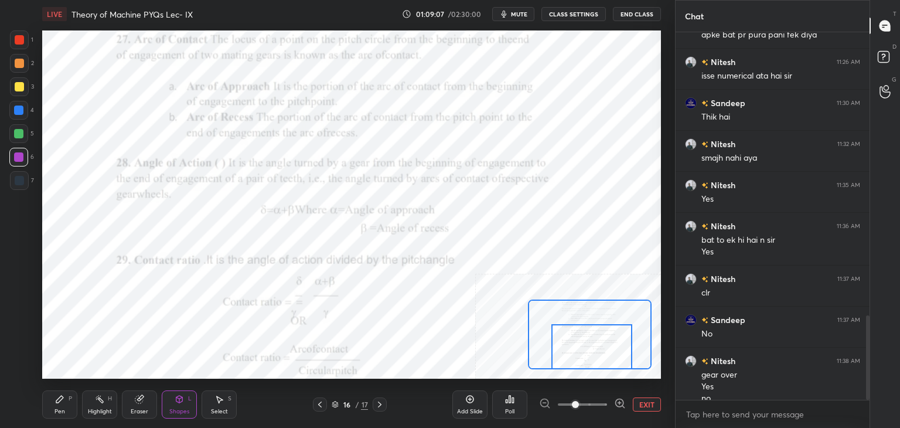
scroll to position [1233, 0]
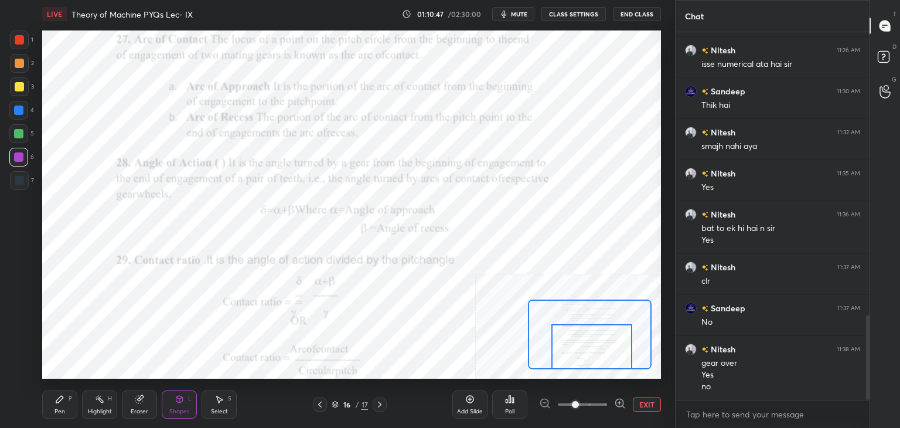
click at [319, 405] on icon at bounding box center [319, 404] width 9 height 9
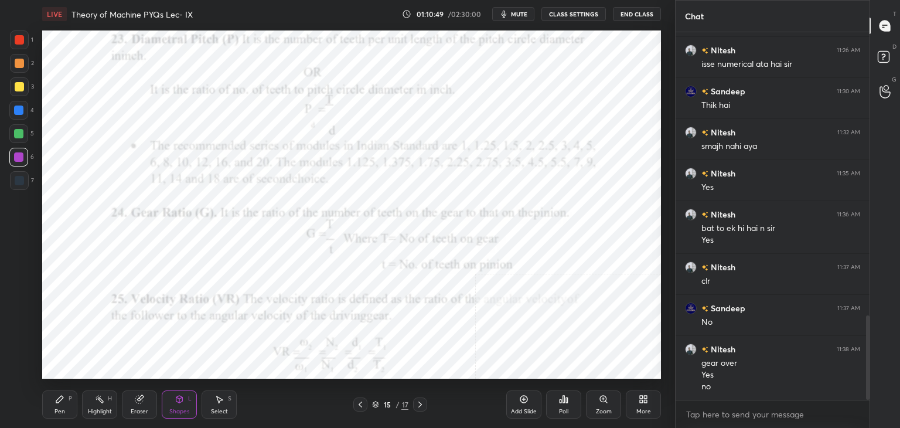
click at [420, 404] on icon at bounding box center [419, 404] width 9 height 9
click at [595, 401] on div "Zoom" at bounding box center [603, 404] width 35 height 28
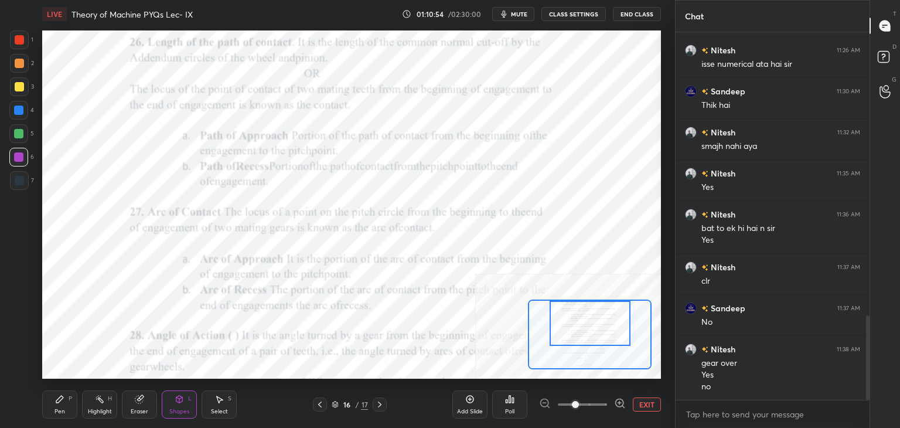
drag, startPoint x: 591, startPoint y: 305, endPoint x: 586, endPoint y: 299, distance: 7.5
click at [592, 302] on div at bounding box center [590, 323] width 81 height 45
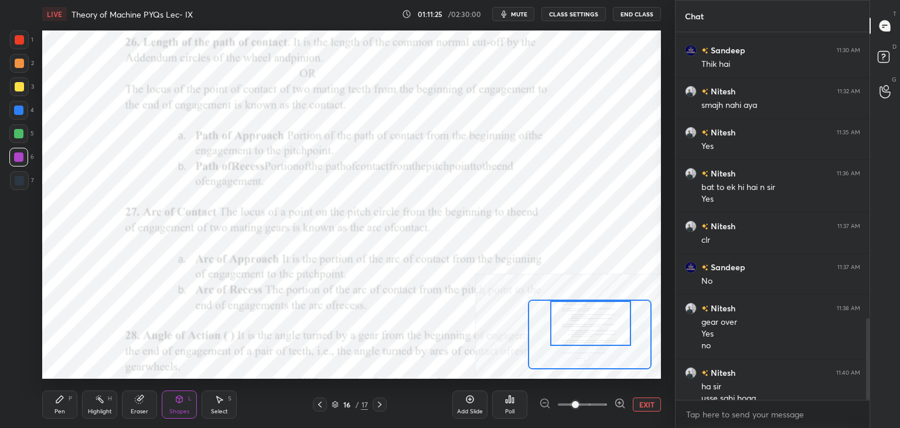
scroll to position [1286, 0]
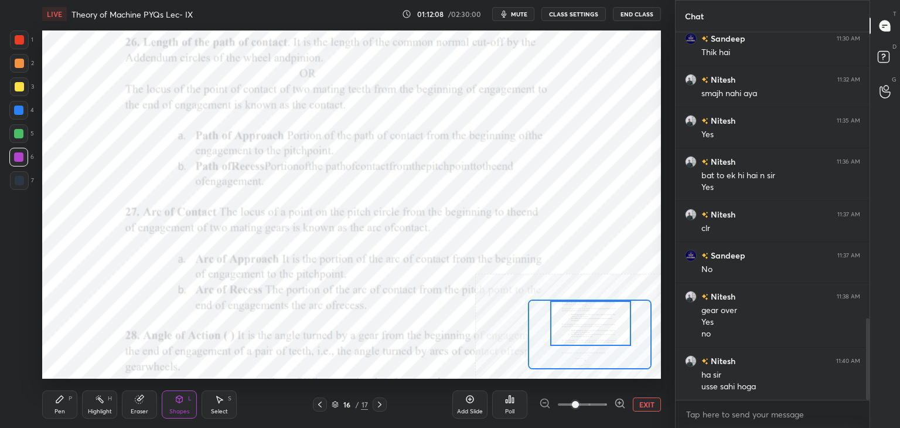
click at [640, 401] on button "EXIT" at bounding box center [647, 404] width 28 height 14
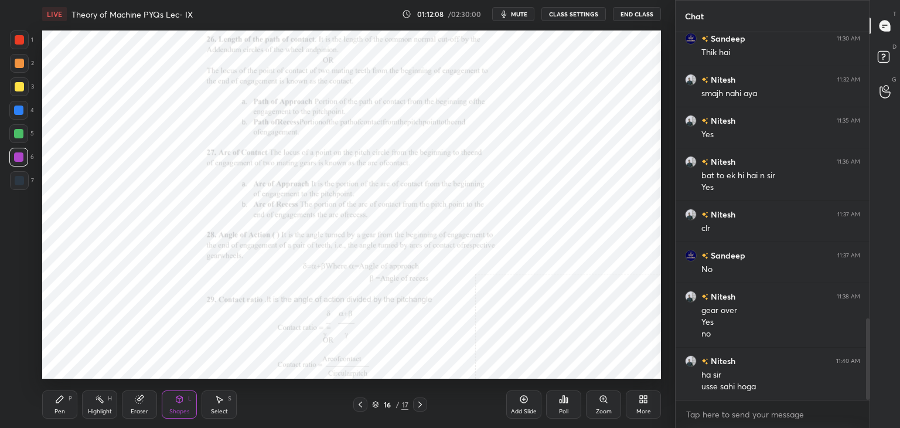
click at [644, 400] on icon at bounding box center [645, 401] width 3 height 3
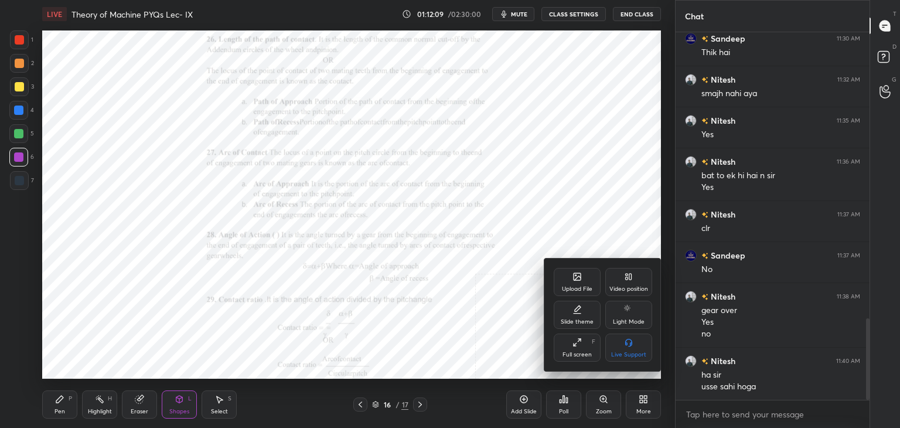
click at [569, 284] on div "Upload File" at bounding box center [577, 282] width 47 height 28
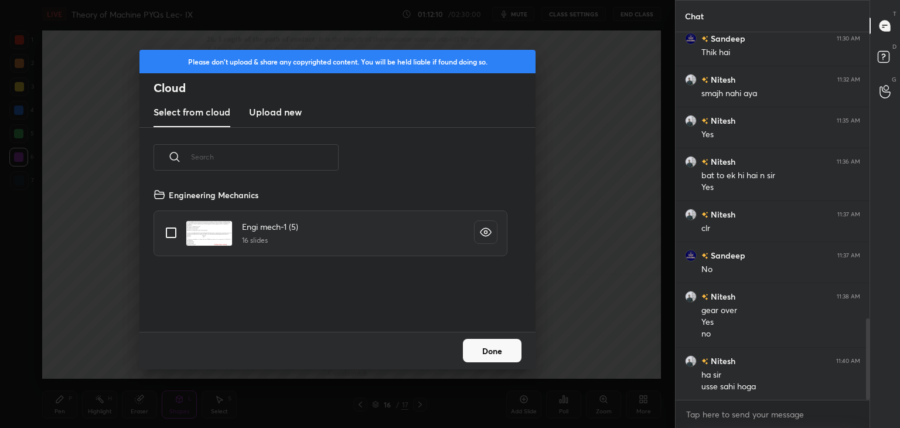
scroll to position [144, 376]
drag, startPoint x: 277, startPoint y: 115, endPoint x: 285, endPoint y: 122, distance: 11.3
click at [278, 115] on h3 "Upload new" at bounding box center [275, 112] width 53 height 14
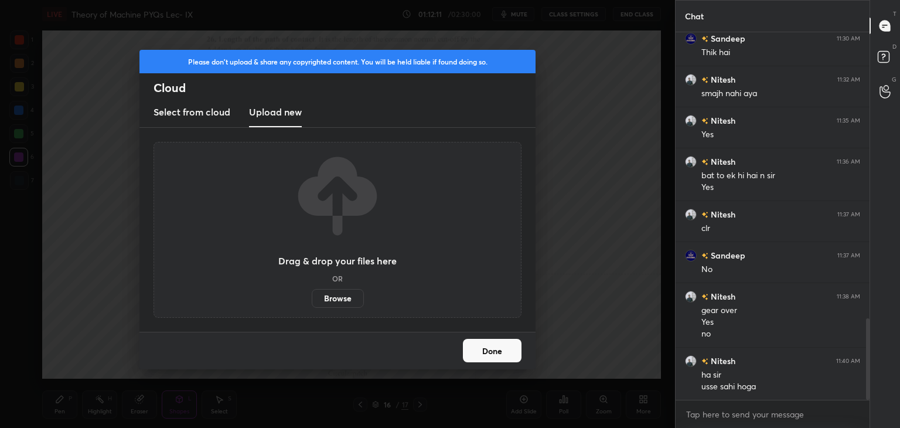
click at [340, 299] on label "Browse" at bounding box center [338, 298] width 52 height 19
click at [312, 299] on input "Browse" at bounding box center [312, 298] width 0 height 19
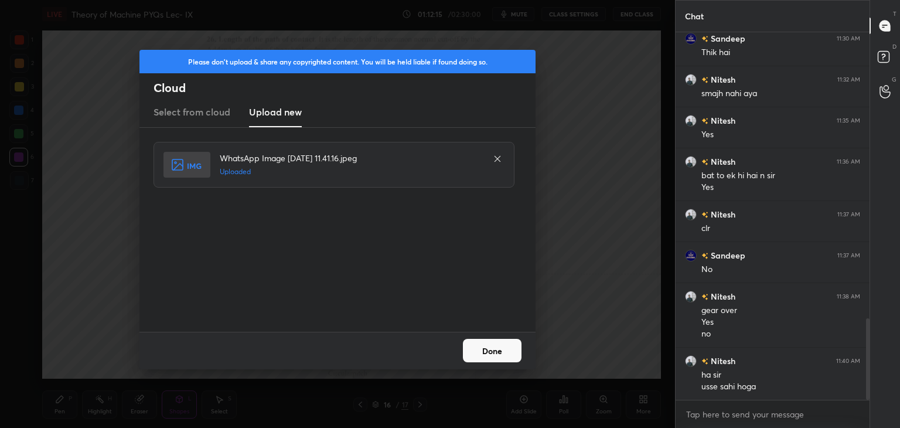
drag, startPoint x: 489, startPoint y: 355, endPoint x: 450, endPoint y: 364, distance: 39.7
click at [490, 357] on button "Done" at bounding box center [492, 350] width 59 height 23
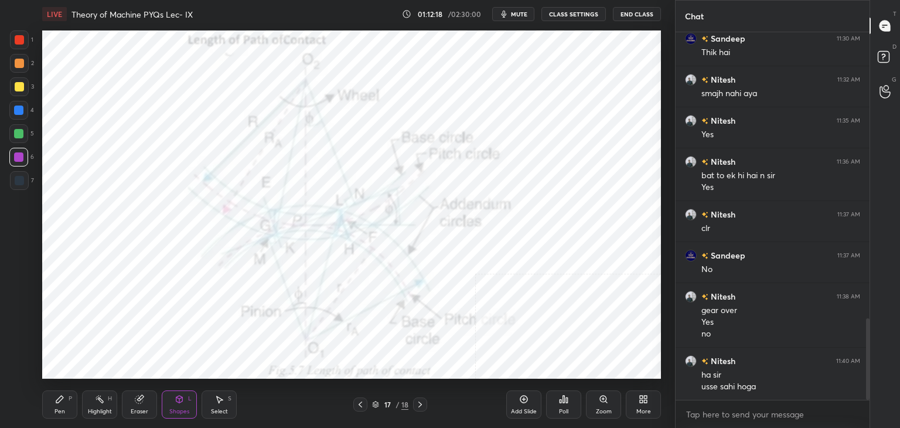
click at [21, 38] on div at bounding box center [19, 39] width 9 height 9
click at [20, 159] on div at bounding box center [18, 156] width 9 height 9
click at [61, 404] on icon at bounding box center [59, 398] width 9 height 9
click at [141, 401] on icon at bounding box center [139, 398] width 9 height 9
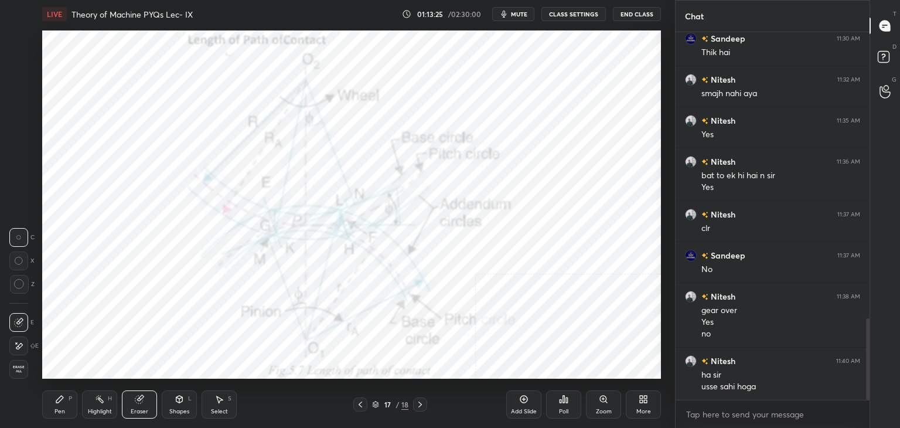
click at [643, 401] on icon at bounding box center [643, 398] width 9 height 9
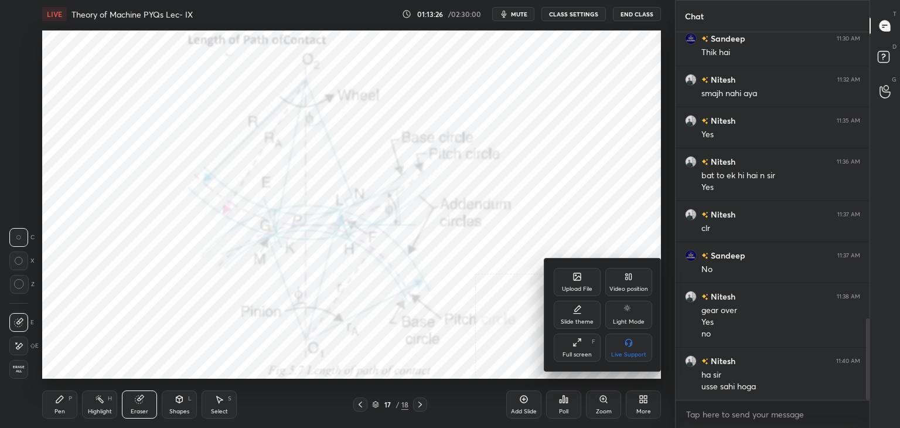
click at [567, 282] on div "Upload File" at bounding box center [577, 282] width 47 height 28
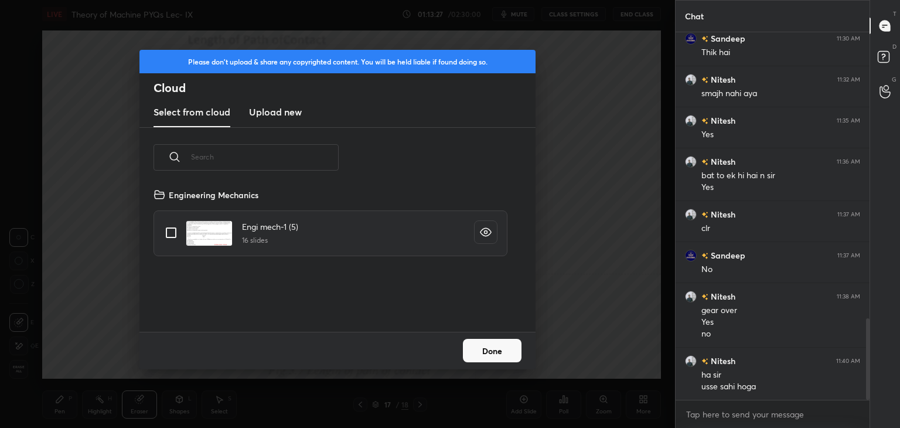
click at [267, 105] on h3 "Upload new" at bounding box center [275, 112] width 53 height 14
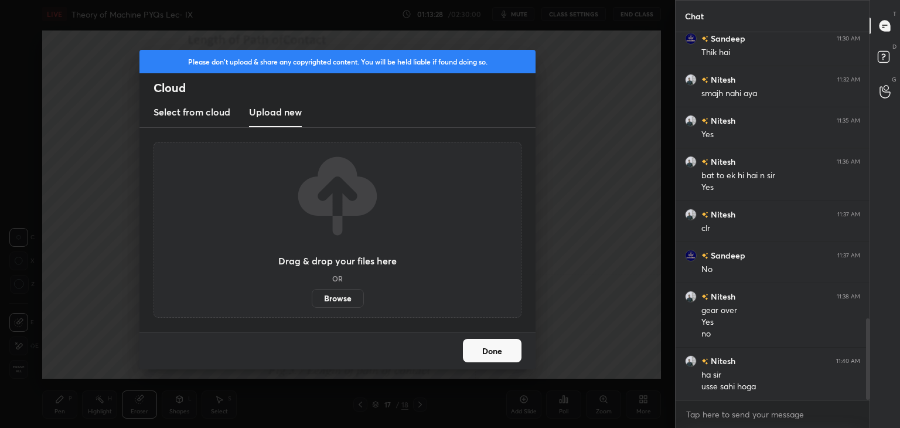
click at [350, 296] on label "Browse" at bounding box center [338, 298] width 52 height 19
click at [312, 296] on input "Browse" at bounding box center [312, 298] width 0 height 19
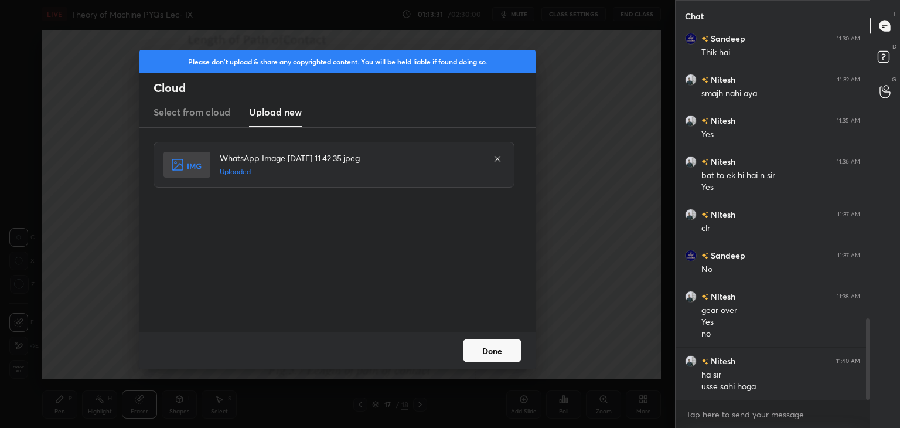
click at [499, 349] on button "Done" at bounding box center [492, 350] width 59 height 23
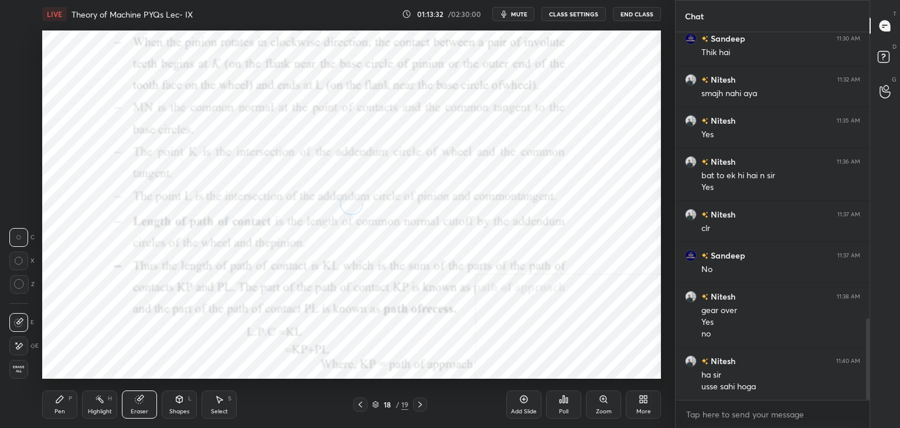
click at [183, 396] on icon at bounding box center [179, 398] width 9 height 9
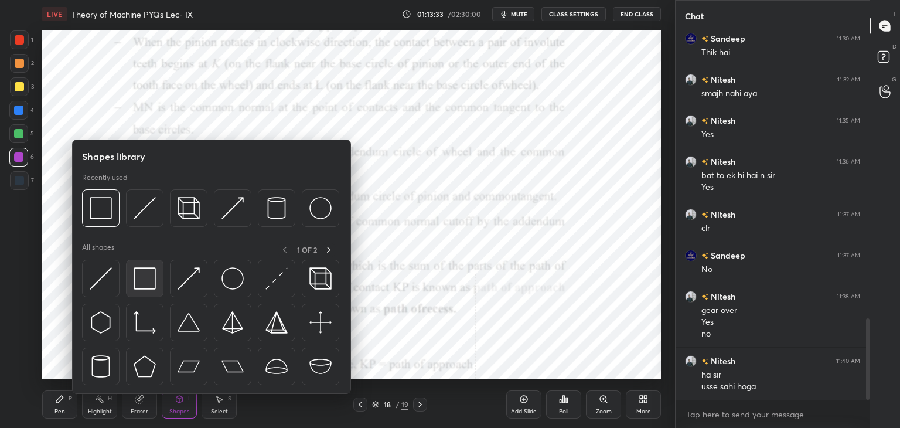
click at [139, 272] on img at bounding box center [145, 278] width 22 height 22
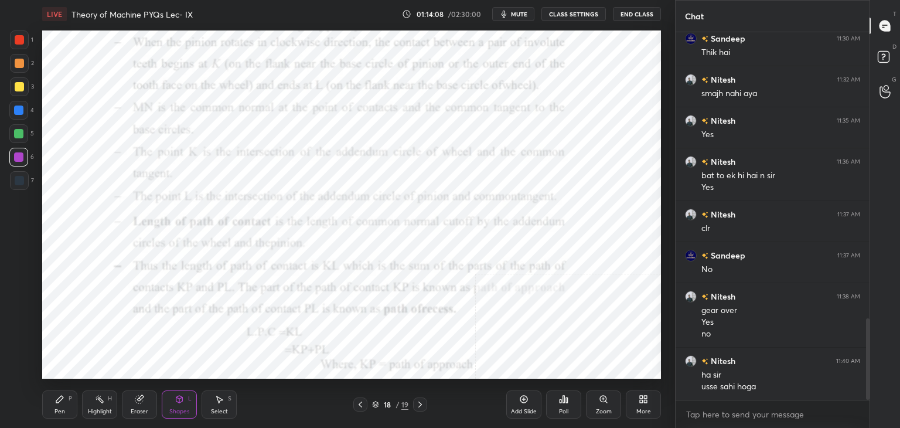
click at [361, 404] on icon at bounding box center [360, 404] width 9 height 9
click at [63, 401] on icon at bounding box center [59, 398] width 9 height 9
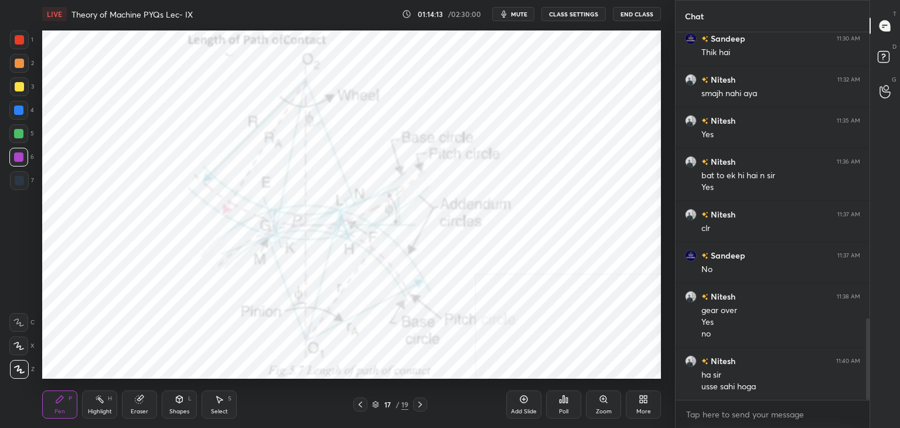
click at [23, 176] on div at bounding box center [19, 180] width 9 height 9
drag, startPoint x: 418, startPoint y: 399, endPoint x: 415, endPoint y: 390, distance: 9.8
click at [418, 400] on div at bounding box center [420, 404] width 14 height 14
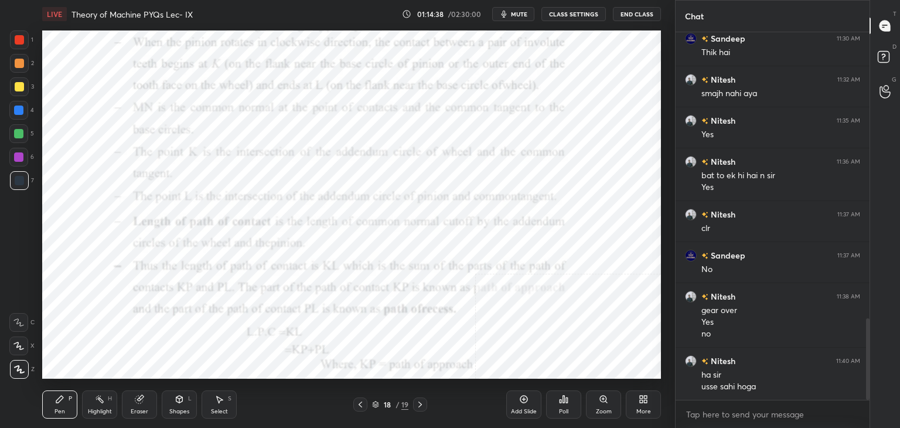
click at [176, 406] on div "Shapes L" at bounding box center [179, 404] width 35 height 28
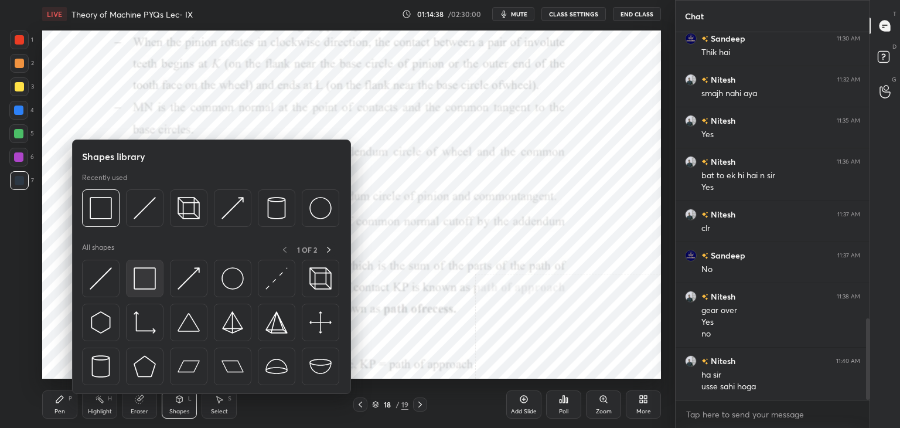
click at [142, 285] on img at bounding box center [145, 278] width 22 height 22
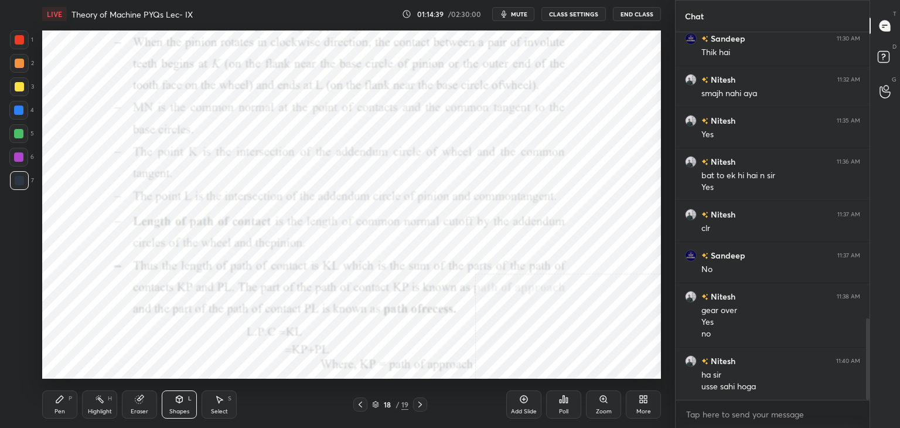
drag, startPoint x: 22, startPoint y: 154, endPoint x: 36, endPoint y: 146, distance: 16.2
click at [21, 154] on div at bounding box center [18, 156] width 9 height 9
click at [360, 403] on icon at bounding box center [360, 404] width 9 height 9
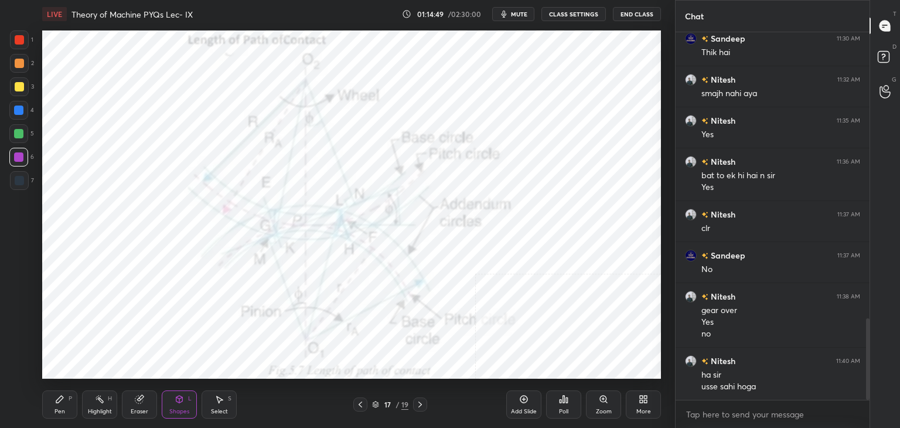
click at [97, 404] on icon at bounding box center [99, 398] width 9 height 9
drag, startPoint x: 183, startPoint y: 405, endPoint x: 179, endPoint y: 397, distance: 10.0
click at [183, 405] on div "Shapes L" at bounding box center [179, 404] width 35 height 28
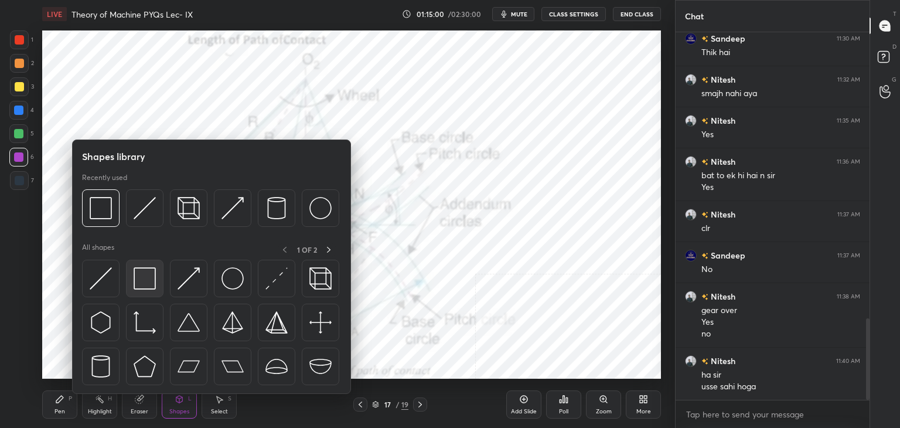
click at [140, 280] on img at bounding box center [145, 278] width 22 height 22
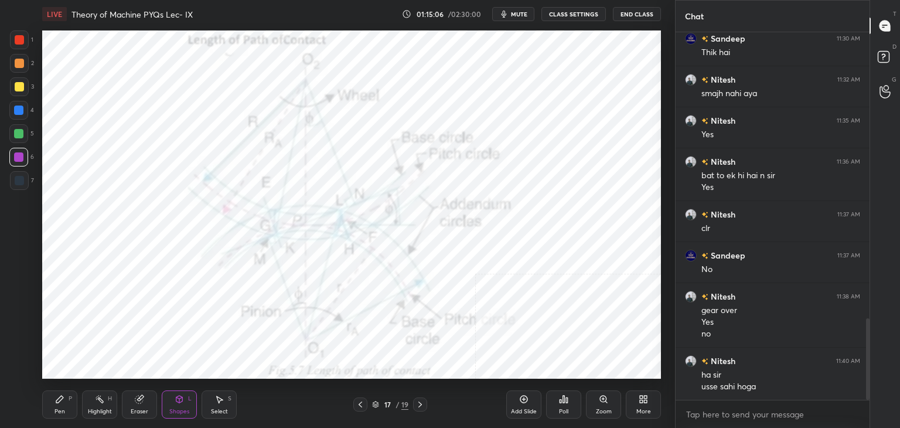
click at [108, 399] on div "H" at bounding box center [110, 399] width 4 height 6
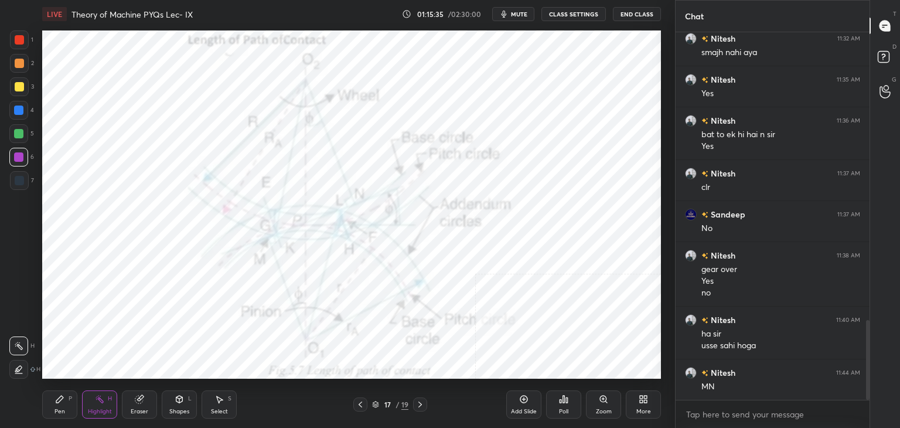
click at [422, 401] on icon at bounding box center [419, 404] width 9 height 9
click at [363, 404] on icon at bounding box center [360, 404] width 9 height 9
click at [420, 401] on icon at bounding box center [419, 404] width 9 height 9
click at [361, 402] on icon at bounding box center [361, 404] width 4 height 6
click at [423, 401] on icon at bounding box center [419, 404] width 9 height 9
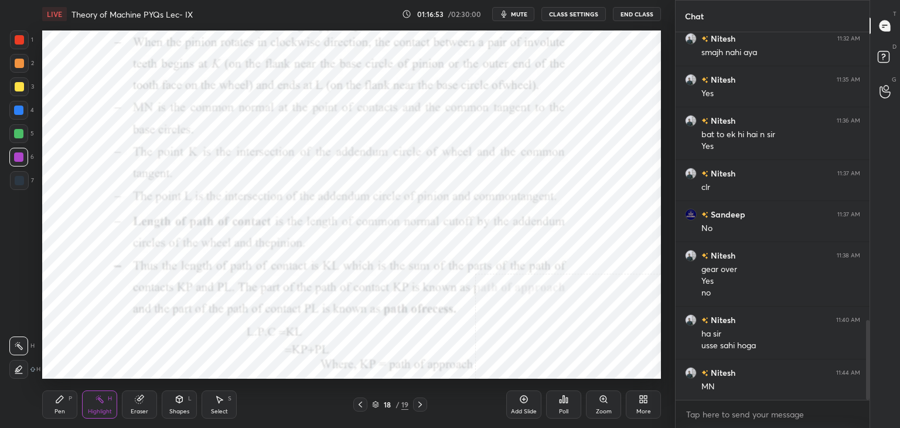
drag, startPoint x: 359, startPoint y: 403, endPoint x: 352, endPoint y: 392, distance: 13.5
click at [360, 403] on icon at bounding box center [360, 404] width 9 height 9
drag, startPoint x: 420, startPoint y: 403, endPoint x: 405, endPoint y: 393, distance: 17.4
click at [420, 403] on icon at bounding box center [419, 404] width 9 height 9
click at [370, 400] on div "18 / 19" at bounding box center [390, 404] width 74 height 14
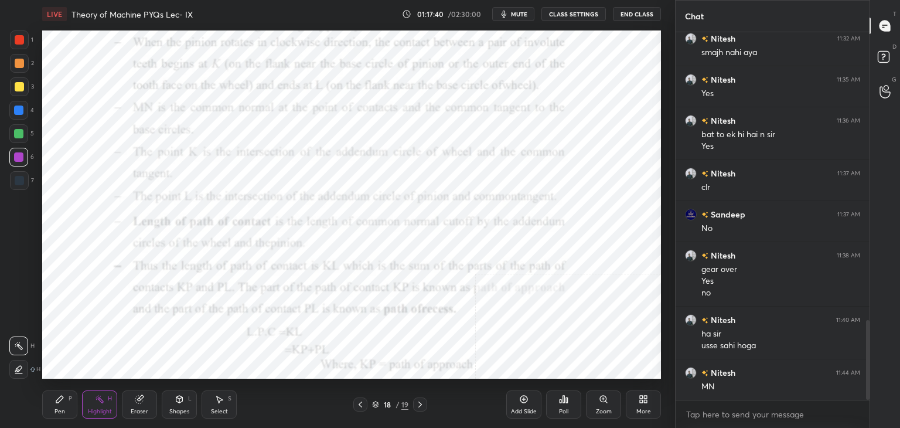
drag, startPoint x: 363, startPoint y: 404, endPoint x: 361, endPoint y: 394, distance: 9.7
click at [363, 403] on icon at bounding box center [360, 404] width 9 height 9
click at [421, 404] on icon at bounding box center [420, 404] width 4 height 6
click at [363, 405] on icon at bounding box center [360, 404] width 9 height 9
click at [361, 404] on icon at bounding box center [360, 404] width 9 height 9
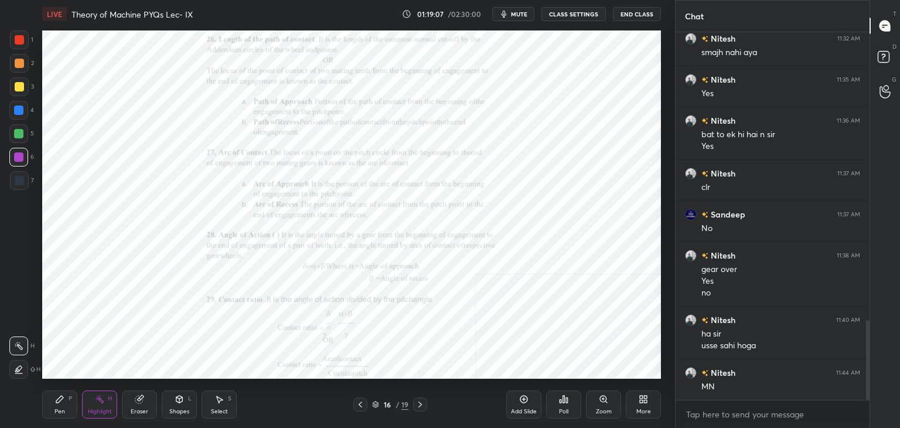
click at [418, 403] on icon at bounding box center [419, 404] width 9 height 9
click at [420, 402] on icon at bounding box center [420, 404] width 4 height 6
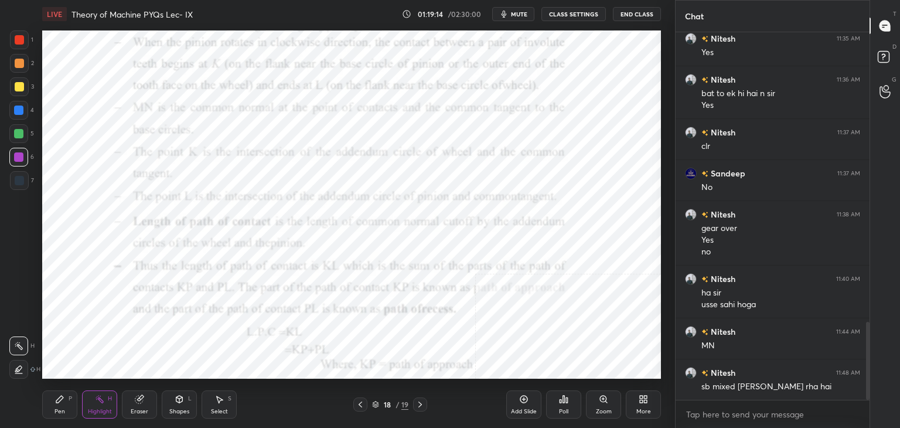
click at [362, 403] on icon at bounding box center [360, 404] width 9 height 9
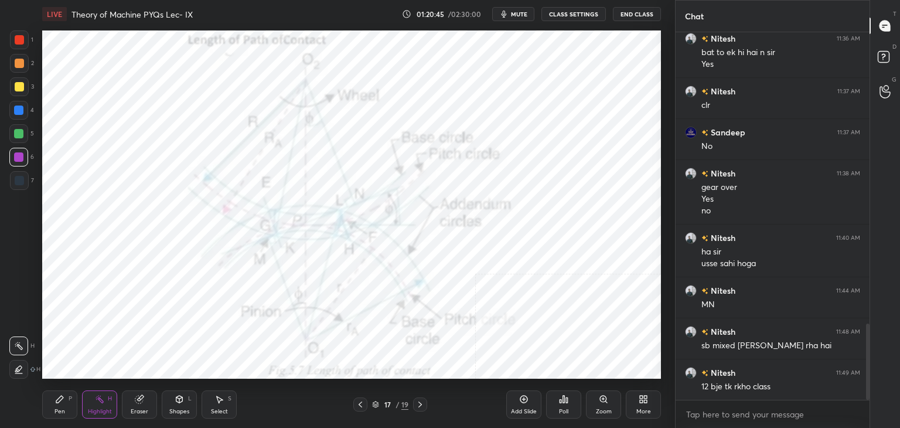
scroll to position [1450, 0]
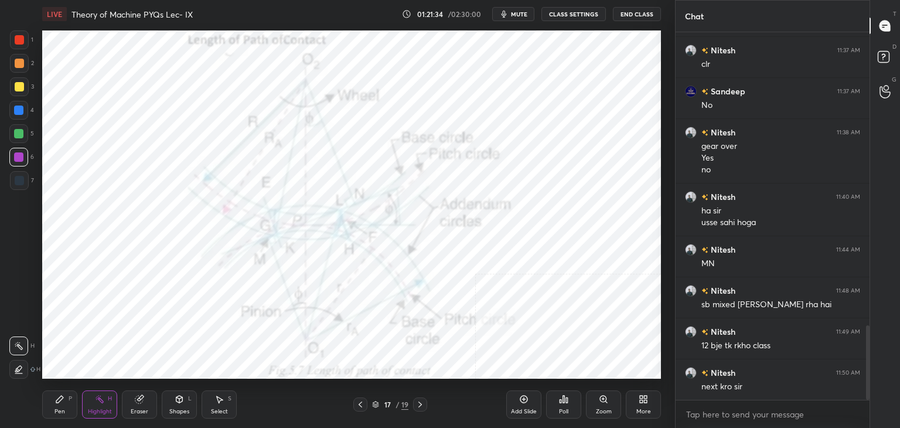
click at [420, 403] on icon at bounding box center [419, 404] width 9 height 9
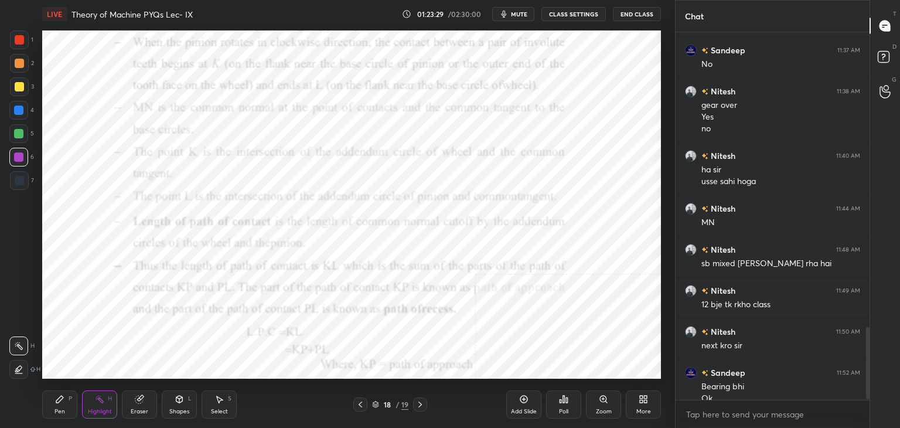
scroll to position [1502, 0]
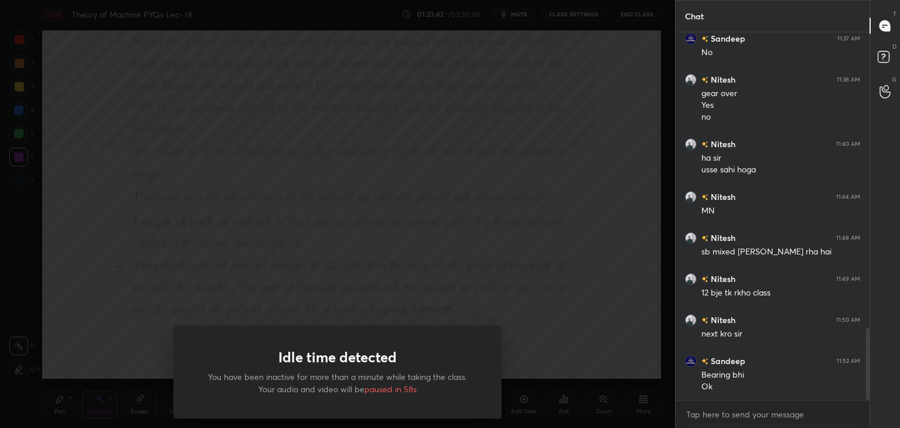
drag, startPoint x: 358, startPoint y: 185, endPoint x: 384, endPoint y: 183, distance: 26.5
click at [373, 190] on div "Idle time detected You have been inactive for more than a minute while taking t…" at bounding box center [337, 214] width 675 height 428
drag, startPoint x: 384, startPoint y: 183, endPoint x: 394, endPoint y: 190, distance: 11.7
click at [387, 190] on div "Idle time detected You have been inactive for more than a minute while taking t…" at bounding box center [337, 214] width 675 height 428
drag, startPoint x: 394, startPoint y: 190, endPoint x: 384, endPoint y: 201, distance: 14.6
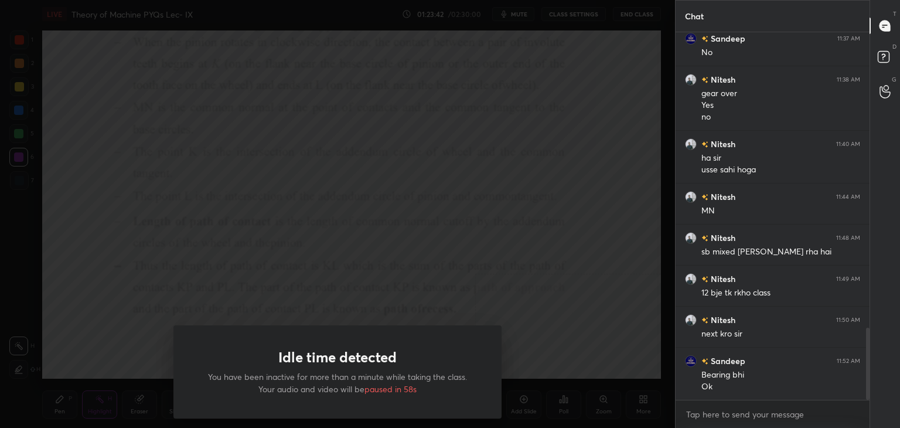
click at [369, 198] on div "Idle time detected You have been inactive for more than a minute while taking t…" at bounding box center [337, 214] width 675 height 428
drag, startPoint x: 346, startPoint y: 270, endPoint x: 331, endPoint y: 255, distance: 21.1
click at [347, 270] on div "Idle time detected You have been inactive for more than a minute while taking t…" at bounding box center [337, 214] width 675 height 428
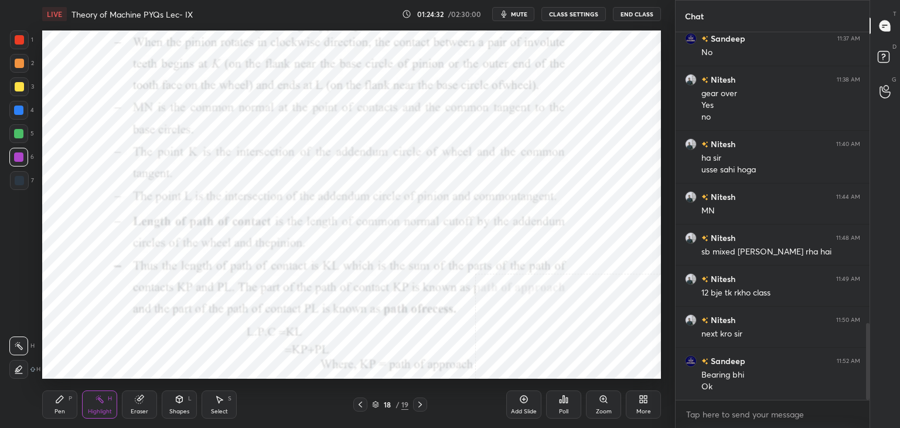
scroll to position [1399, 0]
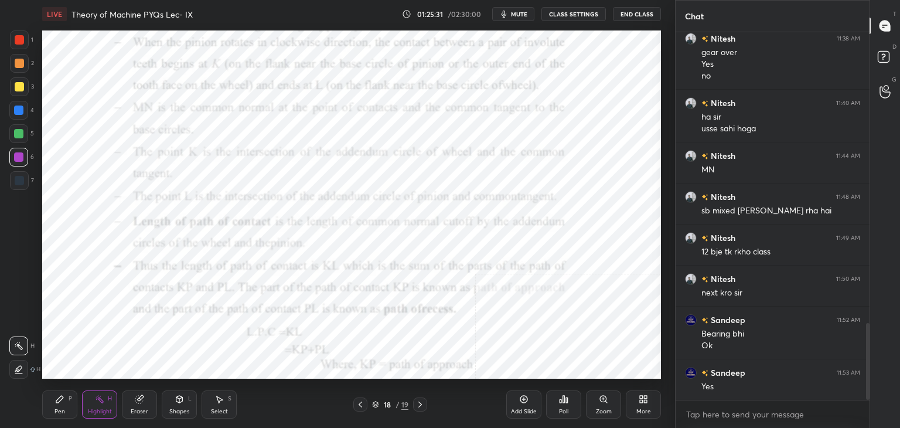
click at [362, 402] on icon at bounding box center [361, 404] width 4 height 6
click at [363, 404] on icon at bounding box center [360, 404] width 9 height 9
click at [362, 404] on icon at bounding box center [360, 404] width 9 height 9
click at [362, 403] on icon at bounding box center [360, 404] width 9 height 9
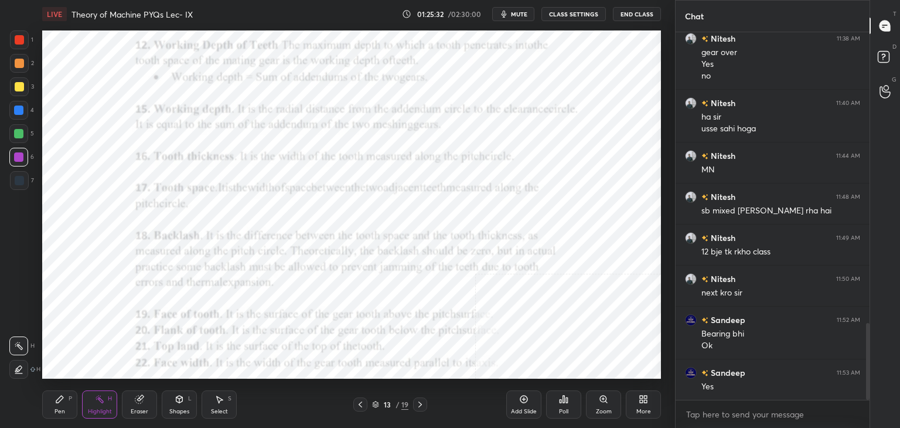
click at [362, 404] on icon at bounding box center [360, 404] width 9 height 9
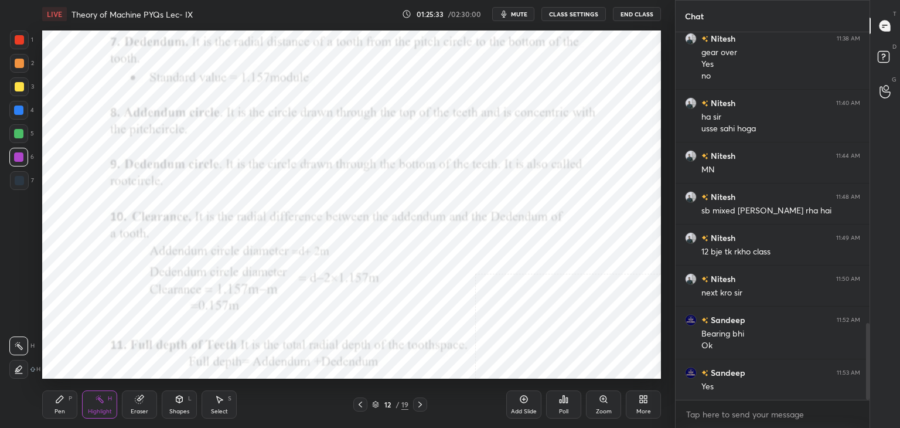
click at [420, 407] on icon at bounding box center [419, 404] width 9 height 9
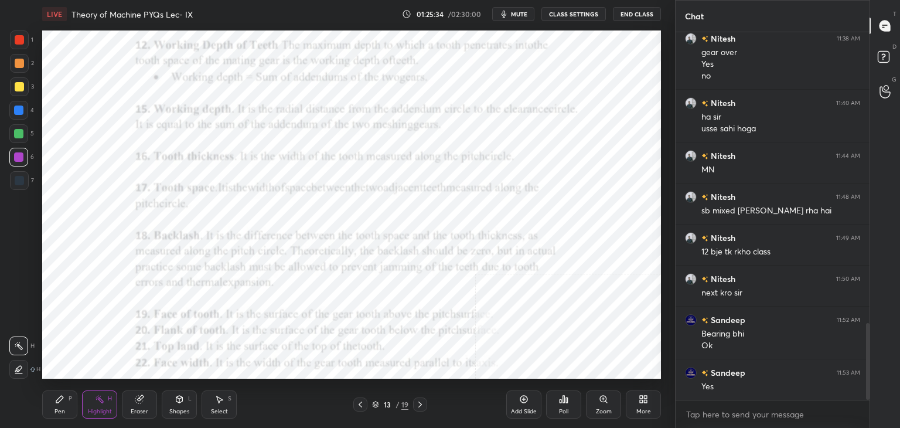
click at [418, 407] on icon at bounding box center [419, 404] width 9 height 9
click at [418, 407] on icon at bounding box center [420, 404] width 4 height 6
click at [418, 407] on icon at bounding box center [419, 404] width 9 height 9
click at [417, 407] on icon at bounding box center [419, 404] width 9 height 9
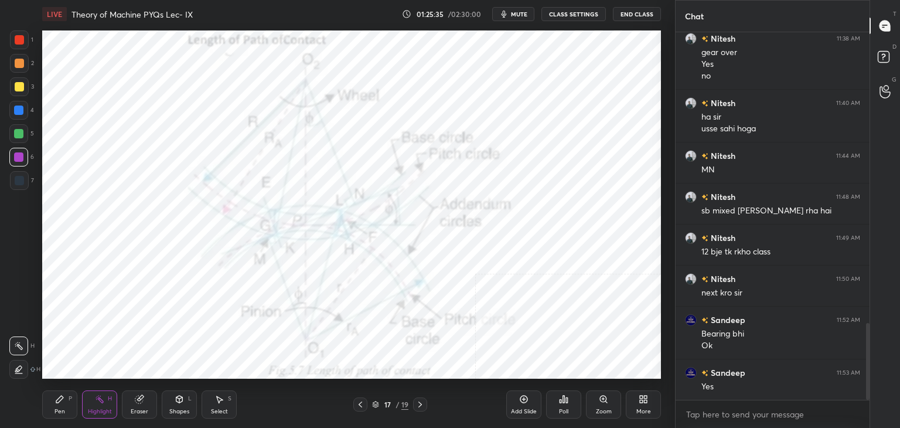
click at [417, 408] on icon at bounding box center [419, 404] width 9 height 9
click at [420, 404] on icon at bounding box center [419, 404] width 9 height 9
click at [359, 404] on icon at bounding box center [361, 404] width 4 height 6
click at [643, 398] on icon at bounding box center [643, 398] width 9 height 9
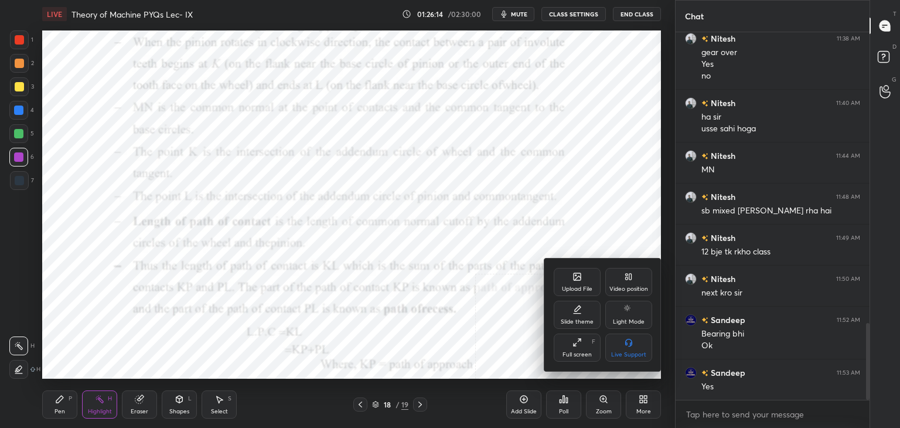
click at [598, 284] on div "Upload File" at bounding box center [577, 282] width 47 height 28
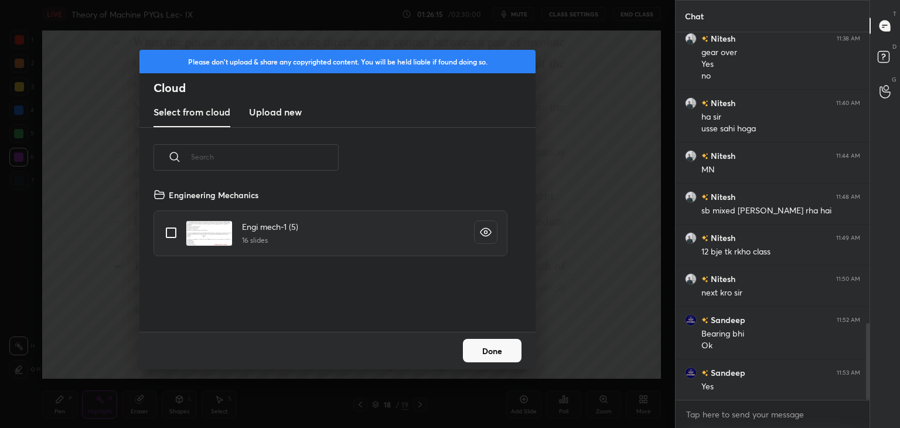
scroll to position [144, 376]
drag, startPoint x: 258, startPoint y: 113, endPoint x: 264, endPoint y: 121, distance: 9.6
click at [258, 113] on h3 "Upload new" at bounding box center [275, 112] width 53 height 14
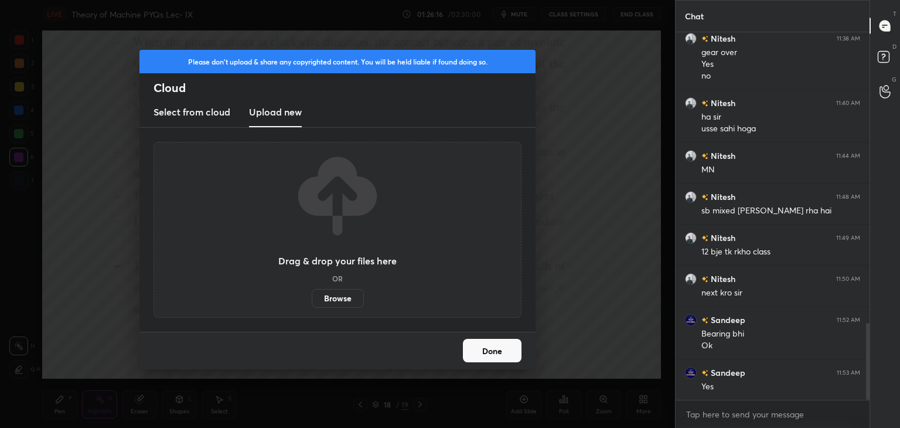
click at [338, 301] on label "Browse" at bounding box center [338, 298] width 52 height 19
click at [312, 301] on input "Browse" at bounding box center [312, 298] width 0 height 19
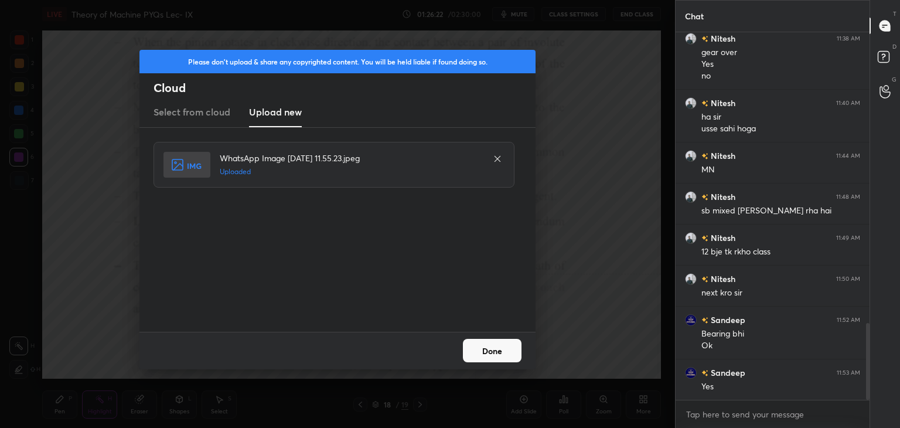
click at [496, 346] on button "Done" at bounding box center [492, 350] width 59 height 23
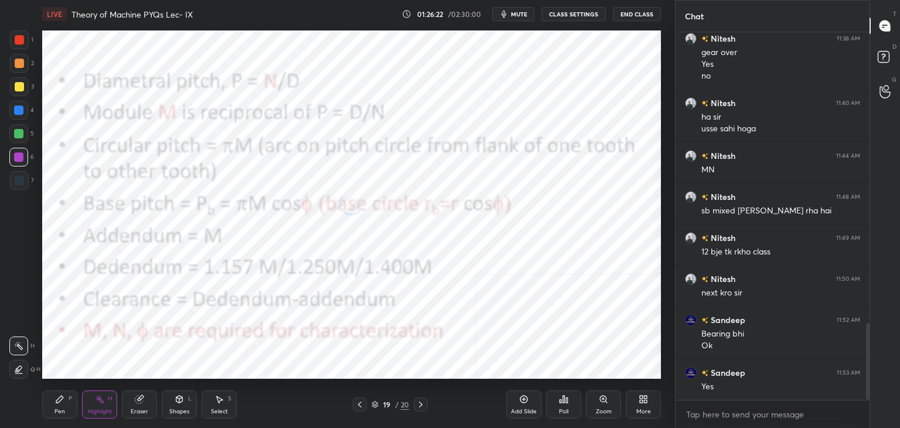
click at [179, 401] on icon at bounding box center [179, 400] width 0 height 4
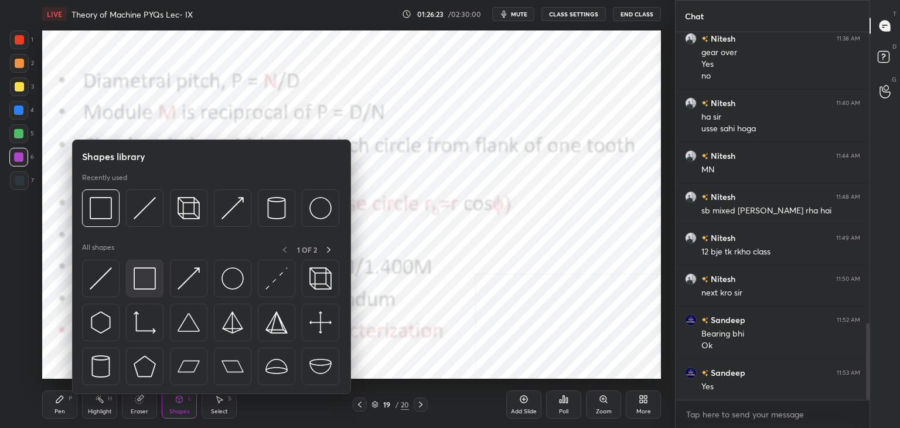
click at [144, 282] on img at bounding box center [145, 278] width 22 height 22
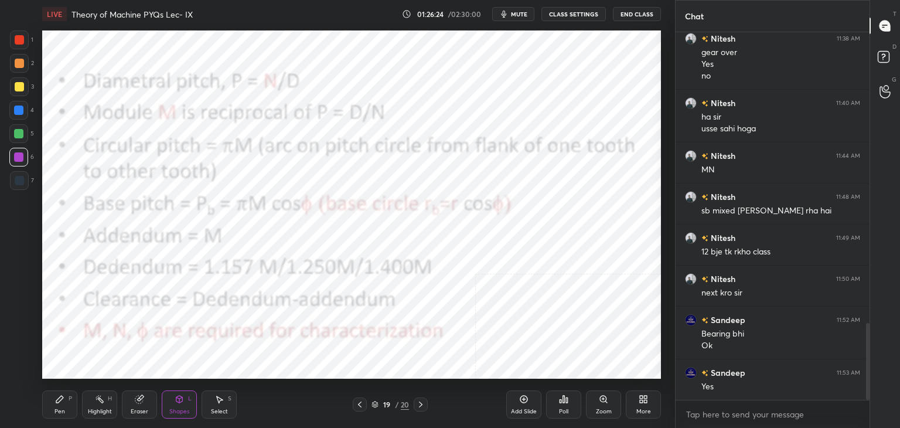
click at [18, 62] on div at bounding box center [19, 63] width 9 height 9
click at [97, 408] on div "Highlight" at bounding box center [100, 411] width 24 height 6
click at [639, 403] on icon at bounding box center [643, 398] width 9 height 9
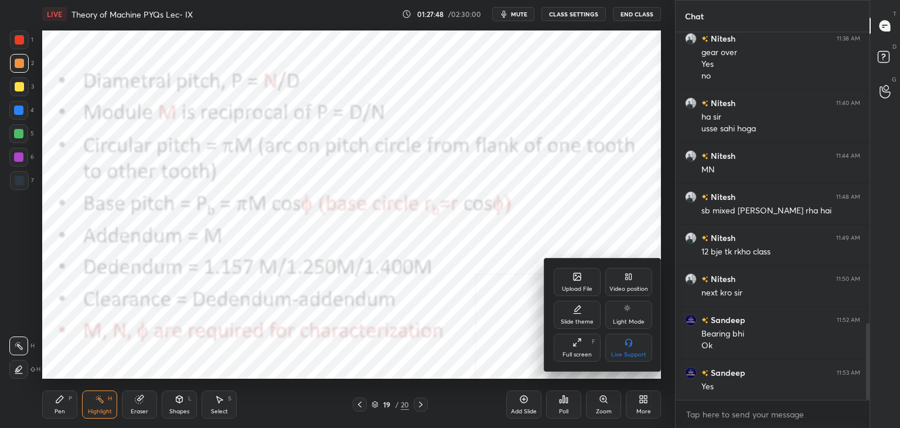
click at [574, 289] on div "Upload File" at bounding box center [577, 289] width 30 height 6
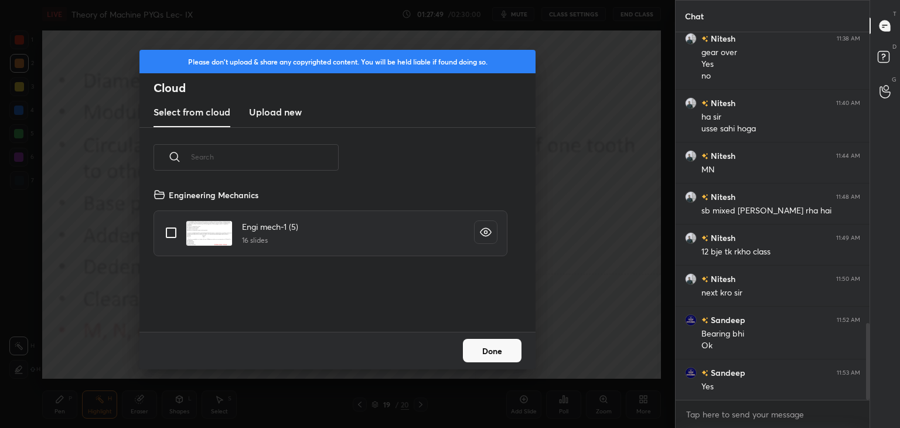
click at [261, 110] on h3 "Upload new" at bounding box center [275, 112] width 53 height 14
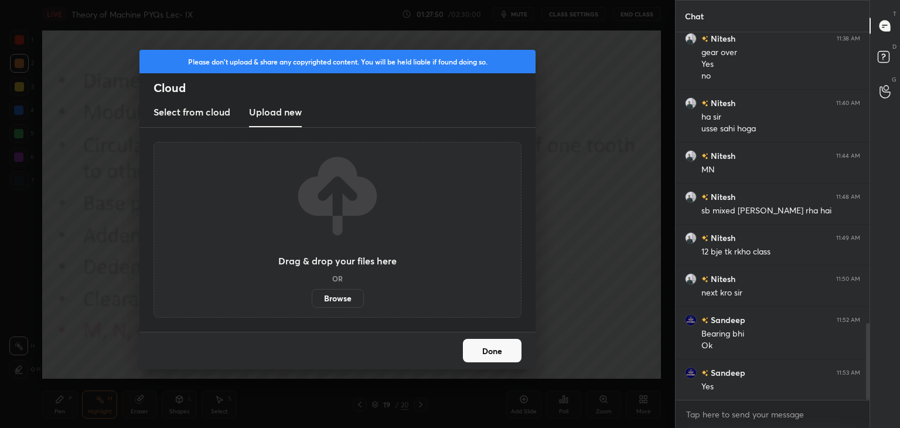
click at [336, 305] on label "Browse" at bounding box center [338, 298] width 52 height 19
click at [312, 305] on input "Browse" at bounding box center [312, 298] width 0 height 19
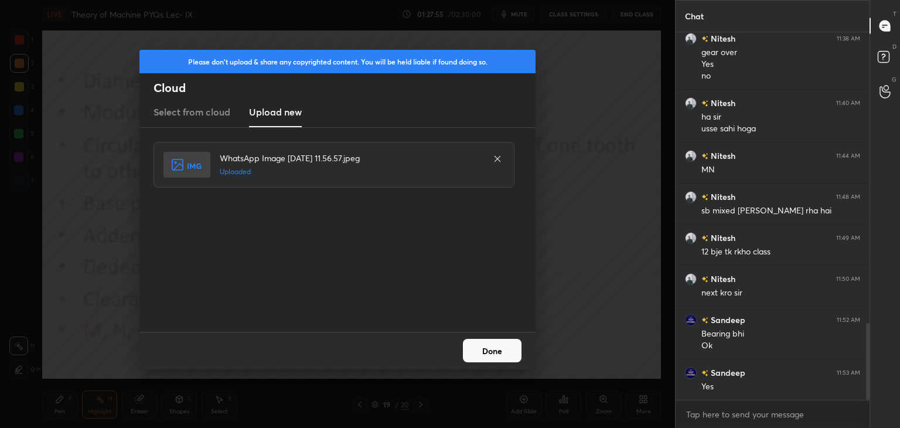
click at [498, 354] on button "Done" at bounding box center [492, 350] width 59 height 23
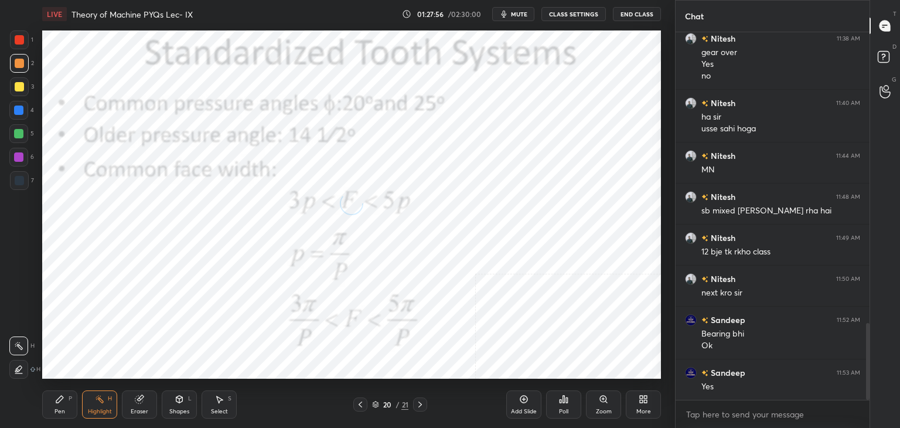
click at [182, 400] on icon at bounding box center [179, 399] width 6 height 7
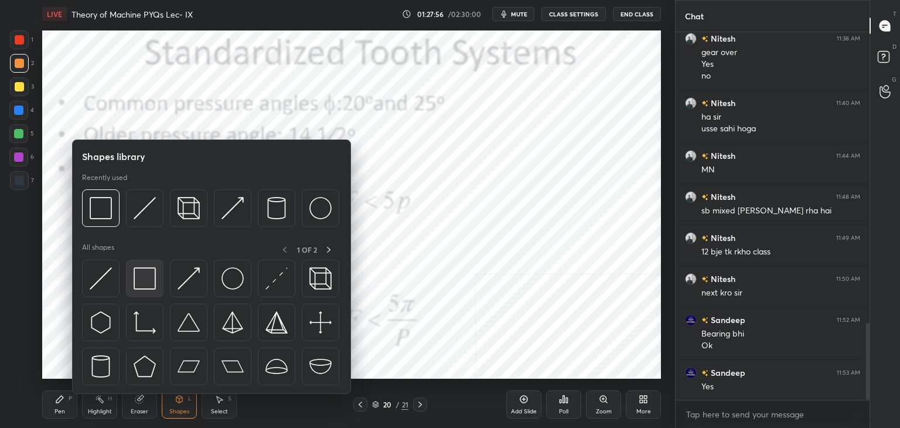
click at [148, 285] on img at bounding box center [145, 278] width 22 height 22
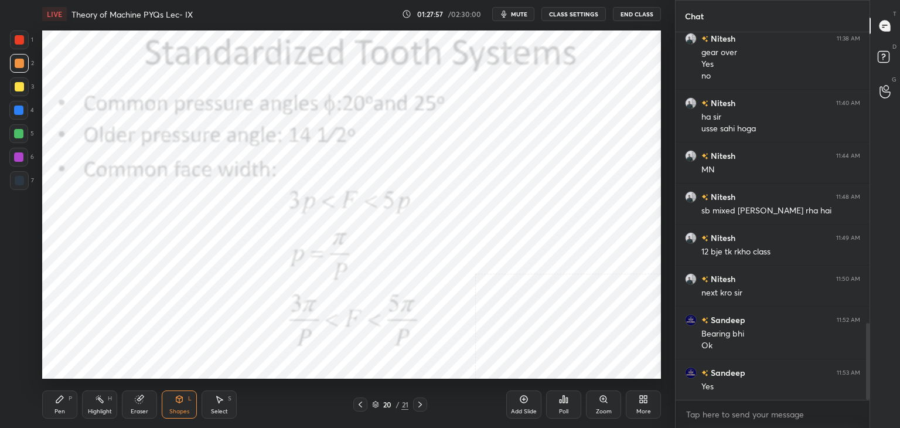
click at [20, 37] on div at bounding box center [19, 39] width 9 height 9
drag, startPoint x: 21, startPoint y: 156, endPoint x: 38, endPoint y: 147, distance: 19.1
click at [21, 156] on div at bounding box center [18, 156] width 9 height 9
drag, startPoint x: 105, startPoint y: 397, endPoint x: 142, endPoint y: 379, distance: 40.6
click at [104, 398] on div "Highlight H" at bounding box center [99, 404] width 35 height 28
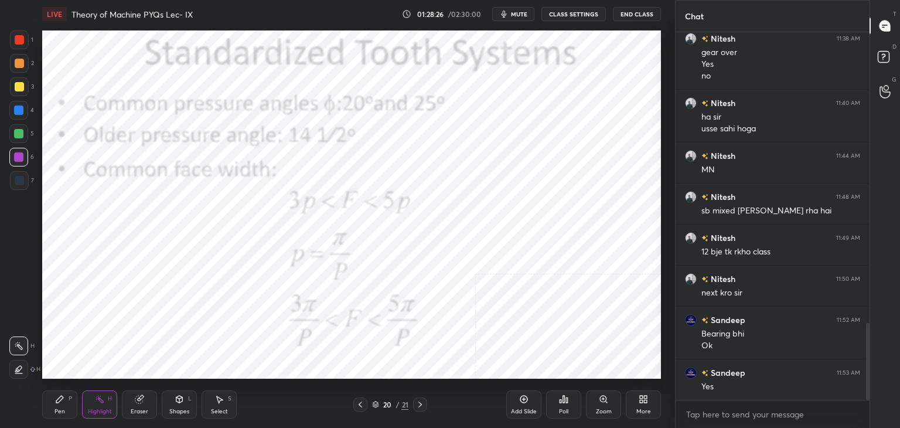
drag, startPoint x: 354, startPoint y: 405, endPoint x: 364, endPoint y: 400, distance: 11.3
click at [354, 405] on div at bounding box center [360, 404] width 14 height 14
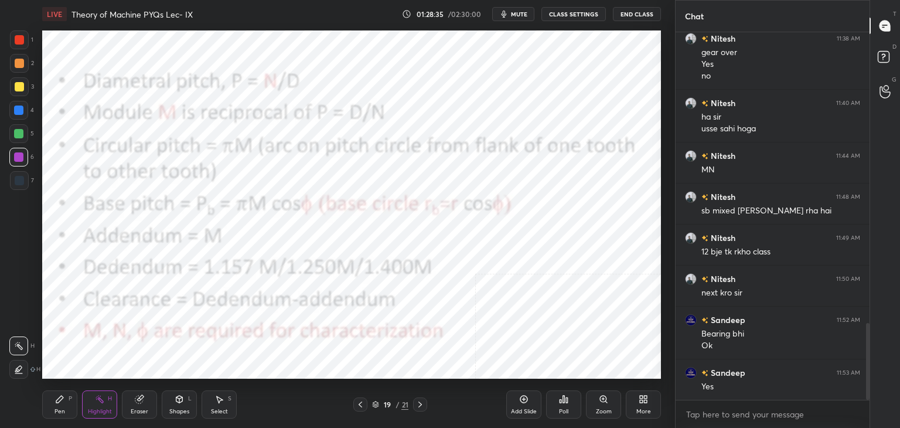
click at [357, 404] on icon at bounding box center [360, 404] width 9 height 9
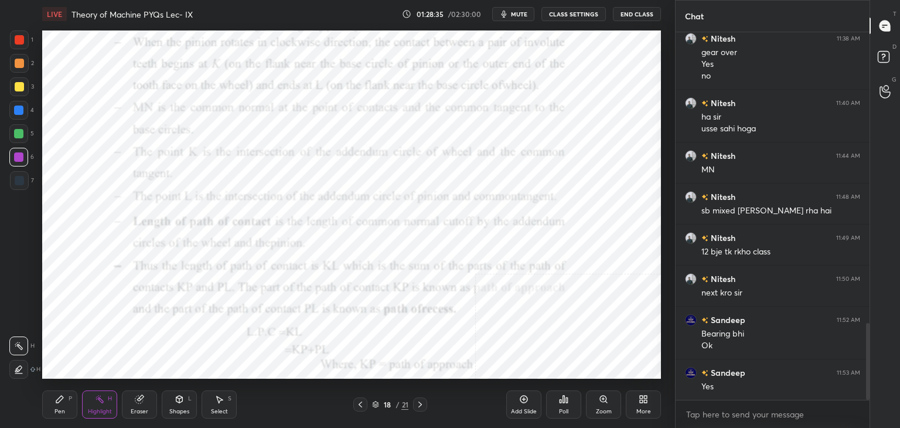
click at [359, 404] on icon at bounding box center [360, 404] width 9 height 9
click at [359, 405] on icon at bounding box center [360, 404] width 9 height 9
click at [358, 405] on icon at bounding box center [360, 404] width 9 height 9
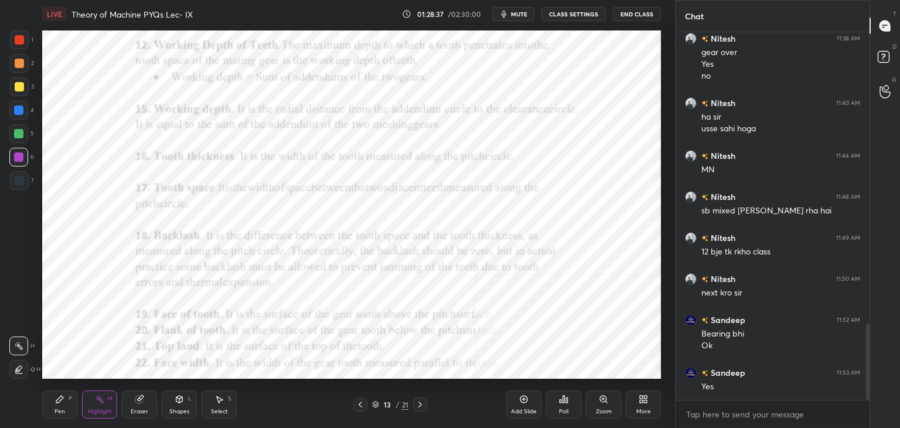
click at [357, 405] on icon at bounding box center [360, 404] width 9 height 9
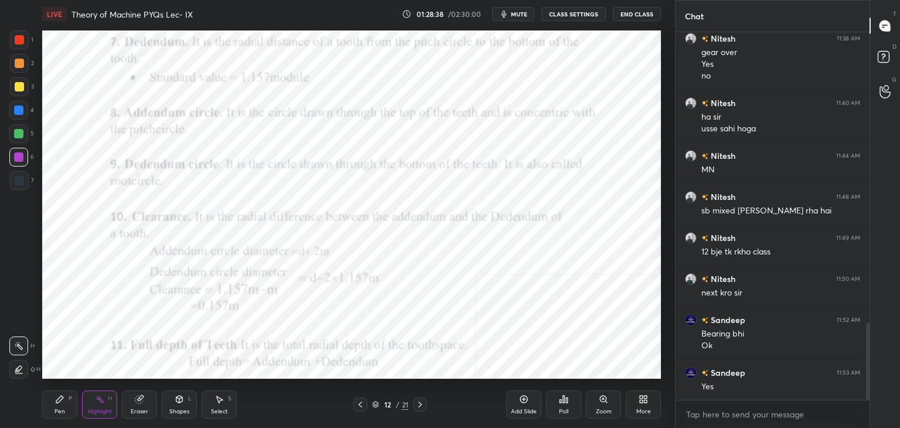
click at [357, 405] on icon at bounding box center [360, 404] width 9 height 9
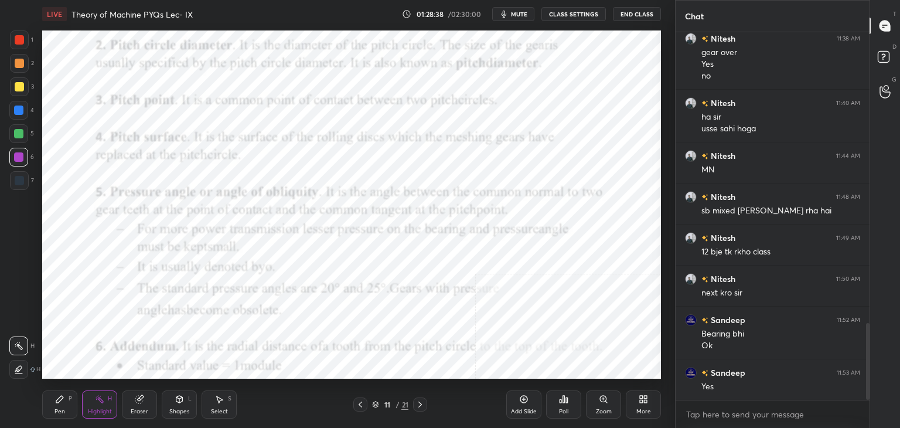
click at [357, 405] on icon at bounding box center [360, 404] width 9 height 9
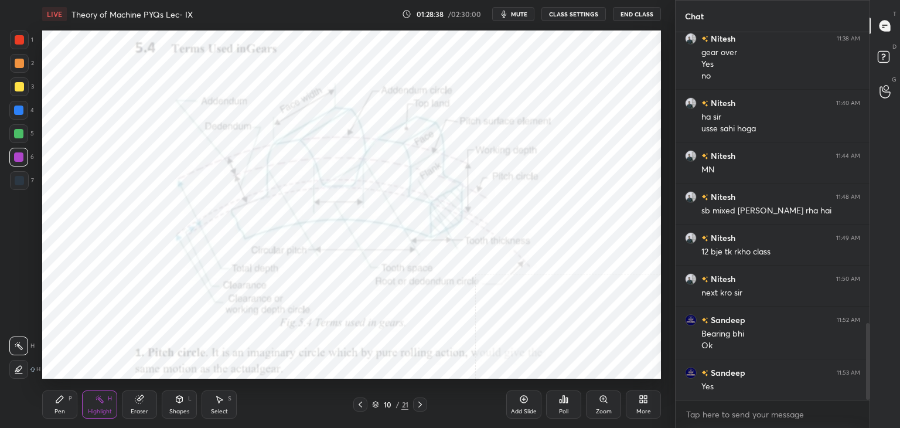
click at [357, 405] on icon at bounding box center [360, 404] width 9 height 9
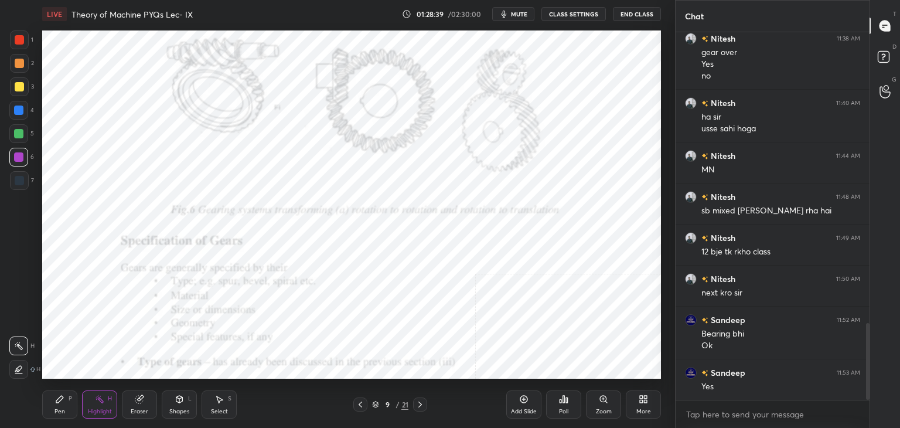
click at [357, 405] on icon at bounding box center [360, 404] width 9 height 9
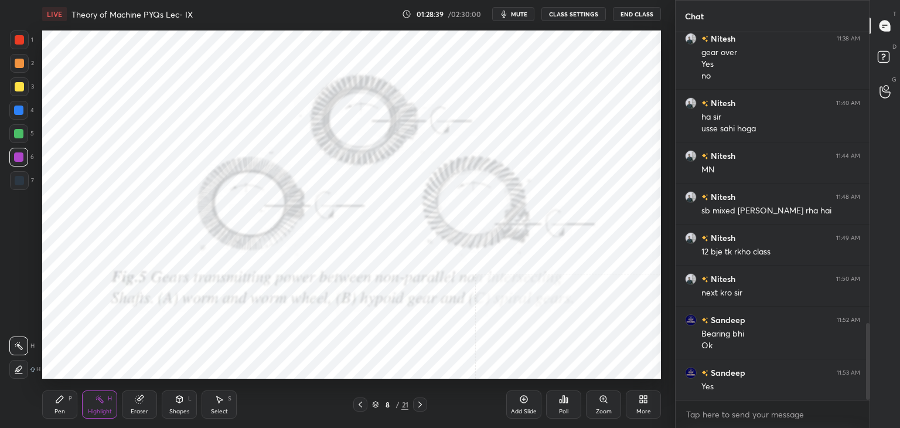
click at [357, 405] on icon at bounding box center [360, 404] width 9 height 9
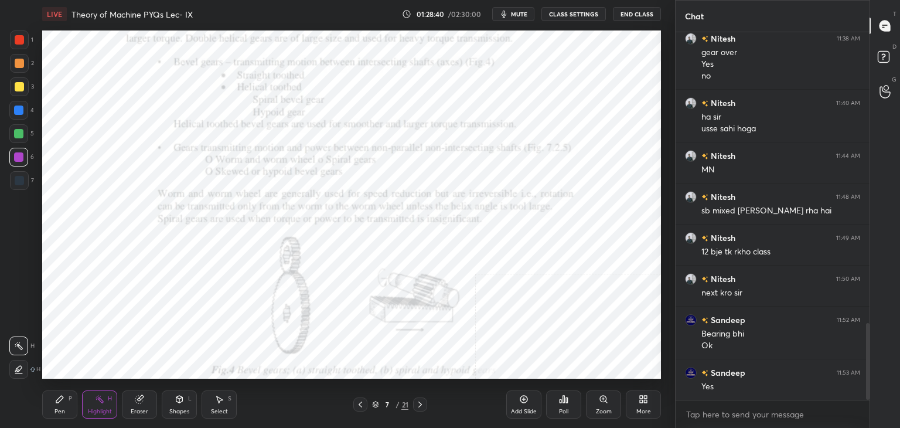
click at [357, 404] on icon at bounding box center [360, 404] width 9 height 9
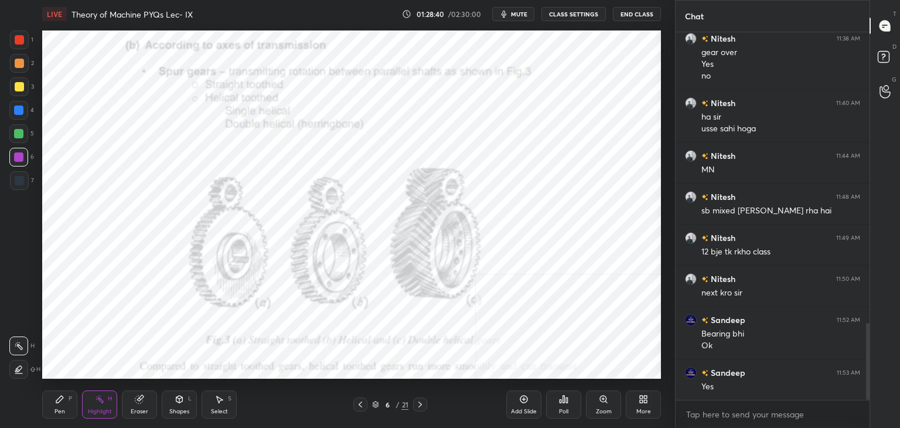
click at [357, 404] on icon at bounding box center [360, 404] width 9 height 9
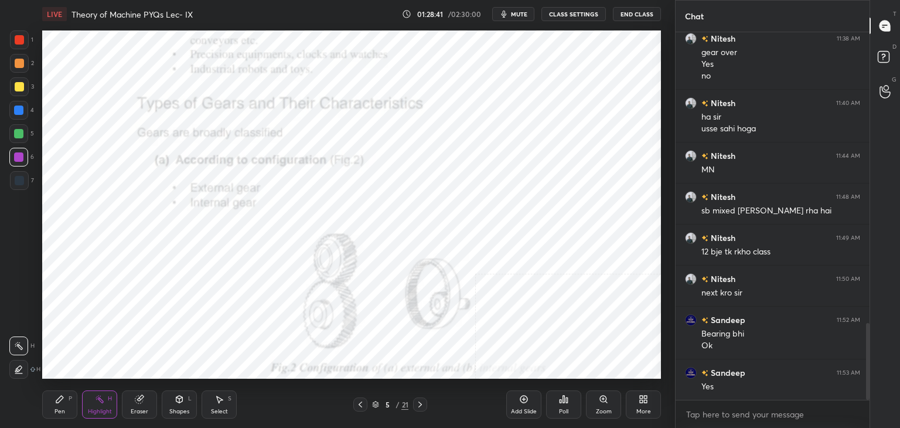
click at [357, 402] on icon at bounding box center [360, 404] width 9 height 9
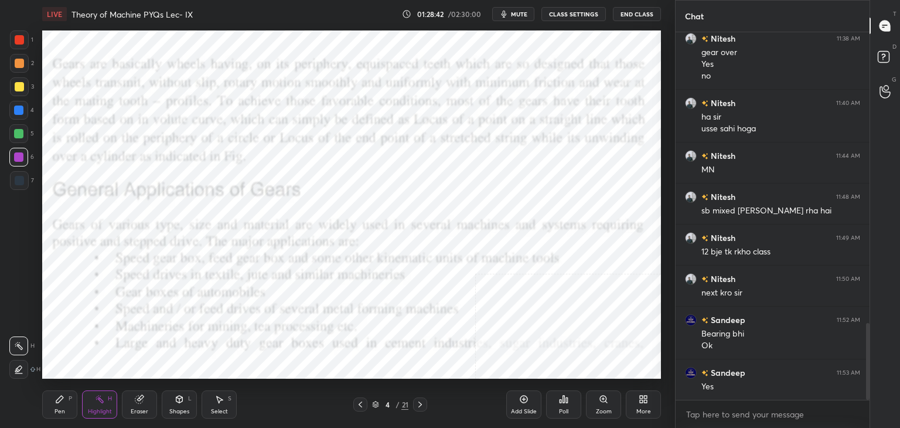
click at [357, 404] on icon at bounding box center [360, 404] width 9 height 9
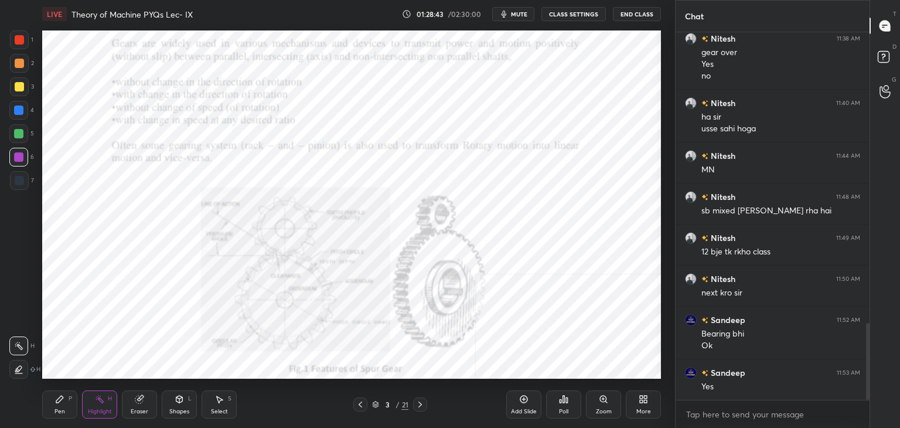
click at [356, 404] on icon at bounding box center [360, 404] width 9 height 9
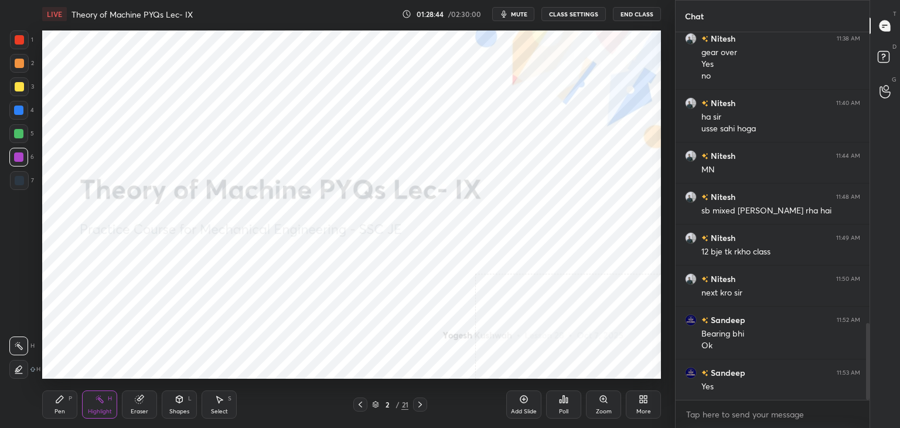
click at [422, 401] on icon at bounding box center [419, 404] width 9 height 9
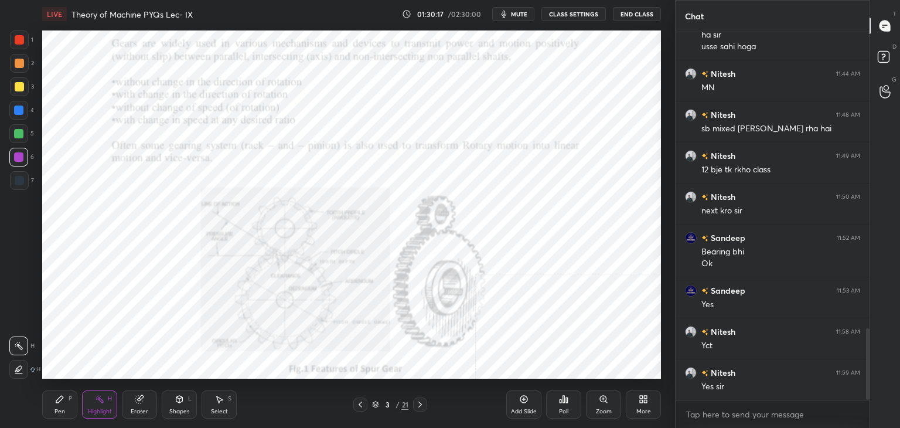
scroll to position [1522, 0]
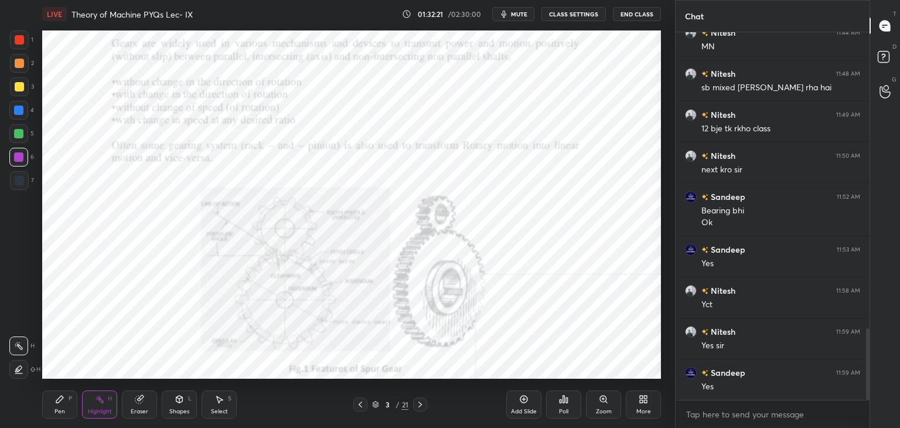
click at [362, 403] on icon at bounding box center [360, 404] width 9 height 9
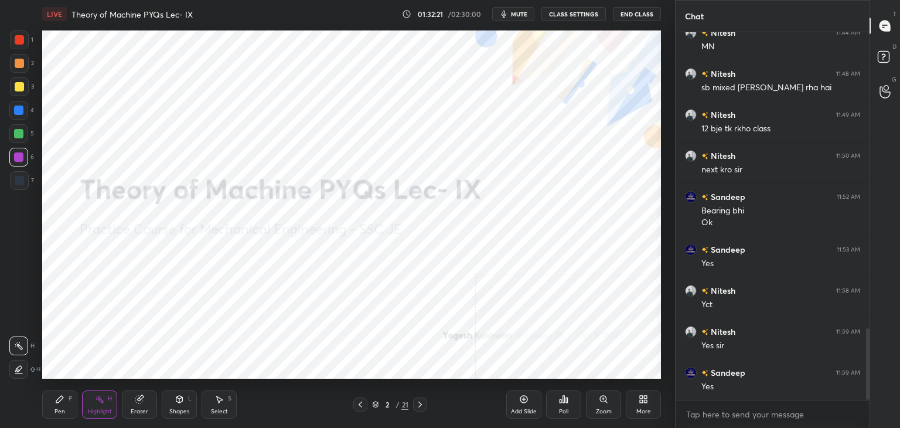
click at [361, 404] on icon at bounding box center [360, 404] width 9 height 9
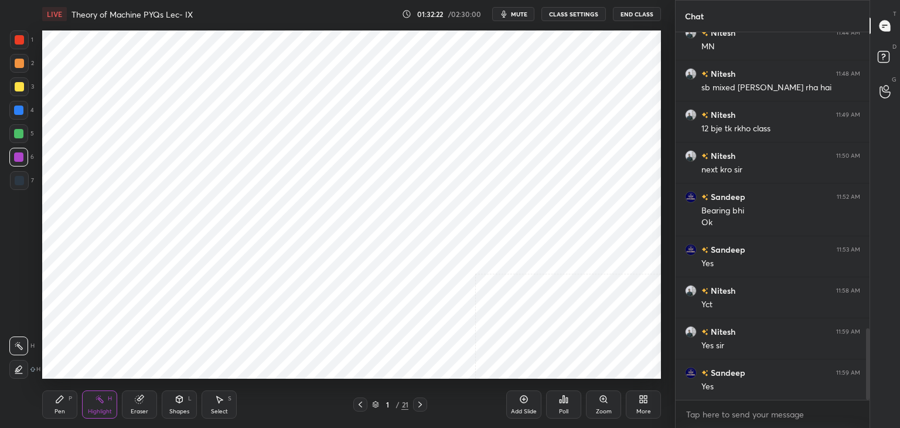
click at [418, 400] on icon at bounding box center [419, 404] width 9 height 9
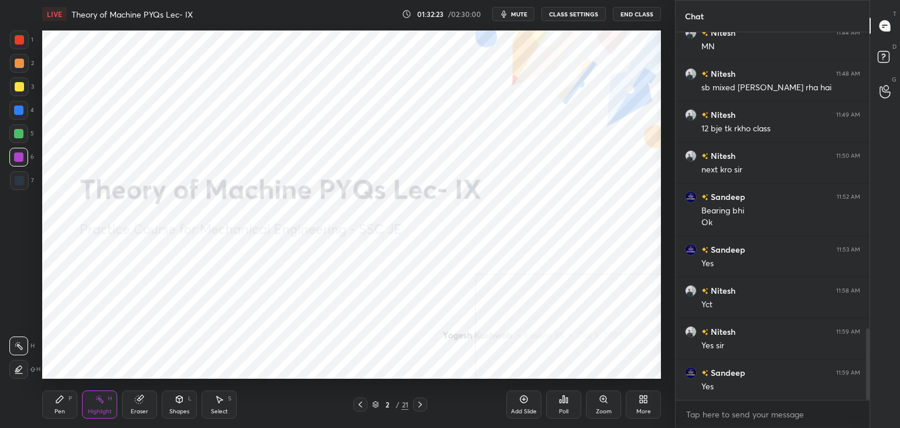
click at [417, 401] on icon at bounding box center [419, 404] width 9 height 9
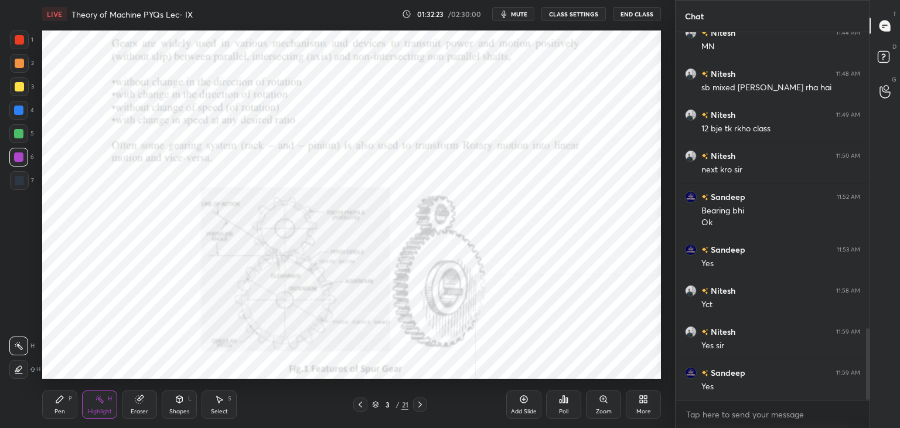
click at [420, 400] on icon at bounding box center [419, 404] width 9 height 9
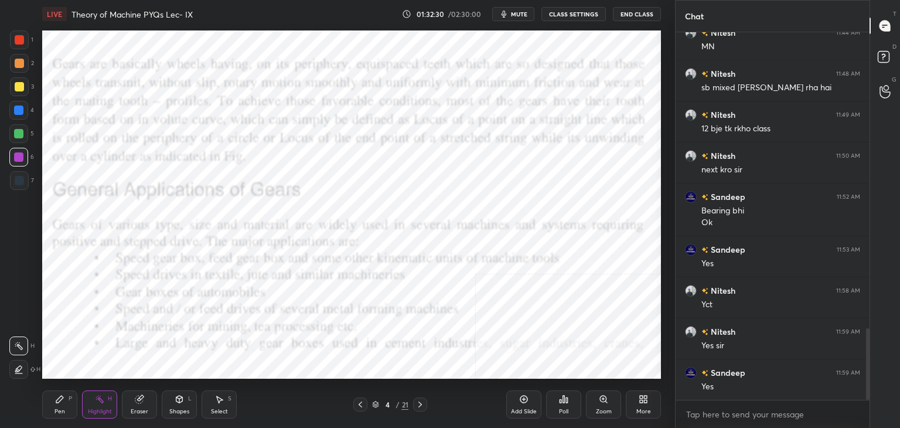
click at [420, 404] on icon at bounding box center [419, 404] width 9 height 9
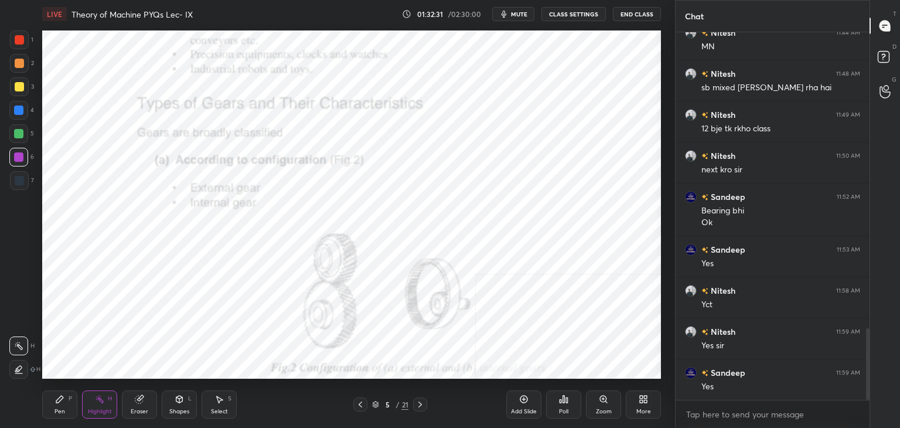
click at [420, 404] on icon at bounding box center [419, 404] width 9 height 9
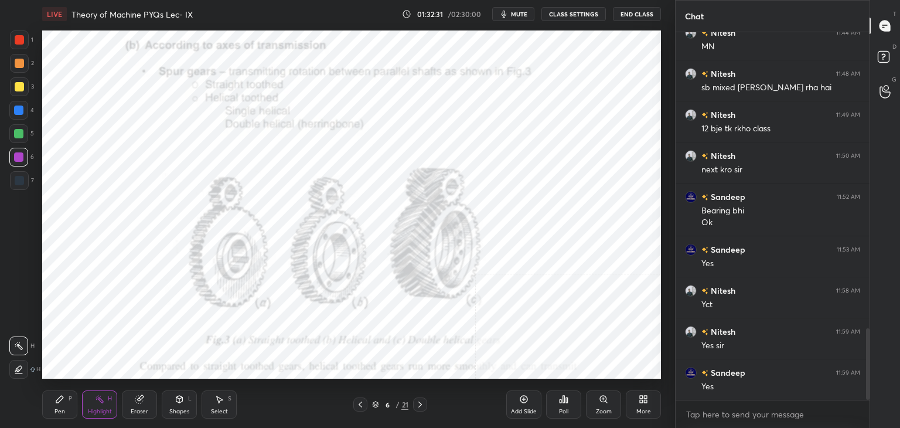
click at [420, 404] on icon at bounding box center [419, 404] width 9 height 9
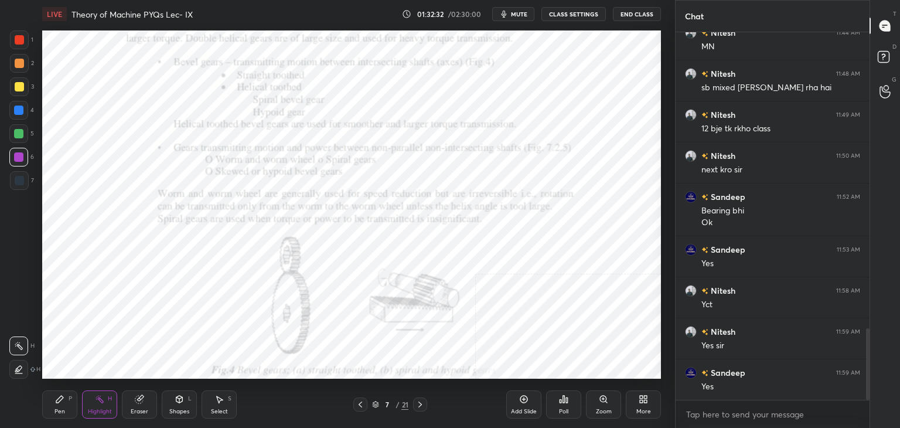
click at [420, 403] on icon at bounding box center [419, 404] width 9 height 9
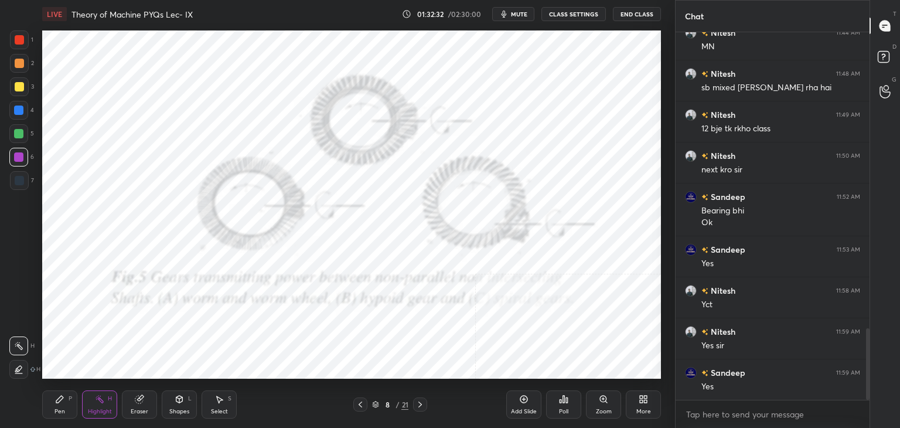
click at [419, 403] on icon at bounding box center [419, 404] width 9 height 9
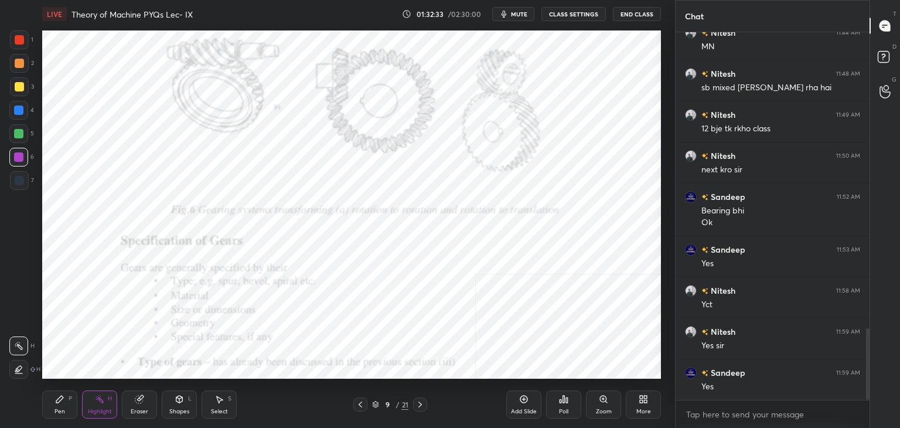
click at [418, 401] on icon at bounding box center [419, 404] width 9 height 9
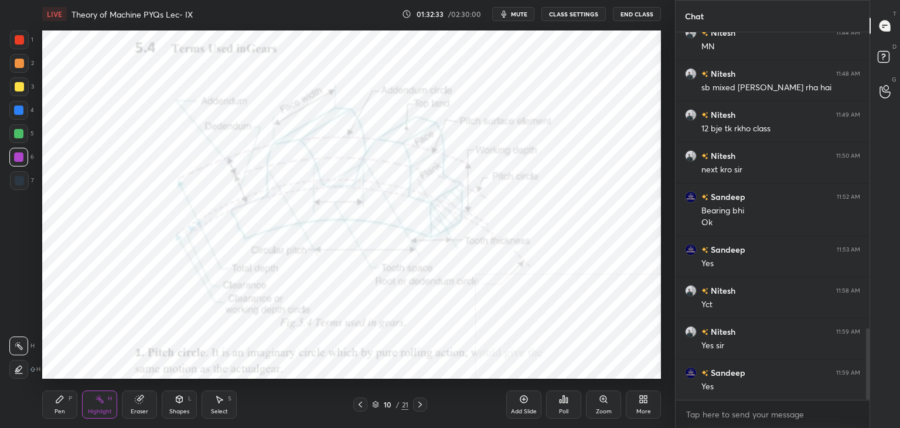
click at [417, 400] on icon at bounding box center [419, 404] width 9 height 9
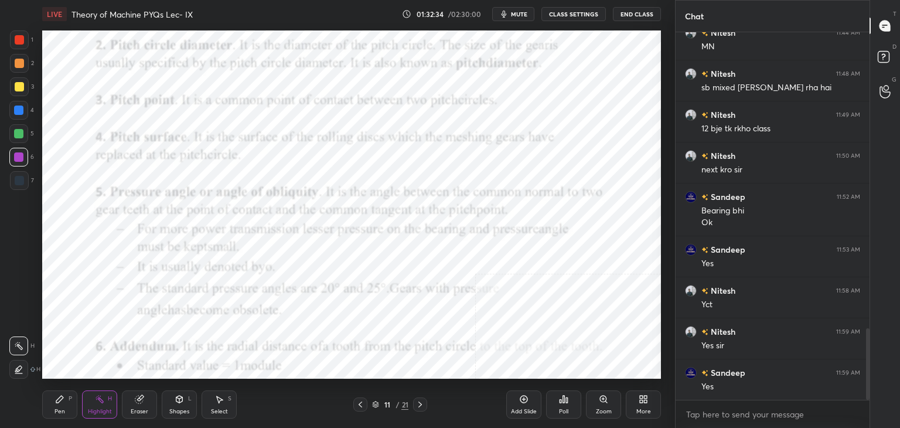
click at [360, 404] on icon at bounding box center [360, 404] width 9 height 9
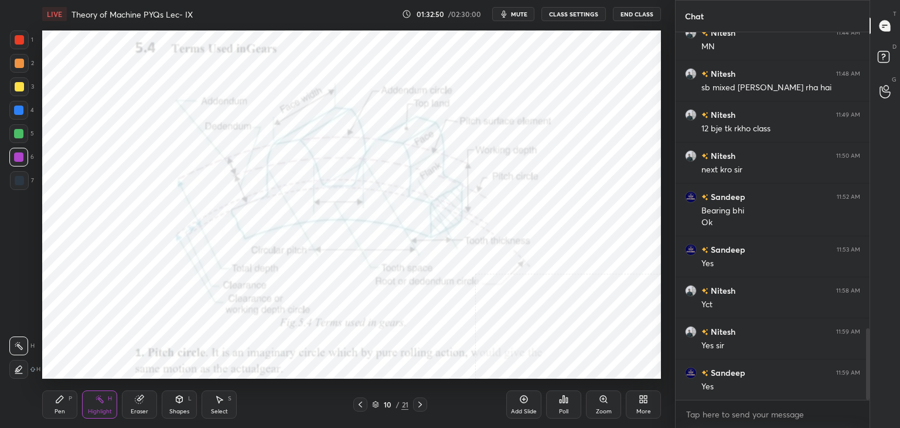
click at [172, 400] on div "Shapes L" at bounding box center [179, 404] width 35 height 28
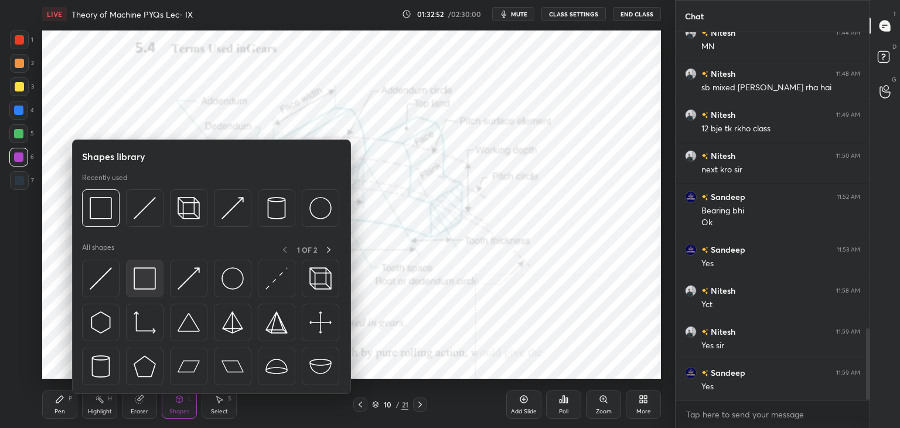
click at [134, 281] on img at bounding box center [145, 278] width 22 height 22
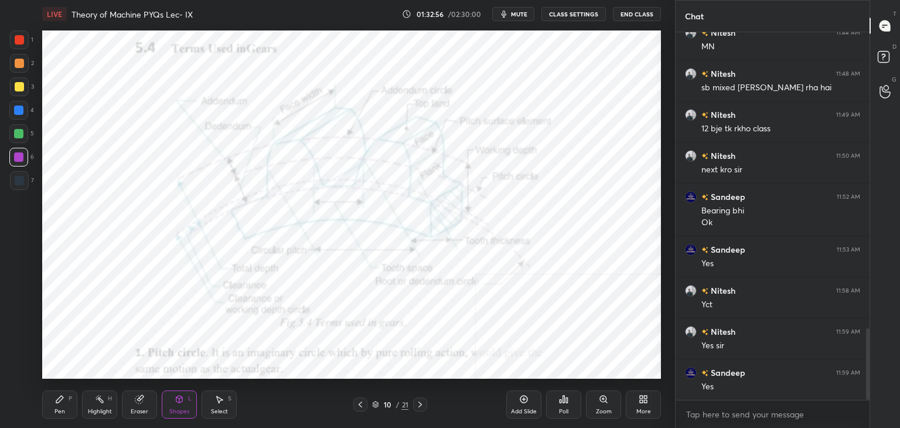
click at [176, 407] on div "Shapes L" at bounding box center [179, 404] width 35 height 28
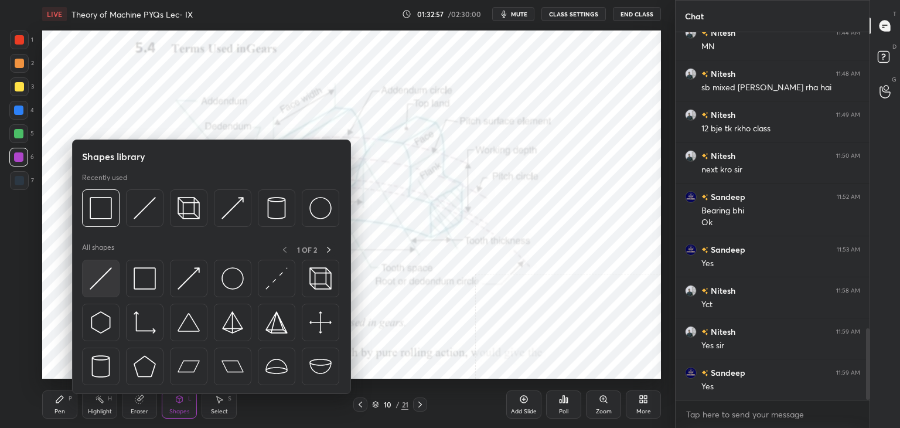
click at [101, 285] on img at bounding box center [101, 278] width 22 height 22
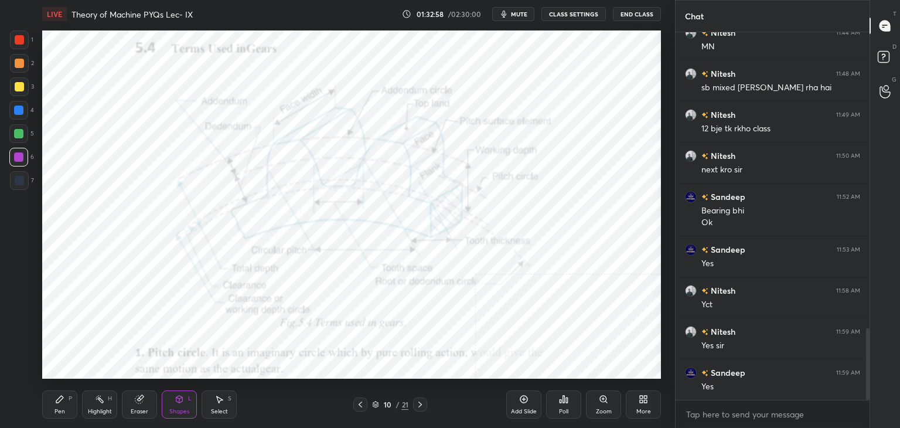
click at [19, 182] on div at bounding box center [19, 180] width 9 height 9
click at [22, 111] on div at bounding box center [18, 109] width 9 height 9
drag, startPoint x: 103, startPoint y: 399, endPoint x: 90, endPoint y: 393, distance: 14.4
click at [101, 398] on icon at bounding box center [99, 398] width 9 height 9
drag, startPoint x: 90, startPoint y: 399, endPoint x: 86, endPoint y: 383, distance: 16.9
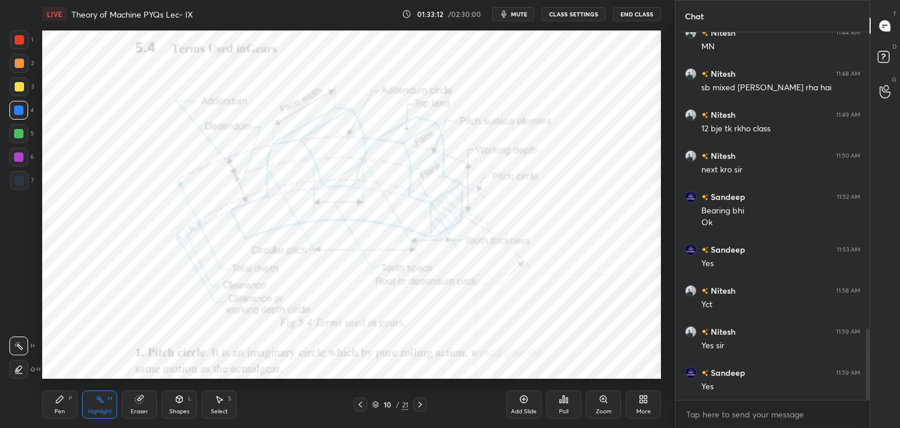
click at [90, 399] on div "Highlight H" at bounding box center [99, 404] width 35 height 28
click at [19, 181] on div at bounding box center [19, 180] width 9 height 9
click at [60, 398] on icon at bounding box center [59, 399] width 7 height 7
drag, startPoint x: 16, startPoint y: 30, endPoint x: 25, endPoint y: 52, distance: 23.9
click at [16, 30] on div "1 2 3 4 5 6 7 C X Z C X Z E E Erase all H H LIVE Theory of Machine PYQs Lec- IX…" at bounding box center [333, 214] width 666 height 428
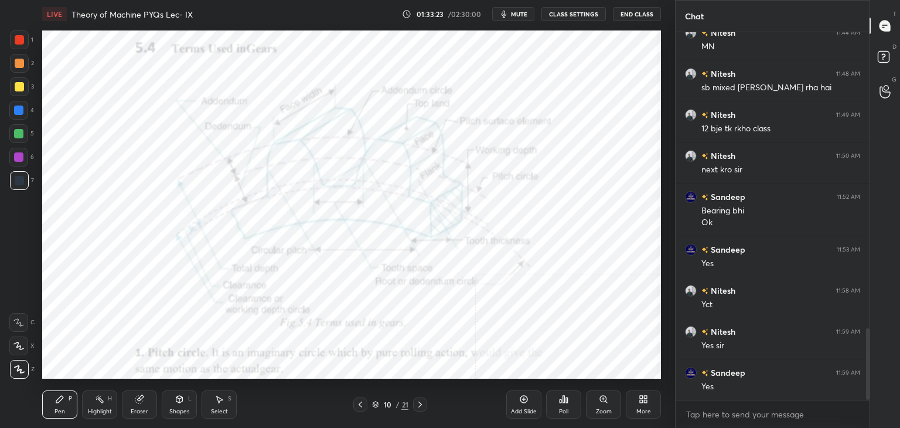
click at [20, 38] on div at bounding box center [19, 39] width 9 height 9
drag, startPoint x: 218, startPoint y: 401, endPoint x: 210, endPoint y: 394, distance: 10.4
click at [217, 401] on icon at bounding box center [218, 398] width 9 height 9
click at [129, 282] on div "0 ° Undo Copy Duplicate Duplicate to new slide Delete" at bounding box center [351, 204] width 619 height 348
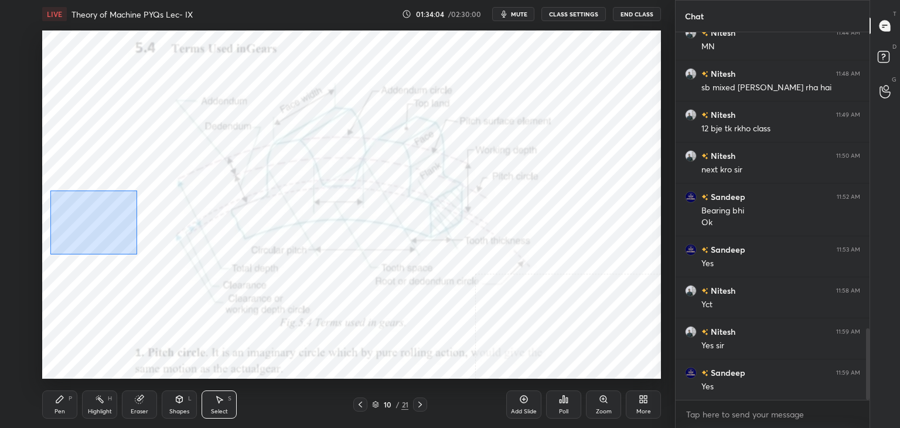
drag, startPoint x: 51, startPoint y: 194, endPoint x: 138, endPoint y: 254, distance: 106.1
click at [138, 255] on div "0 ° Undo Copy Duplicate Duplicate to new slide Delete" at bounding box center [351, 204] width 619 height 348
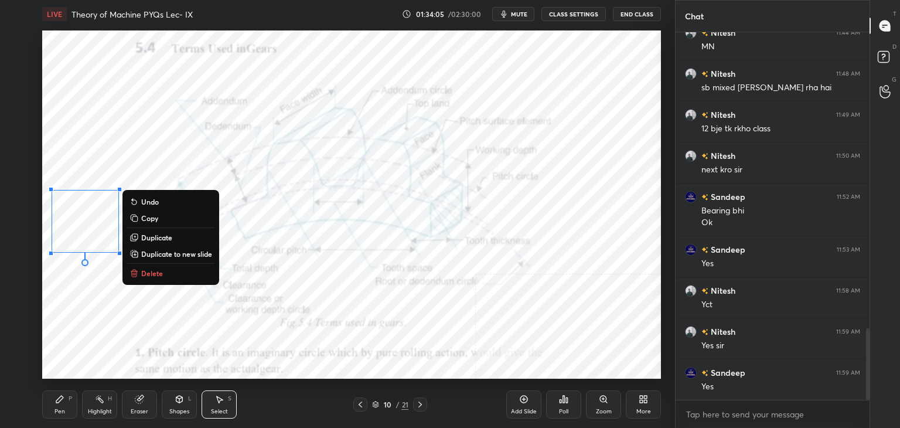
click at [158, 271] on p "Delete" at bounding box center [152, 272] width 22 height 9
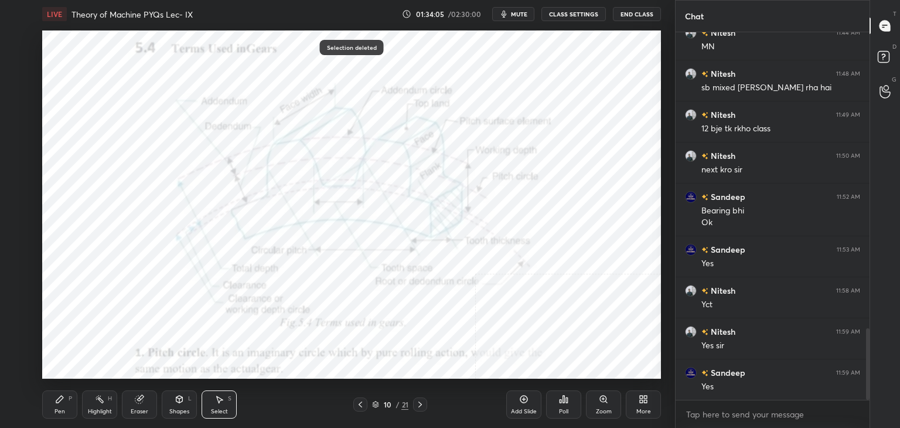
click at [105, 399] on div "Highlight H" at bounding box center [99, 404] width 35 height 28
click at [62, 397] on icon at bounding box center [59, 399] width 7 height 7
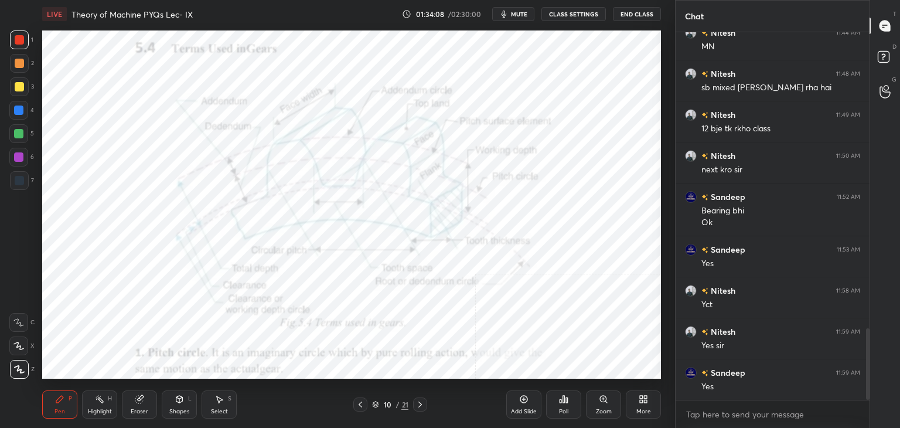
click at [421, 403] on icon at bounding box center [419, 404] width 9 height 9
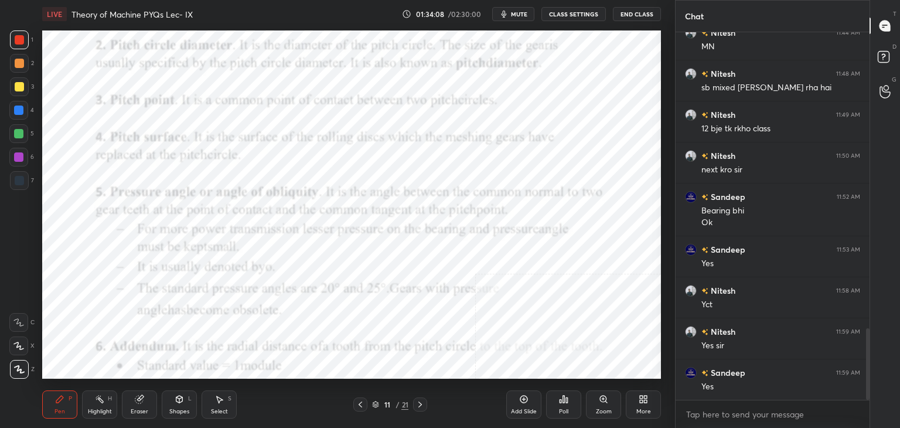
click at [420, 403] on icon at bounding box center [419, 404] width 9 height 9
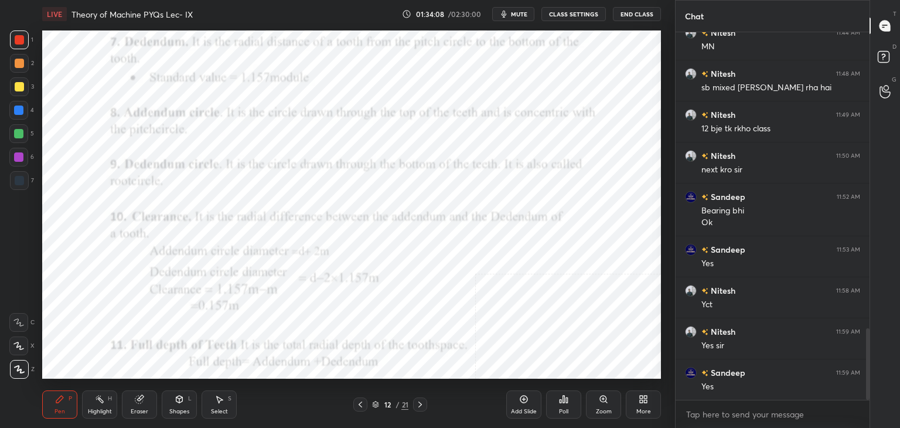
click at [420, 403] on icon at bounding box center [419, 404] width 9 height 9
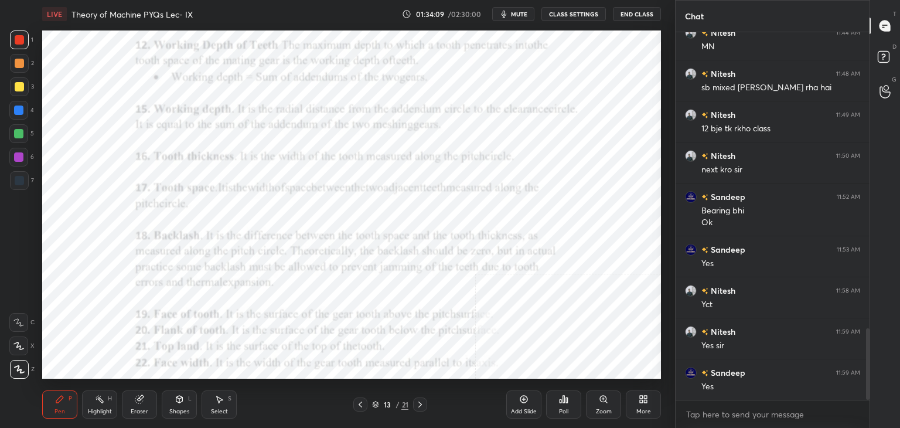
click at [420, 403] on icon at bounding box center [419, 404] width 9 height 9
click at [420, 404] on icon at bounding box center [419, 404] width 9 height 9
click at [420, 403] on icon at bounding box center [419, 404] width 9 height 9
click at [419, 403] on icon at bounding box center [419, 404] width 9 height 9
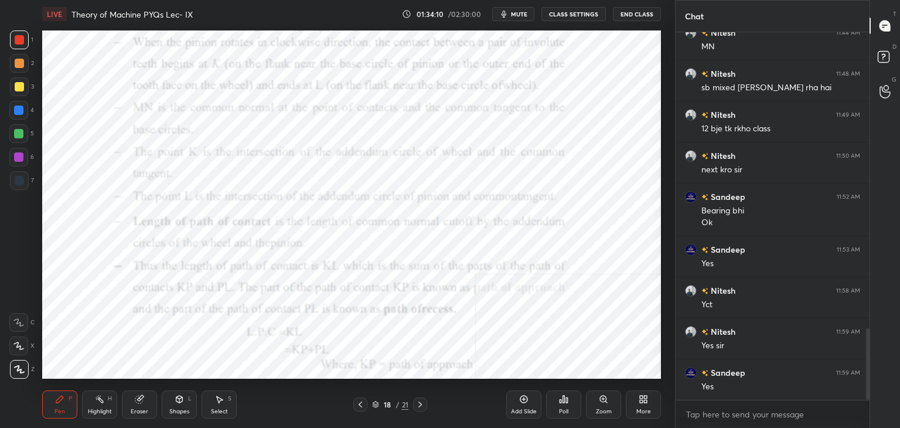
click at [419, 403] on icon at bounding box center [419, 404] width 9 height 9
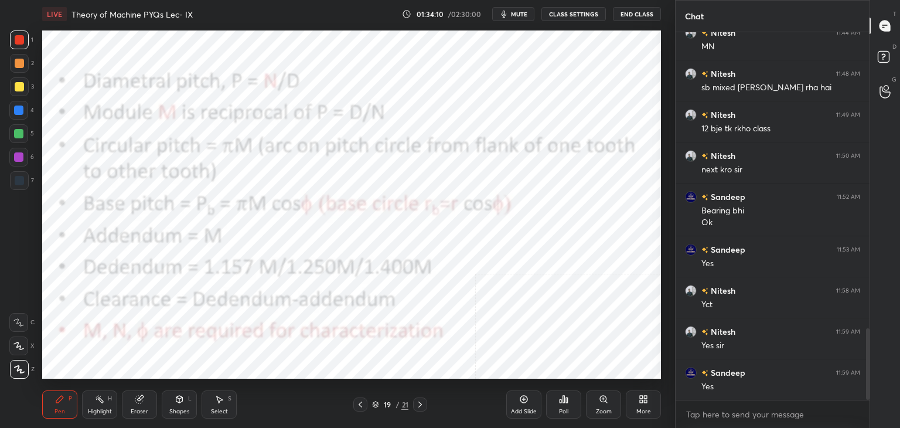
click at [420, 404] on icon at bounding box center [419, 404] width 9 height 9
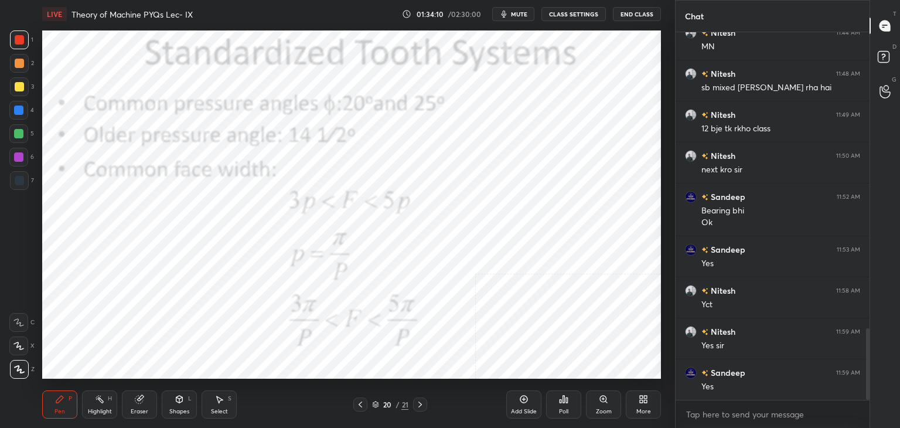
click at [420, 404] on icon at bounding box center [419, 404] width 9 height 9
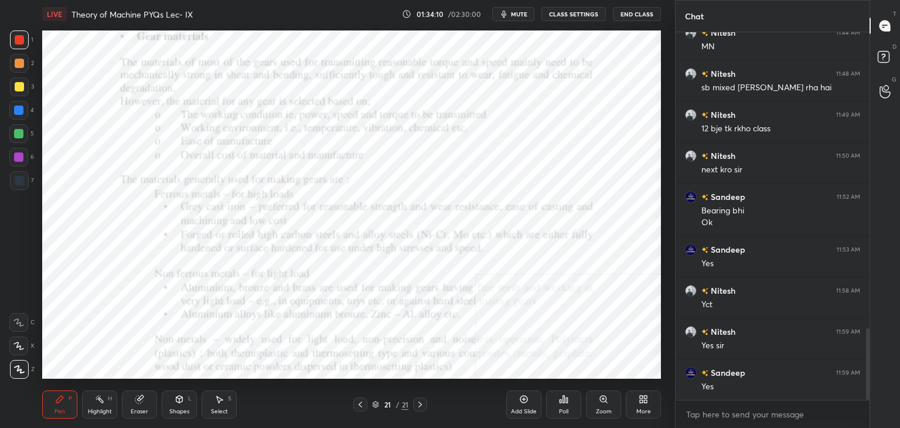
click at [420, 405] on icon at bounding box center [419, 404] width 9 height 9
click at [419, 405] on icon at bounding box center [419, 404] width 9 height 9
click at [420, 406] on icon at bounding box center [419, 404] width 9 height 9
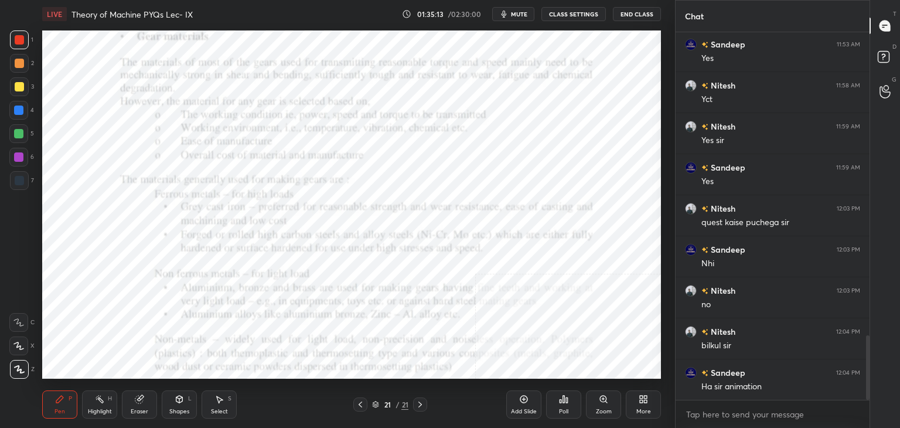
scroll to position [1739, 0]
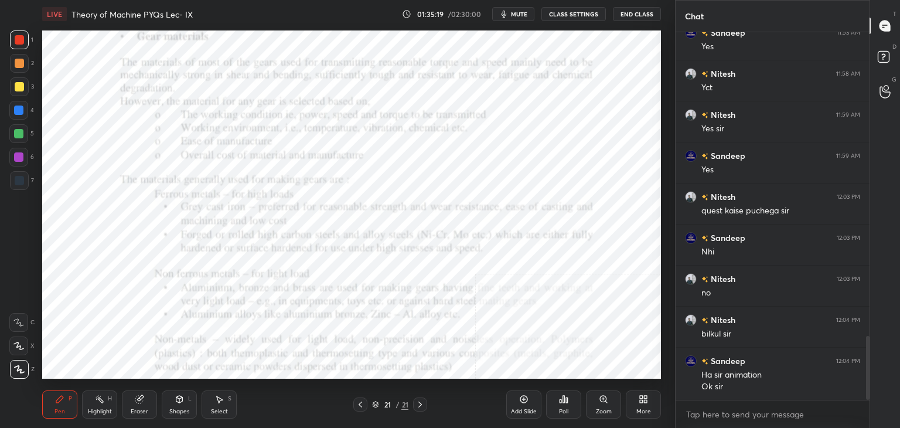
click at [364, 404] on icon at bounding box center [360, 404] width 9 height 9
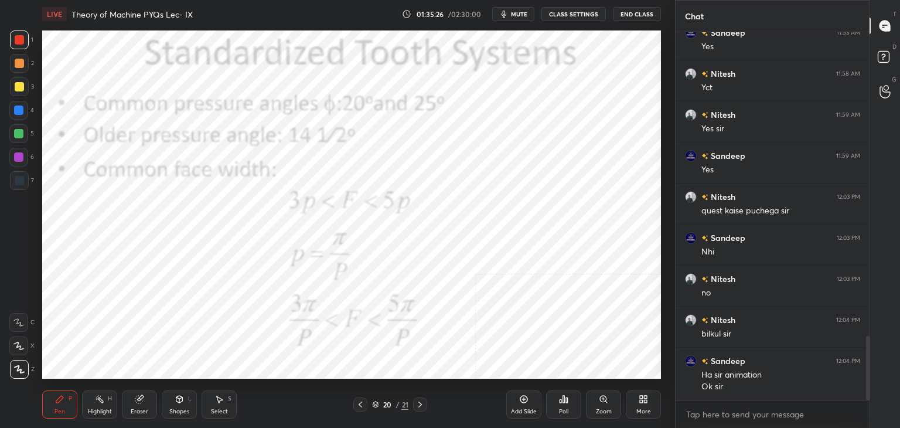
click at [643, 400] on icon at bounding box center [643, 398] width 9 height 9
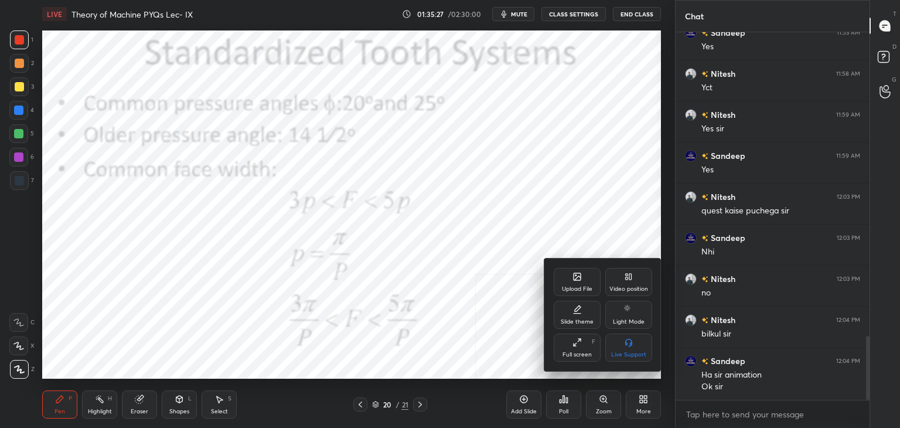
click at [584, 294] on div "Upload File" at bounding box center [577, 282] width 47 height 28
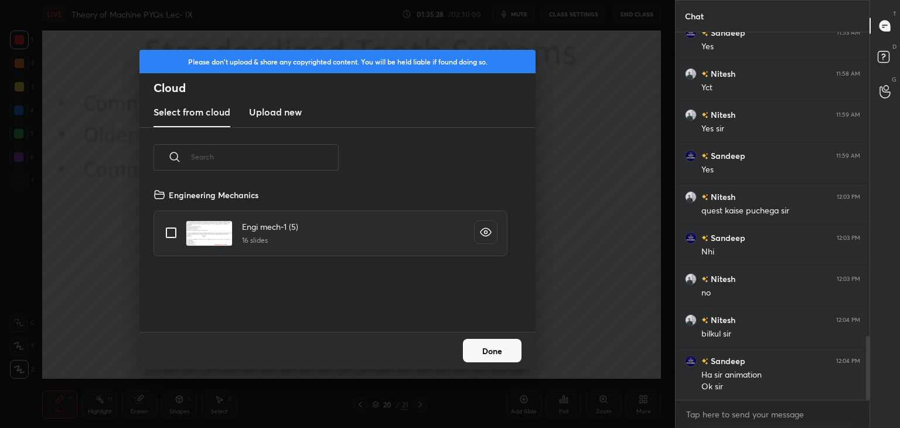
drag, startPoint x: 273, startPoint y: 110, endPoint x: 275, endPoint y: 118, distance: 8.4
click at [274, 111] on h3 "Upload new" at bounding box center [275, 112] width 53 height 14
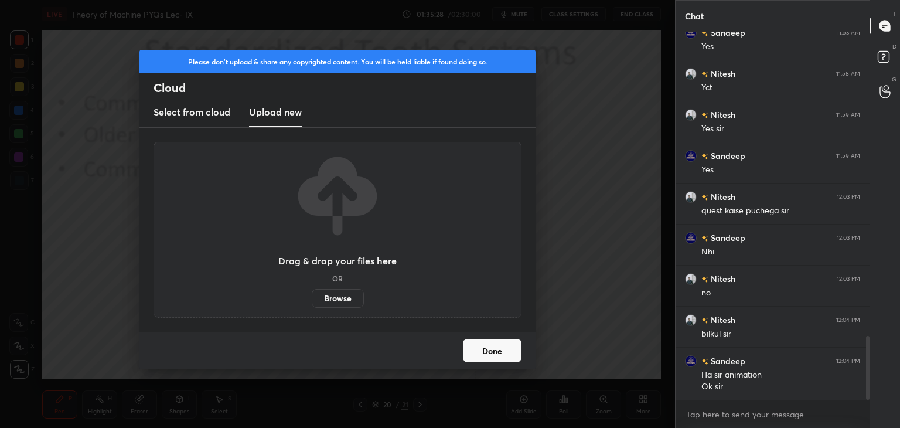
click at [342, 297] on label "Browse" at bounding box center [338, 298] width 52 height 19
click at [312, 297] on input "Browse" at bounding box center [312, 298] width 0 height 19
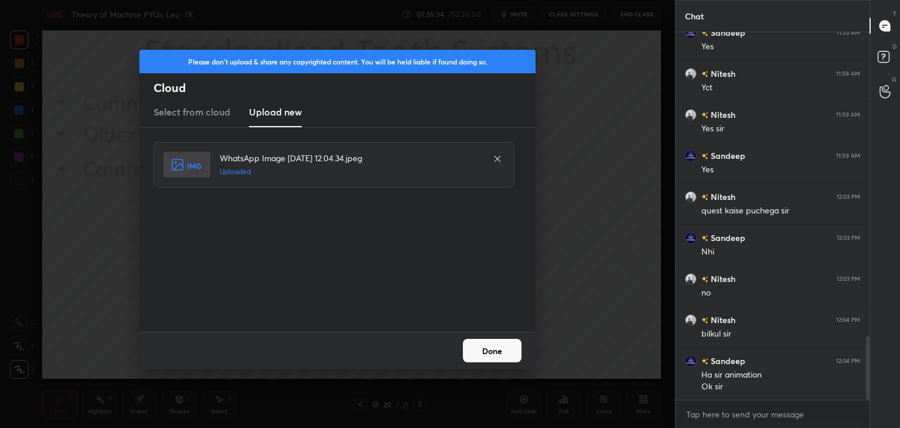
drag, startPoint x: 501, startPoint y: 349, endPoint x: 495, endPoint y: 350, distance: 6.6
click at [501, 349] on button "Done" at bounding box center [492, 350] width 59 height 23
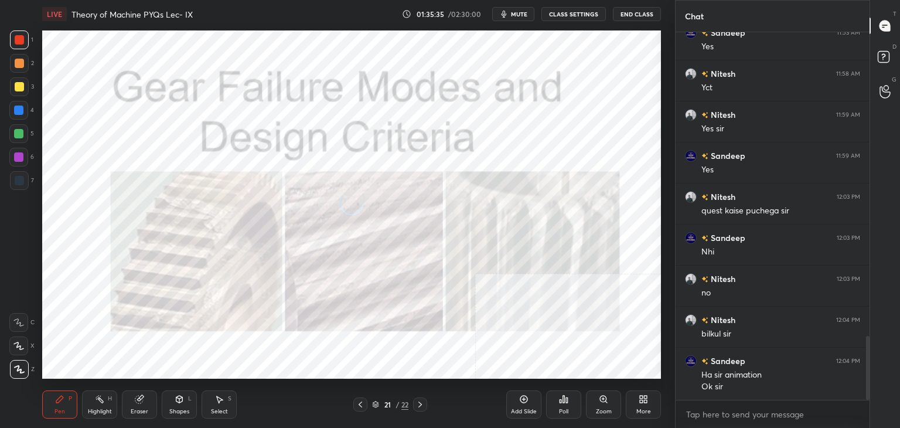
drag, startPoint x: 184, startPoint y: 407, endPoint x: 178, endPoint y: 398, distance: 11.1
click at [183, 408] on div "Shapes" at bounding box center [179, 411] width 20 height 6
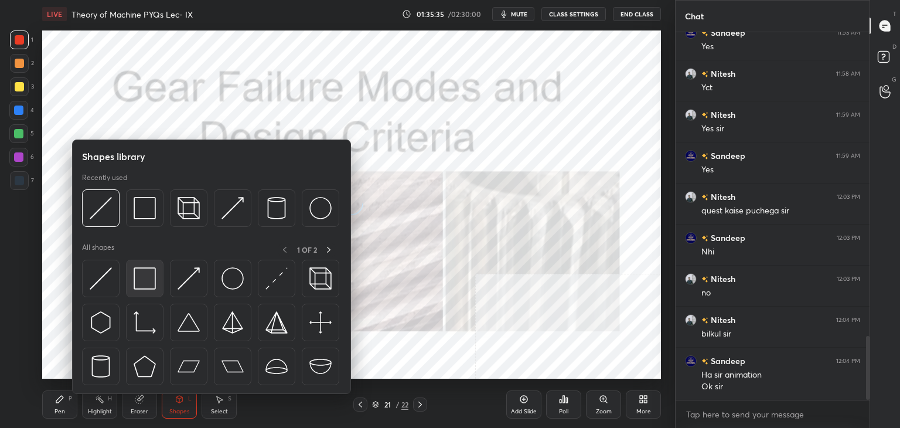
click at [144, 282] on img at bounding box center [145, 278] width 22 height 22
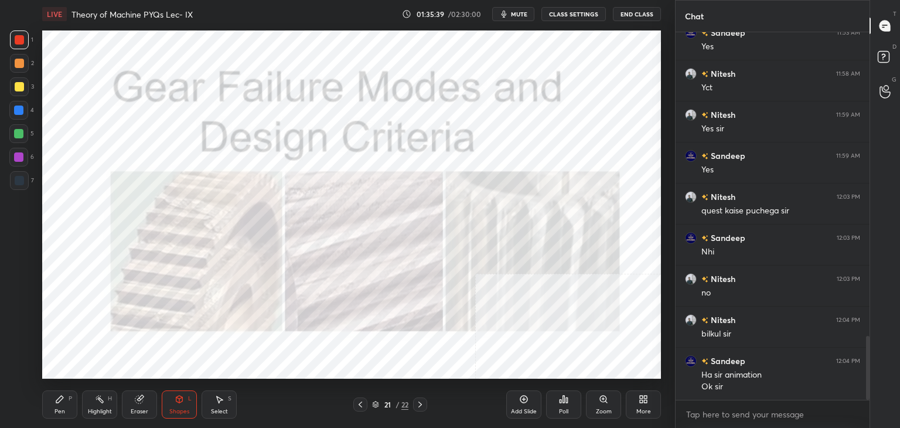
click at [602, 408] on div "Zoom" at bounding box center [603, 404] width 35 height 28
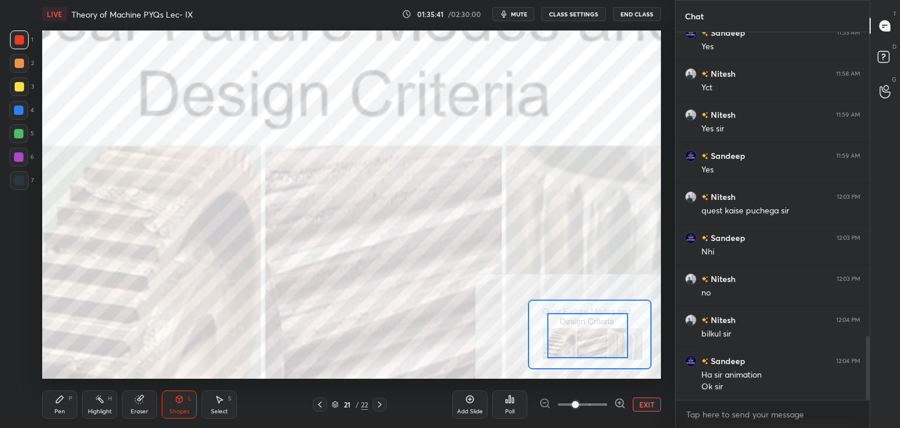
click at [542, 370] on div "Setting up your live class Poll for secs No correct answer Start poll" at bounding box center [351, 204] width 619 height 348
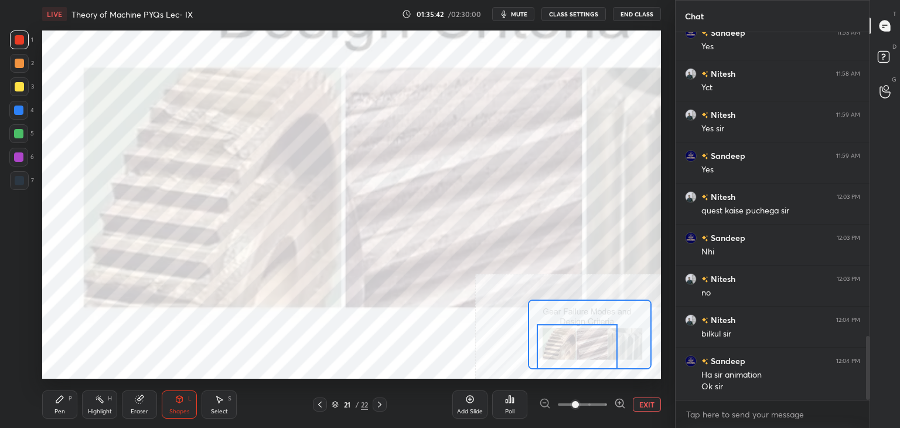
drag, startPoint x: 558, startPoint y: 349, endPoint x: 538, endPoint y: 352, distance: 20.7
click at [549, 363] on div at bounding box center [577, 346] width 81 height 45
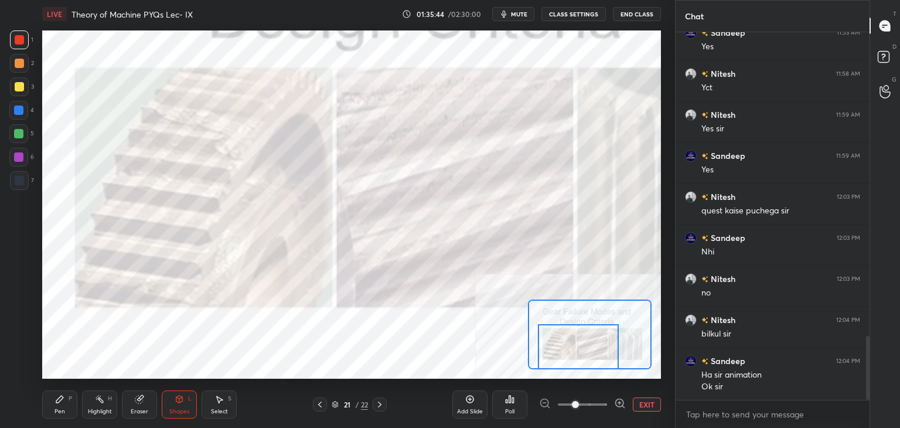
drag, startPoint x: 105, startPoint y: 401, endPoint x: 104, endPoint y: 380, distance: 21.1
click at [105, 401] on div "Highlight H" at bounding box center [99, 404] width 35 height 28
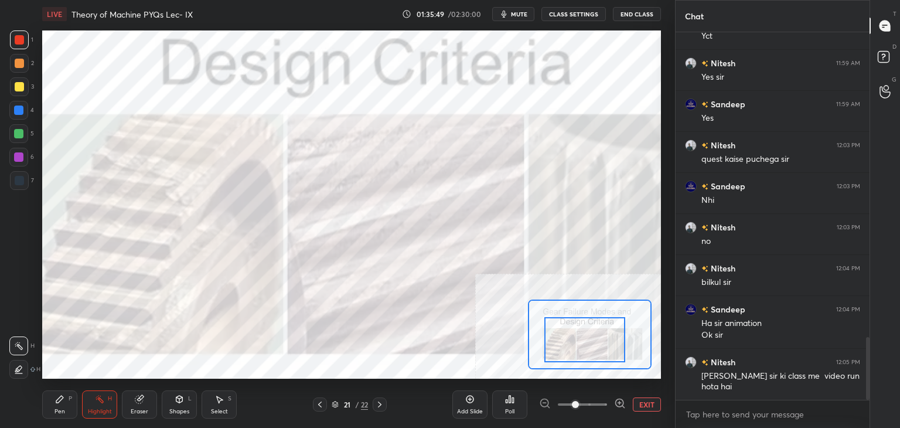
drag, startPoint x: 598, startPoint y: 335, endPoint x: 604, endPoint y: 319, distance: 17.1
click at [608, 321] on div at bounding box center [584, 339] width 81 height 45
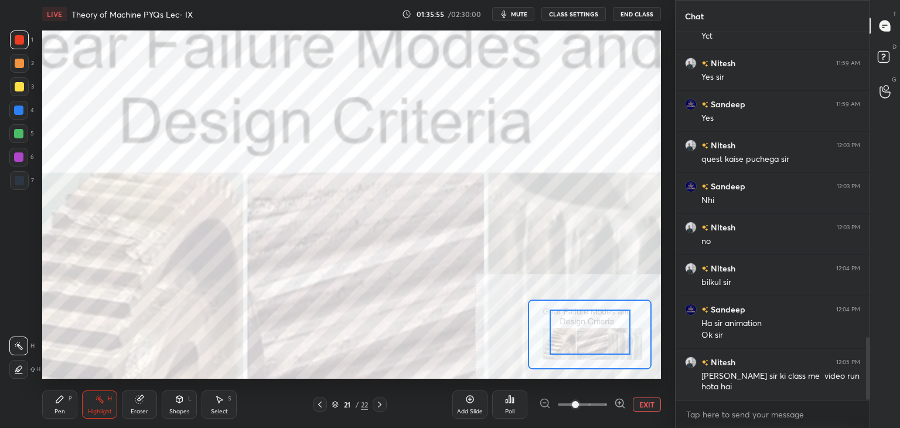
click at [645, 404] on button "EXIT" at bounding box center [647, 404] width 28 height 14
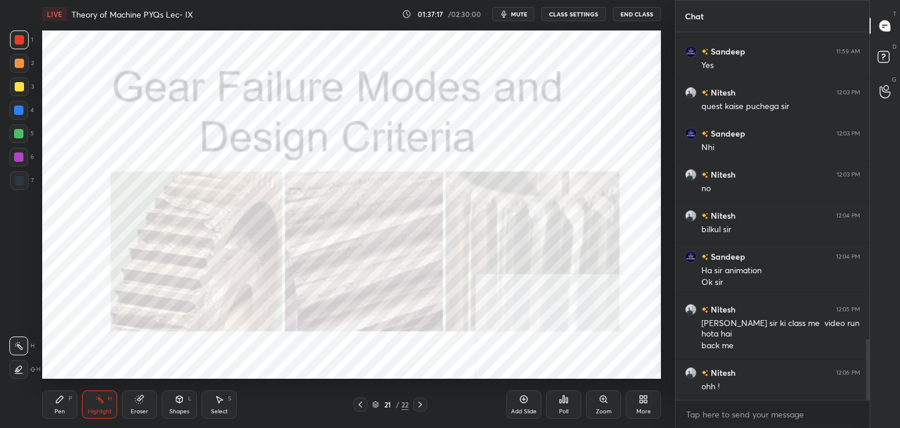
scroll to position [1866, 0]
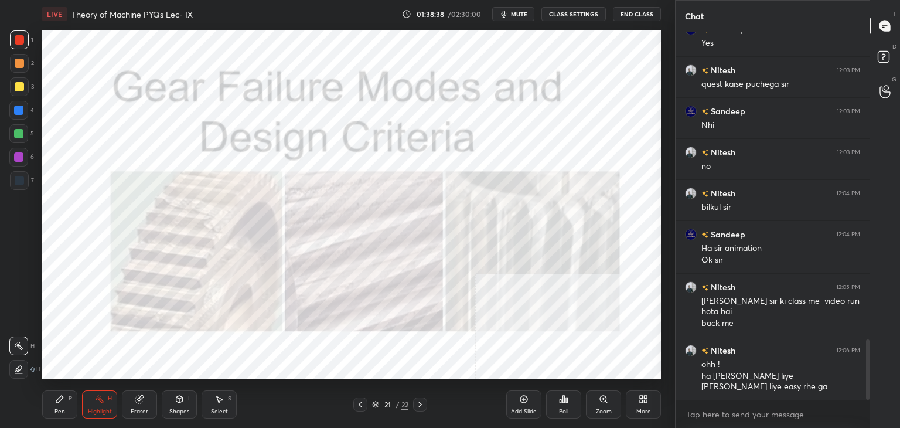
drag, startPoint x: 33, startPoint y: 168, endPoint x: 21, endPoint y: 173, distance: 13.1
click at [31, 168] on div "6" at bounding box center [21, 159] width 25 height 23
click at [15, 179] on div at bounding box center [19, 180] width 9 height 9
drag, startPoint x: 18, startPoint y: 88, endPoint x: 16, endPoint y: 104, distance: 15.4
click at [19, 88] on div at bounding box center [19, 86] width 9 height 9
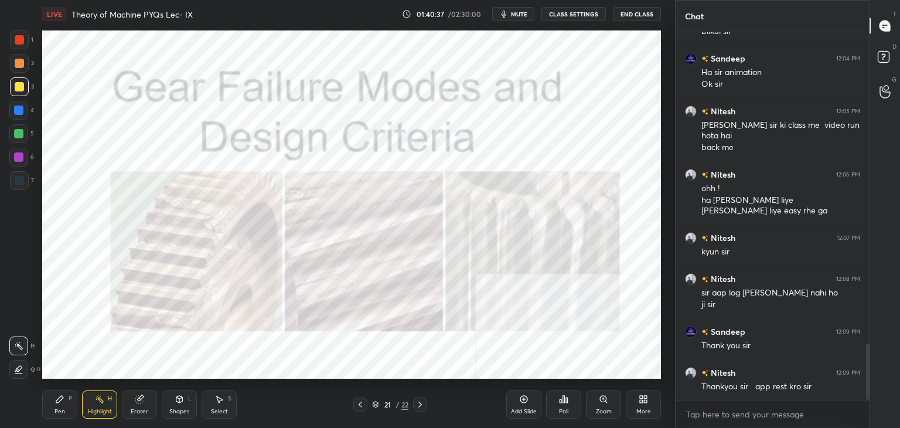
scroll to position [4, 4]
click at [560, 410] on div "Poll" at bounding box center [563, 411] width 9 height 6
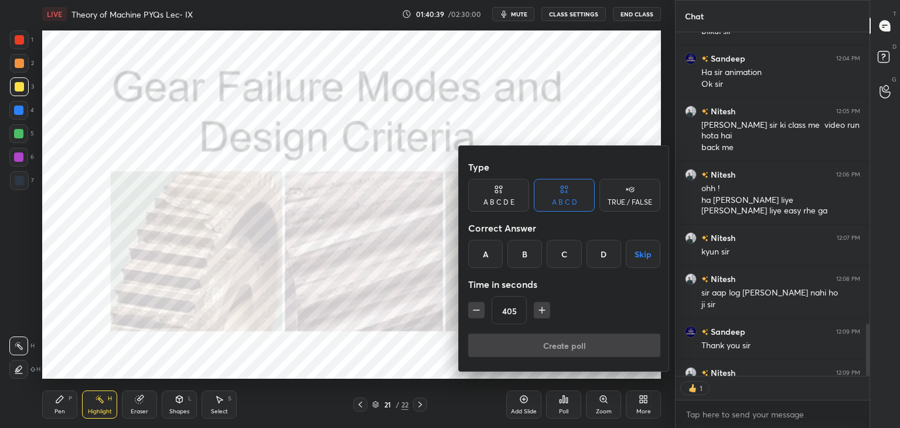
drag, startPoint x: 640, startPoint y: 254, endPoint x: 628, endPoint y: 278, distance: 27.5
click at [640, 255] on button "Skip" at bounding box center [643, 254] width 35 height 28
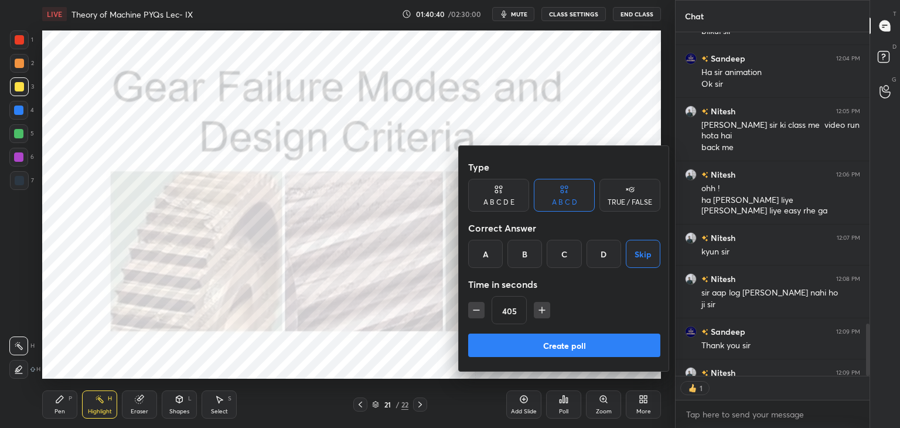
drag, startPoint x: 595, startPoint y: 257, endPoint x: 590, endPoint y: 288, distance: 32.1
click at [595, 258] on div "D" at bounding box center [604, 254] width 35 height 28
click at [575, 343] on button "Create poll" at bounding box center [564, 344] width 192 height 23
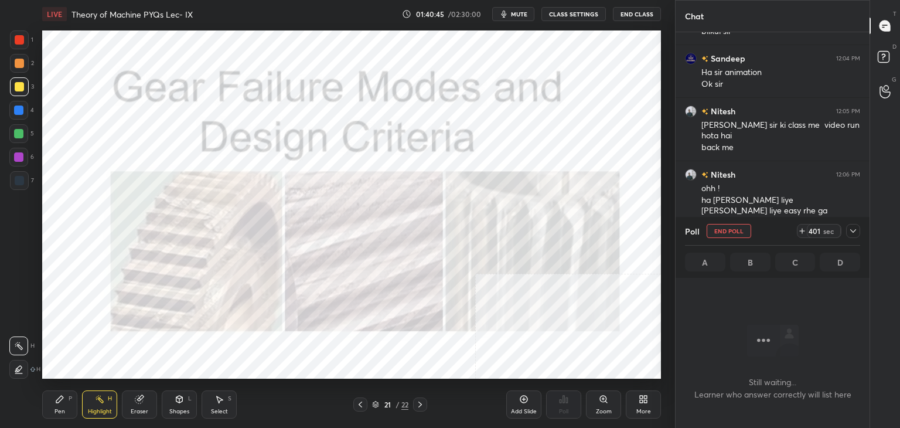
click at [523, 10] on span "mute" at bounding box center [519, 14] width 16 height 8
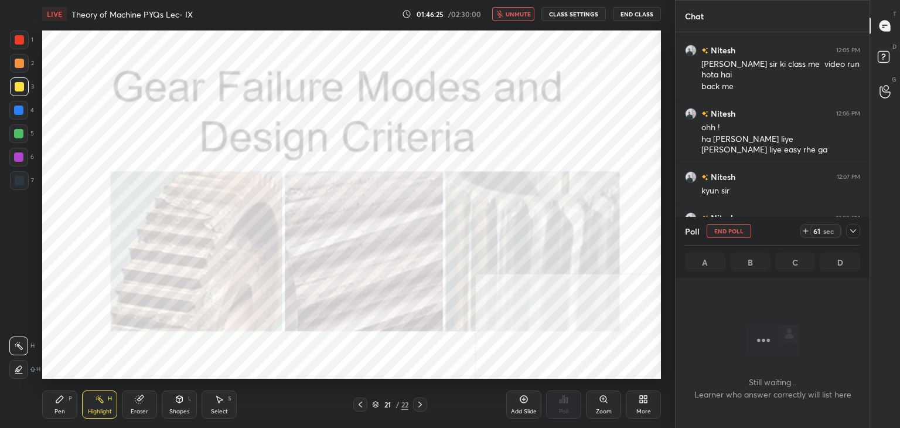
click at [853, 231] on icon at bounding box center [852, 230] width 9 height 9
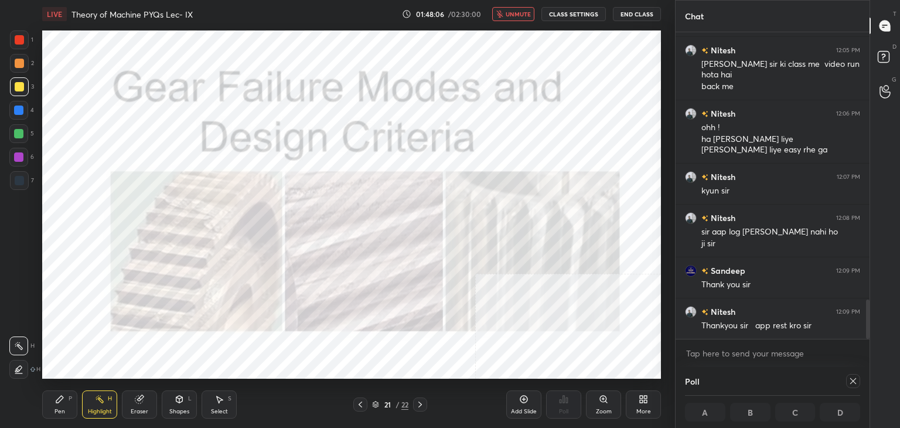
click at [852, 380] on icon at bounding box center [853, 381] width 6 height 6
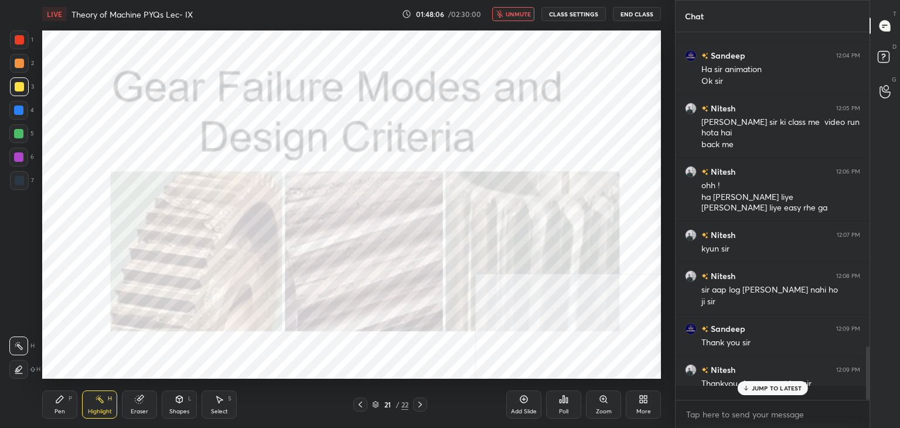
scroll to position [0, 0]
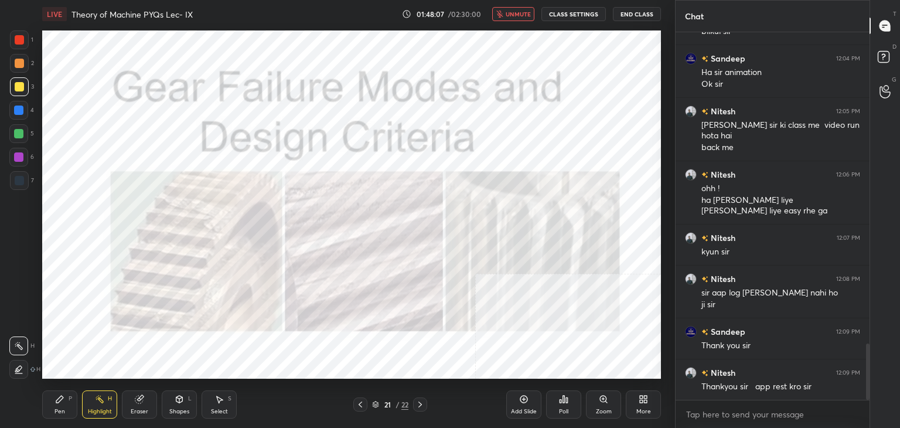
click at [573, 399] on div "Poll" at bounding box center [563, 404] width 35 height 28
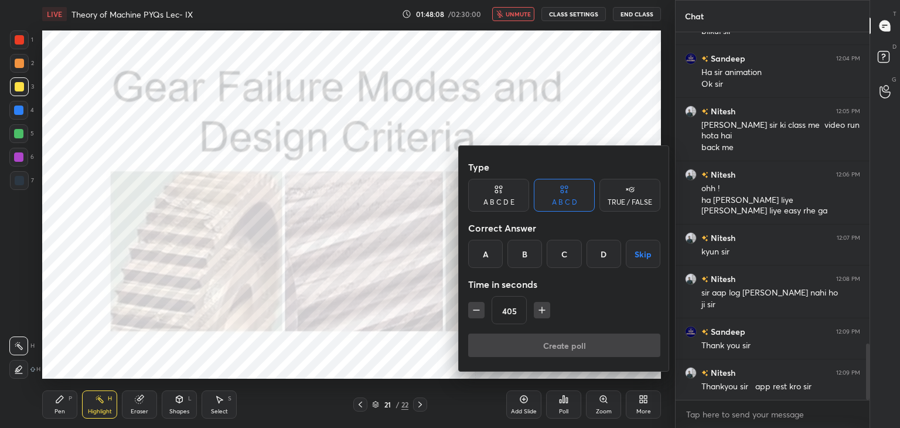
drag, startPoint x: 608, startPoint y: 254, endPoint x: 609, endPoint y: 274, distance: 20.6
click at [607, 254] on div "D" at bounding box center [604, 254] width 35 height 28
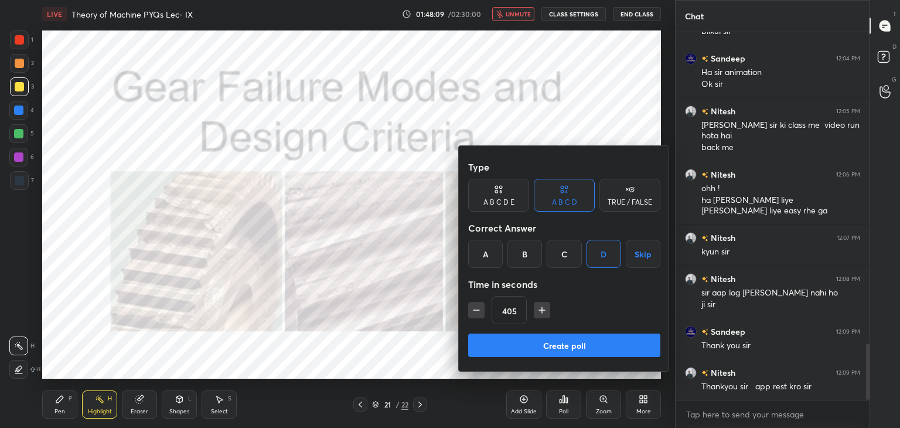
drag, startPoint x: 599, startPoint y: 336, endPoint x: 597, endPoint y: 343, distance: 7.4
click at [599, 338] on button "Create poll" at bounding box center [564, 344] width 192 height 23
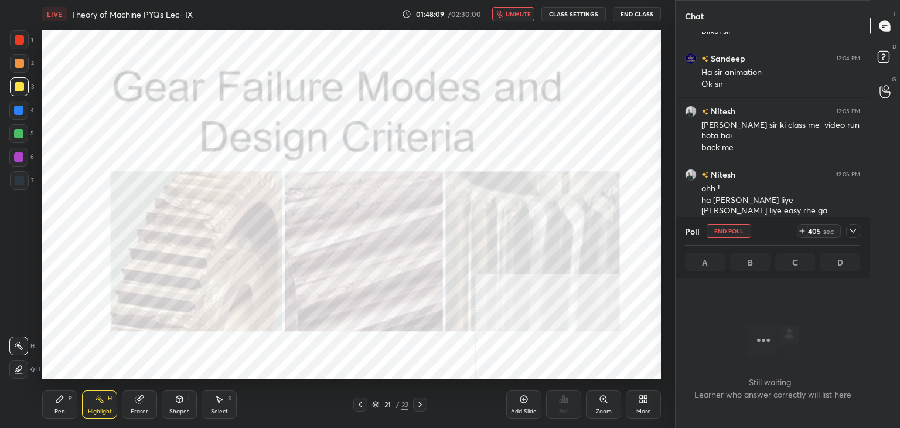
scroll to position [206, 190]
click at [854, 229] on icon at bounding box center [852, 230] width 9 height 9
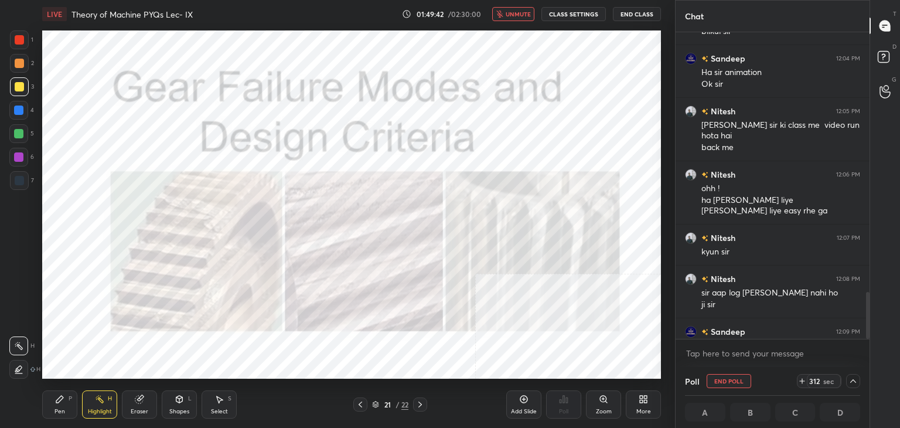
drag, startPoint x: 108, startPoint y: 402, endPoint x: 110, endPoint y: 386, distance: 16.0
click at [107, 401] on div "Highlight H" at bounding box center [99, 404] width 35 height 28
click at [729, 383] on button "End Poll" at bounding box center [729, 381] width 45 height 14
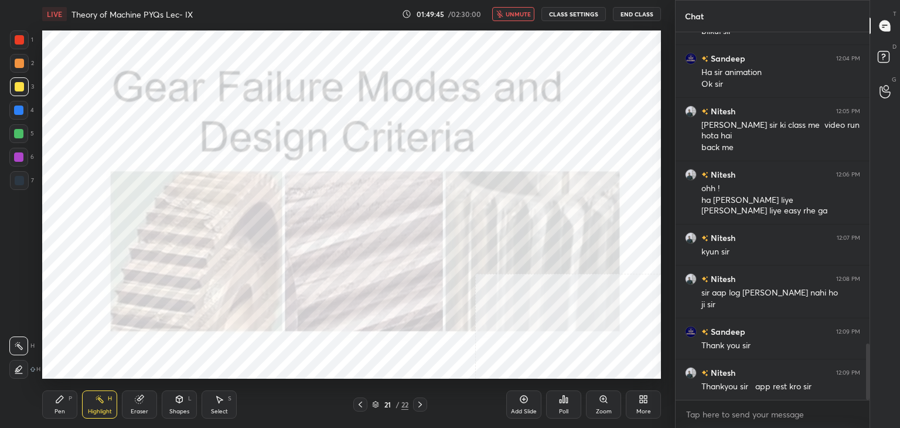
click at [557, 408] on div "Poll" at bounding box center [563, 404] width 35 height 28
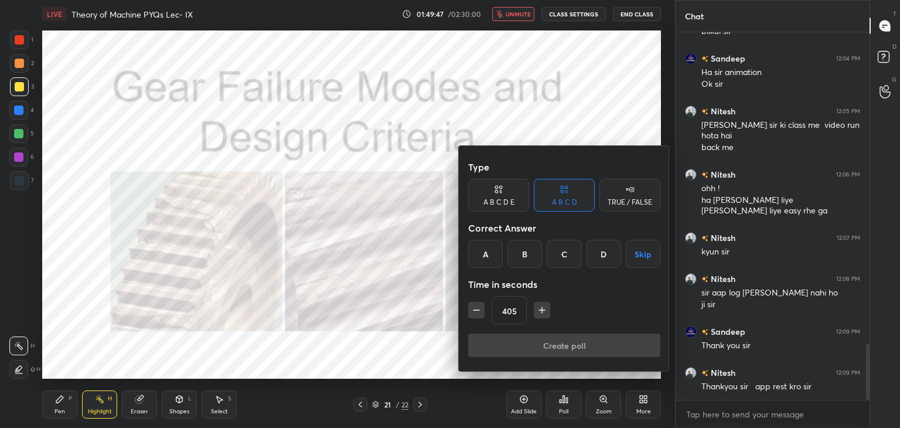
drag, startPoint x: 610, startPoint y: 253, endPoint x: 609, endPoint y: 296, distance: 44.0
click at [610, 253] on div "D" at bounding box center [604, 254] width 35 height 28
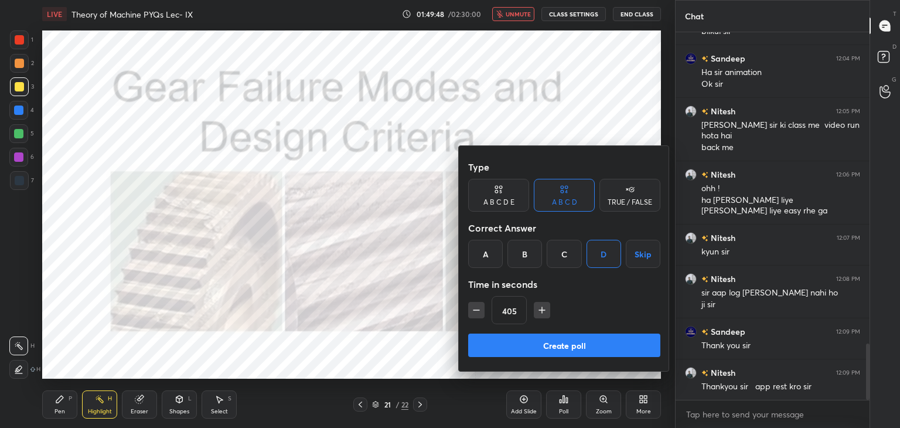
drag, startPoint x: 581, startPoint y: 351, endPoint x: 568, endPoint y: 347, distance: 13.9
click at [581, 352] on button "Create poll" at bounding box center [564, 344] width 192 height 23
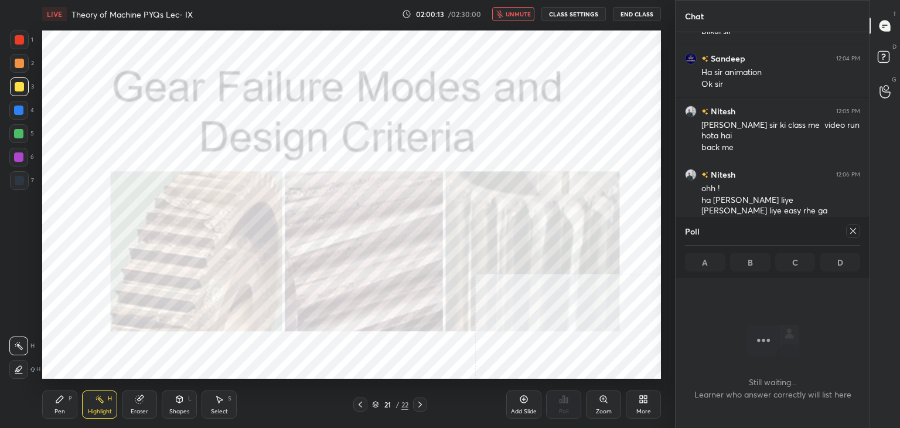
click at [634, 13] on button "End Class" at bounding box center [637, 14] width 48 height 14
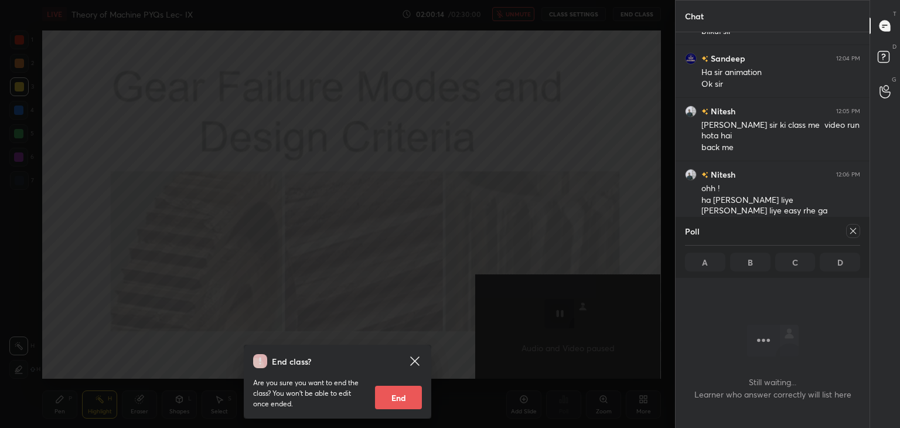
click at [410, 400] on button "End" at bounding box center [398, 397] width 47 height 23
type textarea "x"
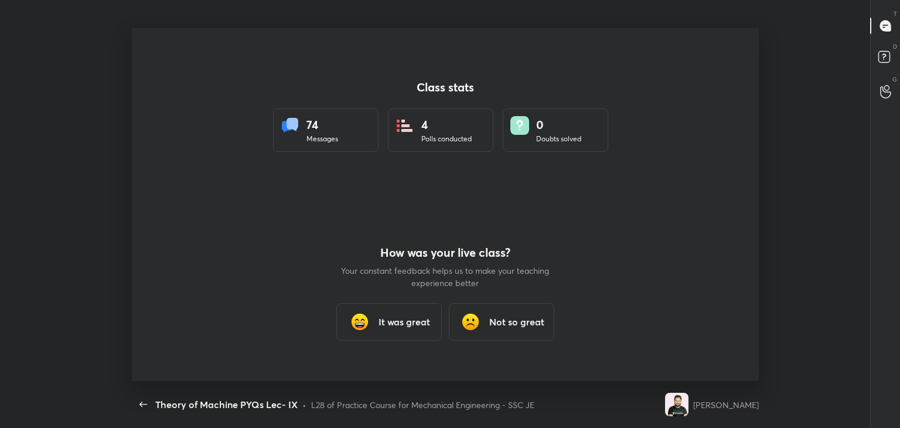
scroll to position [4, 0]
click at [407, 319] on h3 "It was great" at bounding box center [405, 322] width 52 height 14
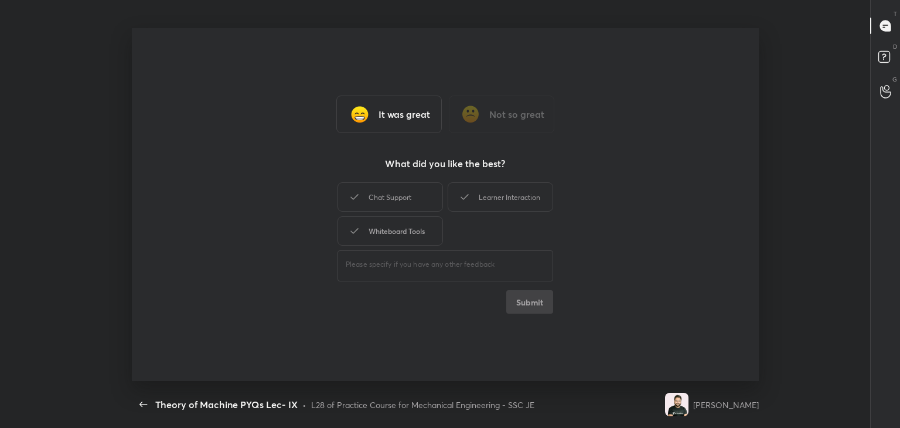
click at [400, 229] on div "Whiteboard Tools" at bounding box center [390, 230] width 105 height 29
click at [401, 201] on div "Chat Support" at bounding box center [390, 196] width 105 height 29
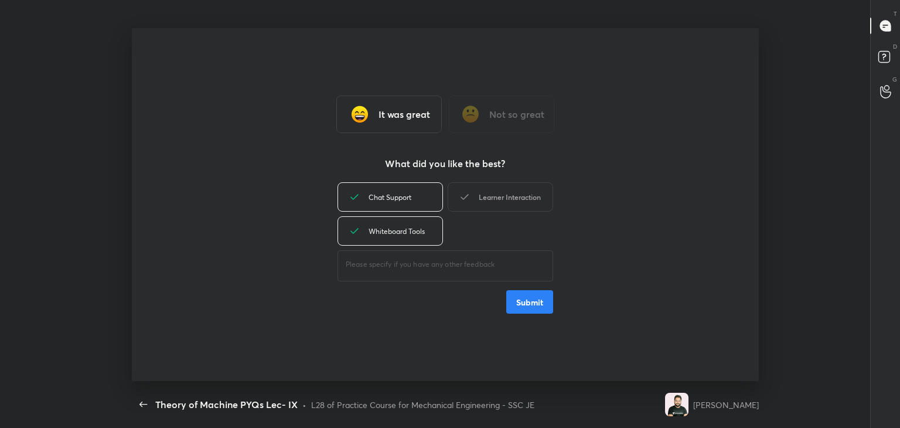
click at [522, 186] on div "Learner Interaction" at bounding box center [500, 196] width 105 height 29
click at [526, 301] on button "Submit" at bounding box center [529, 301] width 47 height 23
